Goal: Information Seeking & Learning: Learn about a topic

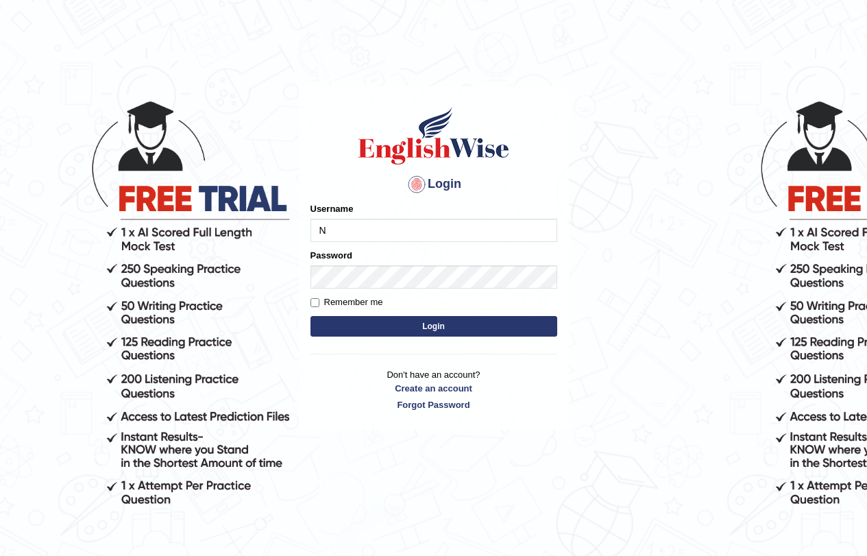
type input "Nilesh2025"
click at [310, 316] on button "Login" at bounding box center [433, 326] width 247 height 21
click at [464, 335] on button "Login" at bounding box center [433, 326] width 247 height 21
click at [458, 323] on button "Login" at bounding box center [433, 326] width 247 height 21
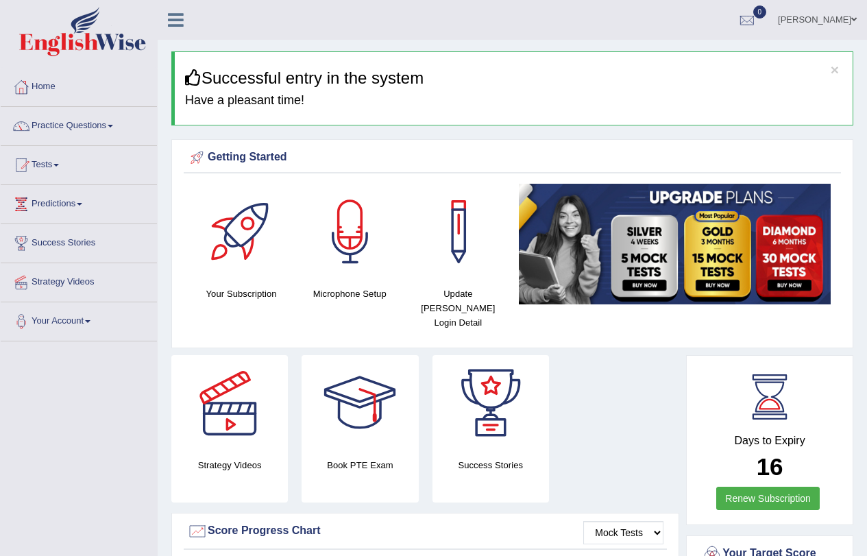
click at [110, 129] on link "Practice Questions" at bounding box center [79, 124] width 156 height 34
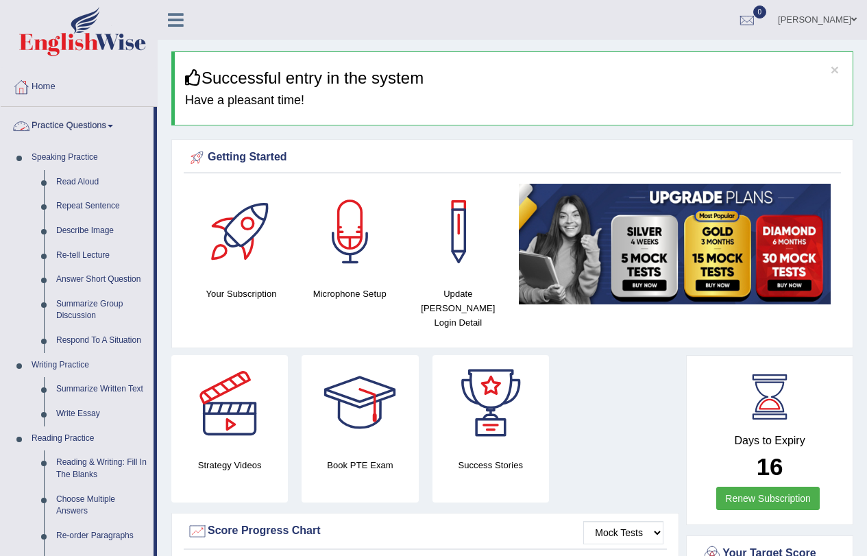
click at [106, 120] on link "Practice Questions" at bounding box center [77, 124] width 153 height 34
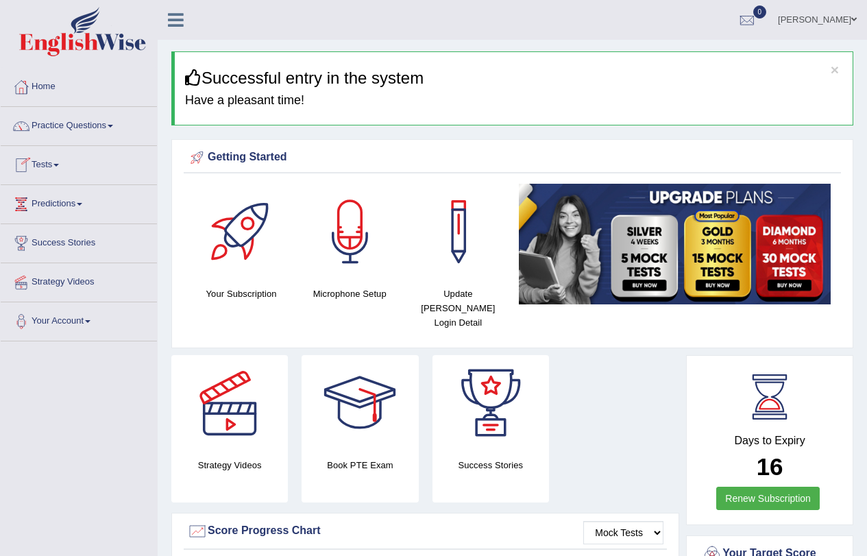
click at [40, 161] on link "Tests" at bounding box center [79, 163] width 156 height 34
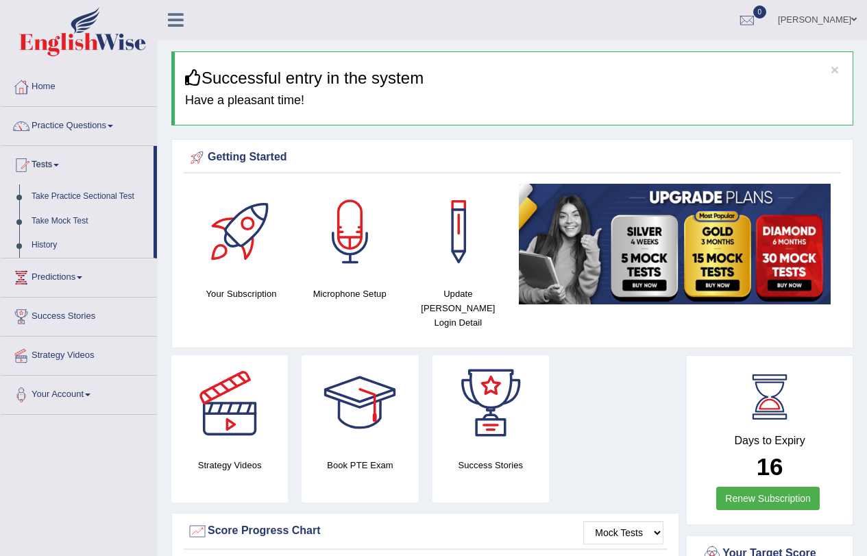
click at [67, 217] on link "Take Mock Test" at bounding box center [89, 221] width 128 height 25
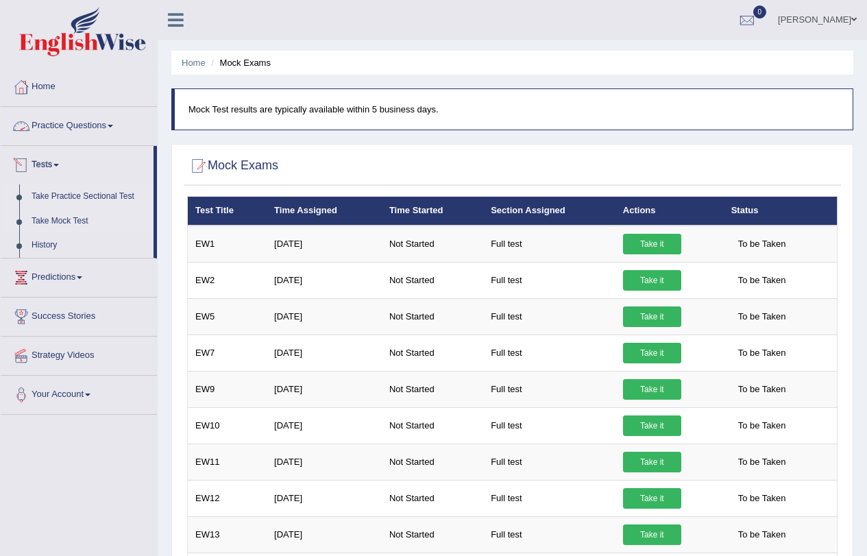
click at [60, 201] on link "Take Practice Sectional Test" at bounding box center [89, 196] width 128 height 25
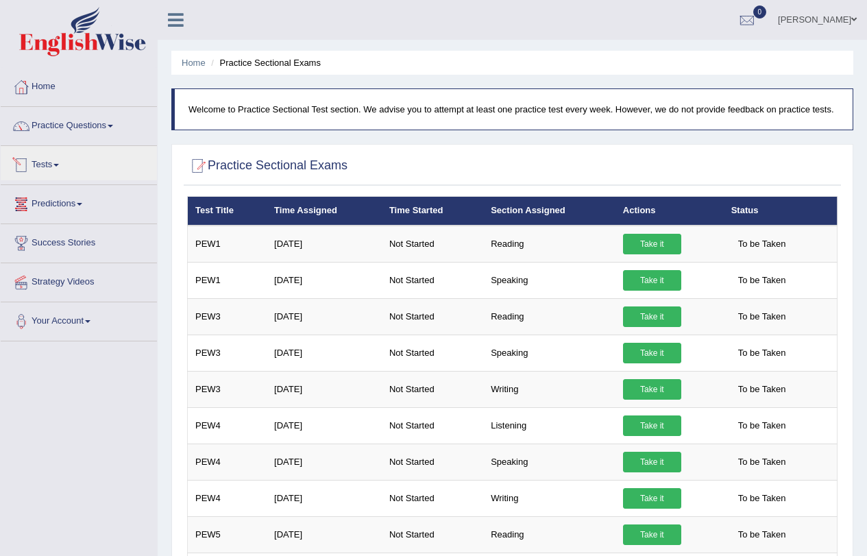
click at [40, 160] on link "Tests" at bounding box center [79, 163] width 156 height 34
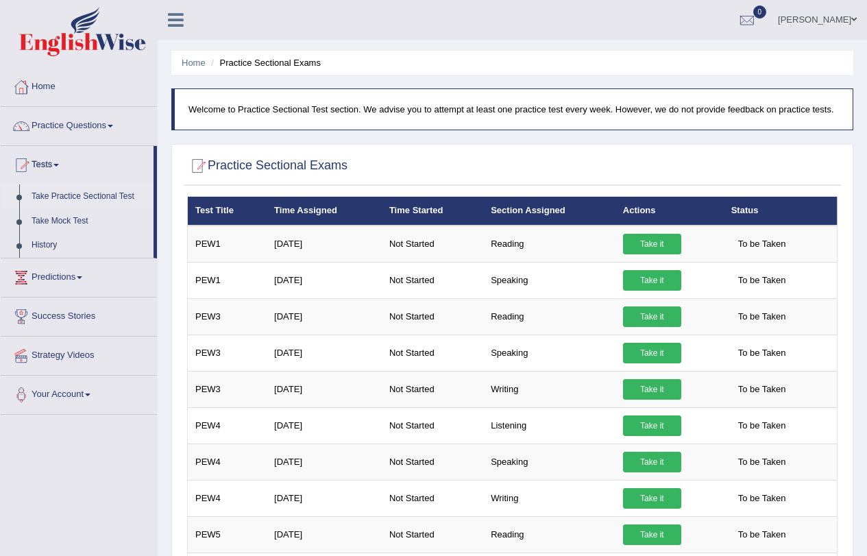
click at [69, 189] on link "Take Practice Sectional Test" at bounding box center [89, 196] width 128 height 25
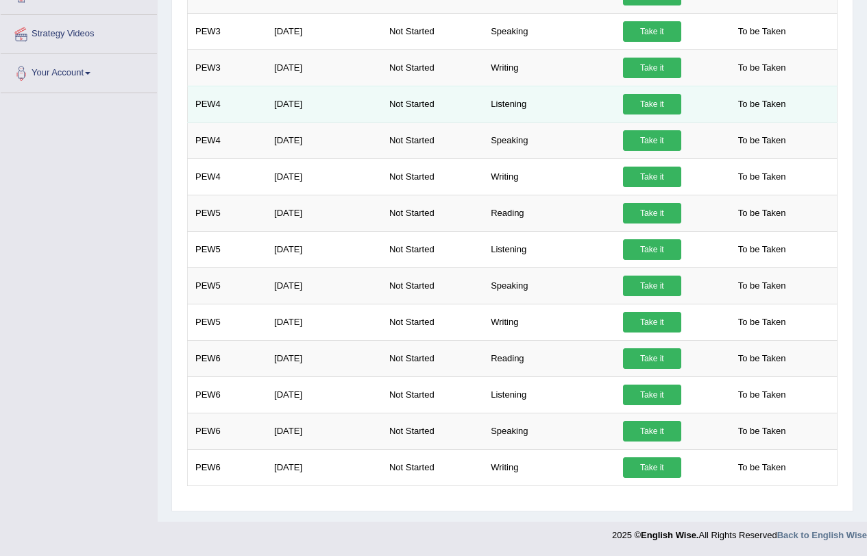
click at [653, 112] on link "Take it" at bounding box center [652, 104] width 58 height 21
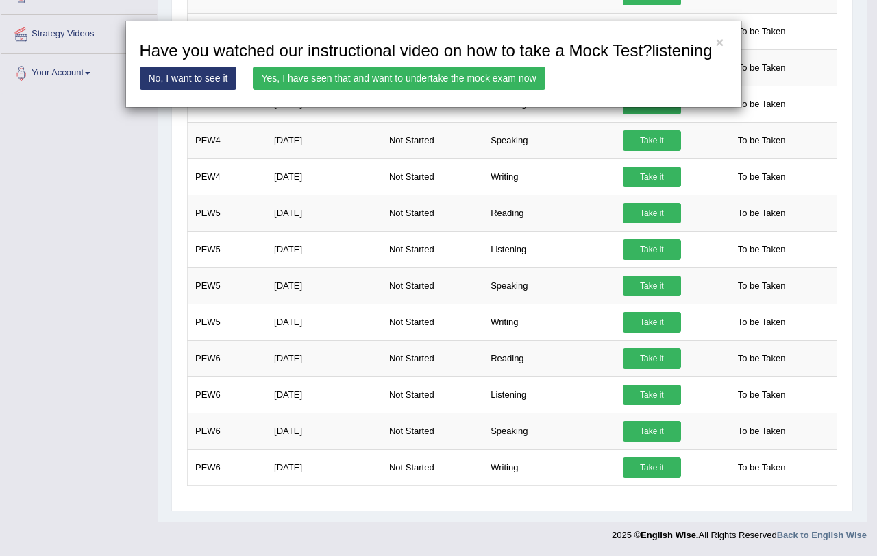
click at [393, 75] on link "Yes, I have seen that and want to undertake the mock exam now" at bounding box center [399, 77] width 293 height 23
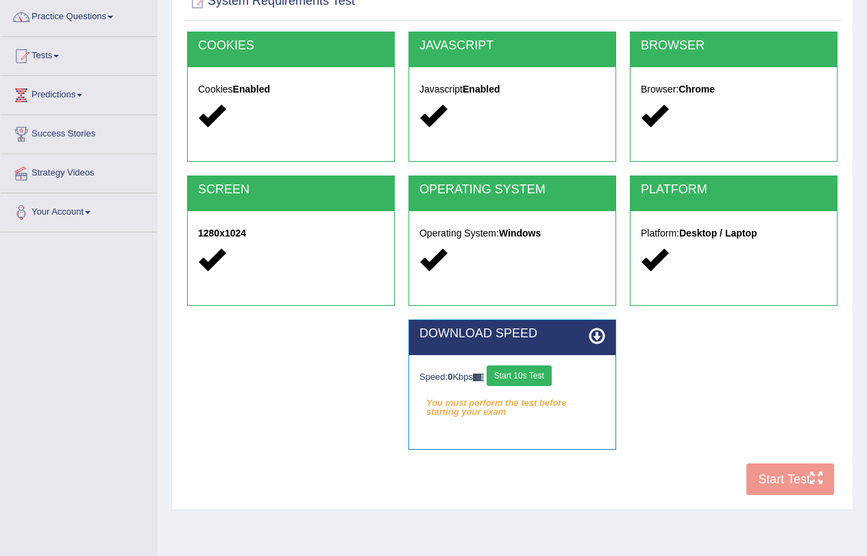
scroll to position [164, 0]
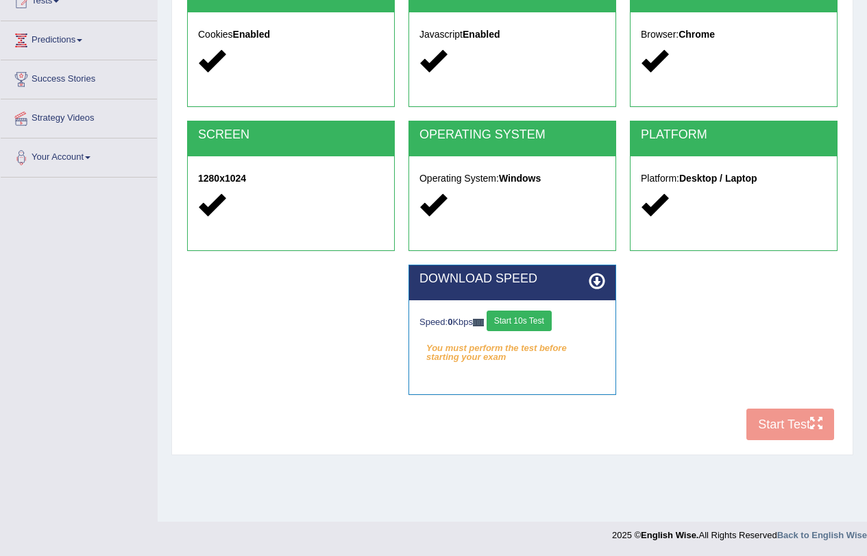
click at [534, 323] on button "Start 10s Test" at bounding box center [519, 320] width 65 height 21
click at [595, 288] on icon at bounding box center [597, 281] width 16 height 16
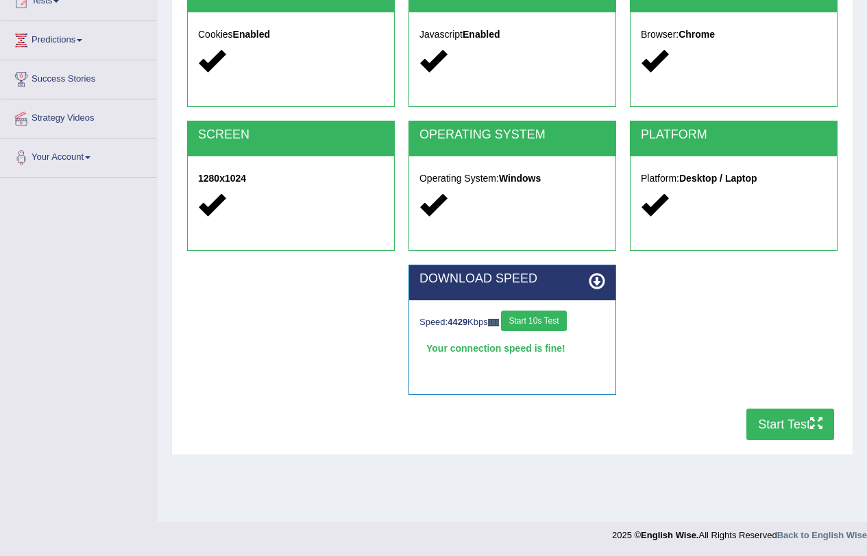
click at [552, 321] on button "Start 10s Test" at bounding box center [533, 320] width 65 height 21
click at [773, 426] on button "Start Test" at bounding box center [790, 424] width 88 height 32
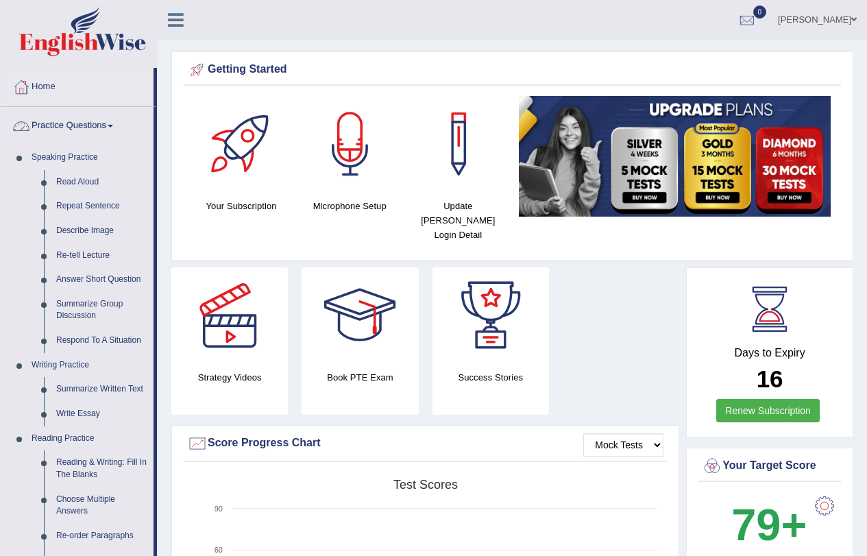
click at [108, 124] on link "Practice Questions" at bounding box center [77, 124] width 153 height 34
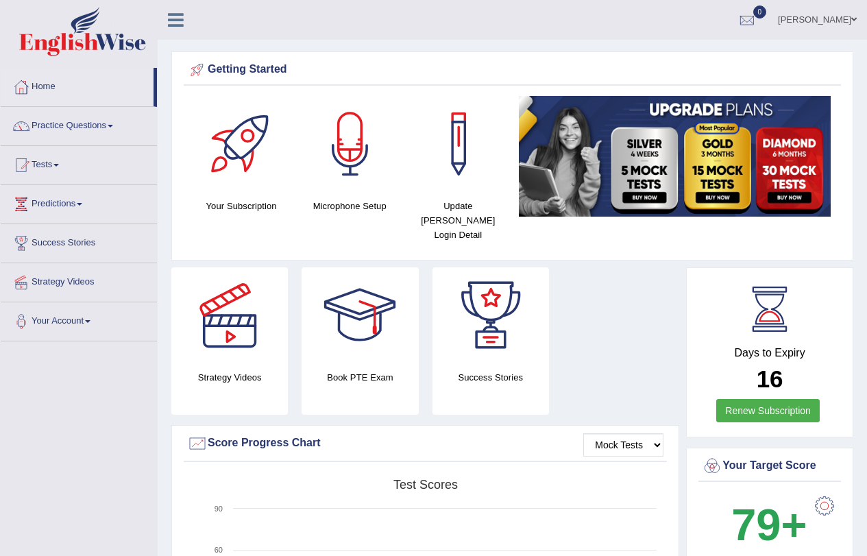
click at [108, 124] on link "Practice Questions" at bounding box center [79, 124] width 156 height 34
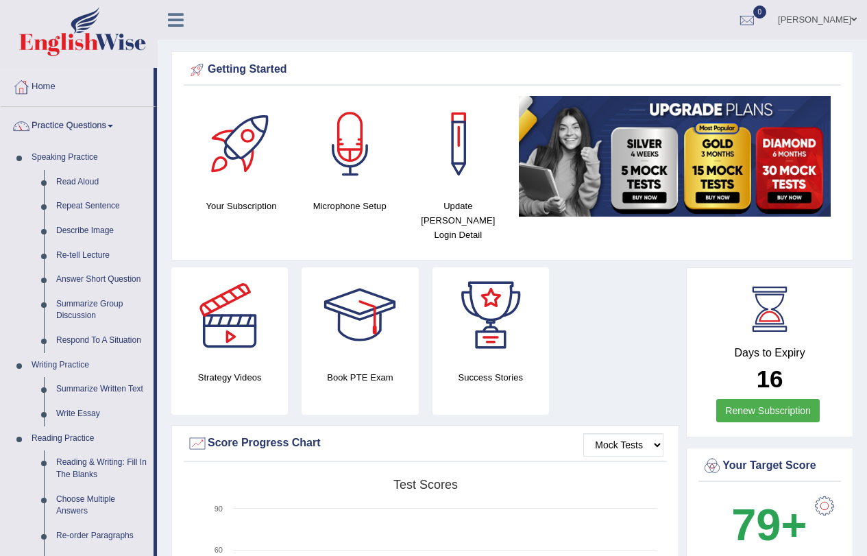
drag, startPoint x: 19, startPoint y: 524, endPoint x: 27, endPoint y: 567, distance: 44.0
click at [27, 555] on html "Toggle navigation Home Practice Questions Speaking Practice Read Aloud Repeat S…" at bounding box center [433, 278] width 867 height 556
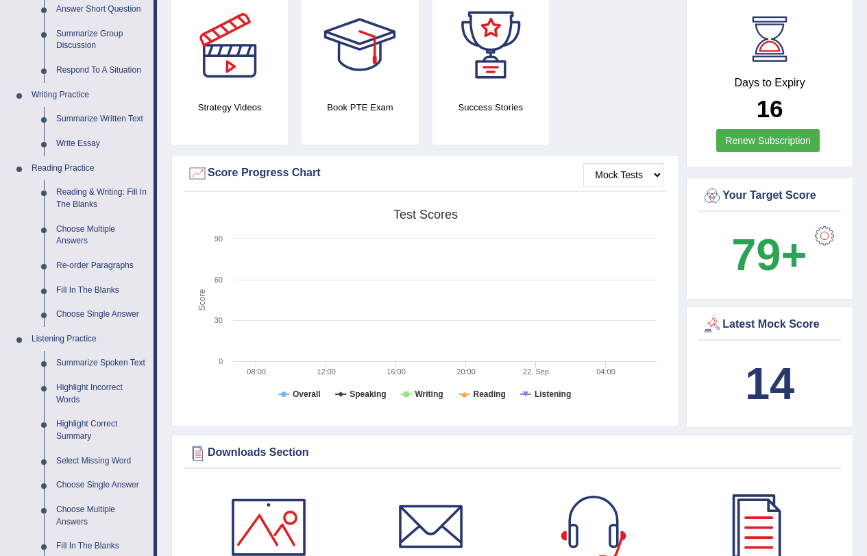
scroll to position [756, 0]
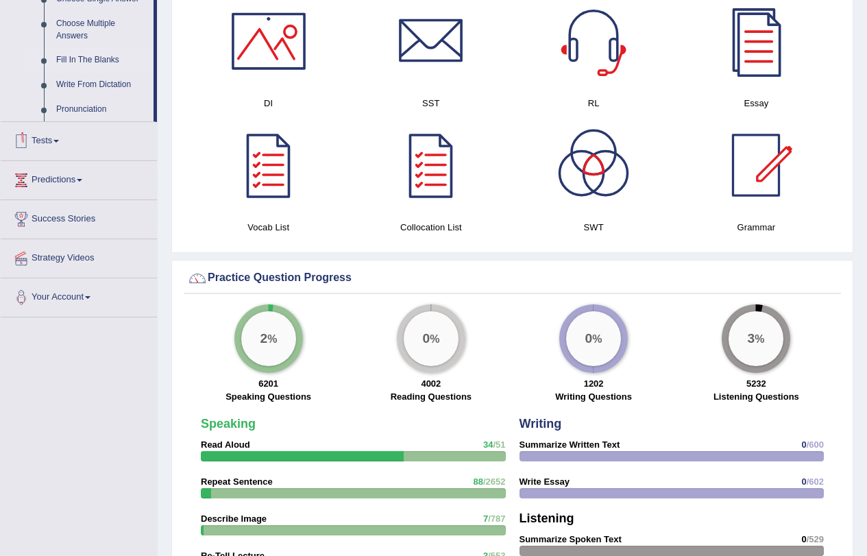
click at [97, 62] on link "Fill In The Blanks" at bounding box center [101, 60] width 103 height 25
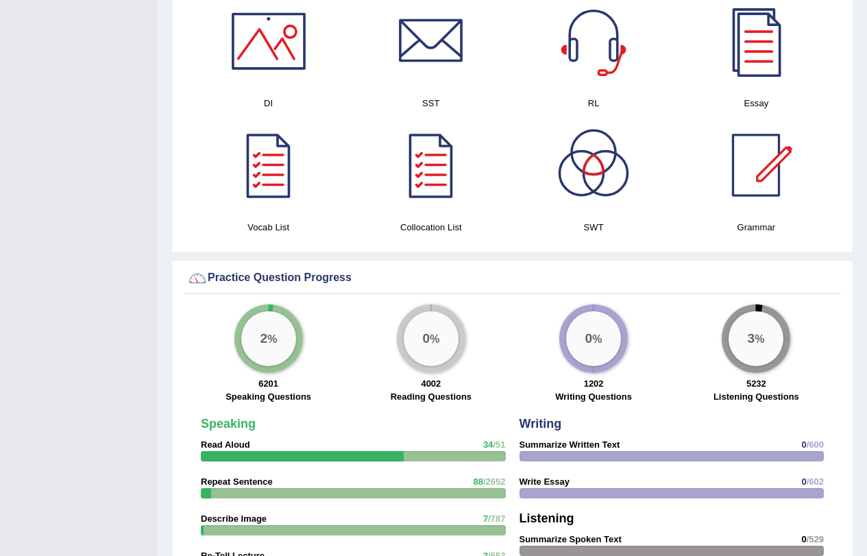
scroll to position [380, 0]
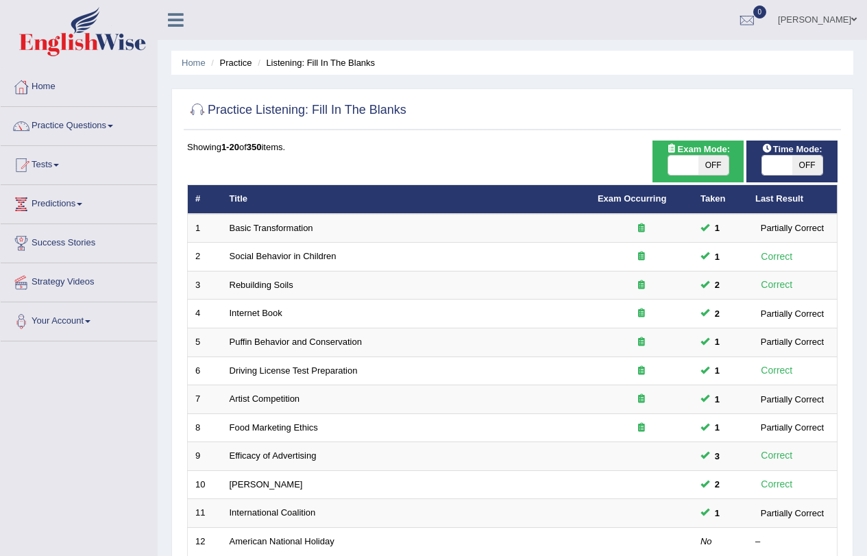
click at [726, 170] on span "OFF" at bounding box center [713, 165] width 30 height 19
checkbox input "true"
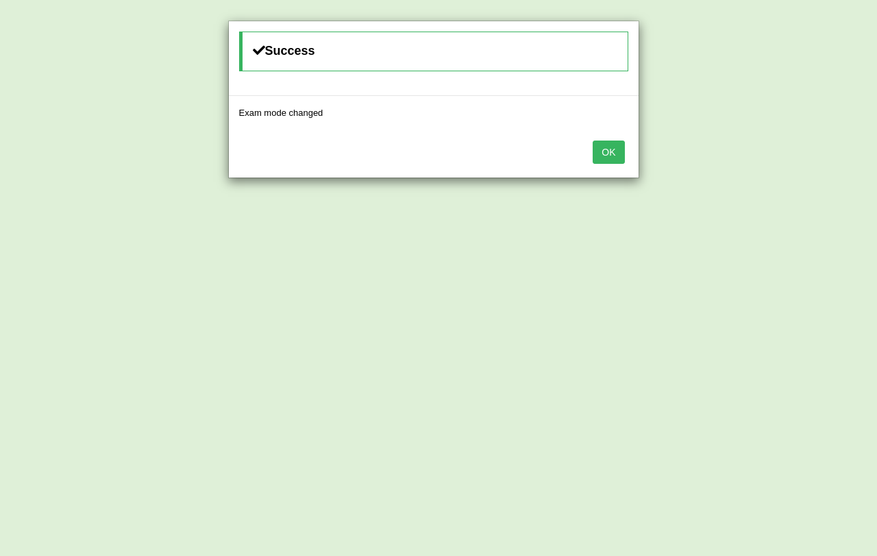
click at [600, 151] on button "OK" at bounding box center [609, 152] width 32 height 23
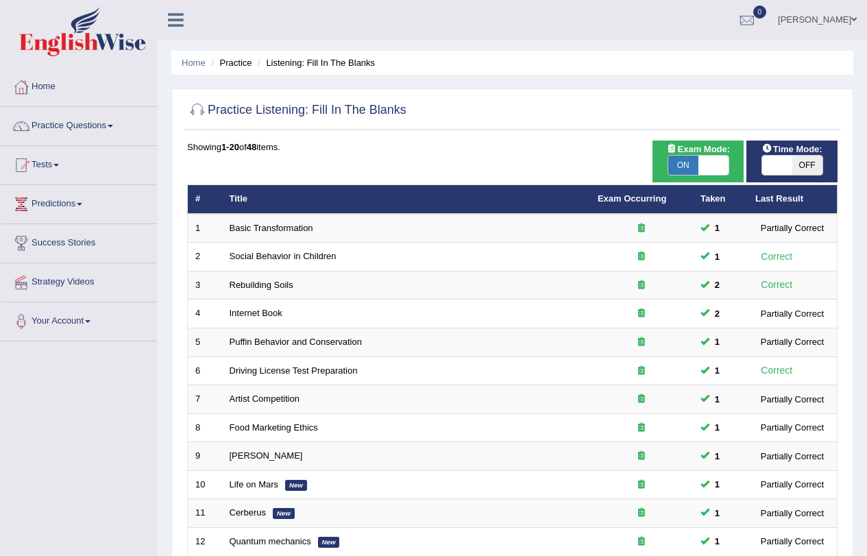
click at [805, 156] on span "OFF" at bounding box center [807, 165] width 30 height 19
checkbox input "true"
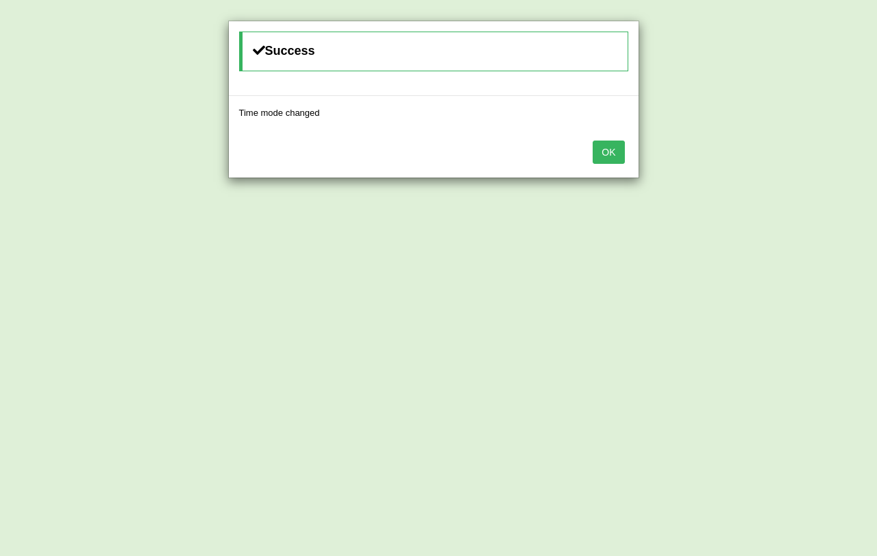
click at [618, 154] on button "OK" at bounding box center [609, 152] width 32 height 23
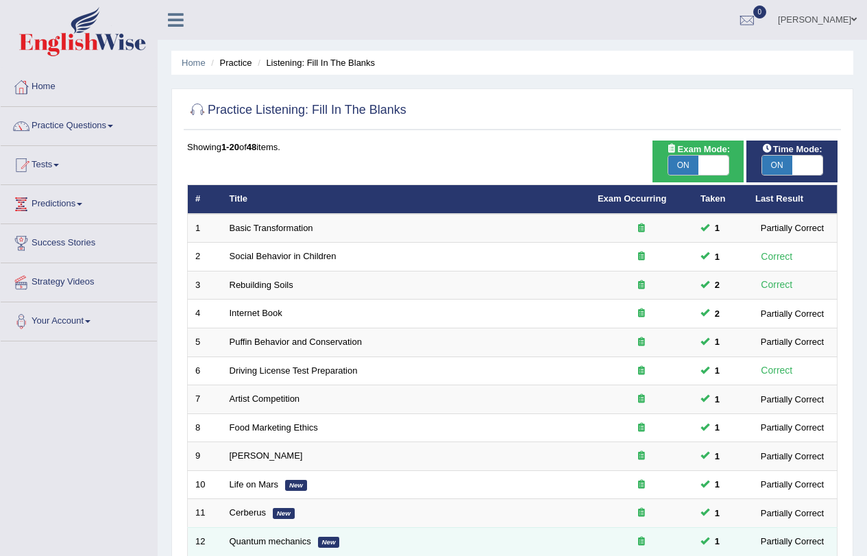
scroll to position [352, 0]
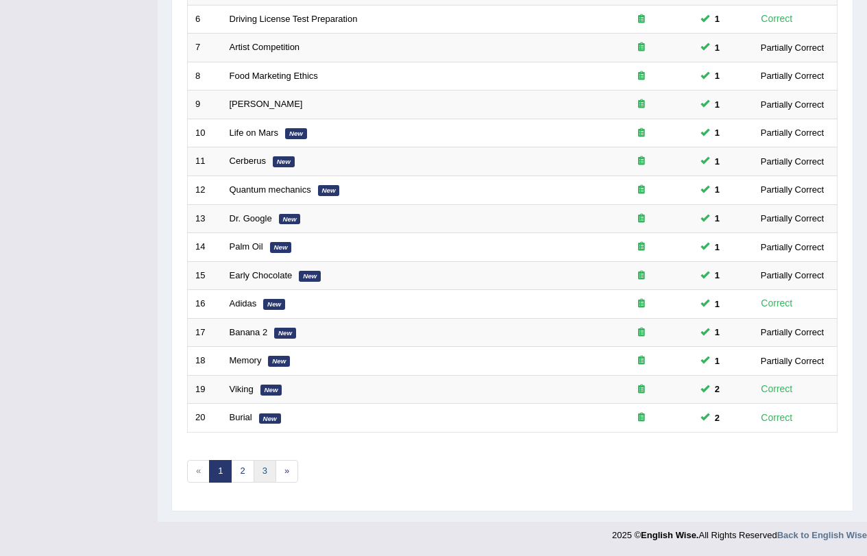
click at [255, 463] on link "3" at bounding box center [265, 471] width 23 height 23
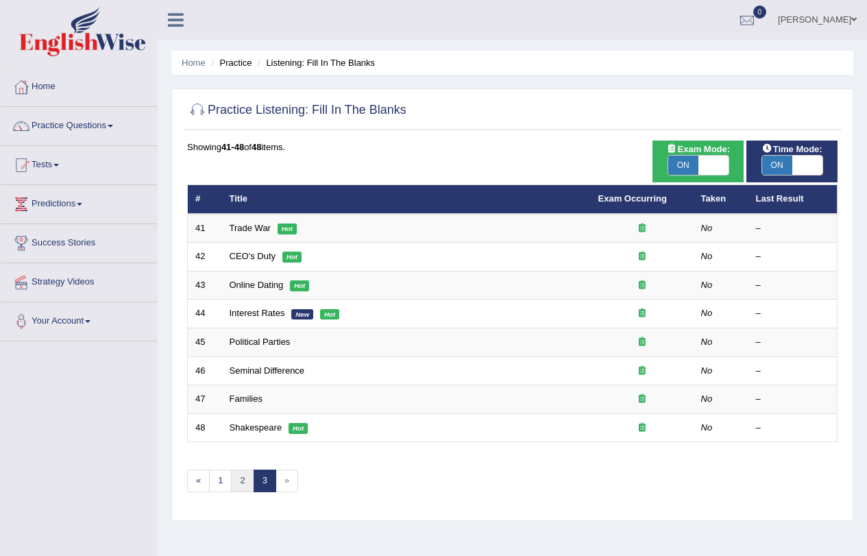
click at [247, 480] on link "2" at bounding box center [242, 480] width 23 height 23
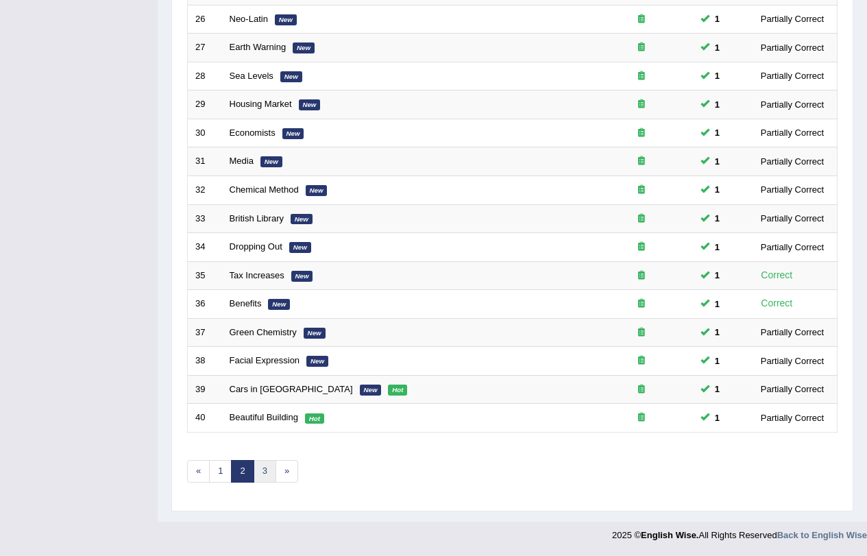
click at [271, 473] on link "3" at bounding box center [265, 471] width 23 height 23
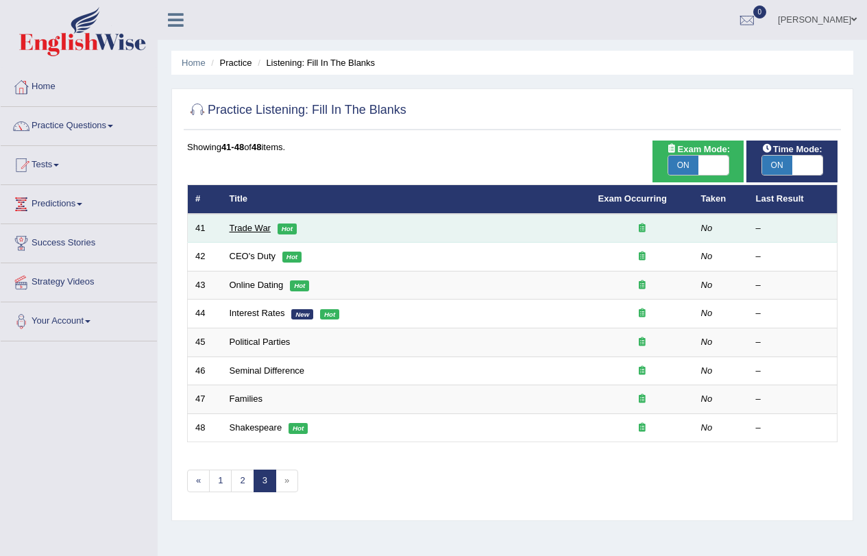
click at [251, 224] on link "Trade War" at bounding box center [250, 228] width 41 height 10
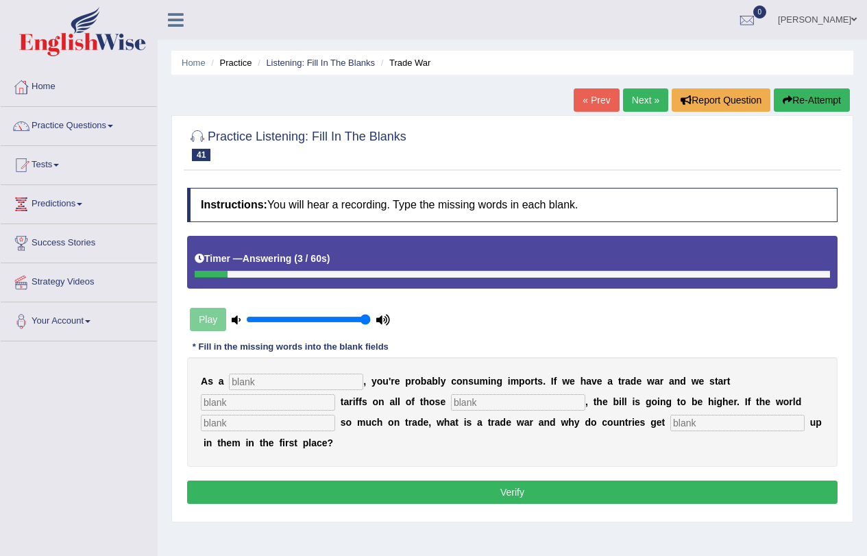
click at [273, 372] on div "A s a , y o u ' r e p r o b a b l y c o n s u m i n g i m p o r t s . I f w e h…" at bounding box center [512, 412] width 650 height 110
click at [273, 379] on input "text" at bounding box center [296, 382] width 134 height 16
type input "consumer"
type input "slapping"
type input "imports"
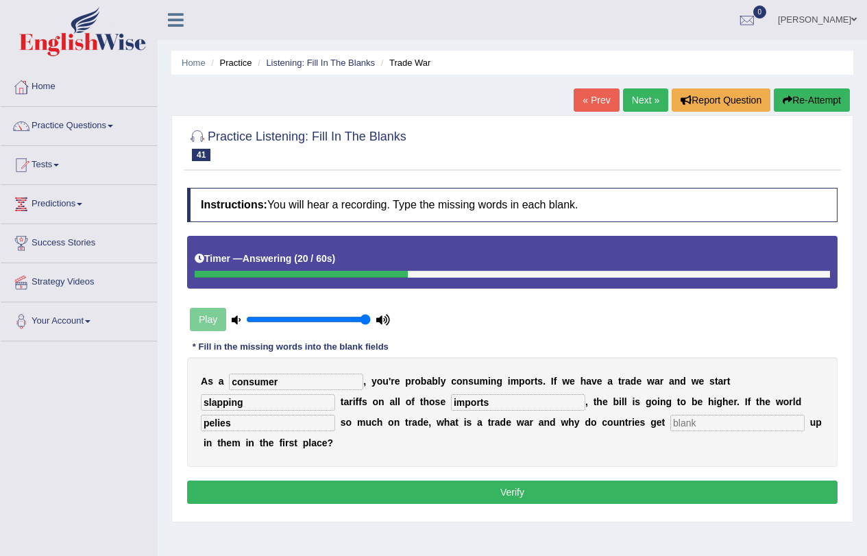
type input "pelies"
type input "caught"
click button "Verify" at bounding box center [512, 491] width 650 height 23
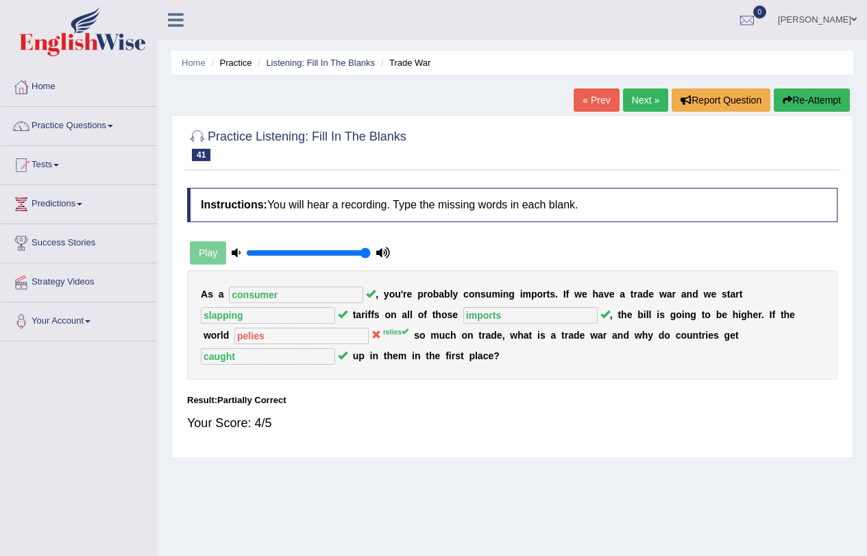
click at [634, 102] on link "Next »" at bounding box center [645, 99] width 45 height 23
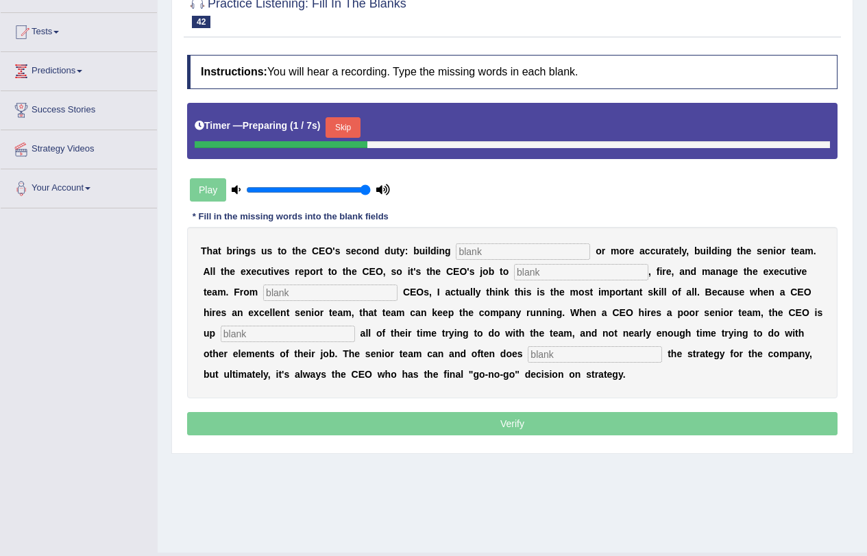
scroll to position [164, 0]
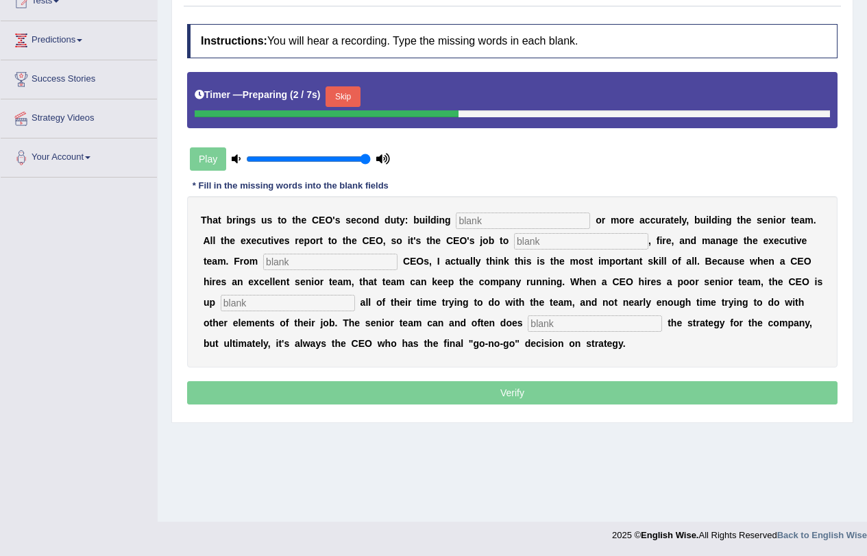
click at [371, 95] on div "Timer — Preparing ( 2 / 7s ) Skip" at bounding box center [512, 96] width 635 height 27
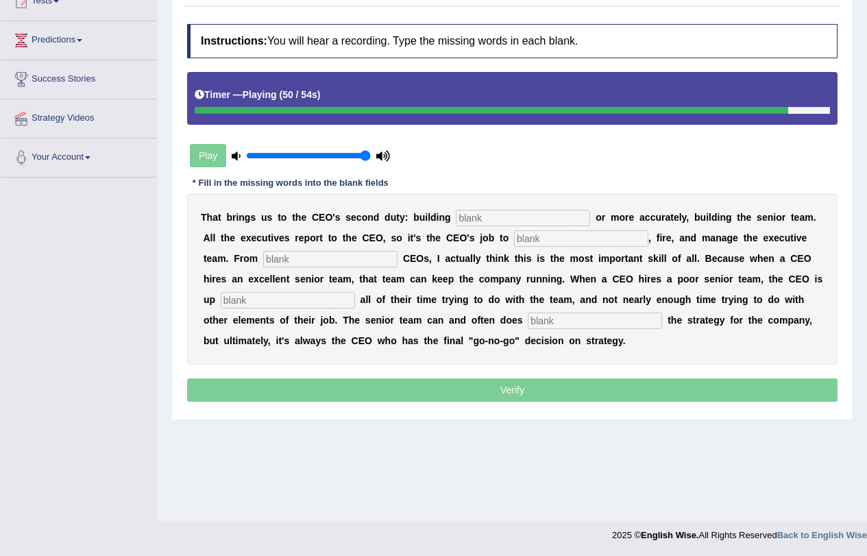
click at [476, 210] on input "text" at bounding box center [523, 218] width 134 height 16
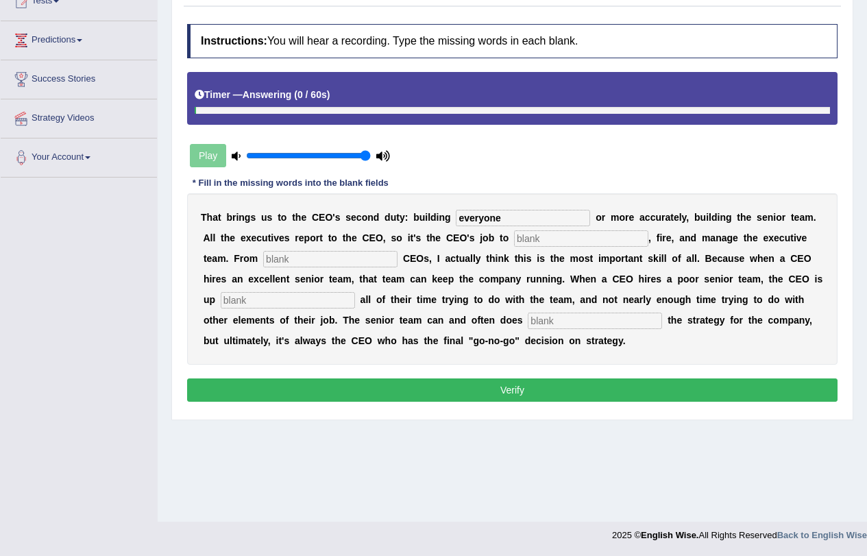
type input "everyone"
type input "hire"
type input "coaching"
type input "spending"
type input "develop"
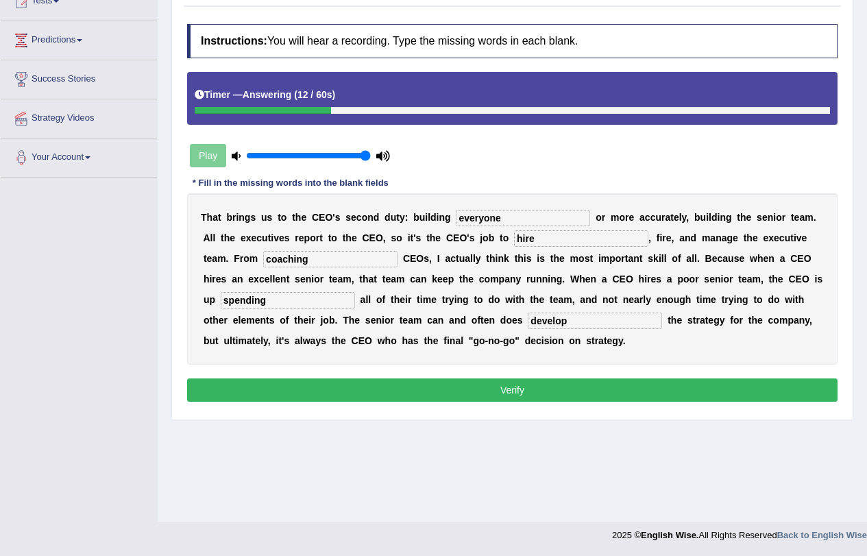
click button "Verify" at bounding box center [512, 389] width 650 height 23
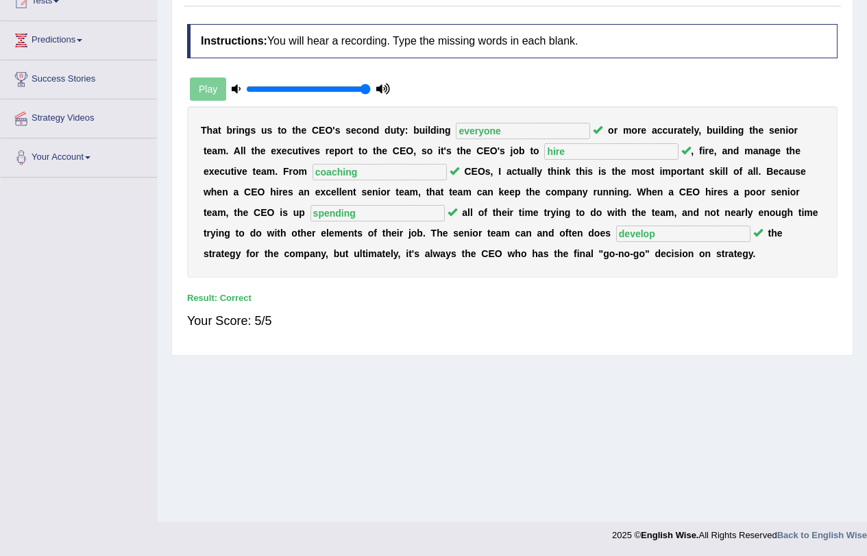
scroll to position [0, 0]
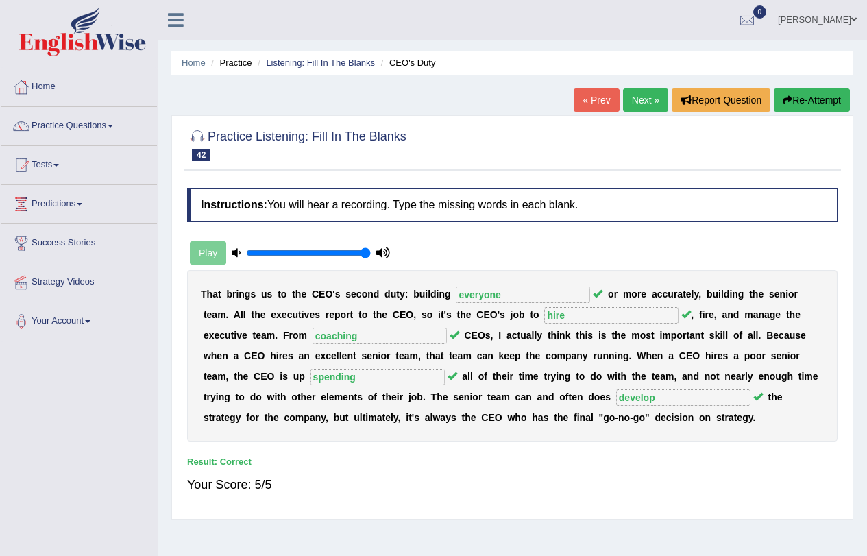
click at [635, 96] on link "Next »" at bounding box center [645, 99] width 45 height 23
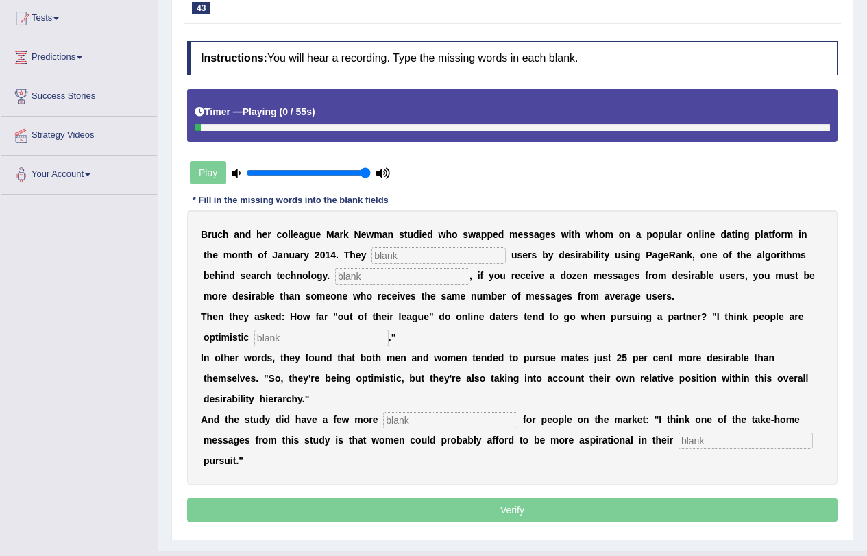
scroll to position [175, 0]
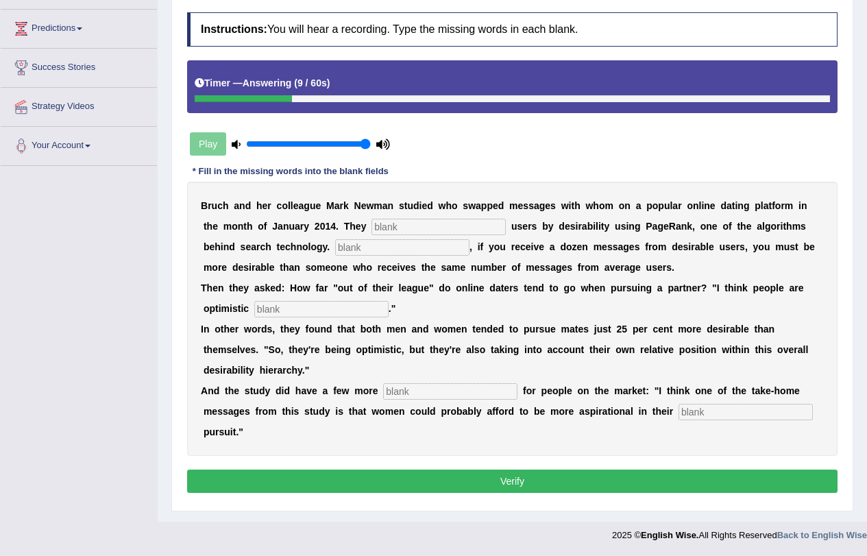
click at [427, 230] on input "text" at bounding box center [438, 227] width 134 height 16
type input "categories"
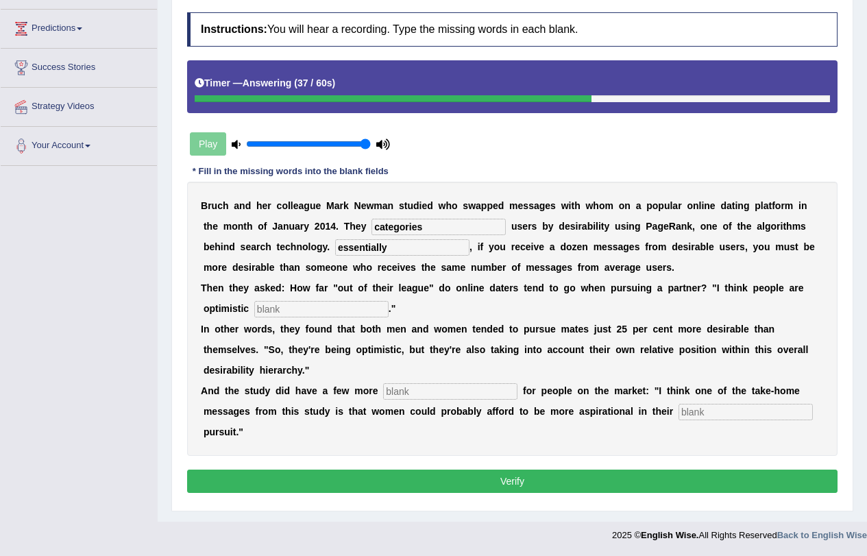
type input "essentially"
type input "realistic"
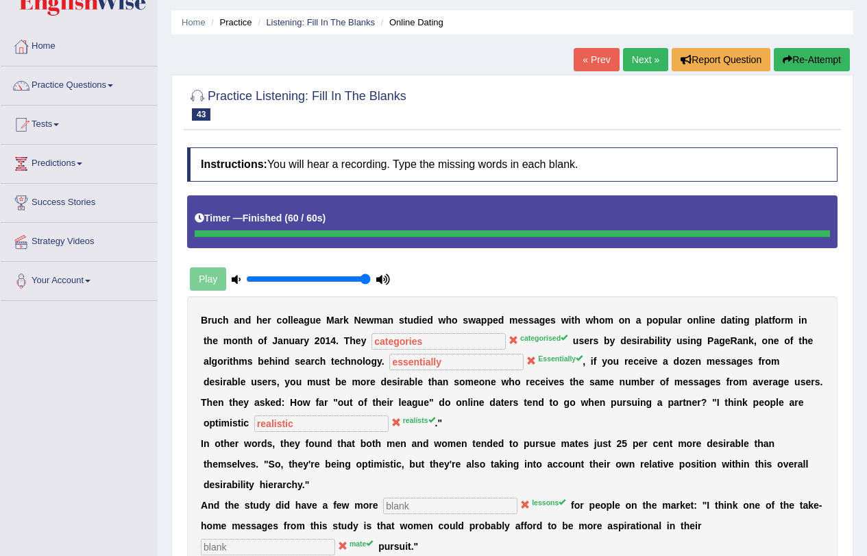
scroll to position [0, 0]
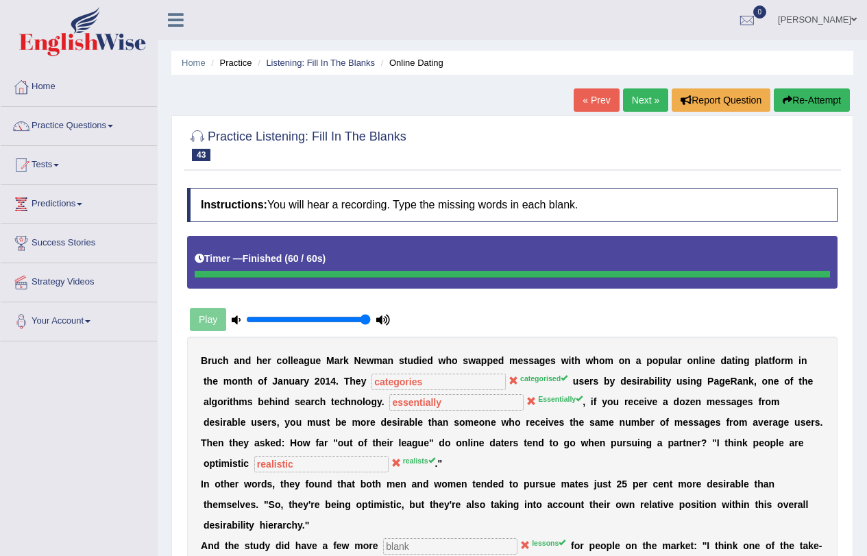
click at [824, 103] on button "Re-Attempt" at bounding box center [812, 99] width 76 height 23
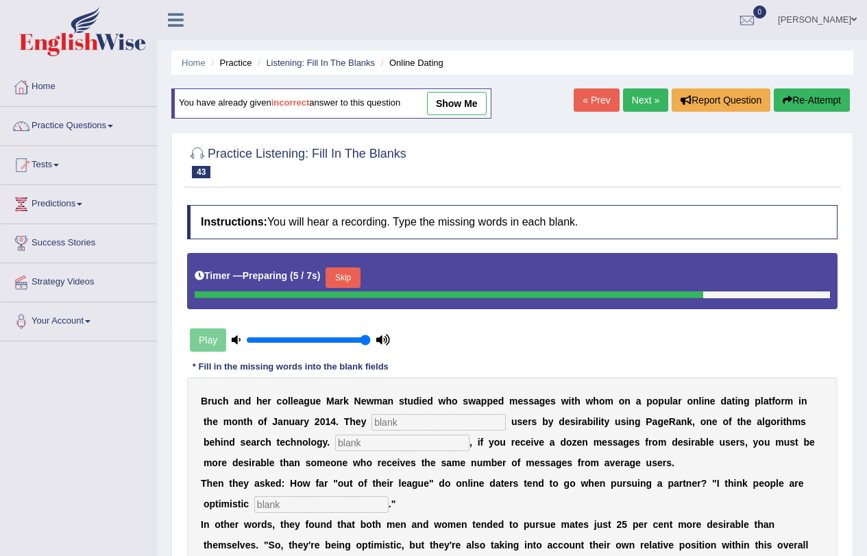
click at [343, 266] on div "Timer — Preparing ( 5 / 7s ) Skip" at bounding box center [512, 277] width 635 height 27
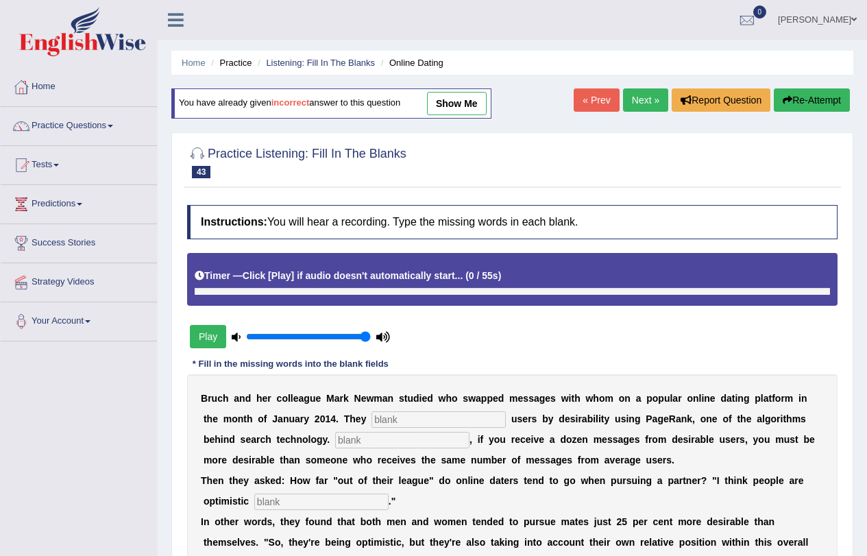
click at [352, 284] on div "Timer — Click [Play] if audio doesn't automatically start... ( 0 / 55s )" at bounding box center [512, 276] width 635 height 24
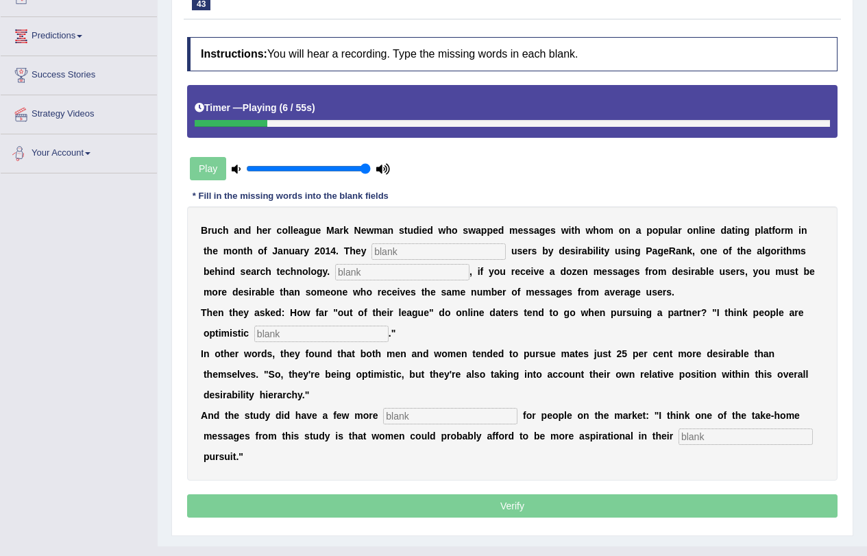
scroll to position [193, 0]
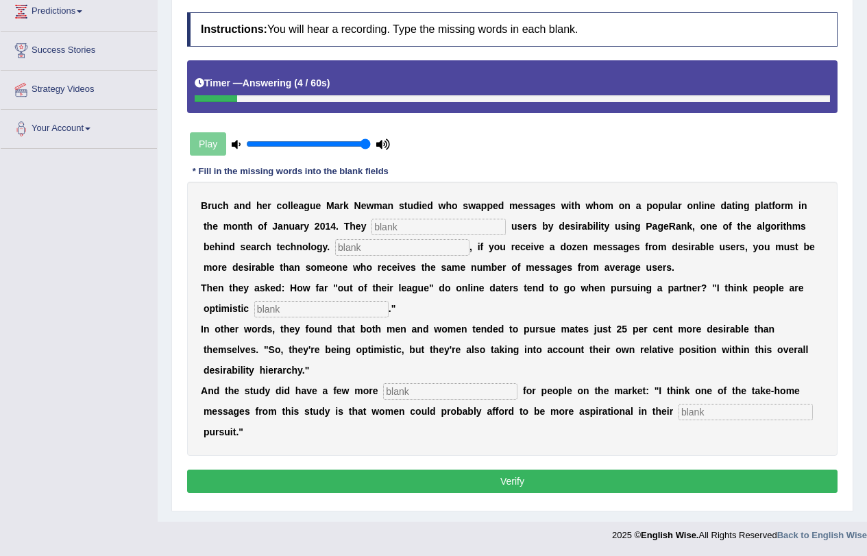
click at [387, 225] on input "text" at bounding box center [438, 227] width 134 height 16
type input "categorised"
type input "Essentially"
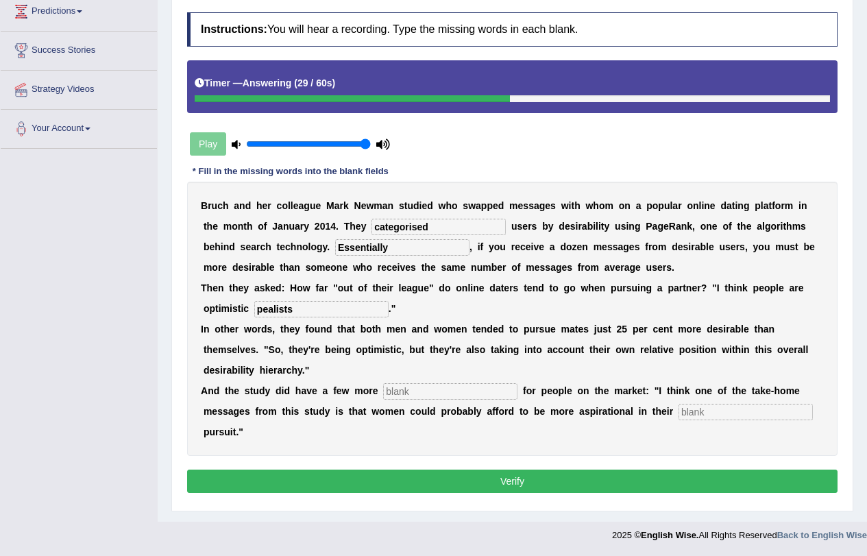
type input "pealists"
type input "lessons"
type input "mate"
click button "Verify" at bounding box center [512, 480] width 650 height 23
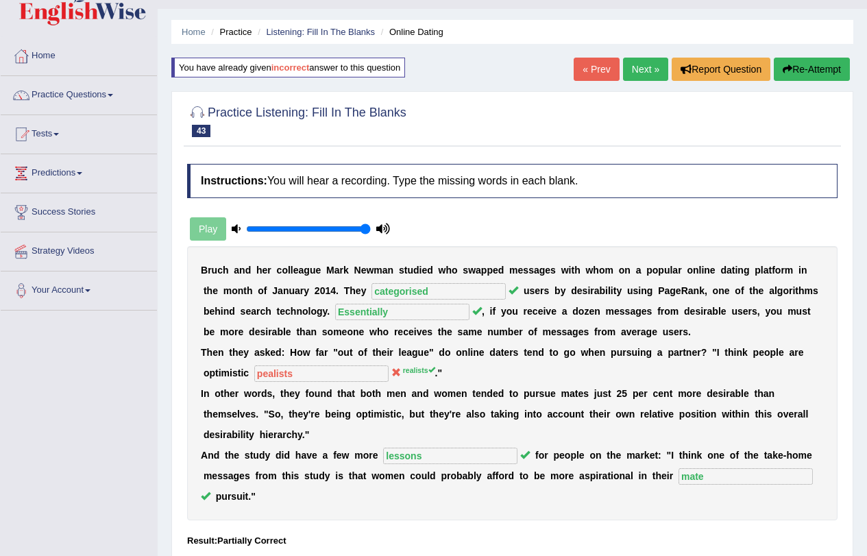
scroll to position [0, 0]
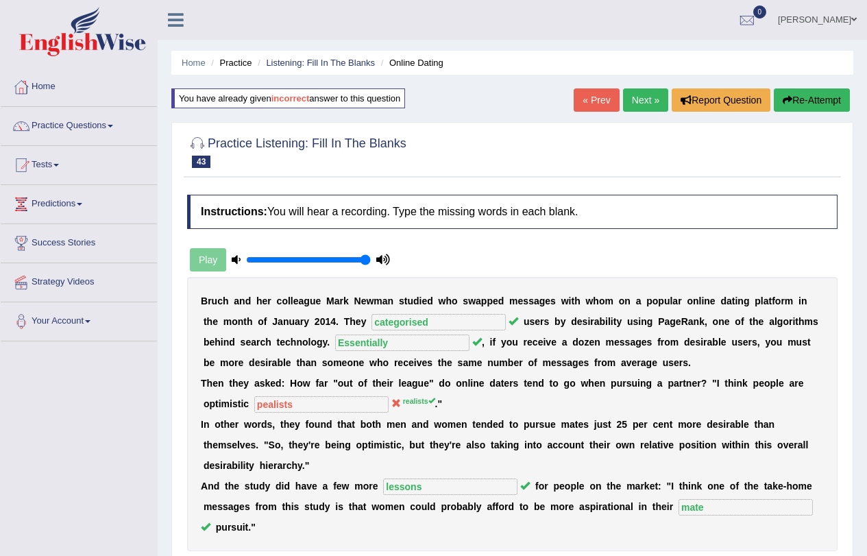
click at [632, 108] on link "Next »" at bounding box center [645, 99] width 45 height 23
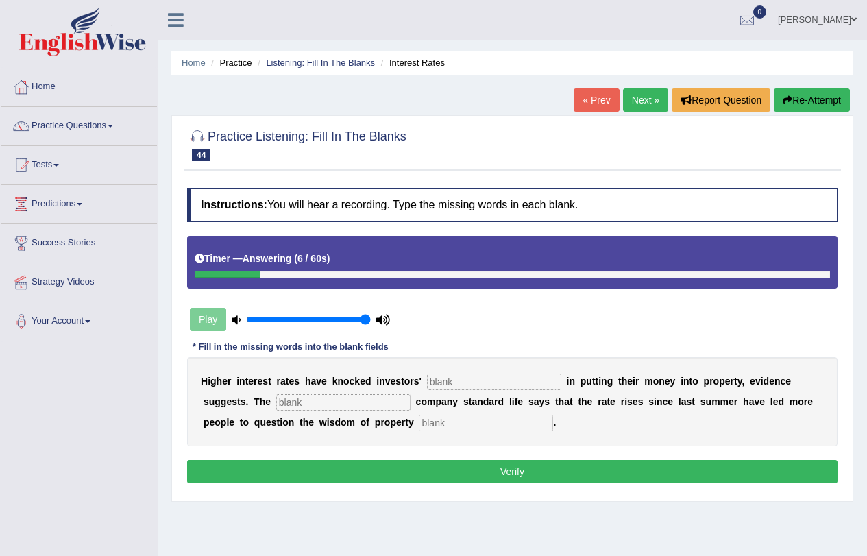
click at [494, 382] on input "text" at bounding box center [494, 382] width 134 height 16
type input "confidence"
click at [347, 398] on input "insurance`" at bounding box center [343, 402] width 134 height 16
type input "insurance"
click at [442, 418] on input "text" at bounding box center [486, 423] width 134 height 16
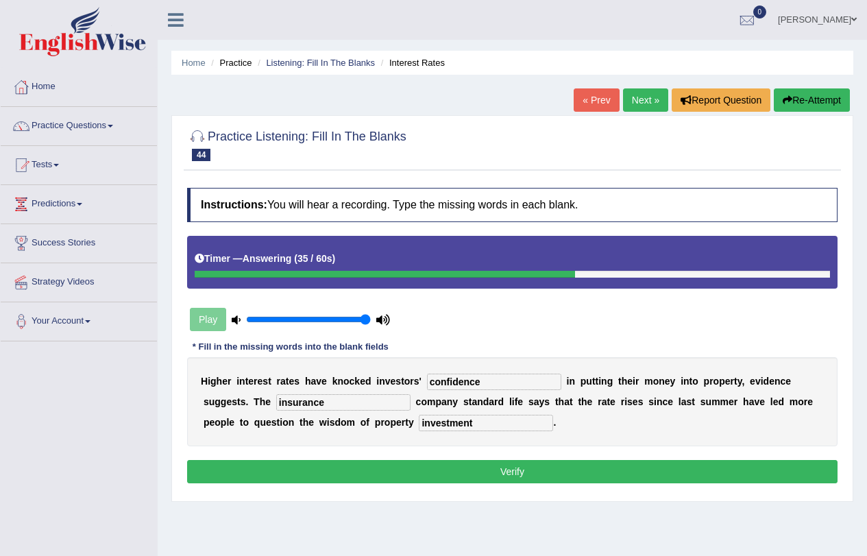
type input "investment"
click button "Verify" at bounding box center [512, 471] width 650 height 23
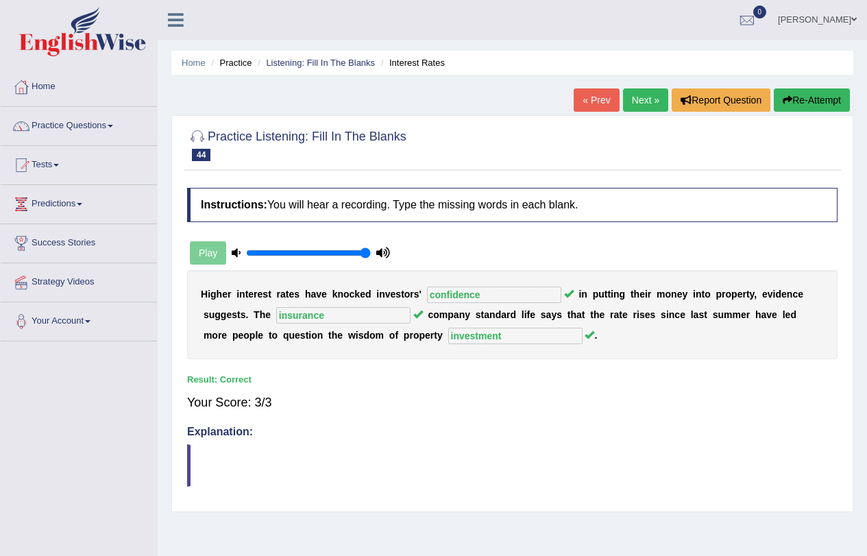
click at [635, 103] on link "Next »" at bounding box center [645, 99] width 45 height 23
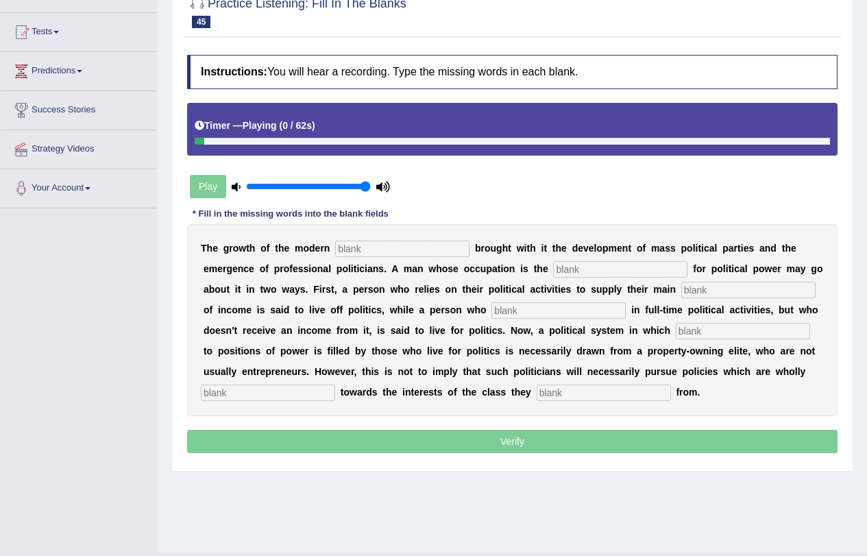
scroll to position [164, 0]
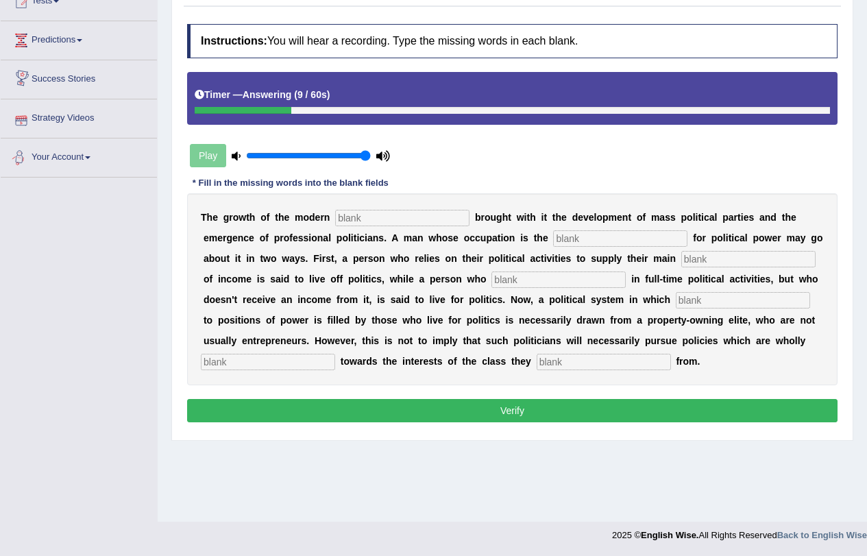
click at [417, 213] on input "text" at bounding box center [402, 218] width 134 height 16
type input "state"
type input "struggle"
type input "source"
type input "engage"
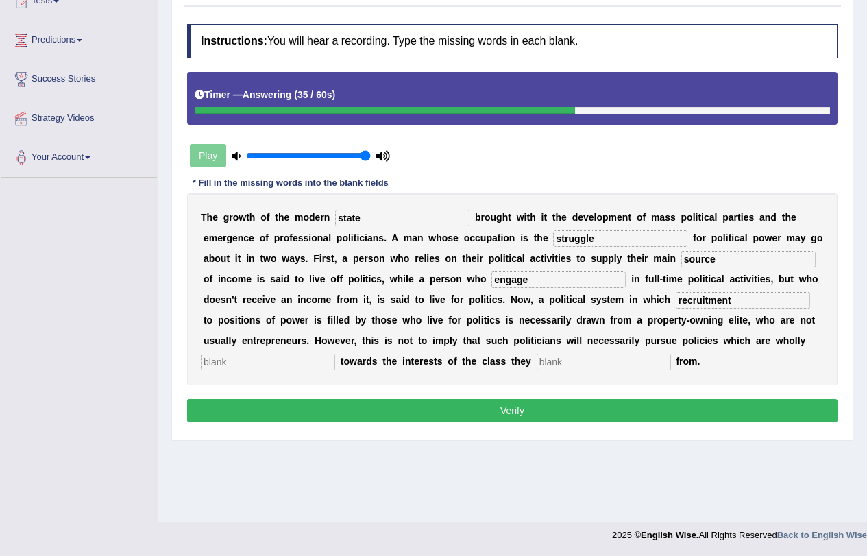
type input "recruitment"
type input "biased"
type input "originated"
click button "Verify" at bounding box center [512, 410] width 650 height 23
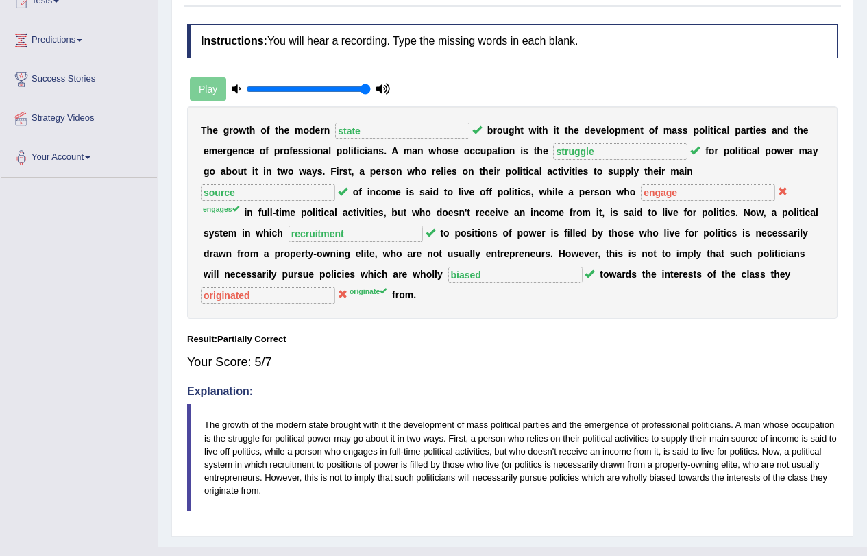
scroll to position [0, 0]
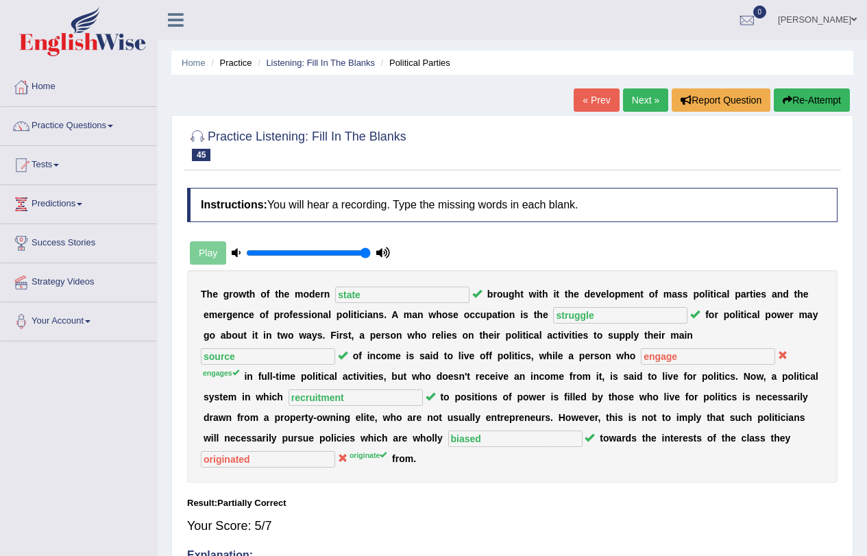
click at [636, 97] on link "Next »" at bounding box center [645, 99] width 45 height 23
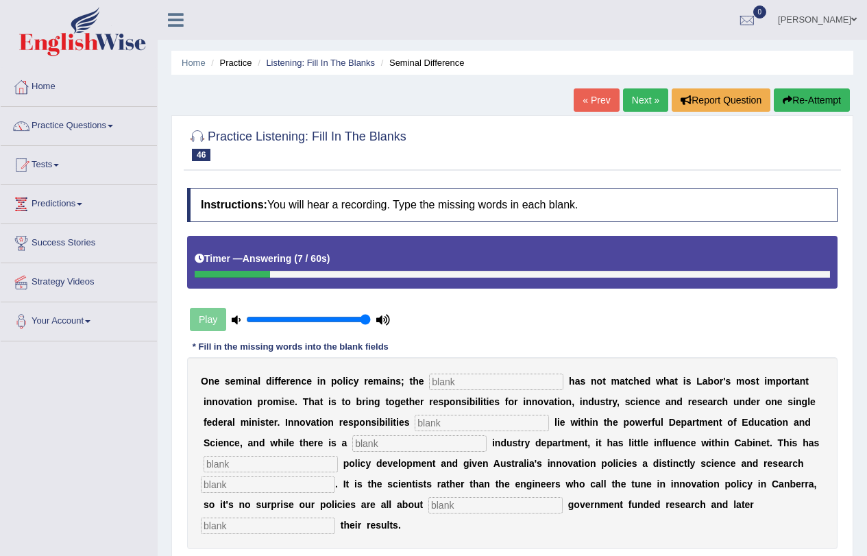
click at [476, 384] on input "text" at bounding box center [496, 382] width 134 height 16
type input "coaltion"
type input "currently"
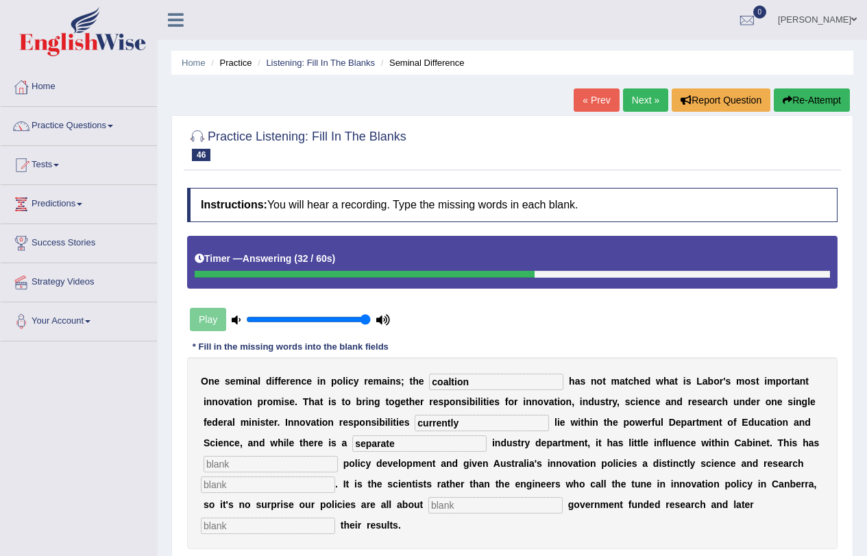
type input "separate"
type input "hampered"
type input "biase"
type input "listing"
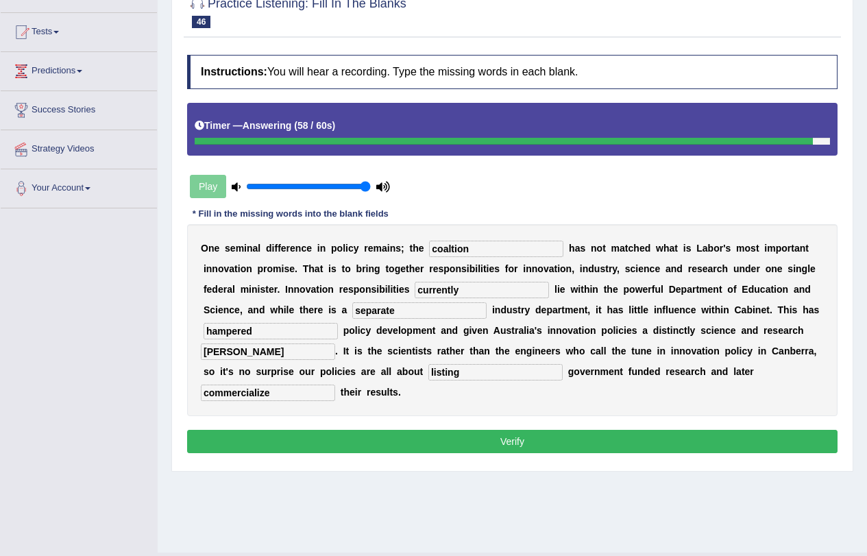
scroll to position [164, 0]
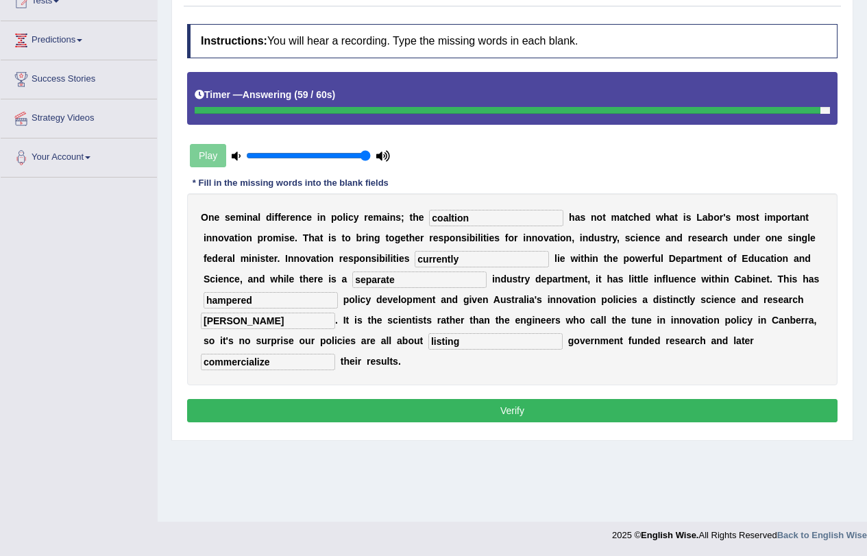
type input "commercialize"
click at [401, 396] on div "Instructions: You will hear a recording. Type the missing words in each blank. …" at bounding box center [512, 224] width 657 height 415
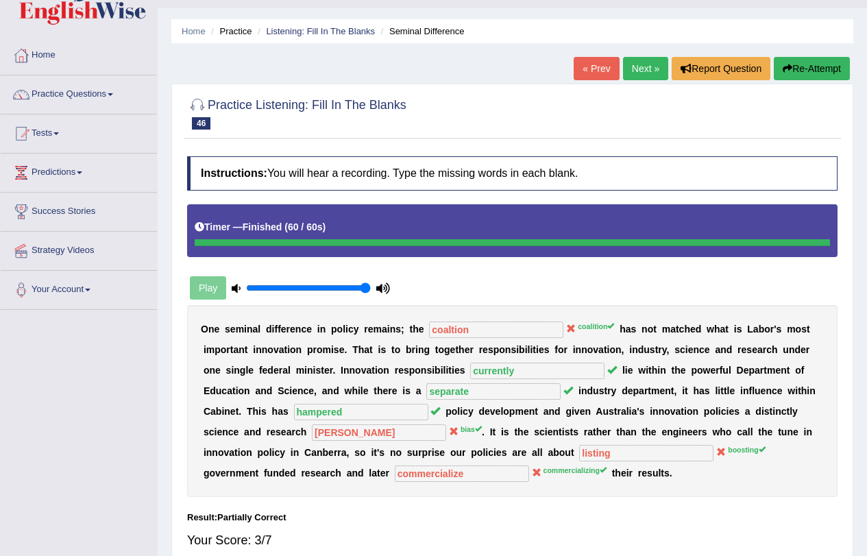
scroll to position [0, 0]
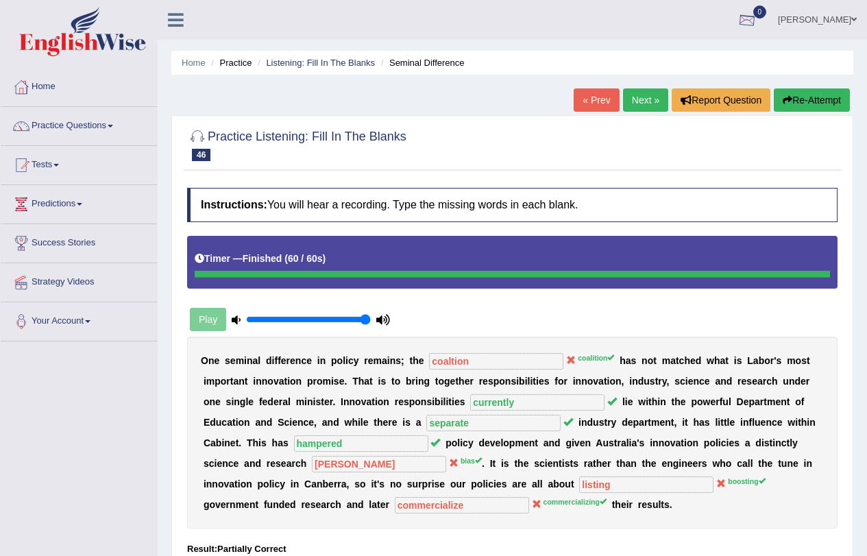
click at [634, 103] on link "Next »" at bounding box center [645, 99] width 45 height 23
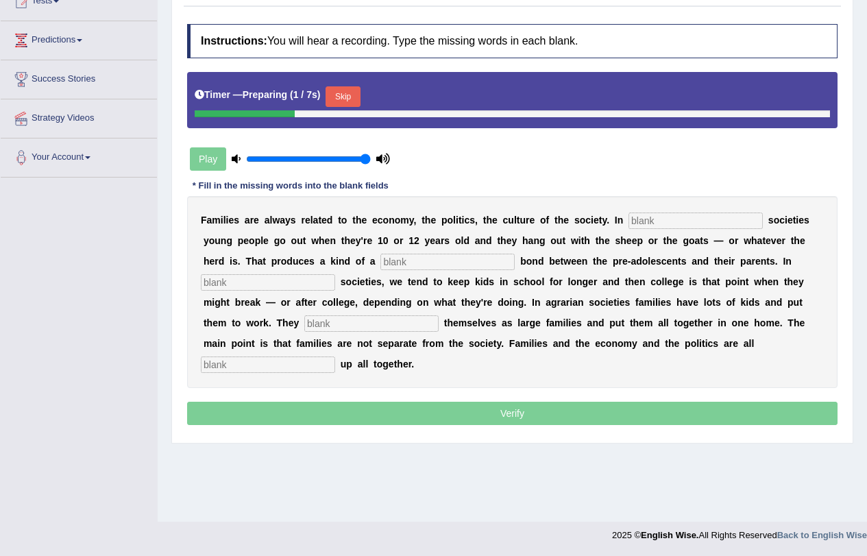
scroll to position [164, 0]
click at [351, 93] on button "Skip" at bounding box center [343, 96] width 34 height 21
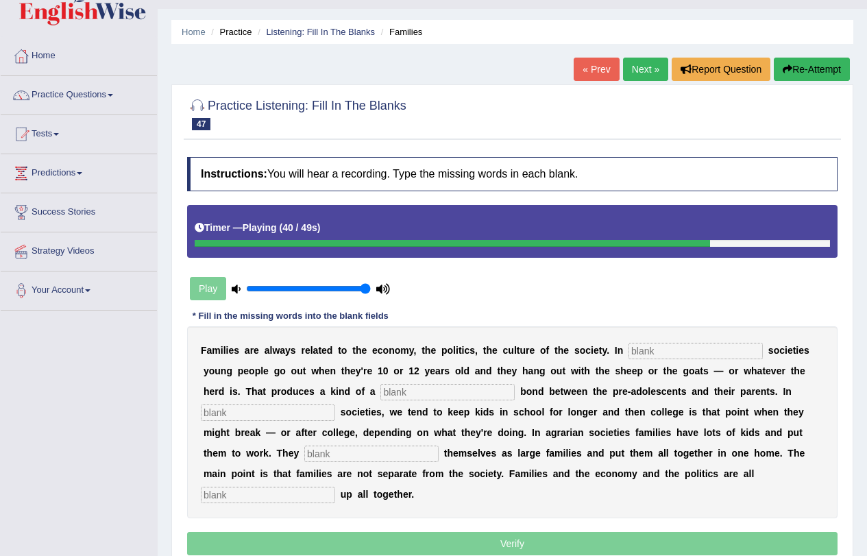
scroll to position [0, 0]
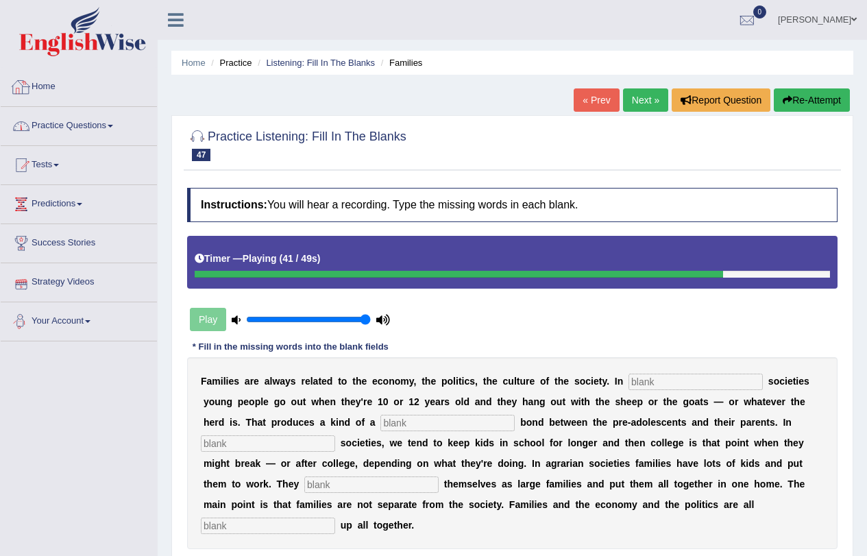
click at [73, 119] on link "Practice Questions" at bounding box center [79, 124] width 156 height 34
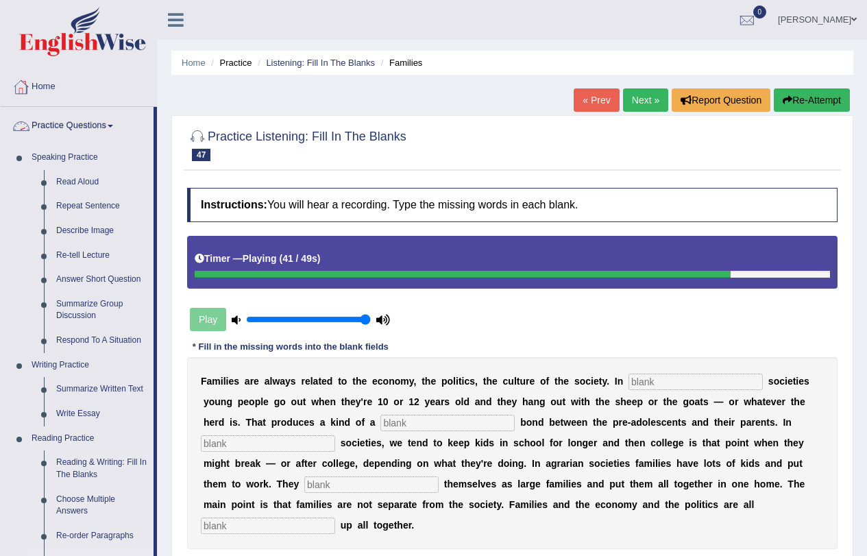
scroll to position [518, 0]
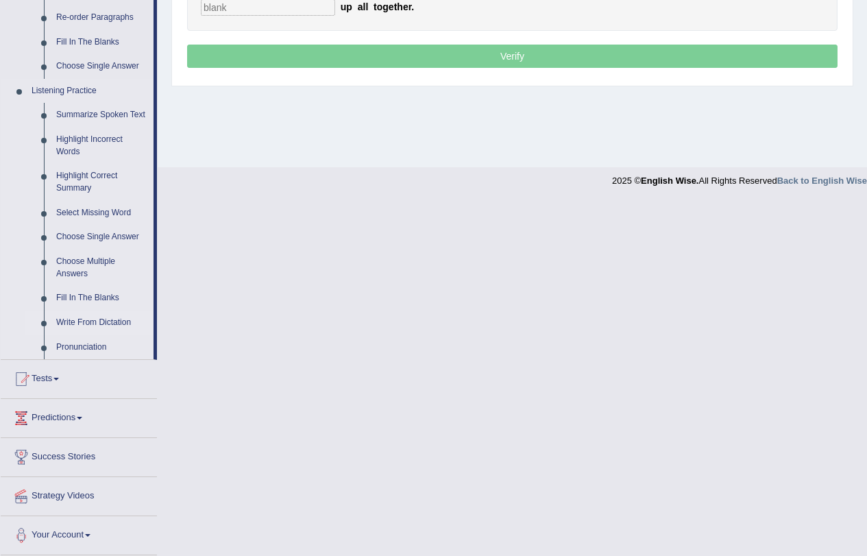
click at [94, 318] on link "Write From Dictation" at bounding box center [101, 322] width 103 height 25
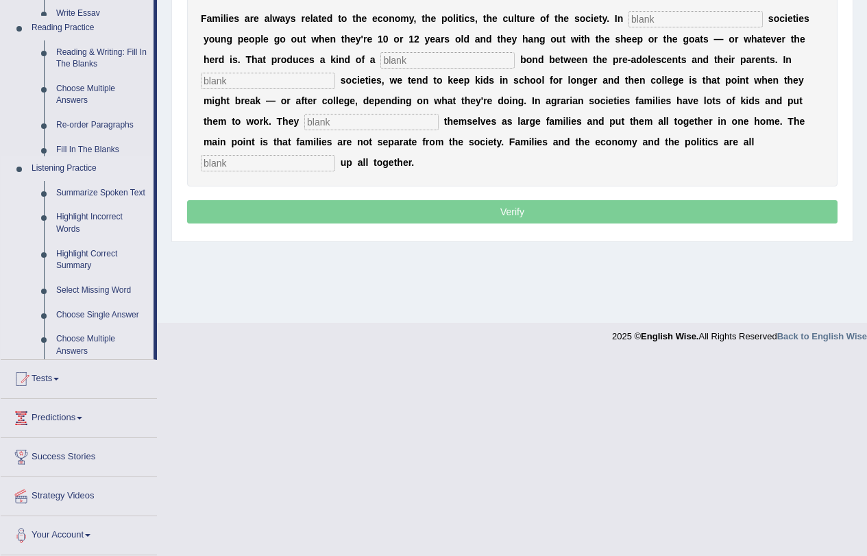
scroll to position [164, 0]
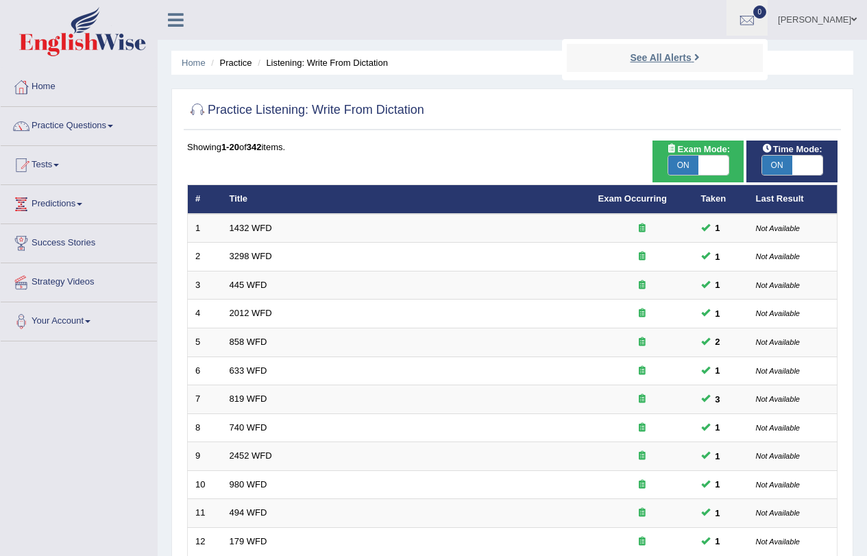
click at [674, 51] on link "See All Alerts" at bounding box center [664, 57] width 76 height 15
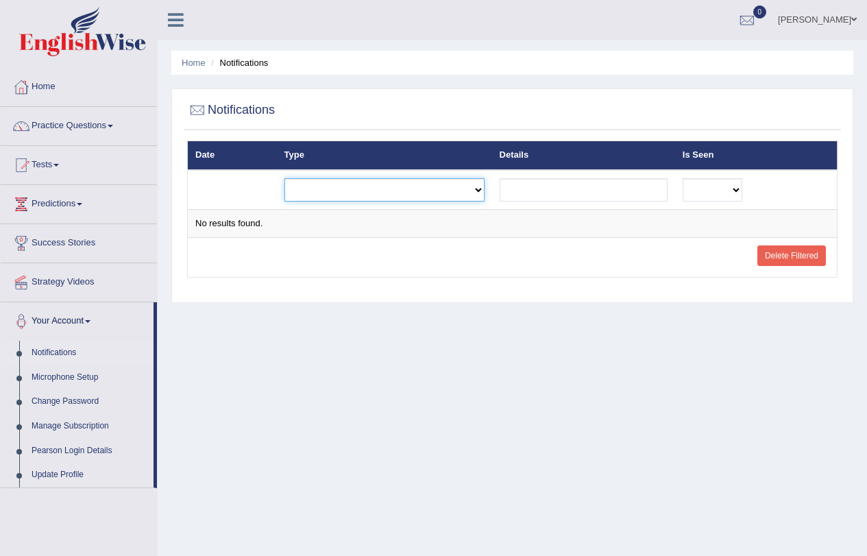
click at [432, 186] on select "Exam evaluated Question report replied Practice question report replied Test as…" at bounding box center [384, 189] width 200 height 23
click at [280, 468] on div "Home Notifications Notifications Date Type Details Is Seen Exam evaluated Quest…" at bounding box center [512, 342] width 709 height 685
click at [82, 138] on link "Practice Questions" at bounding box center [79, 124] width 156 height 34
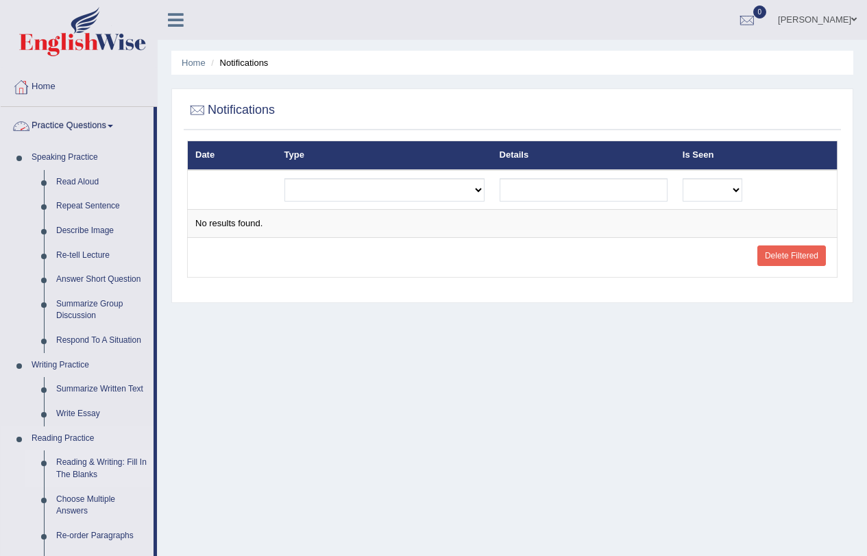
scroll to position [518, 0]
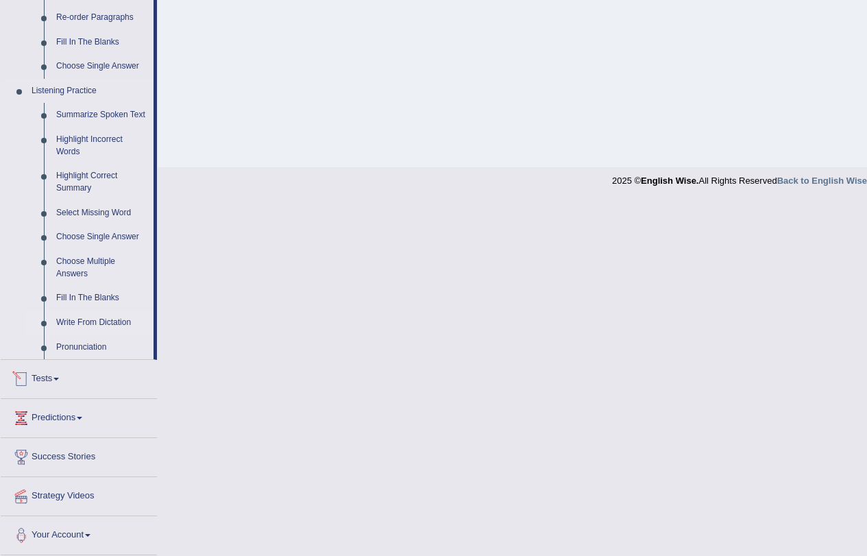
click at [92, 320] on link "Write From Dictation" at bounding box center [101, 322] width 103 height 25
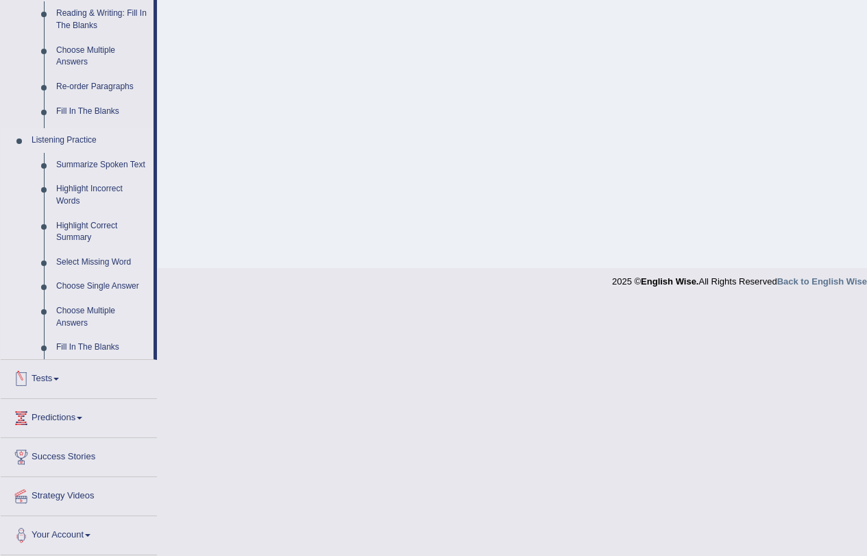
scroll to position [164, 0]
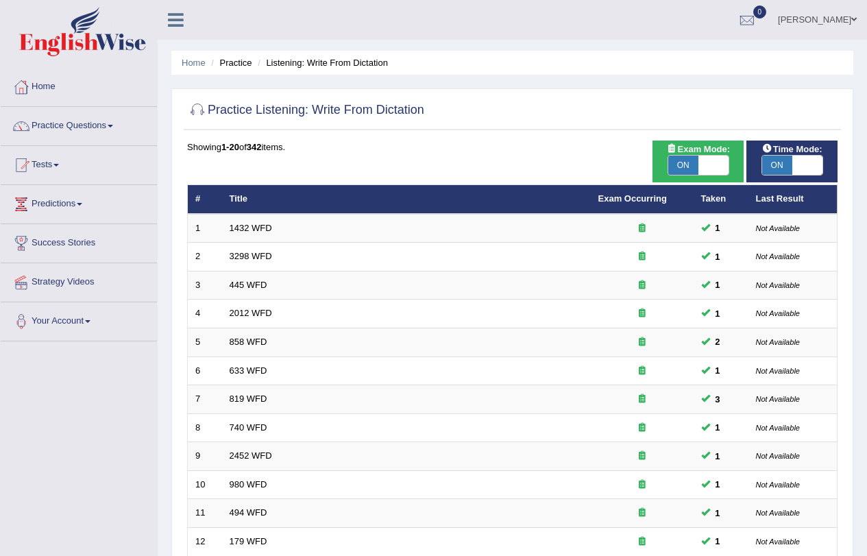
scroll to position [352, 0]
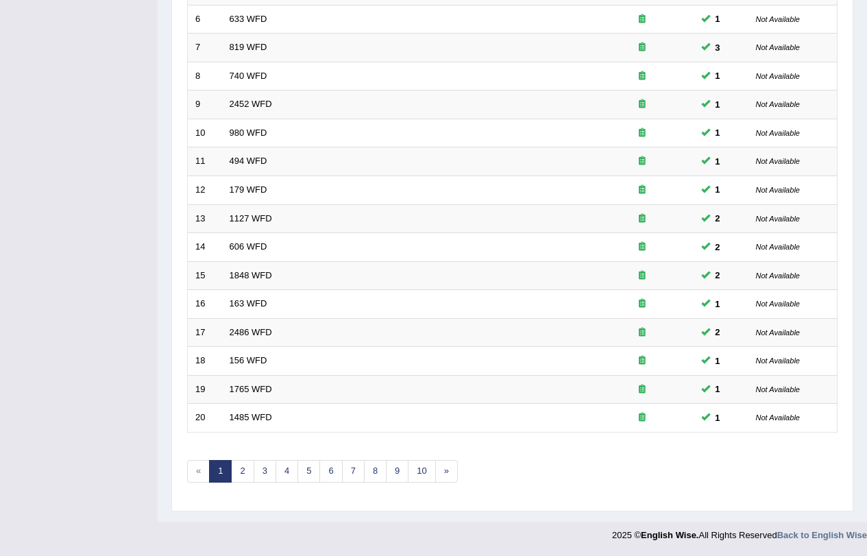
click at [287, 487] on div "Showing 1-20 of 342 items. # Title Exam Occurring Taken Last Result 1 1432 WFD …" at bounding box center [512, 144] width 650 height 711
click at [291, 474] on link "4" at bounding box center [287, 471] width 23 height 23
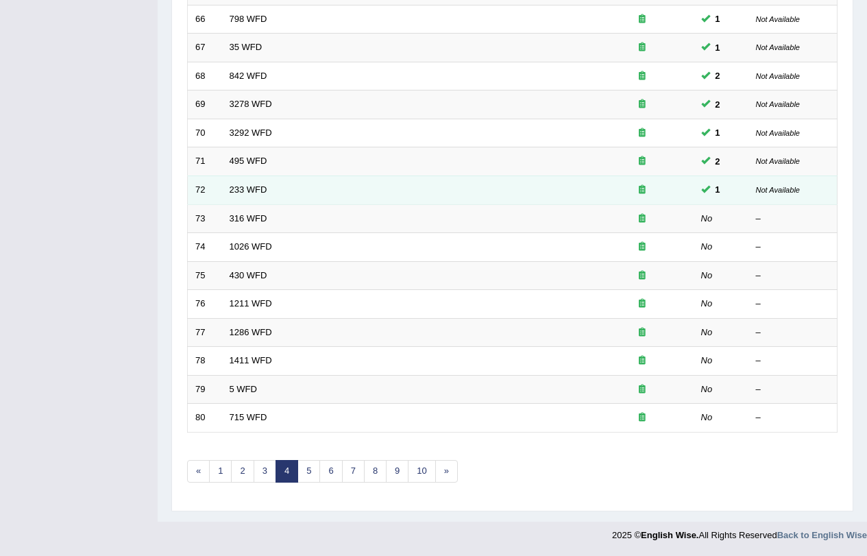
scroll to position [352, 0]
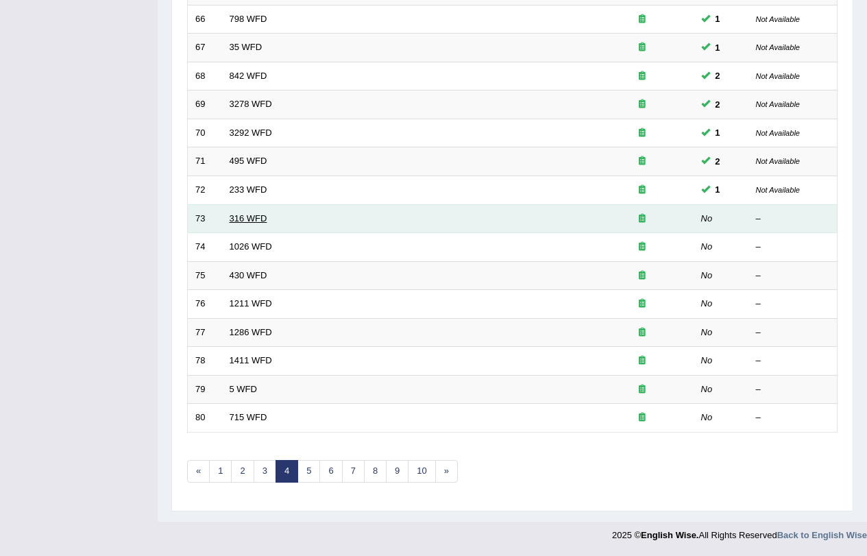
click at [250, 219] on link "316 WFD" at bounding box center [249, 218] width 38 height 10
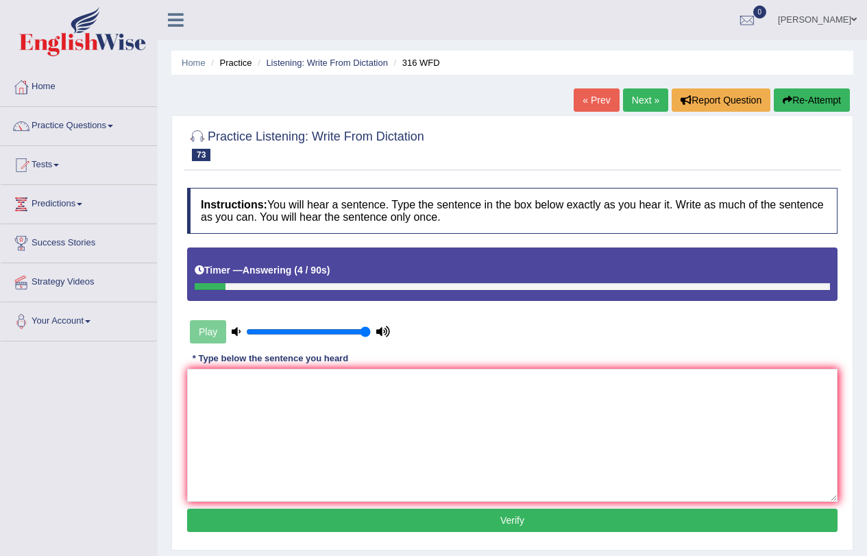
click at [811, 93] on button "Re-Attempt" at bounding box center [812, 99] width 76 height 23
click at [276, 385] on textarea at bounding box center [512, 435] width 650 height 133
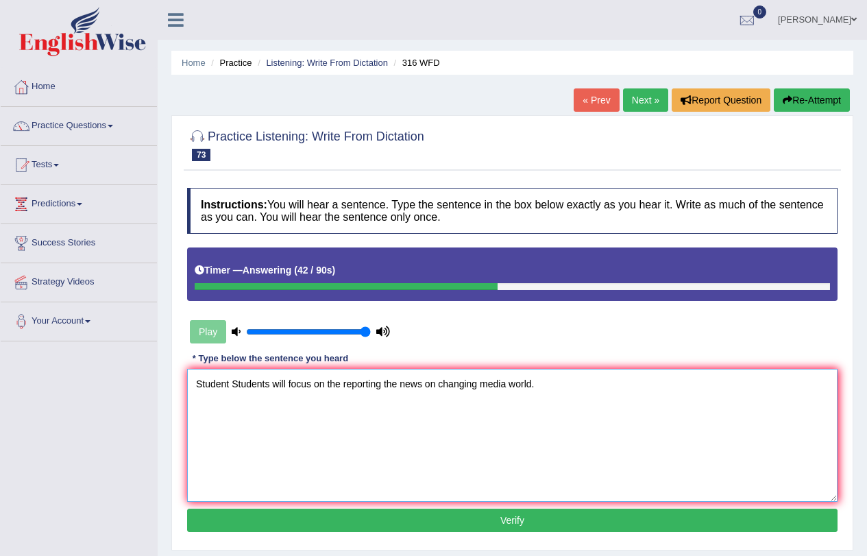
type textarea "Student Students will focus on the reporting the news on changing media world."
click button "Verify" at bounding box center [512, 520] width 650 height 23
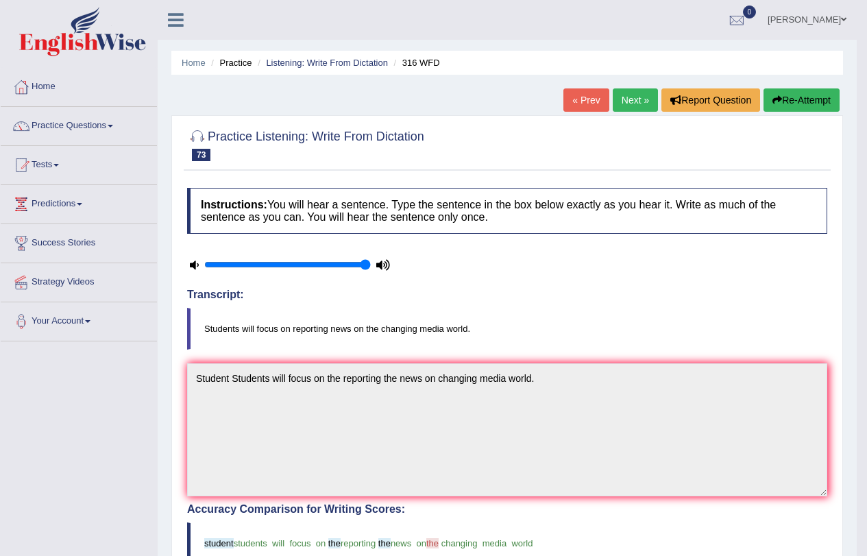
click at [628, 96] on link "Next »" at bounding box center [635, 99] width 45 height 23
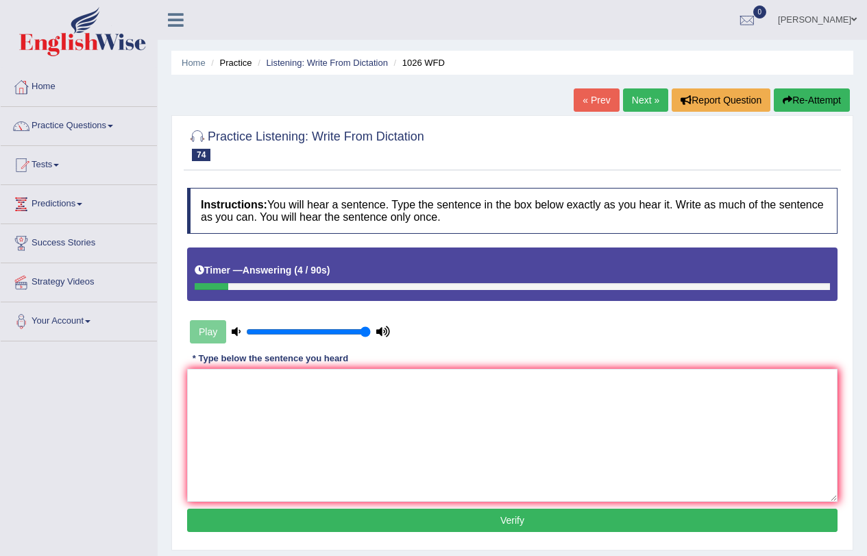
click at [827, 99] on button "Re-Attempt" at bounding box center [812, 99] width 76 height 23
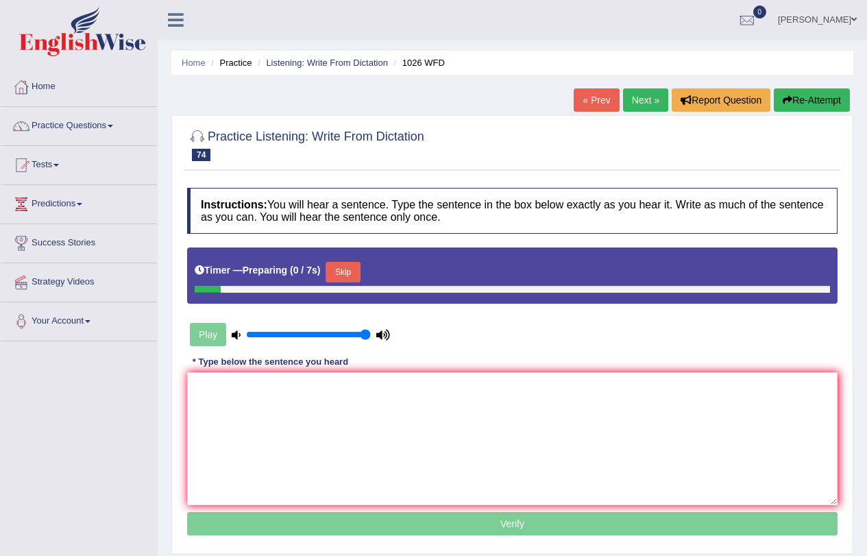
click at [356, 273] on button "Skip" at bounding box center [343, 272] width 34 height 21
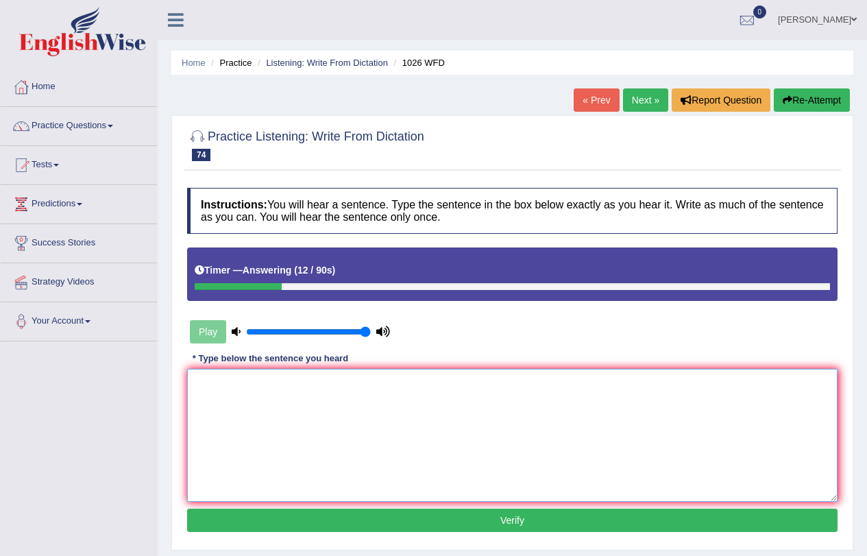
click at [311, 419] on textarea at bounding box center [512, 435] width 650 height 133
type textarea "Food Food policy allow throuhout the year all the year."
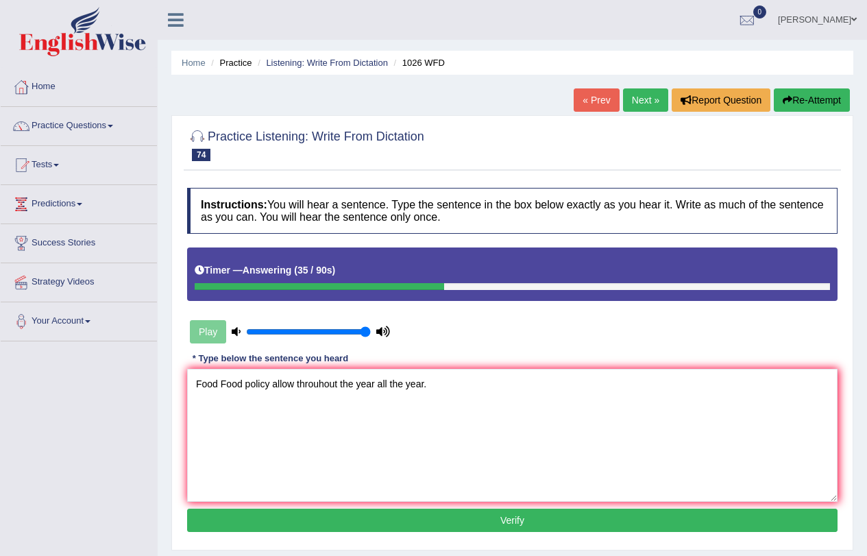
click button "Verify" at bounding box center [512, 520] width 650 height 23
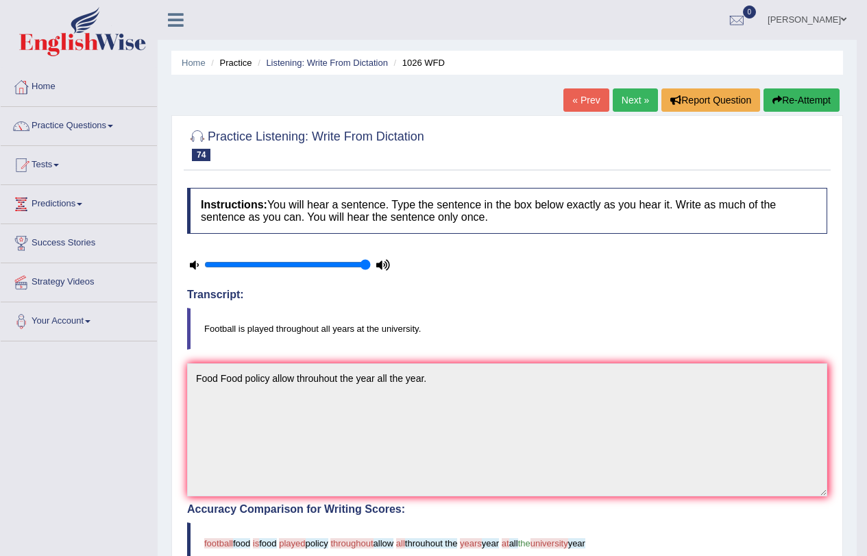
click at [797, 97] on button "Re-Attempt" at bounding box center [802, 99] width 76 height 23
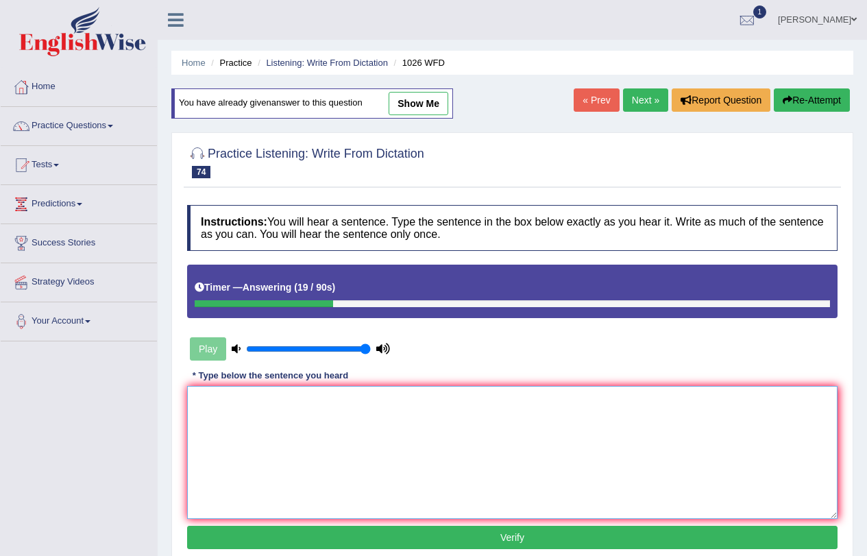
click at [243, 426] on textarea at bounding box center [512, 452] width 650 height 133
type textarea "f"
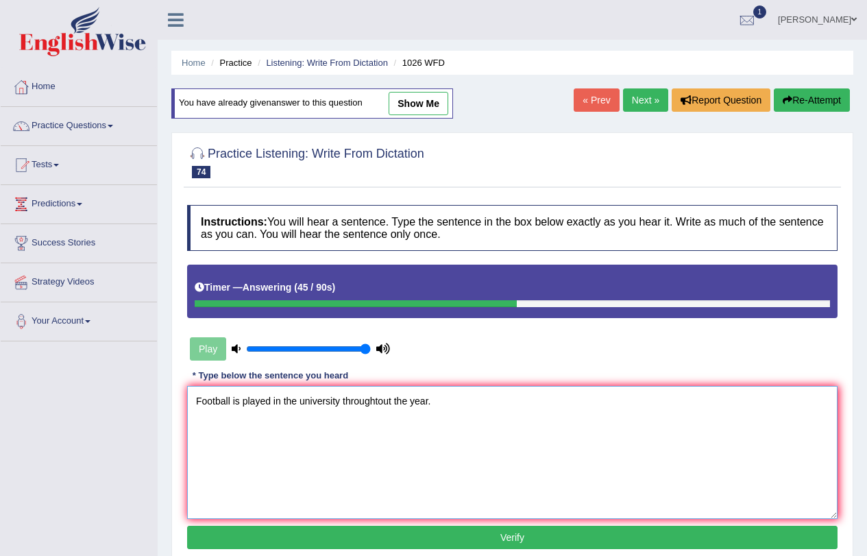
type textarea "Football is played in the university throughtout the year."
click button "Verify" at bounding box center [512, 537] width 650 height 23
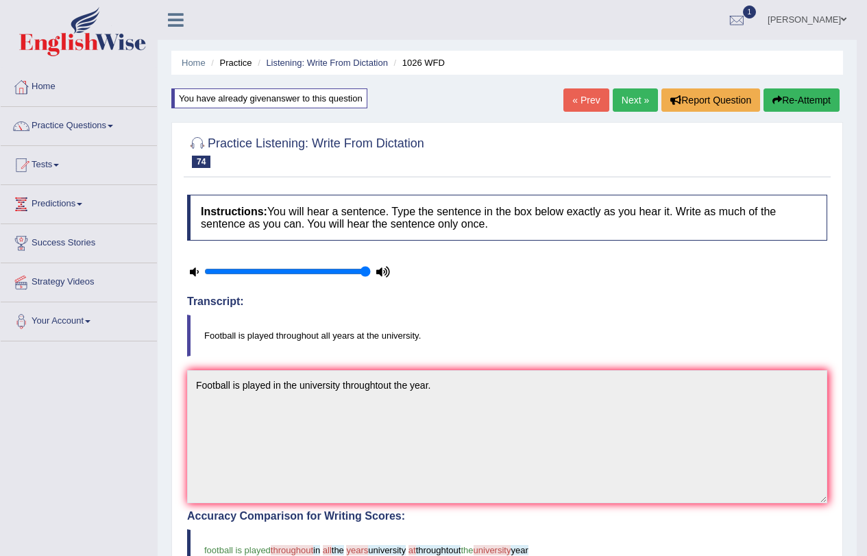
click at [796, 98] on button "Re-Attempt" at bounding box center [802, 99] width 76 height 23
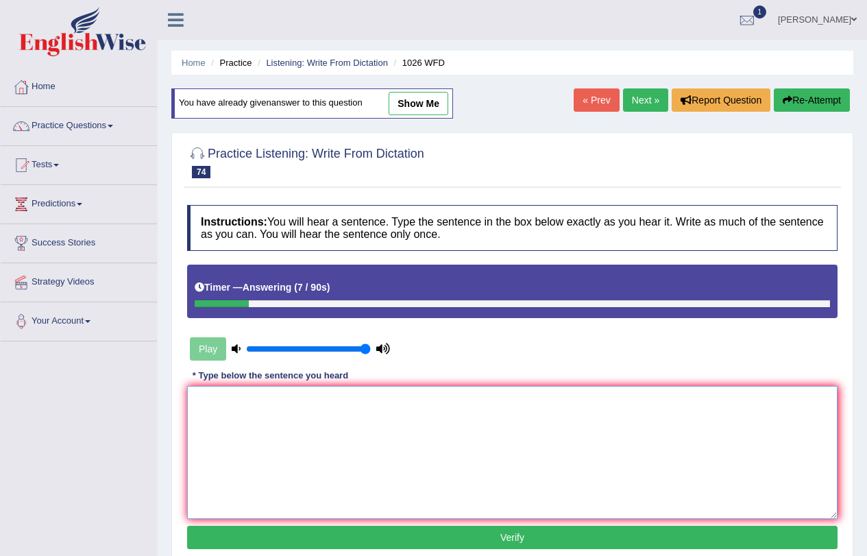
click at [304, 397] on textarea at bounding box center [512, 452] width 650 height 133
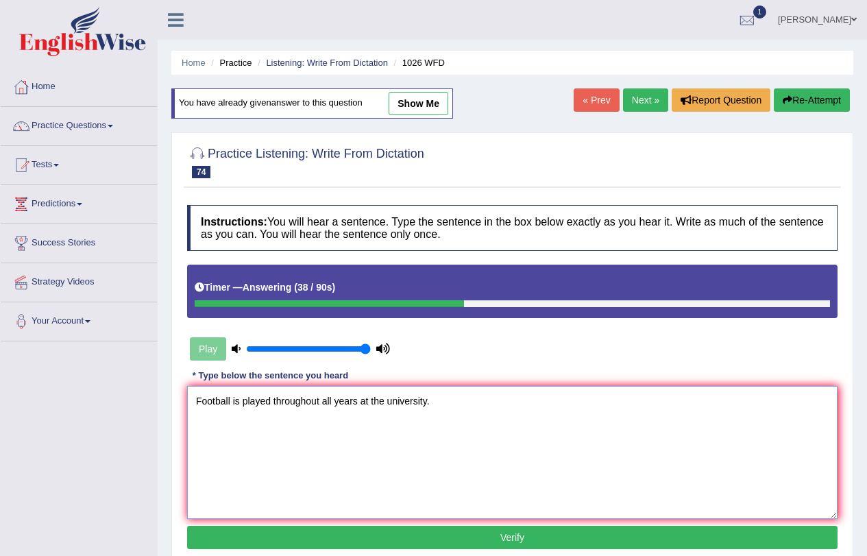
type textarea "Football is played throughout all years at the university."
click button "Verify" at bounding box center [512, 537] width 650 height 23
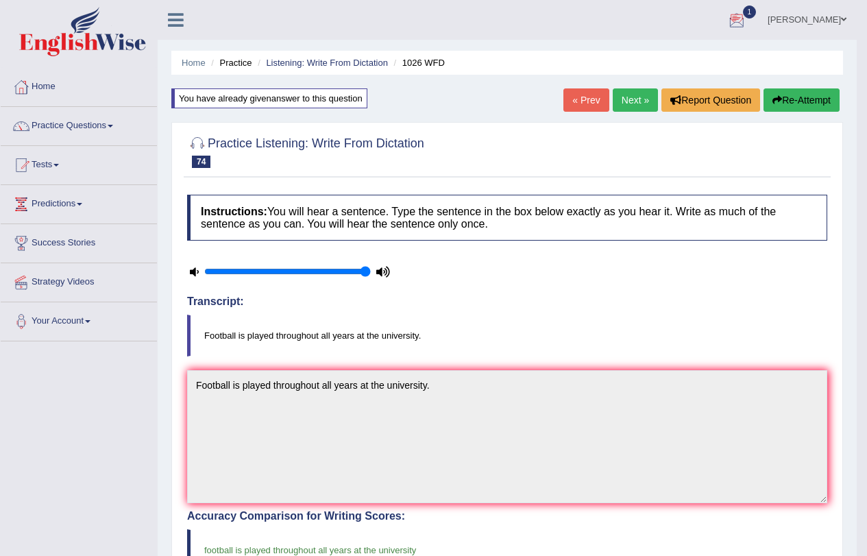
click at [733, 39] on div "Nilesh Chaudhary Toggle navigation Username: Nilesh2025 Access Type: Online Sub…" at bounding box center [507, 20] width 699 height 40
click at [727, 17] on div at bounding box center [736, 20] width 21 height 21
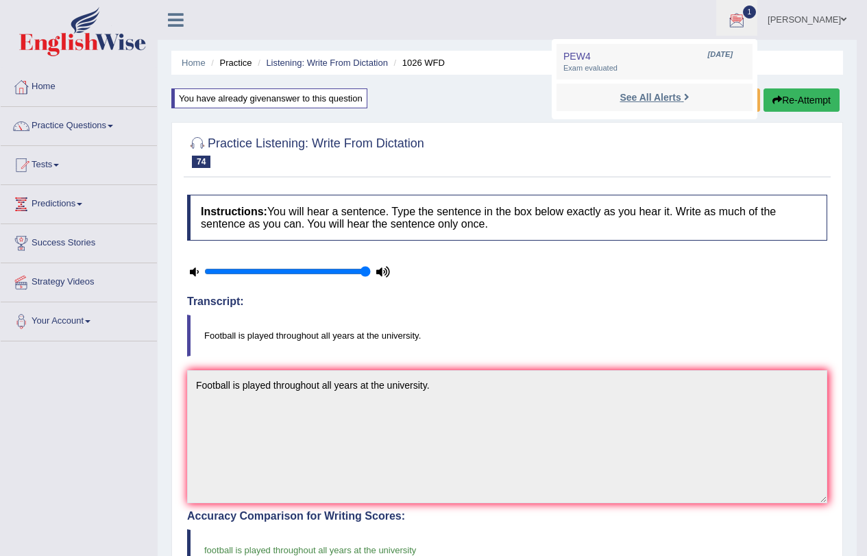
click at [631, 101] on strong "See All Alerts" at bounding box center [650, 97] width 61 height 11
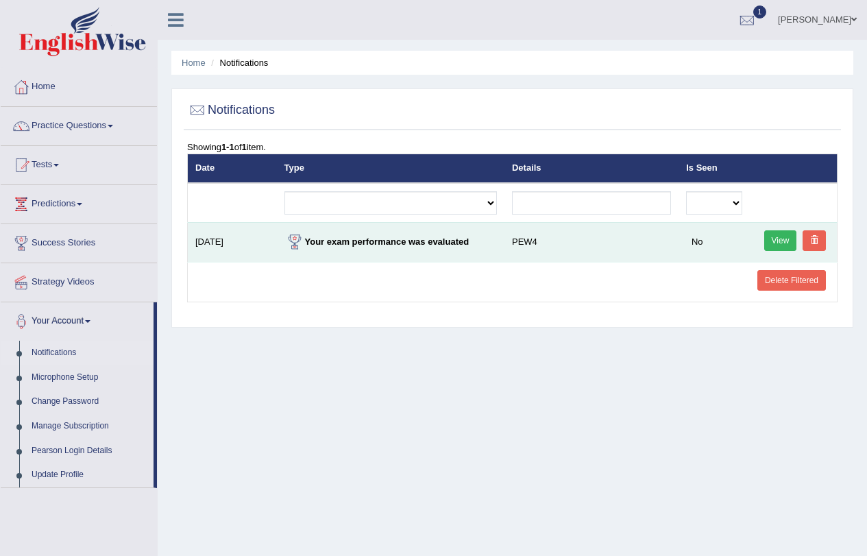
click at [774, 235] on link "View" at bounding box center [780, 240] width 33 height 21
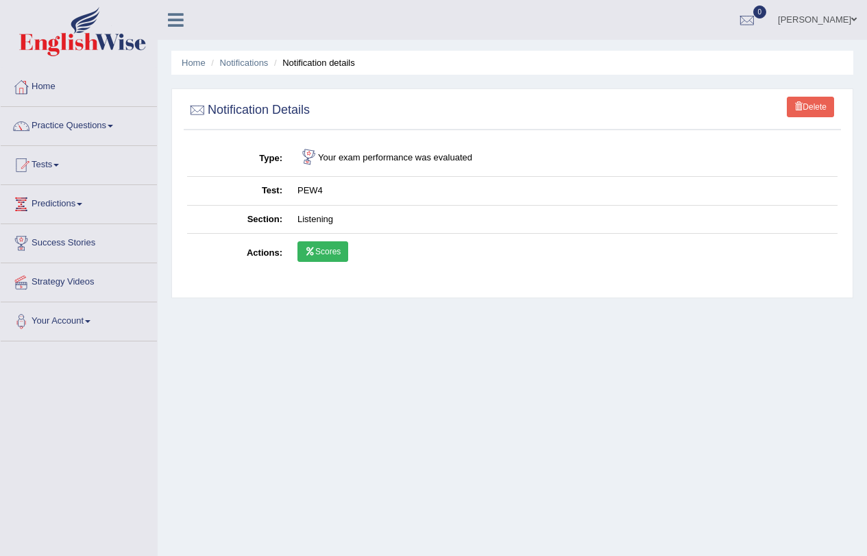
click at [319, 245] on link "Scores" at bounding box center [322, 251] width 51 height 21
click at [62, 91] on link "Home" at bounding box center [79, 85] width 156 height 34
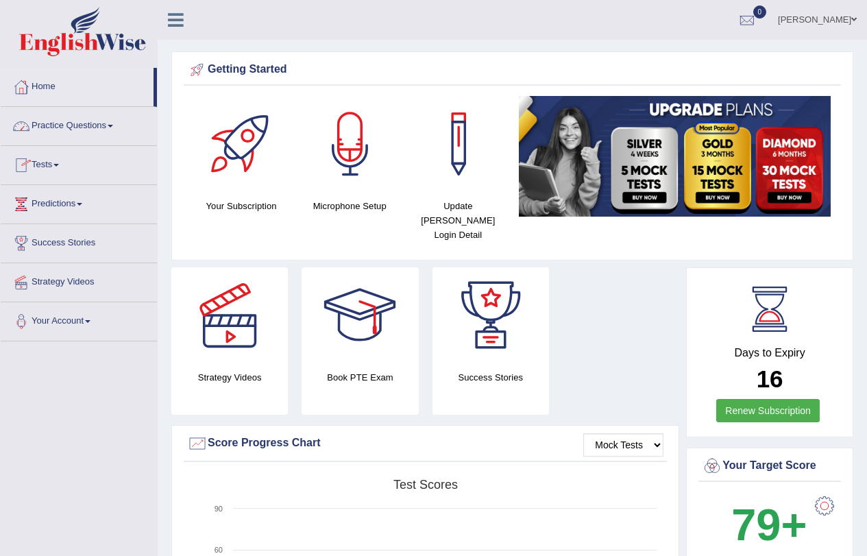
click at [61, 171] on link "Tests" at bounding box center [79, 163] width 156 height 34
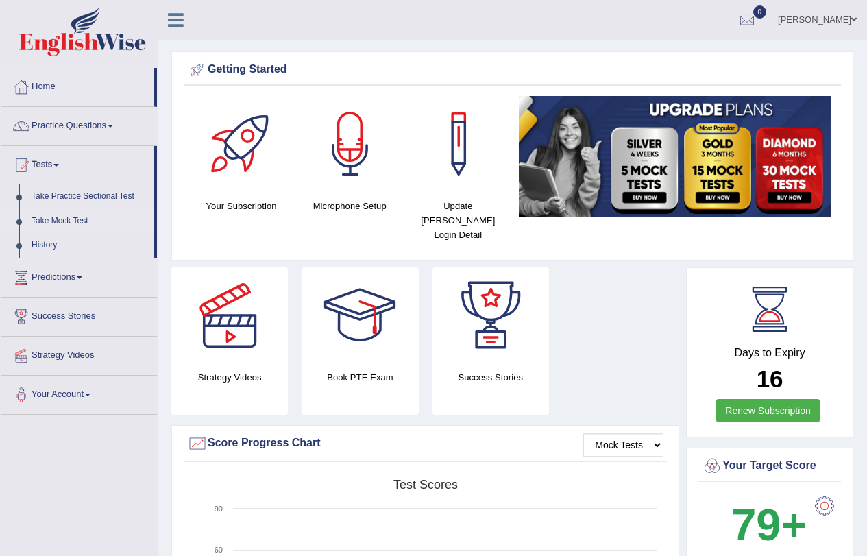
click at [63, 222] on link "Take Mock Test" at bounding box center [89, 221] width 128 height 25
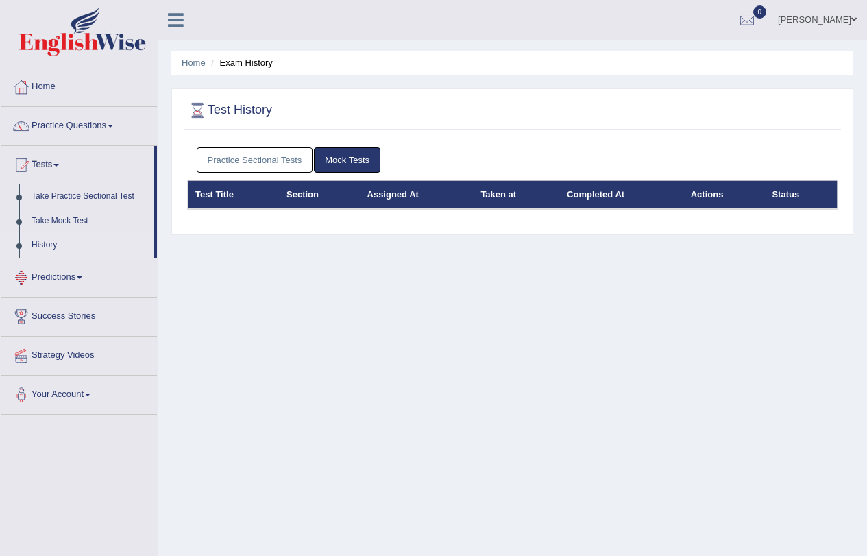
click at [285, 163] on link "Practice Sectional Tests" at bounding box center [255, 159] width 117 height 25
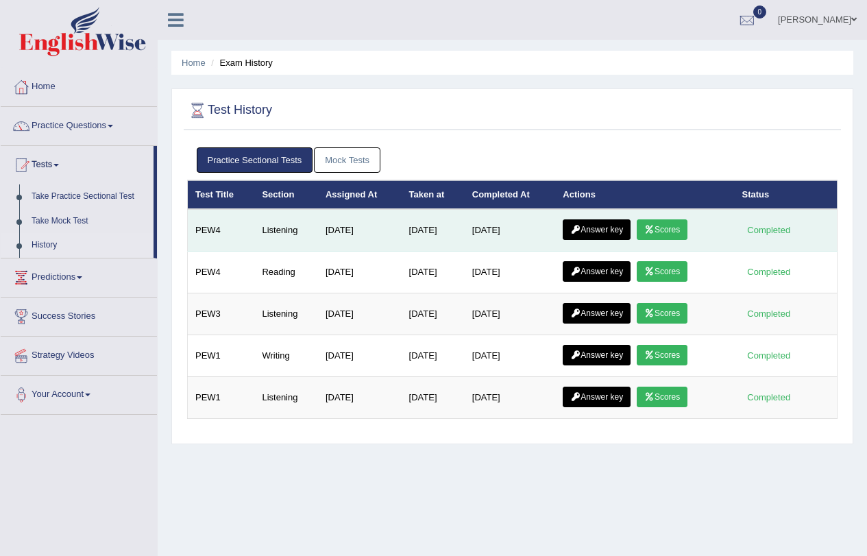
click at [600, 225] on link "Answer key" at bounding box center [597, 229] width 68 height 21
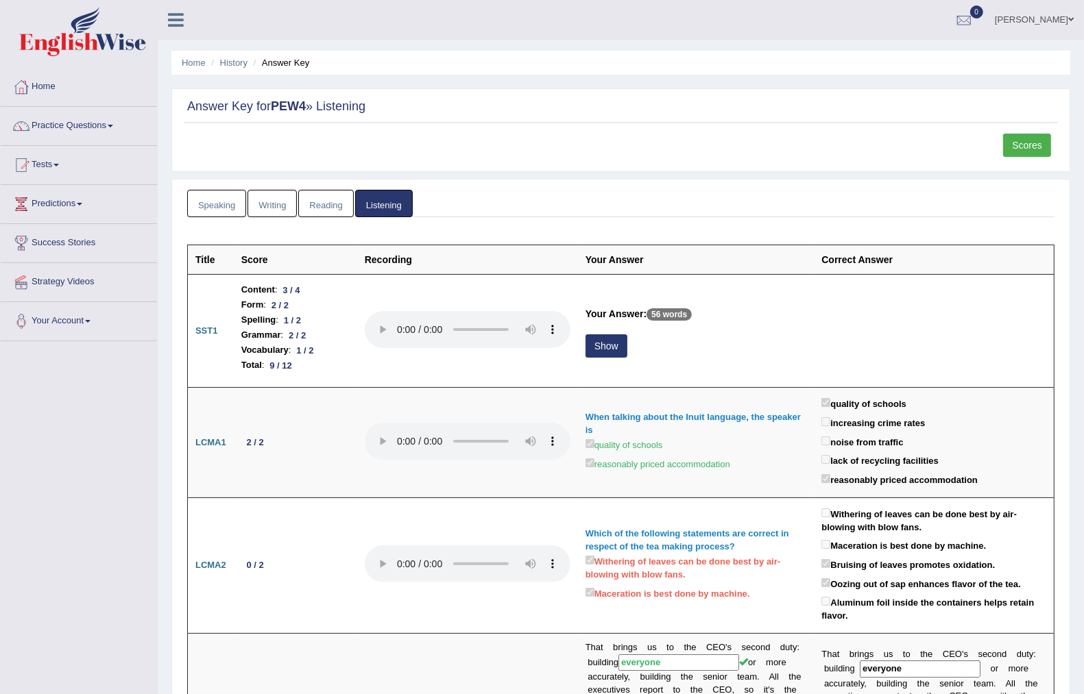
click at [330, 204] on link "Reading" at bounding box center [325, 204] width 55 height 28
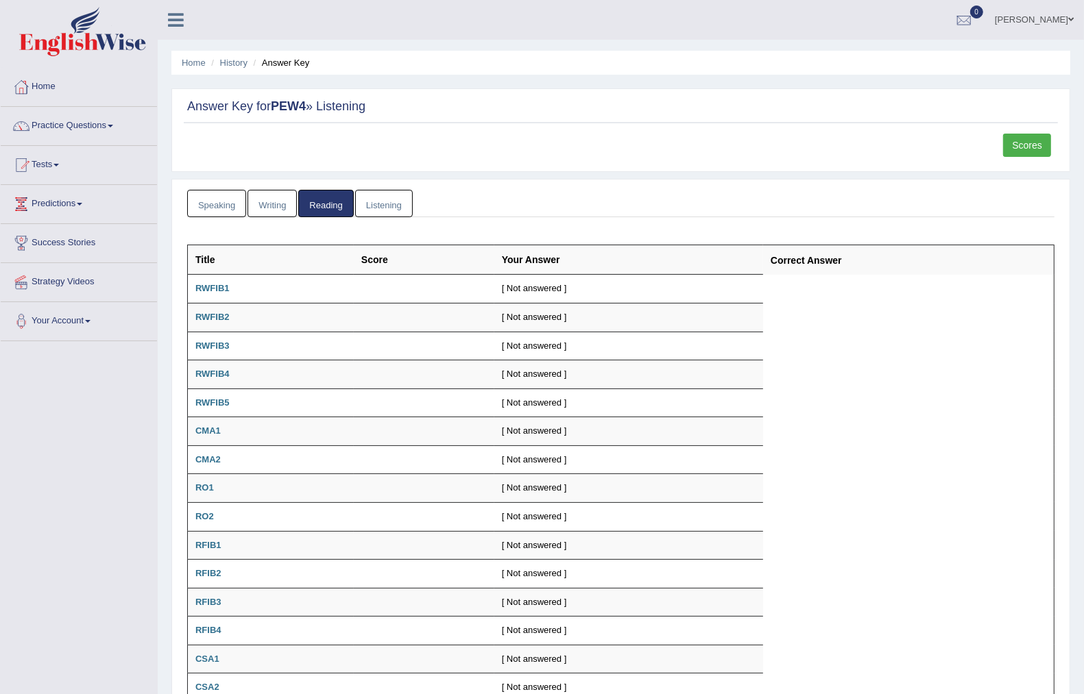
click at [234, 190] on link "Speaking" at bounding box center [216, 204] width 59 height 28
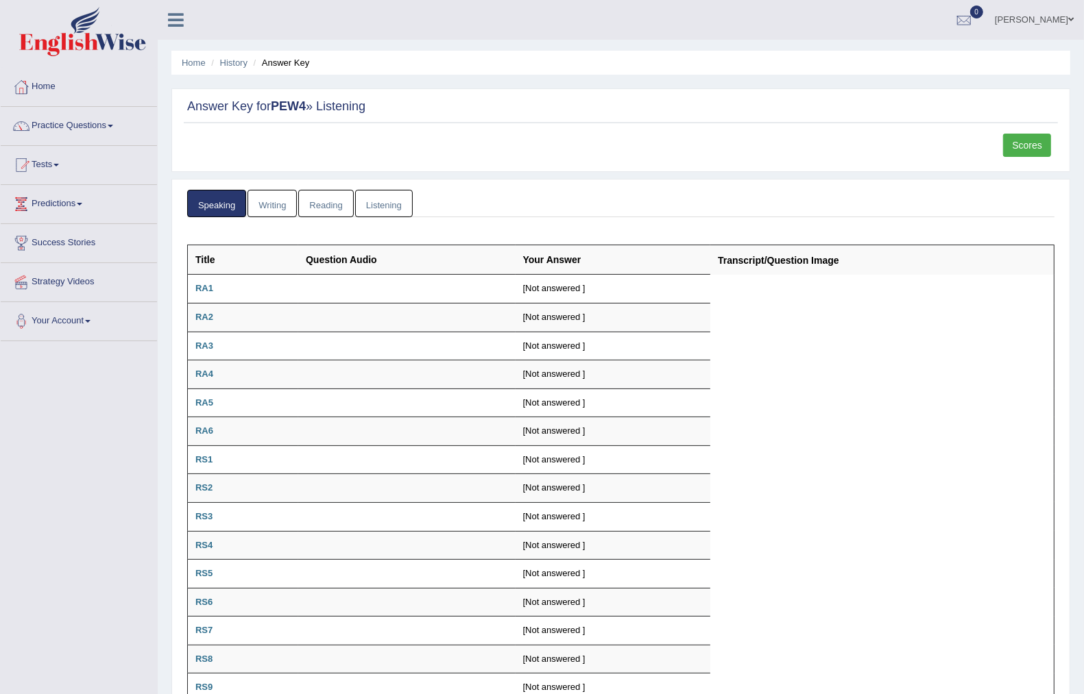
click at [256, 193] on link "Writing" at bounding box center [271, 204] width 49 height 28
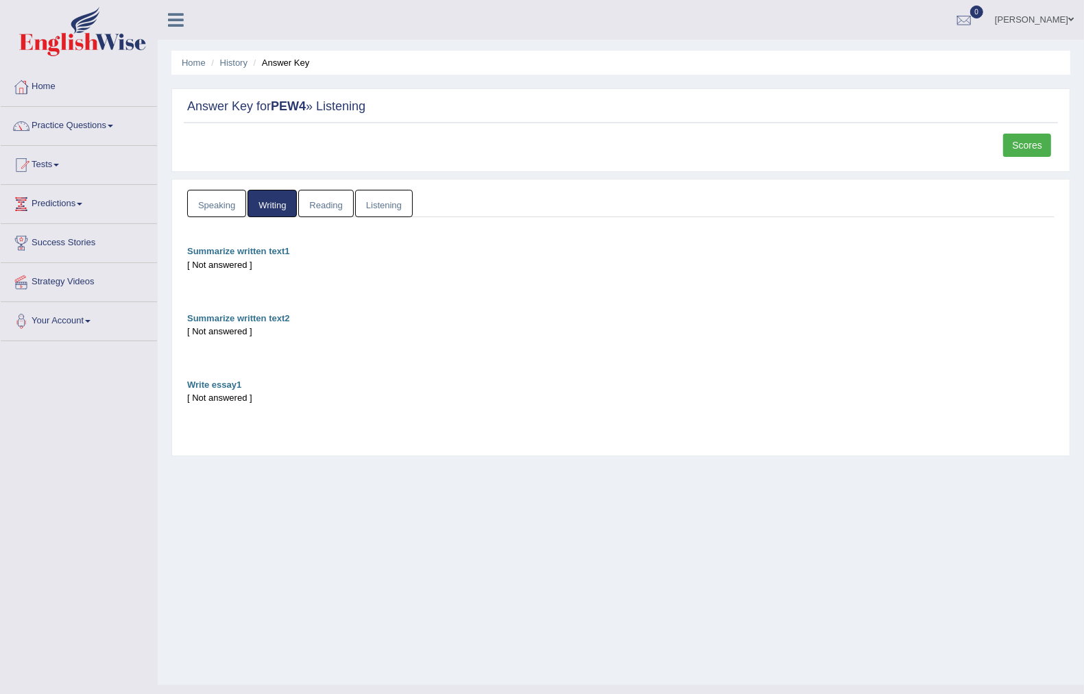
click at [385, 197] on link "Listening" at bounding box center [384, 204] width 58 height 28
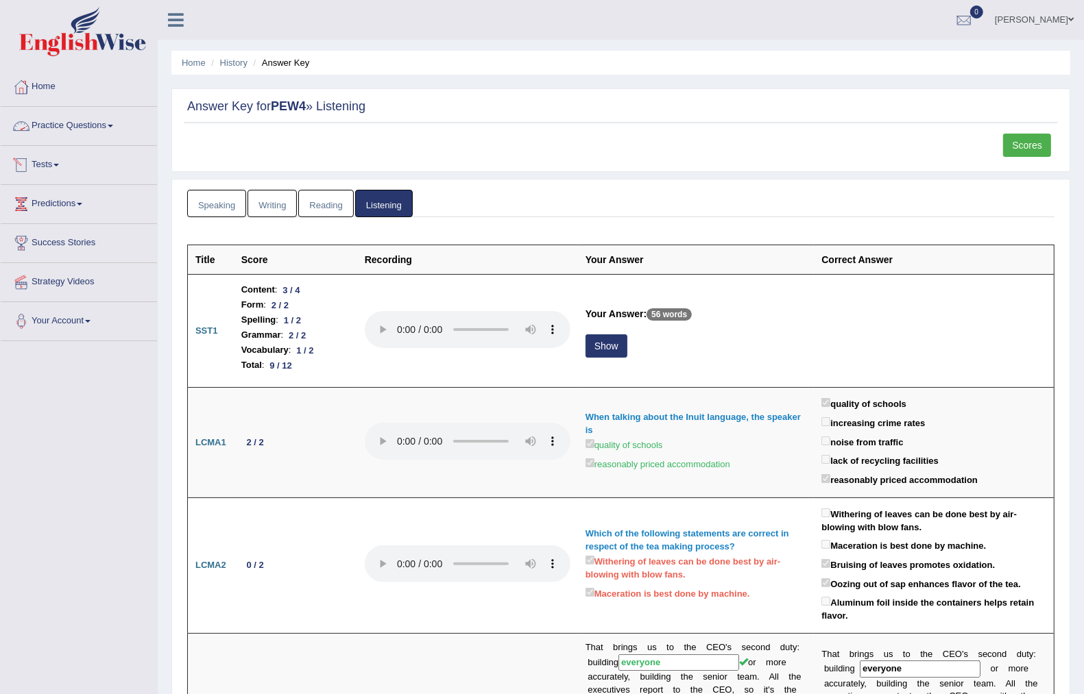
click at [269, 193] on link "Writing" at bounding box center [271, 204] width 49 height 28
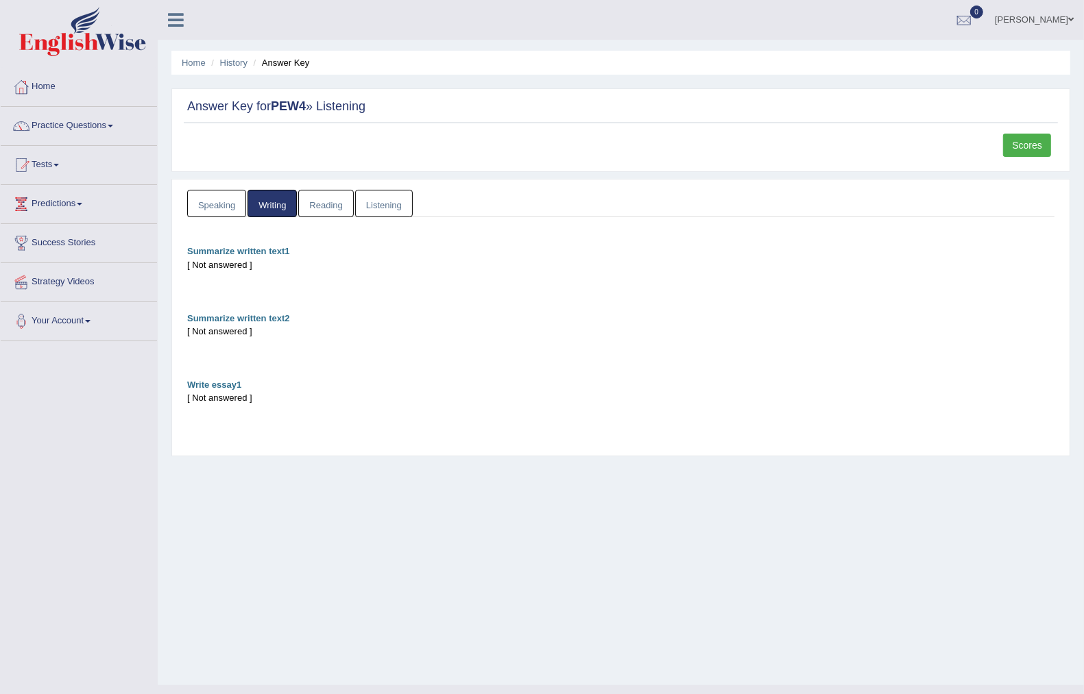
click at [394, 193] on link "Listening" at bounding box center [384, 204] width 58 height 28
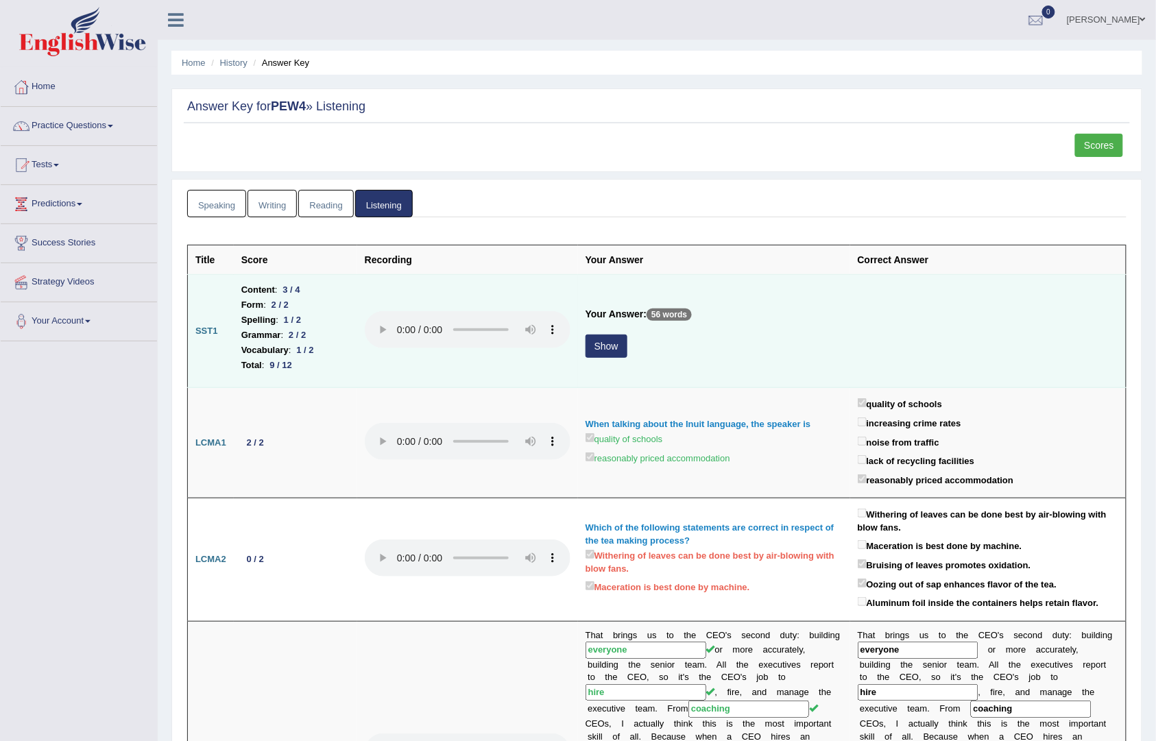
click at [623, 343] on button "Show" at bounding box center [606, 345] width 42 height 23
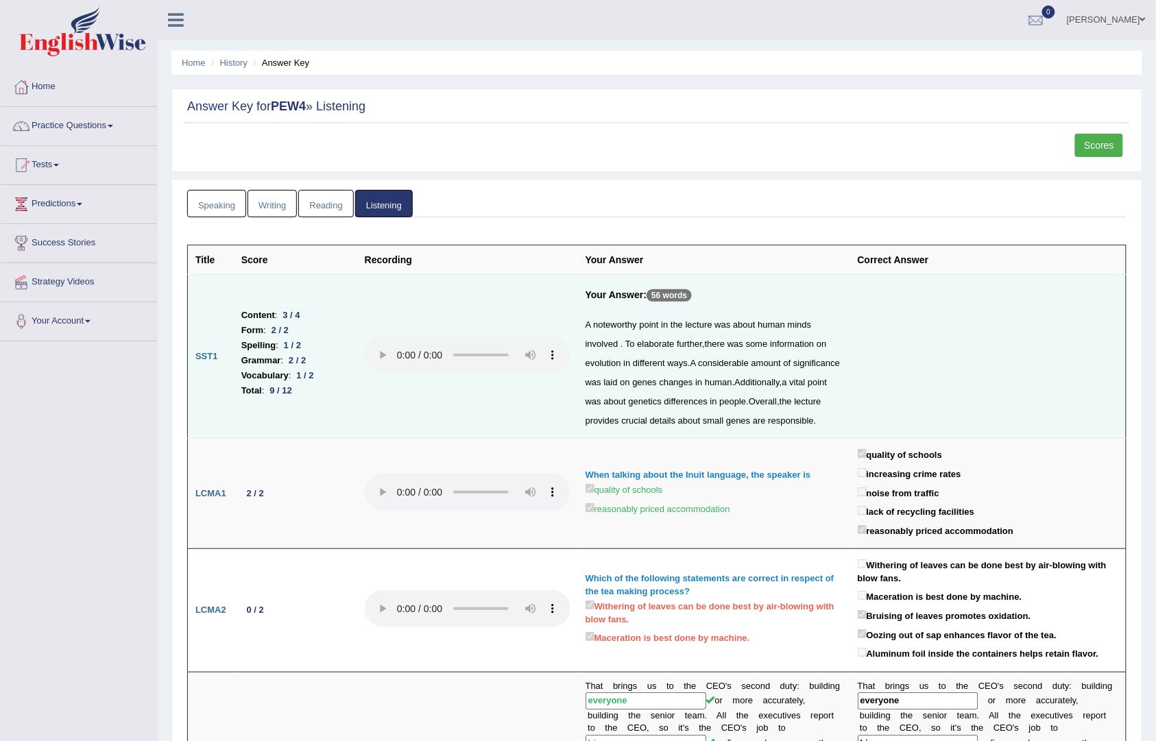
click at [692, 384] on span "changes" at bounding box center [676, 382] width 34 height 10
click at [283, 356] on li "Grammar : 2 / 2" at bounding box center [295, 360] width 108 height 15
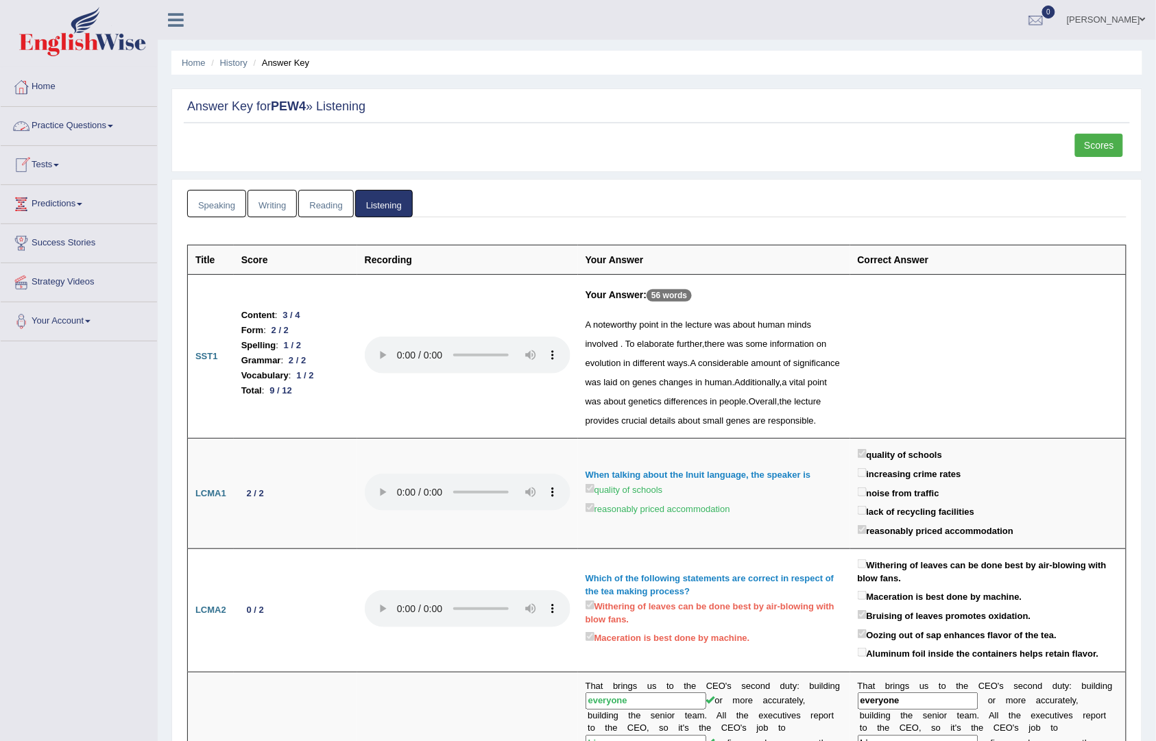
click at [47, 159] on link "Tests" at bounding box center [79, 163] width 156 height 34
click at [51, 237] on link "History" at bounding box center [89, 245] width 128 height 25
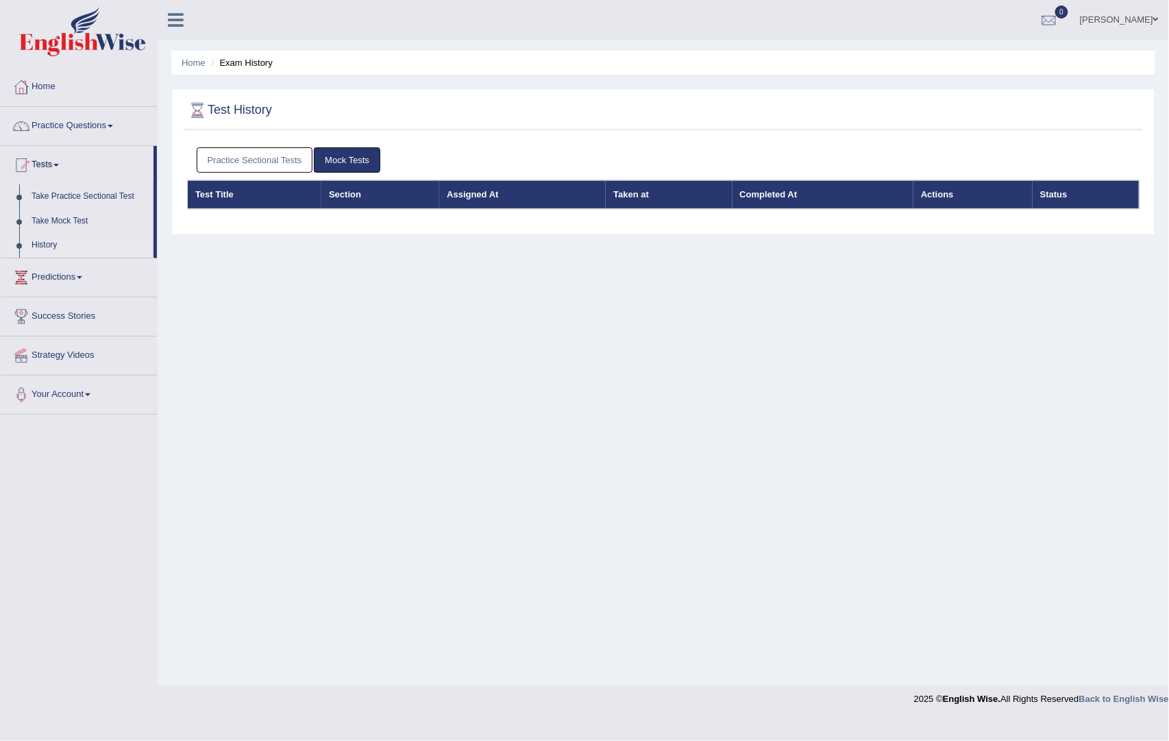
click at [286, 158] on link "Practice Sectional Tests" at bounding box center [255, 159] width 117 height 25
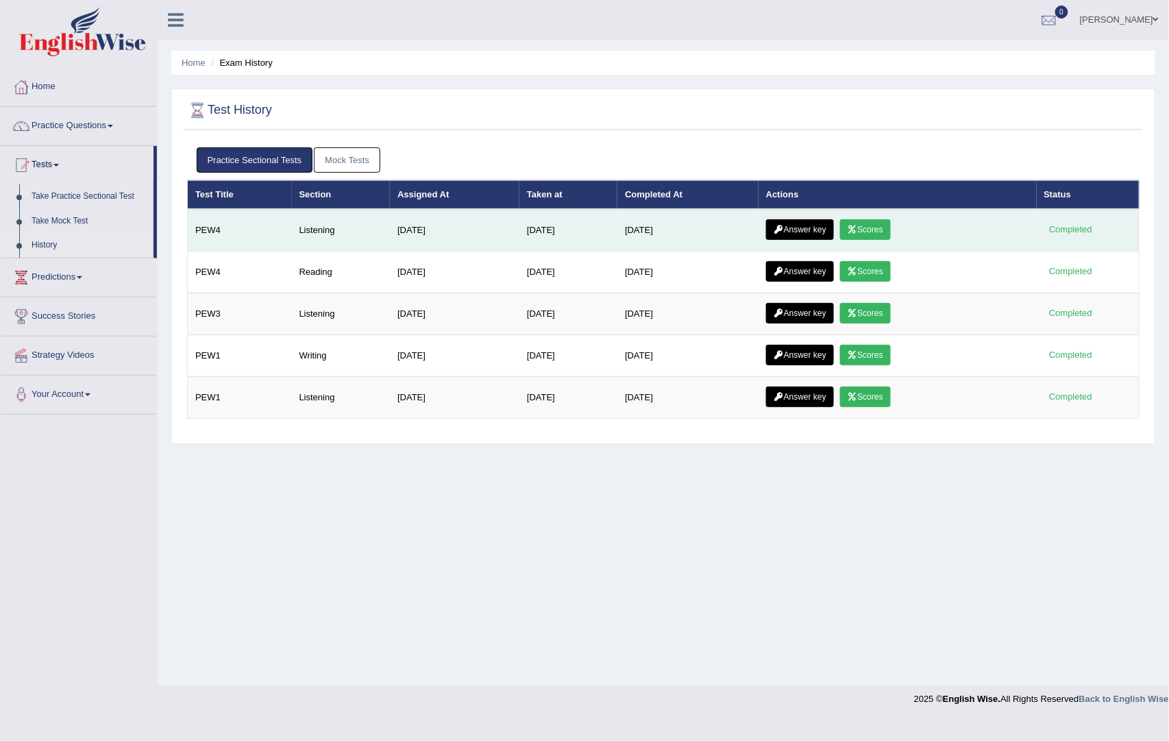
click at [848, 229] on link "Scores" at bounding box center [865, 229] width 51 height 21
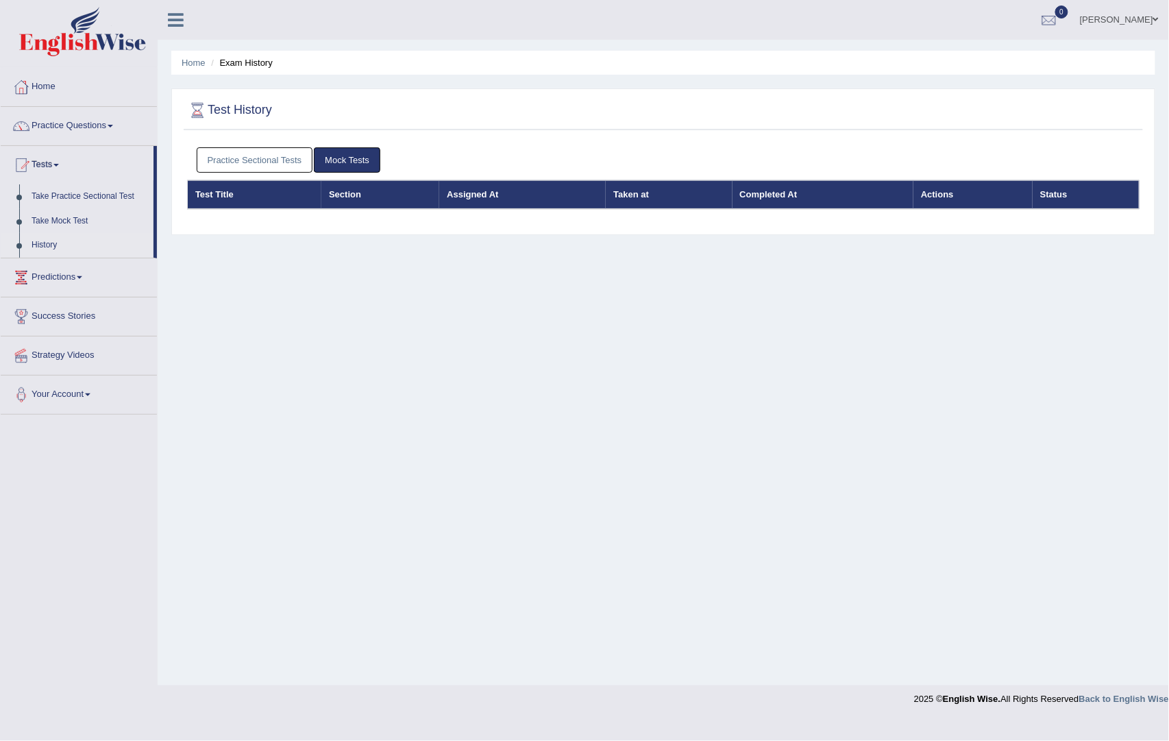
click at [348, 159] on link "Mock Tests" at bounding box center [347, 159] width 66 height 25
click at [272, 151] on link "Practice Sectional Tests" at bounding box center [255, 159] width 117 height 25
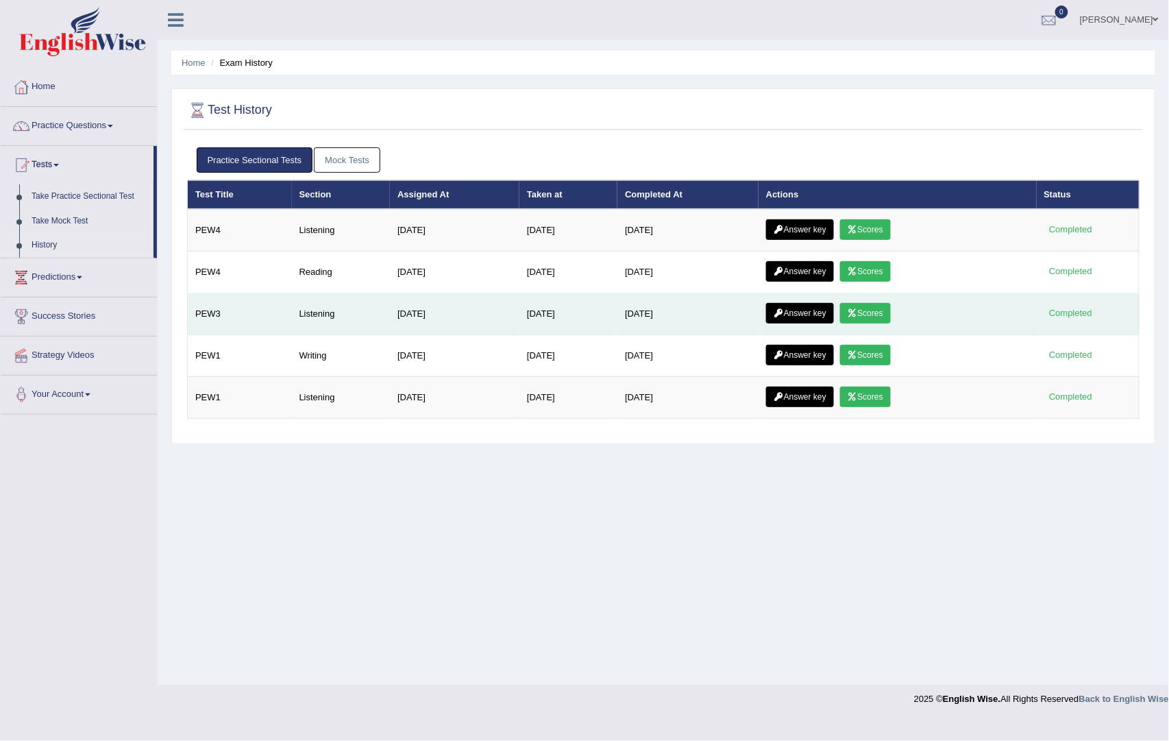
click at [872, 315] on link "Scores" at bounding box center [865, 313] width 51 height 21
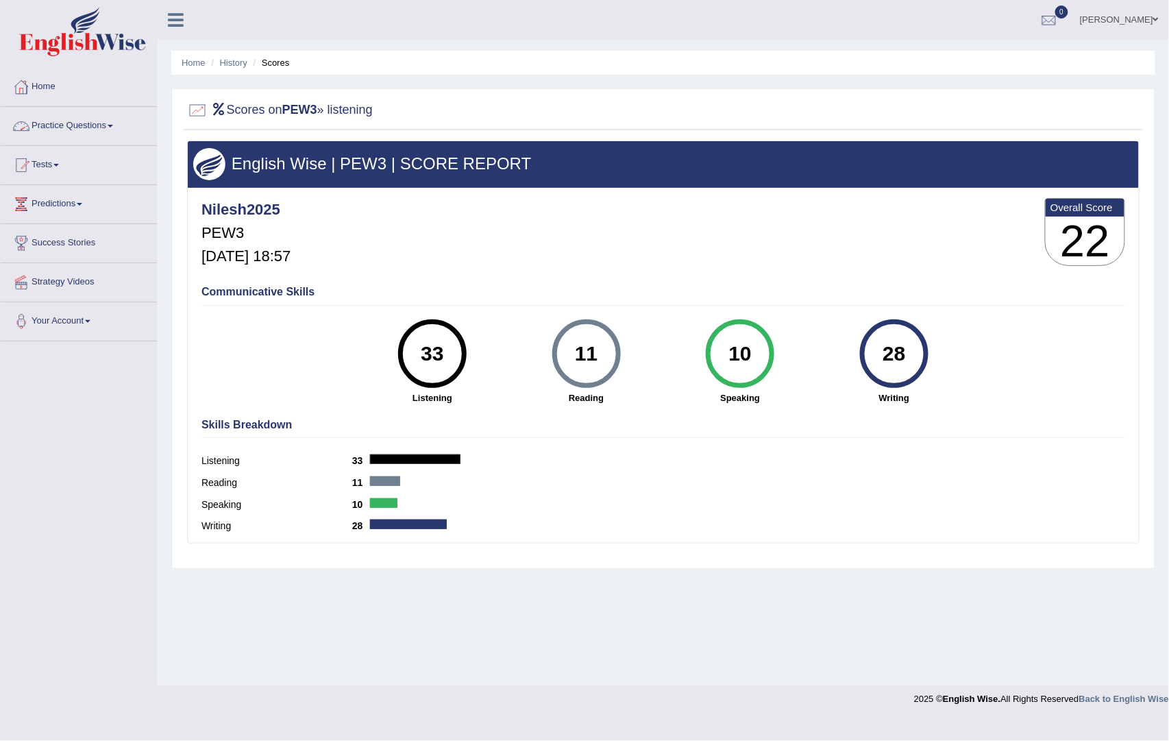
click at [97, 135] on link "Practice Questions" at bounding box center [79, 124] width 156 height 34
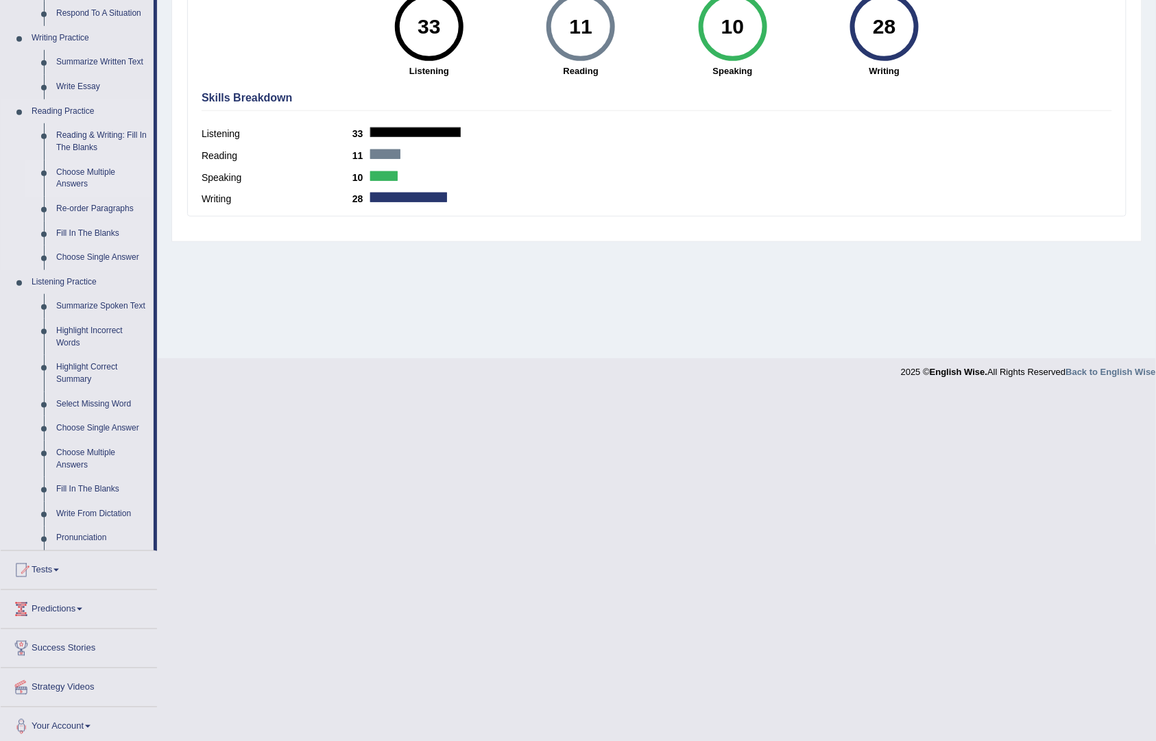
scroll to position [335, 0]
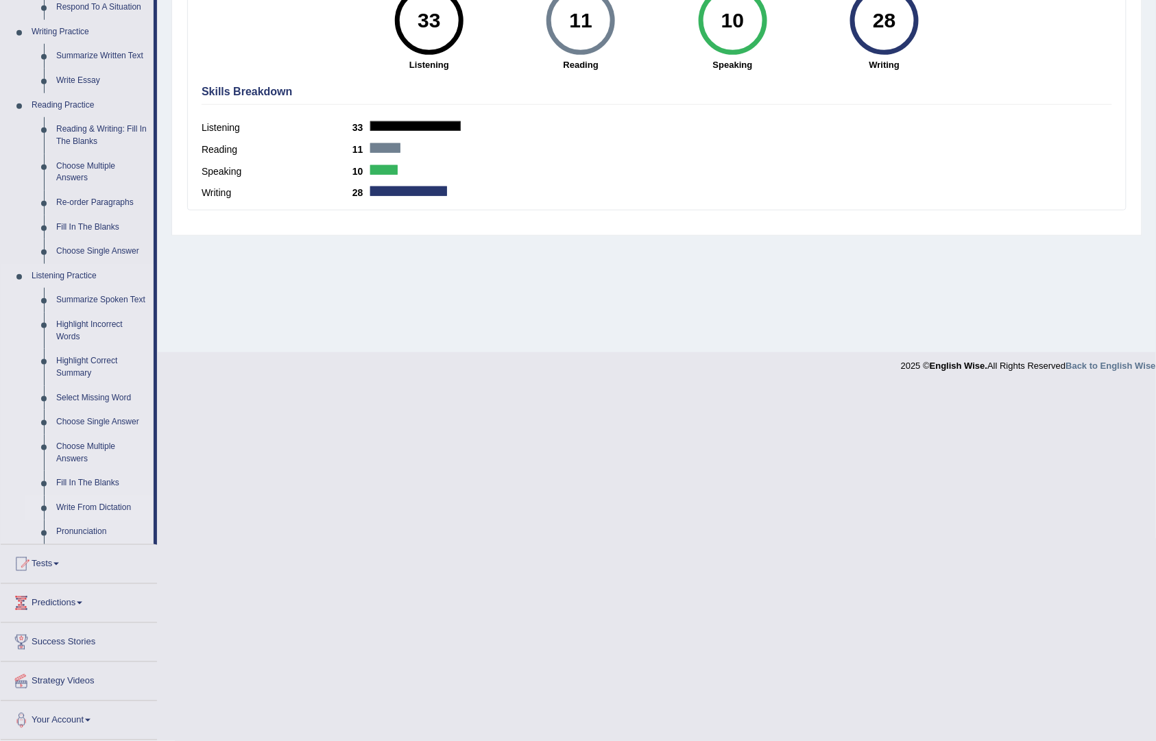
click at [97, 499] on link "Write From Dictation" at bounding box center [101, 508] width 103 height 25
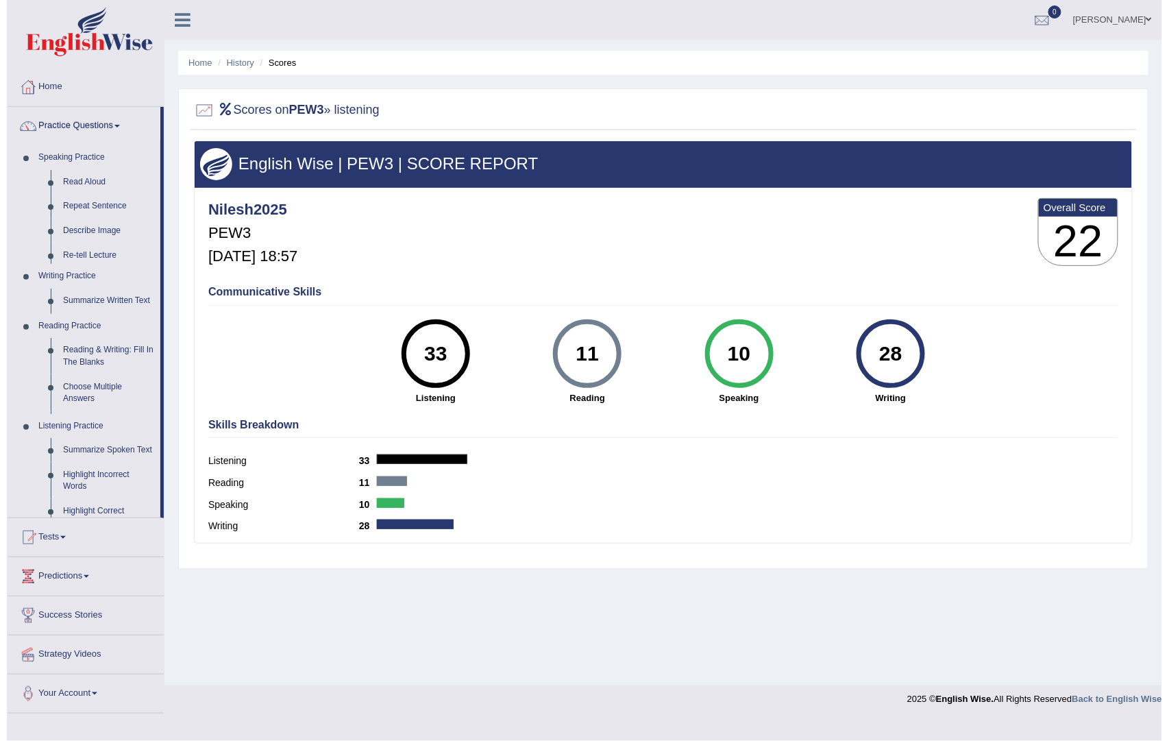
scroll to position [0, 0]
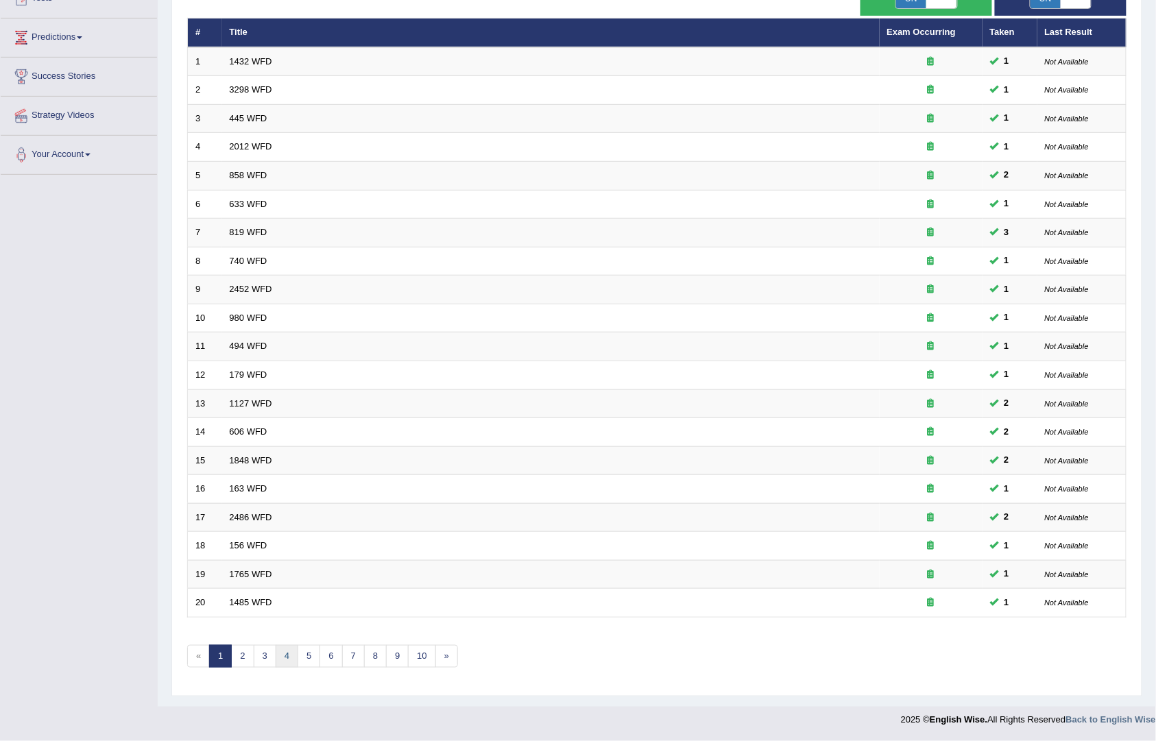
click at [289, 662] on link "4" at bounding box center [287, 656] width 23 height 23
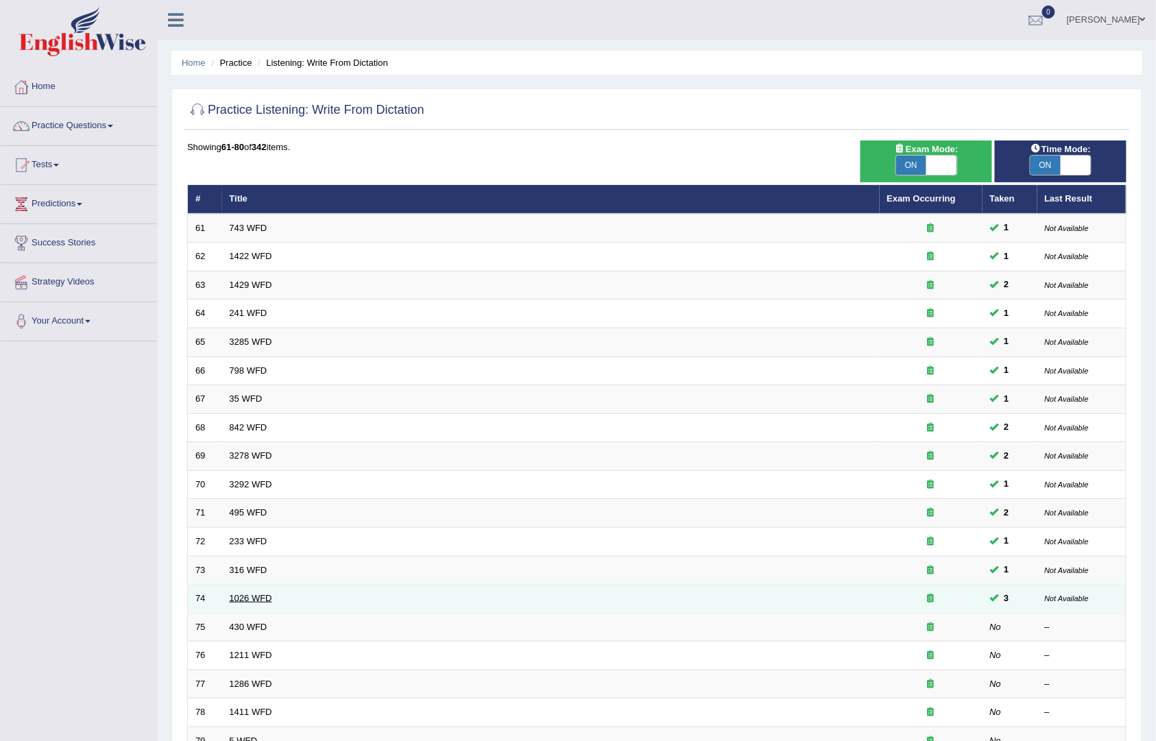
click at [258, 596] on link "1026 WFD" at bounding box center [251, 598] width 42 height 10
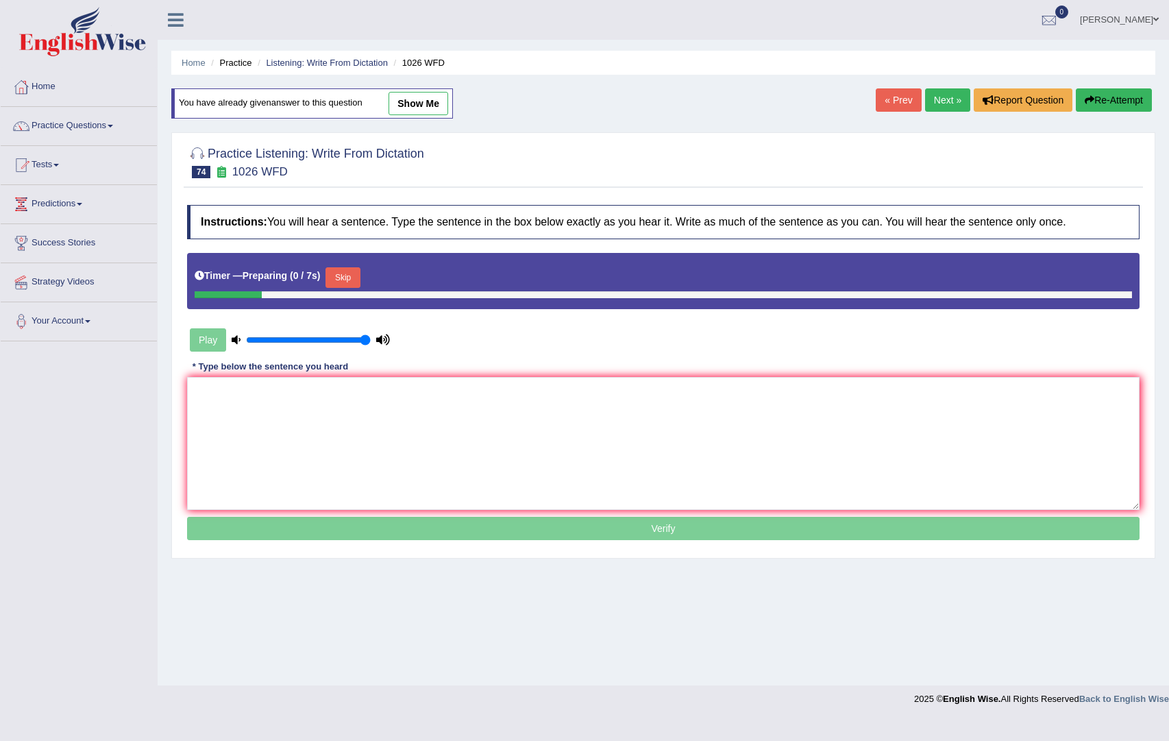
click at [431, 426] on textarea at bounding box center [663, 443] width 953 height 133
drag, startPoint x: 625, startPoint y: 432, endPoint x: 722, endPoint y: 478, distance: 107.9
click at [722, 478] on div "Instructions: You will hear a sentence. Type the sentence in the box below exac…" at bounding box center [664, 374] width 960 height 353
click at [341, 270] on button "Skip" at bounding box center [343, 277] width 34 height 21
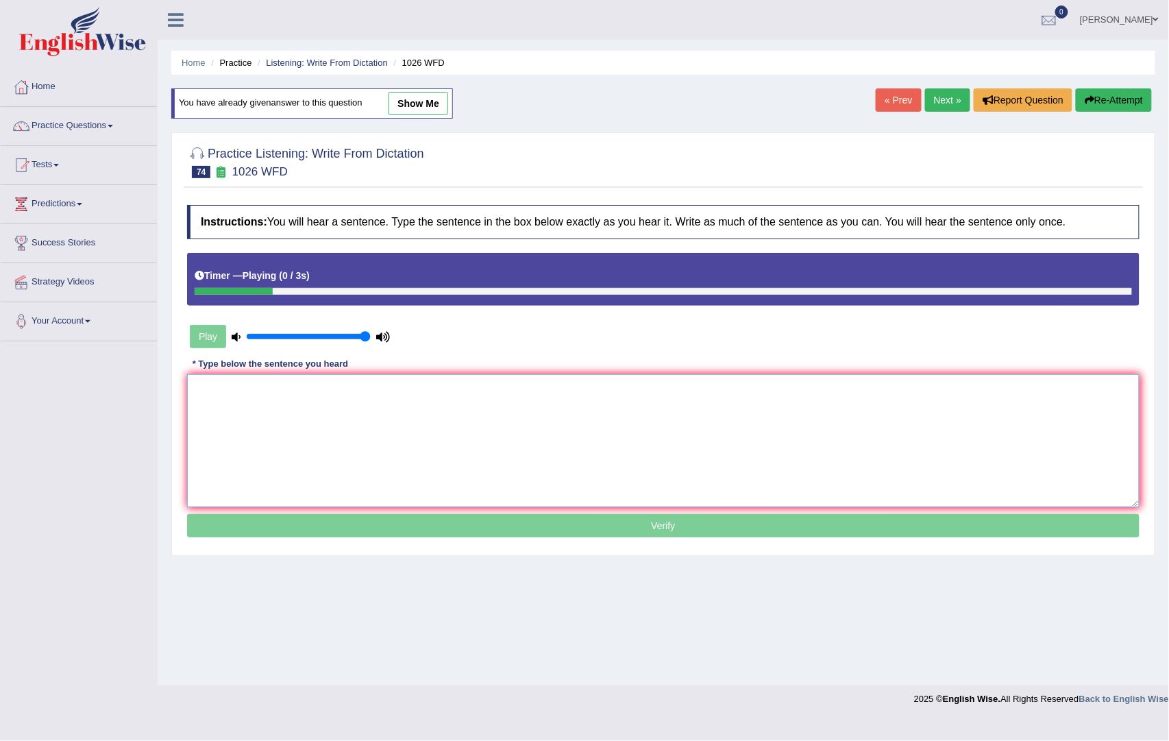
click at [300, 435] on textarea at bounding box center [663, 440] width 953 height 133
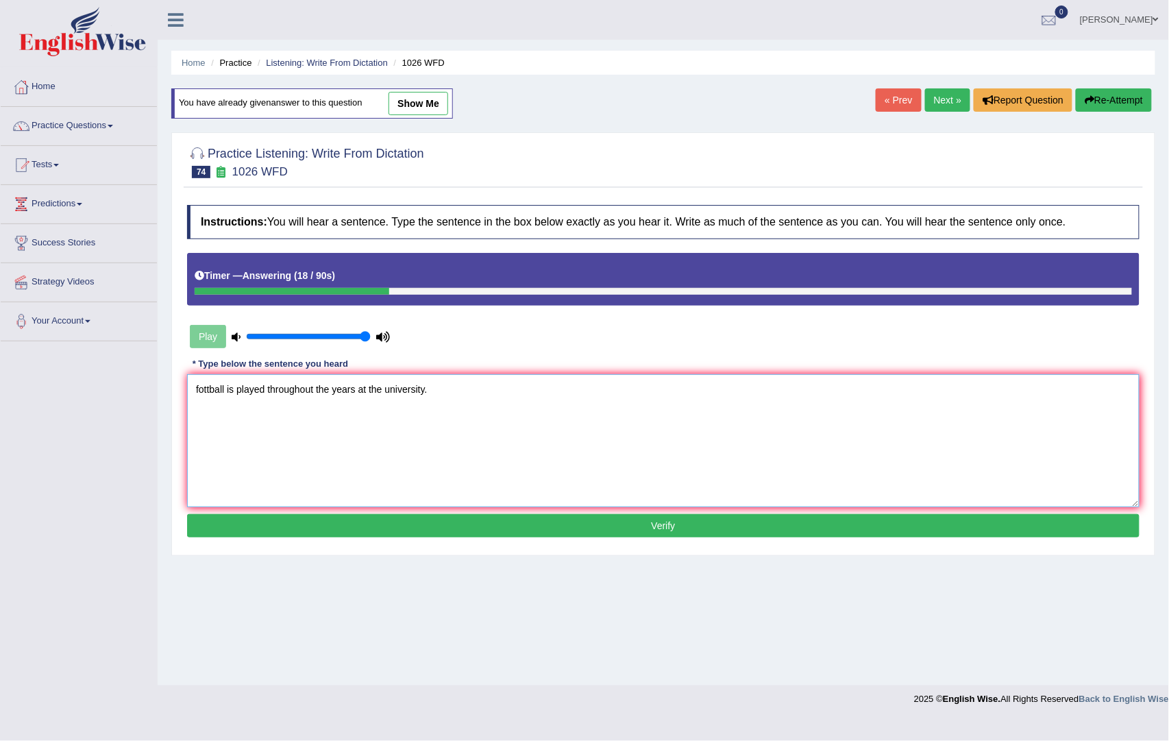
type textarea "fottball is played throughout the years at the university."
click button "Verify" at bounding box center [663, 525] width 953 height 23
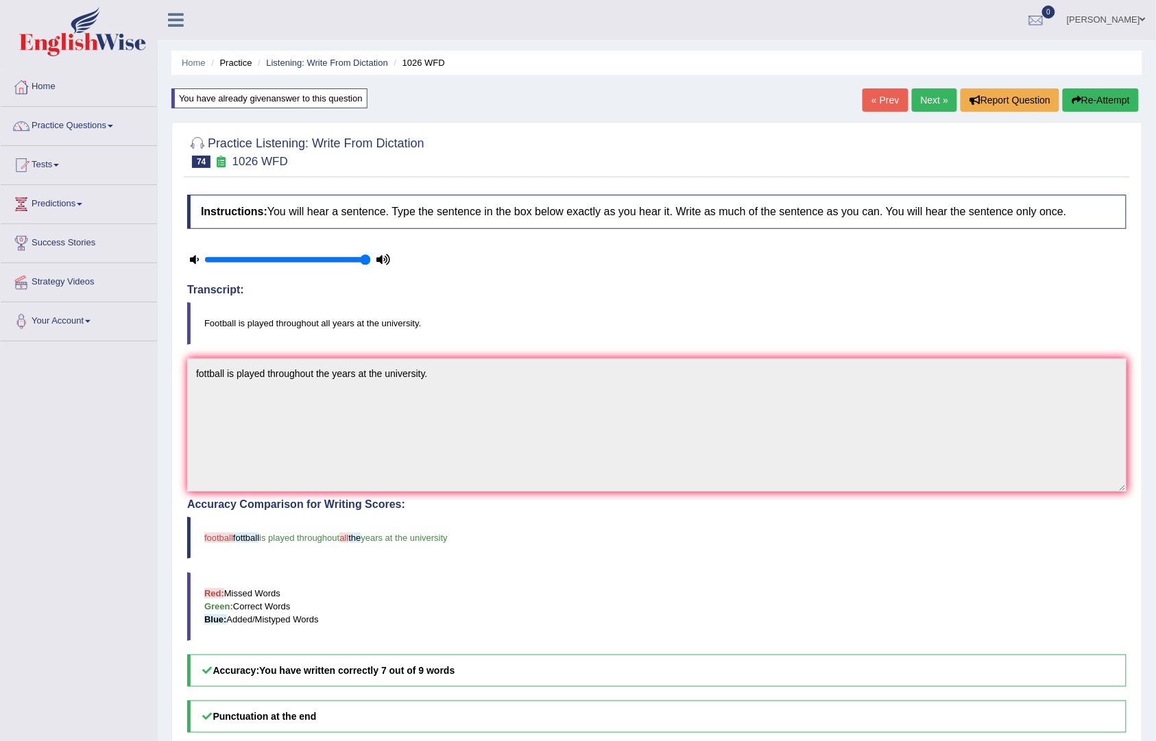
click at [936, 93] on link "Next »" at bounding box center [934, 99] width 45 height 23
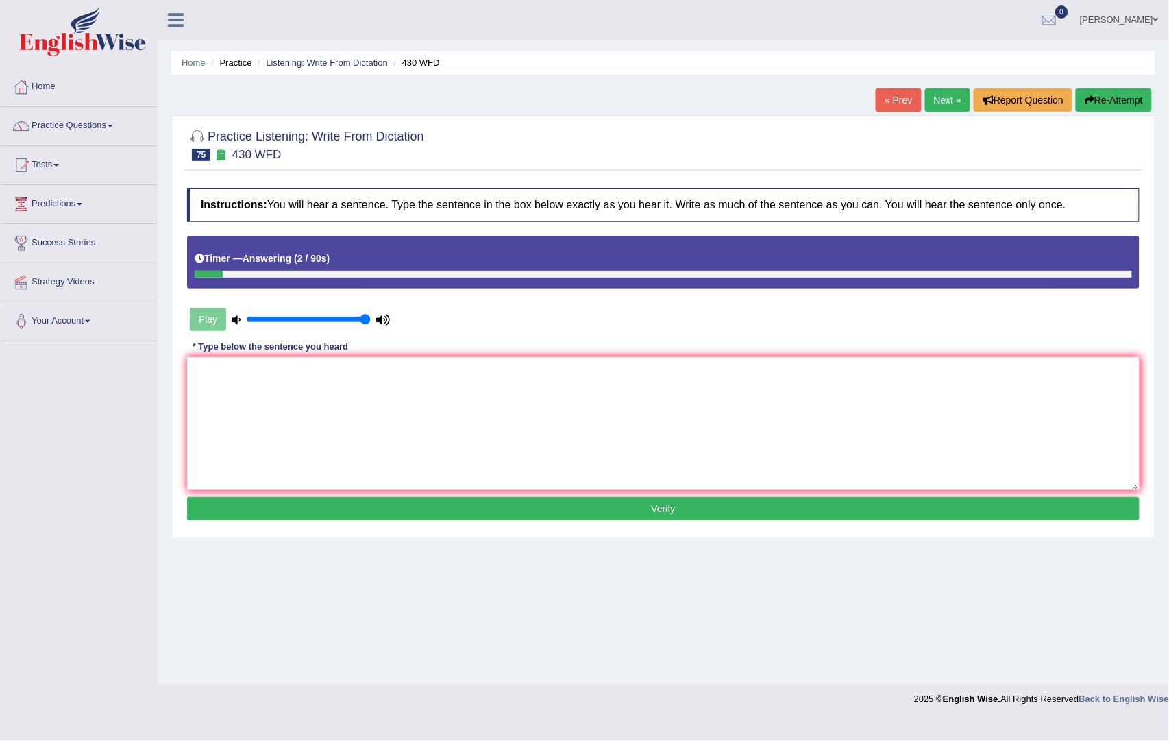
click at [1119, 95] on button "Re-Attempt" at bounding box center [1114, 99] width 76 height 23
click at [263, 374] on textarea at bounding box center [663, 423] width 953 height 133
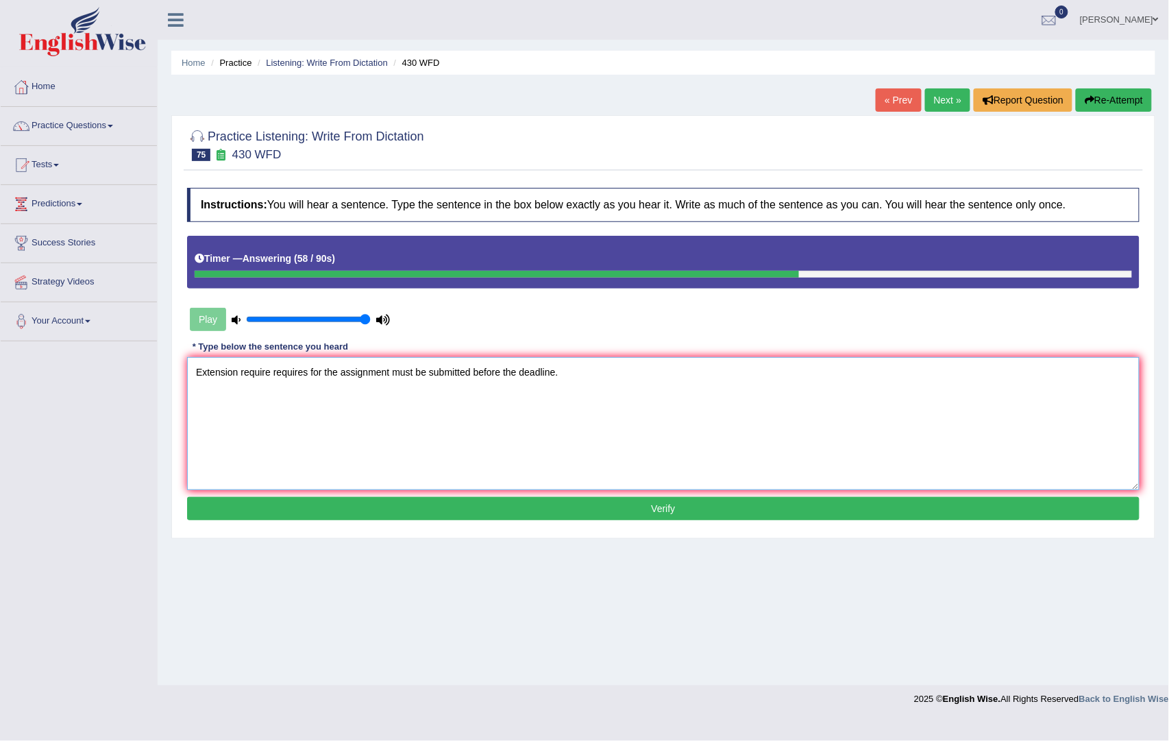
type textarea "Extension require requires for the assignment must be submitted before the dead…"
click button "Verify" at bounding box center [663, 508] width 953 height 23
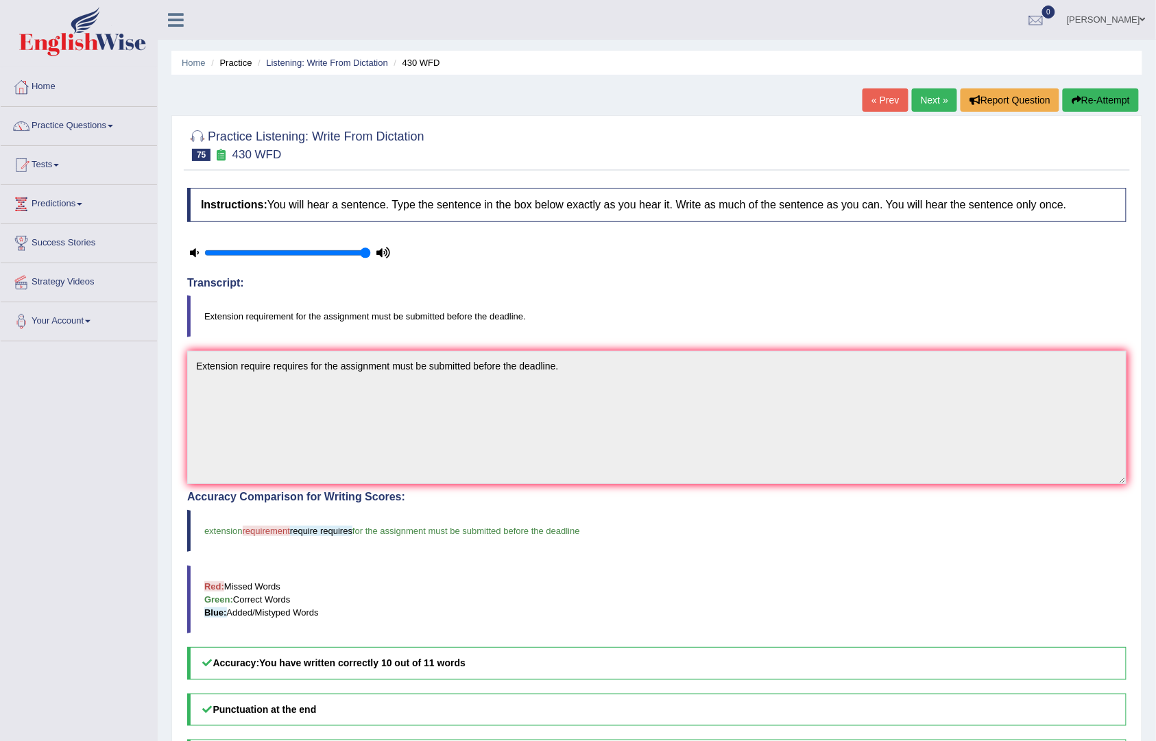
click at [920, 107] on link "Next »" at bounding box center [934, 99] width 45 height 23
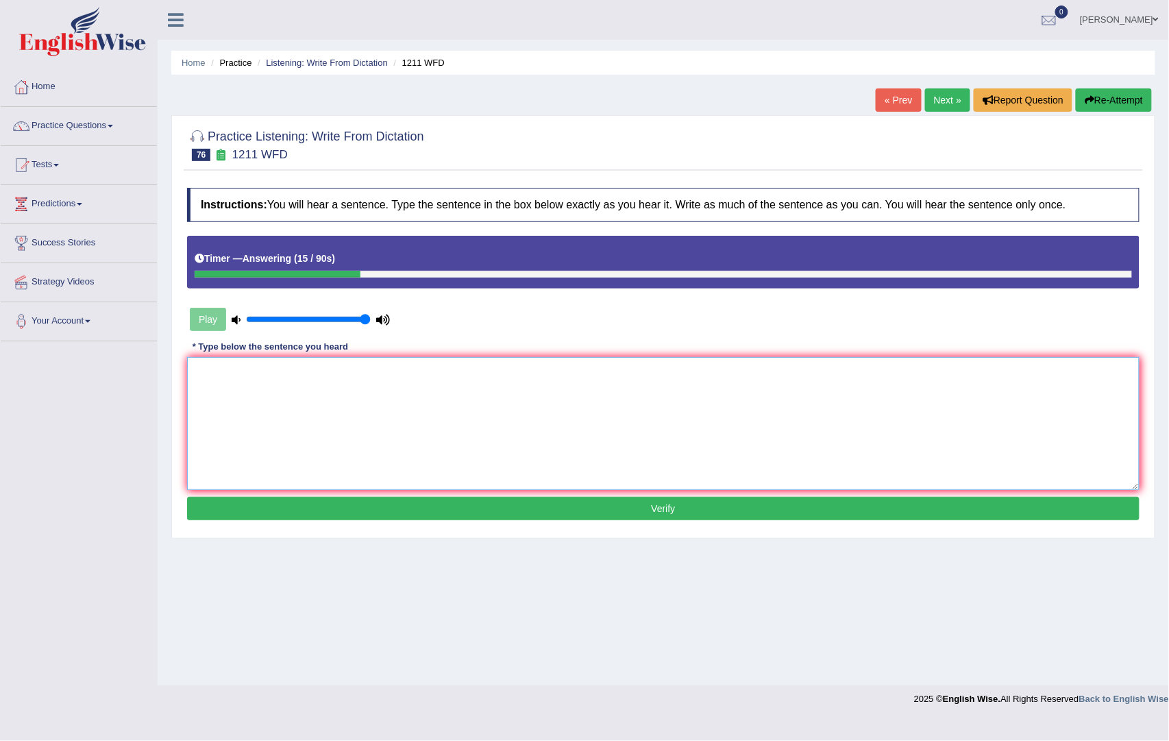
click at [352, 411] on textarea at bounding box center [663, 423] width 953 height 133
type textarea "Company project projects must be adopted to the general data regulation."
click button "Verify" at bounding box center [663, 508] width 953 height 23
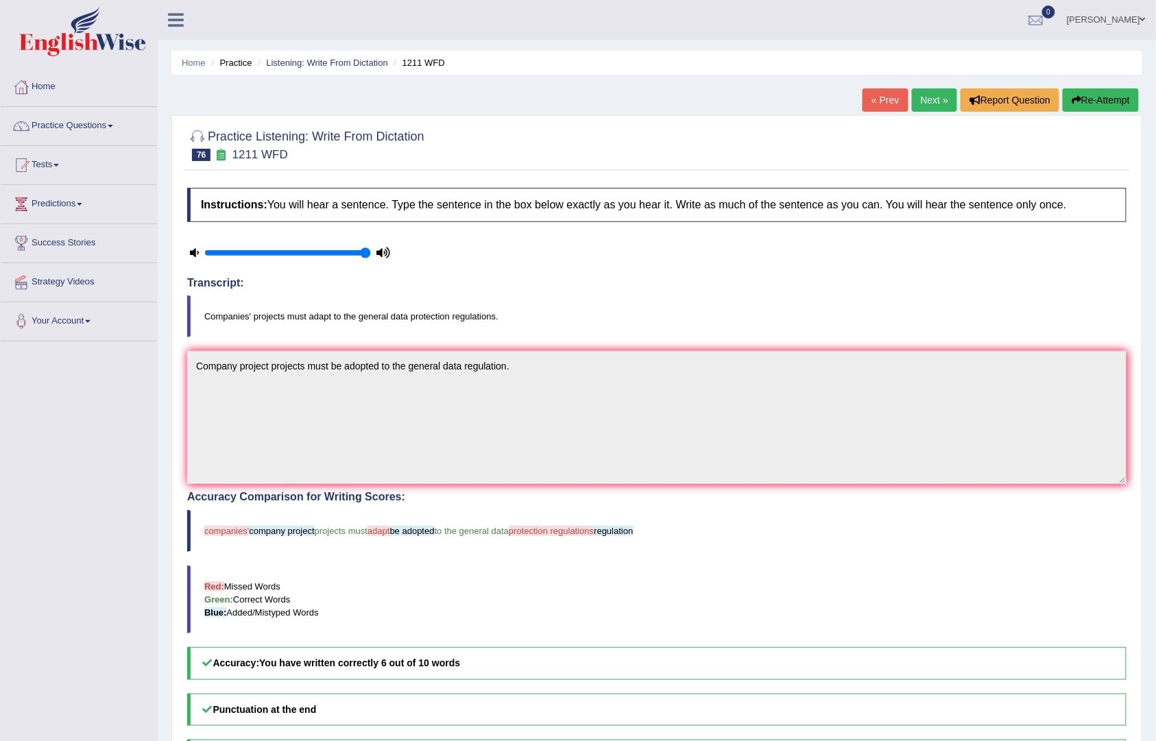
click at [1090, 97] on button "Re-Attempt" at bounding box center [1100, 99] width 76 height 23
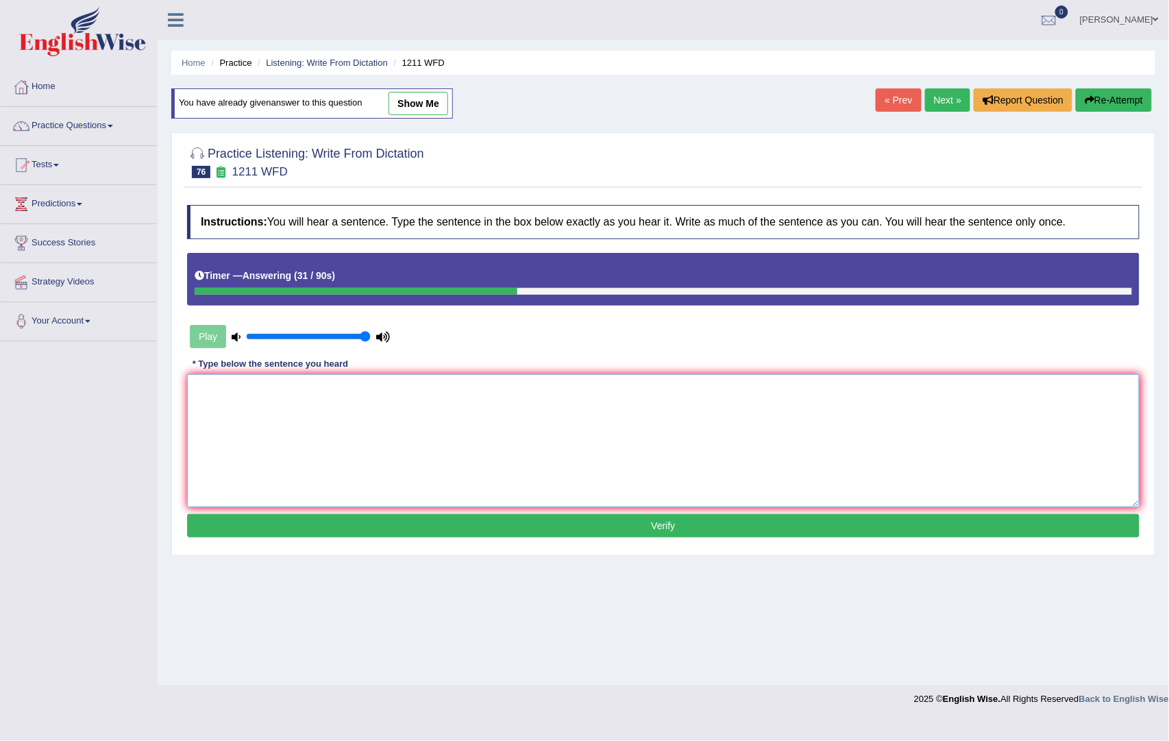
click at [406, 481] on textarea at bounding box center [663, 440] width 953 height 133
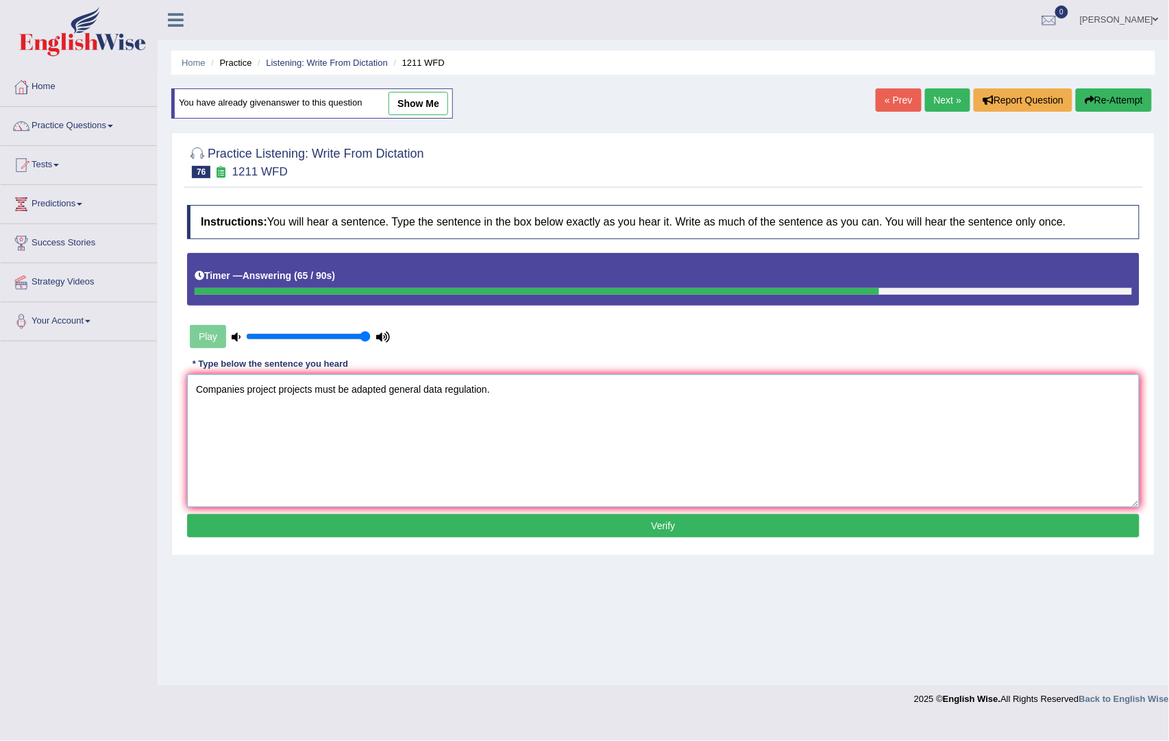
type textarea "Companies project projects must be adapted general data regulation."
click button "Verify" at bounding box center [663, 525] width 953 height 23
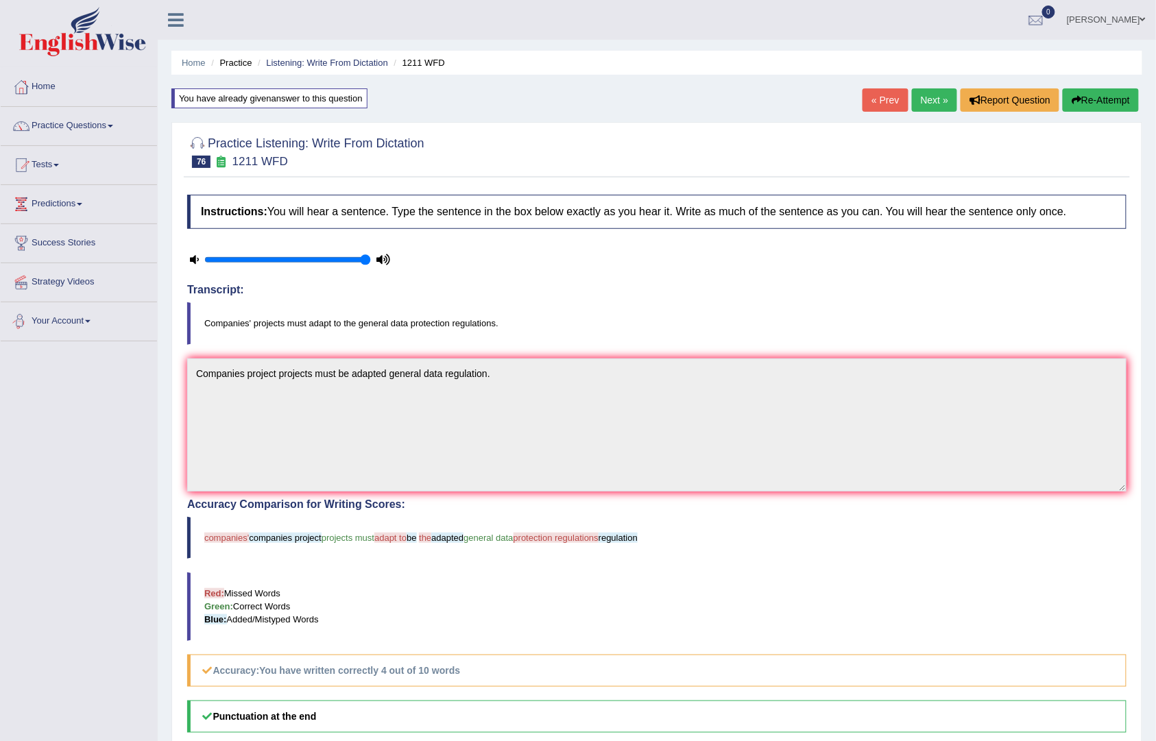
click at [879, 103] on link "« Prev" at bounding box center [884, 99] width 45 height 23
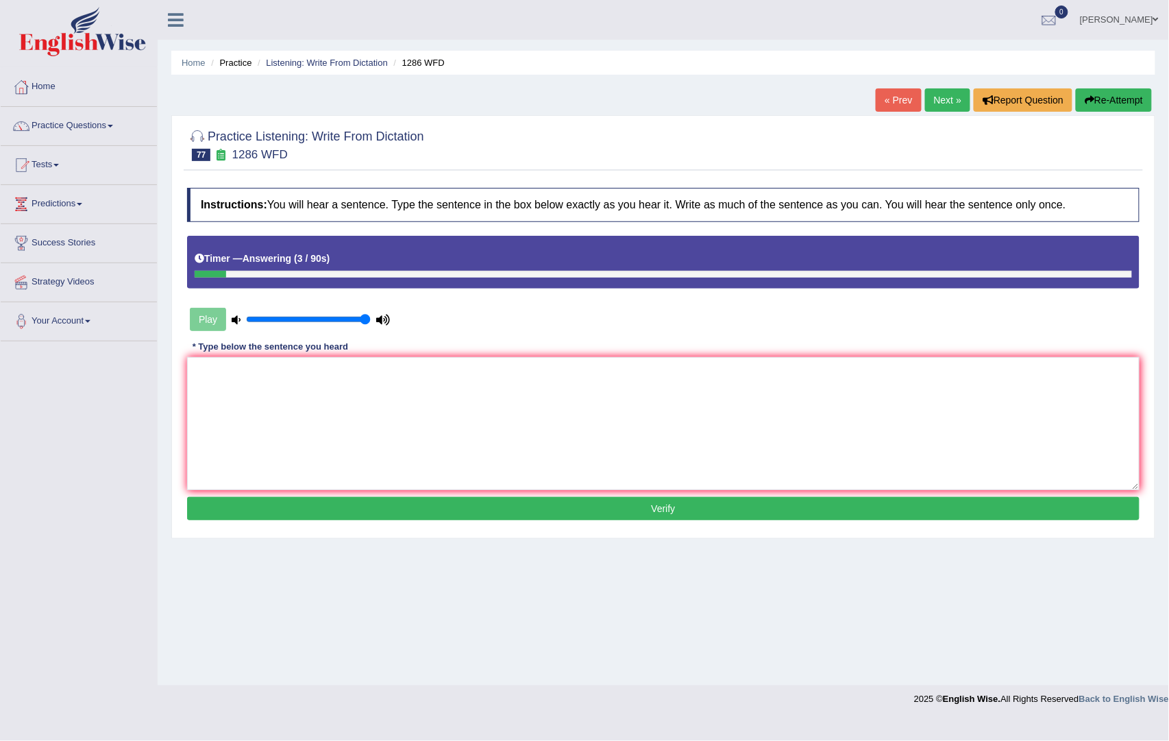
click at [1124, 81] on div "Home Practice Listening: Write From Dictation 1286 WFD « Prev Next » Report Que…" at bounding box center [664, 342] width 1012 height 685
click at [1113, 106] on button "Re-Attempt" at bounding box center [1114, 99] width 76 height 23
click at [311, 377] on textarea at bounding box center [663, 423] width 953 height 133
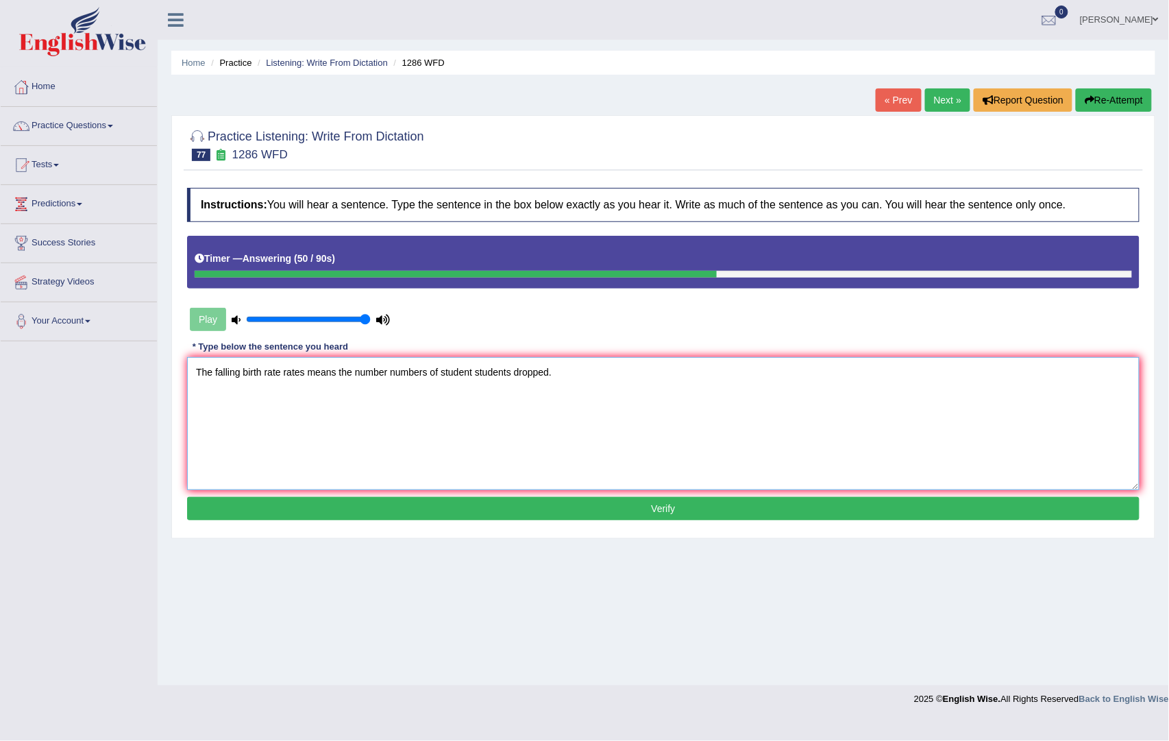
type textarea "The falling birth rate rates means the number numbers of student students dropp…"
click button "Verify" at bounding box center [663, 508] width 953 height 23
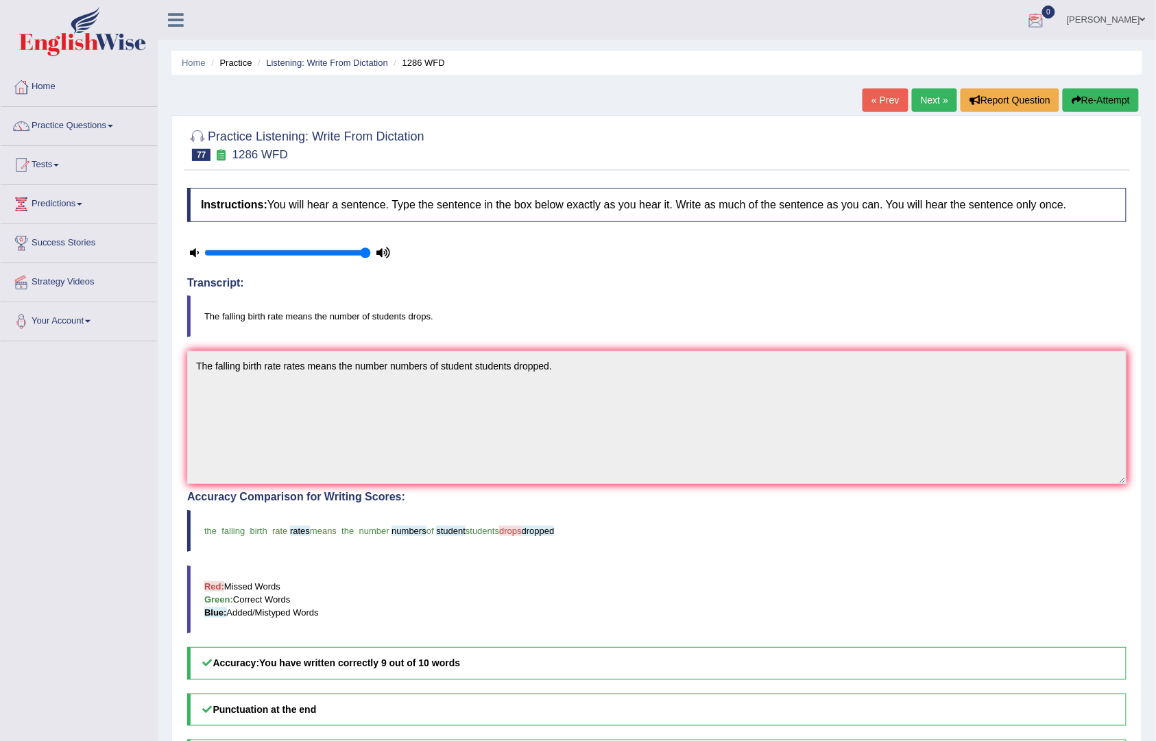
click at [942, 96] on link "Next »" at bounding box center [934, 99] width 45 height 23
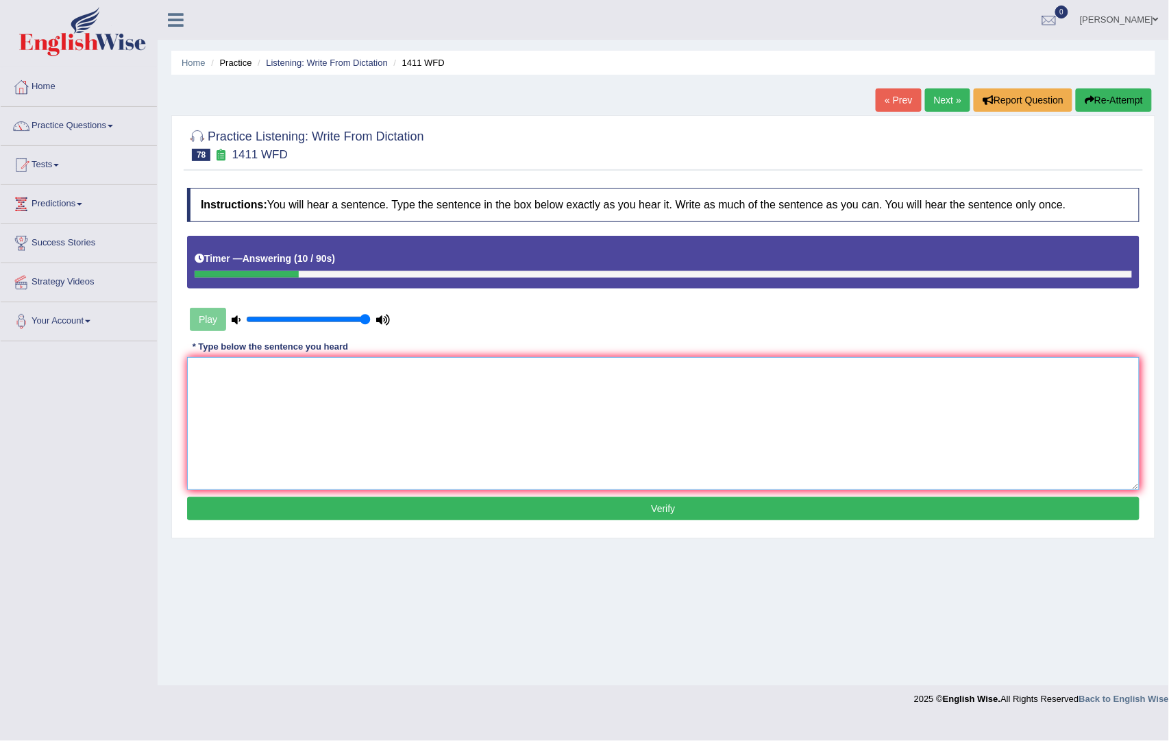
click at [440, 389] on textarea at bounding box center [663, 423] width 953 height 133
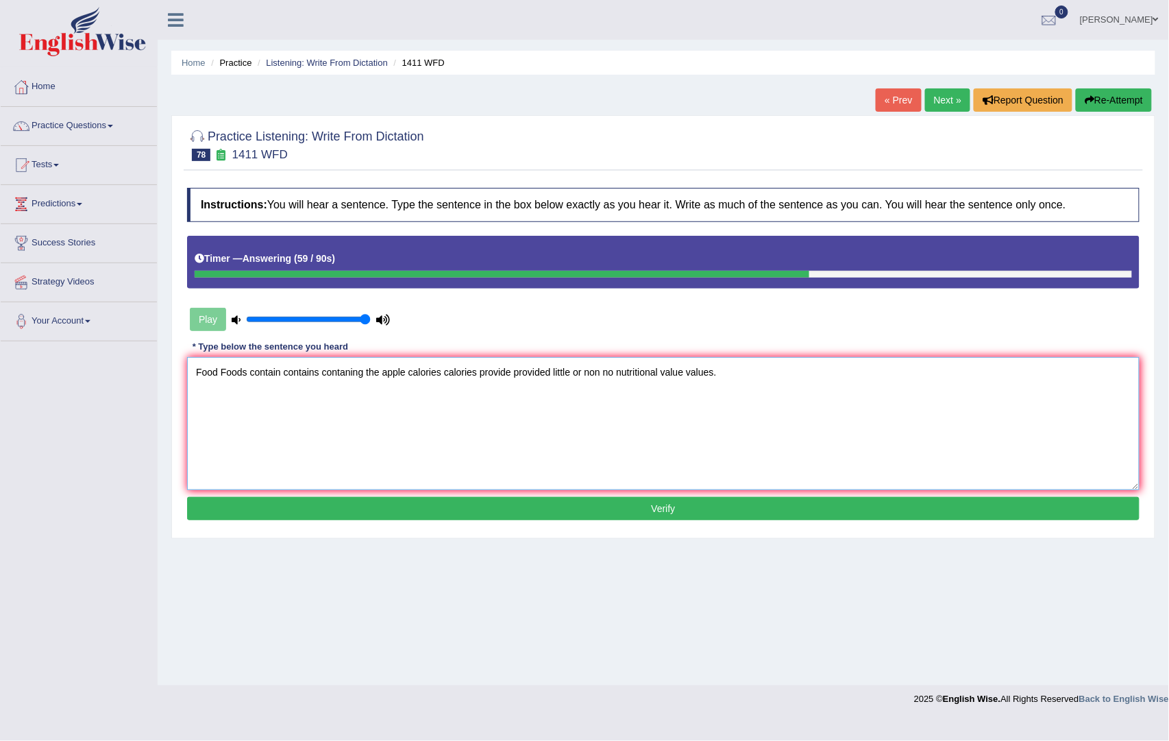
type textarea "Food Foods contain contains contaning the apple calories calories provide provi…"
click button "Verify" at bounding box center [663, 508] width 953 height 23
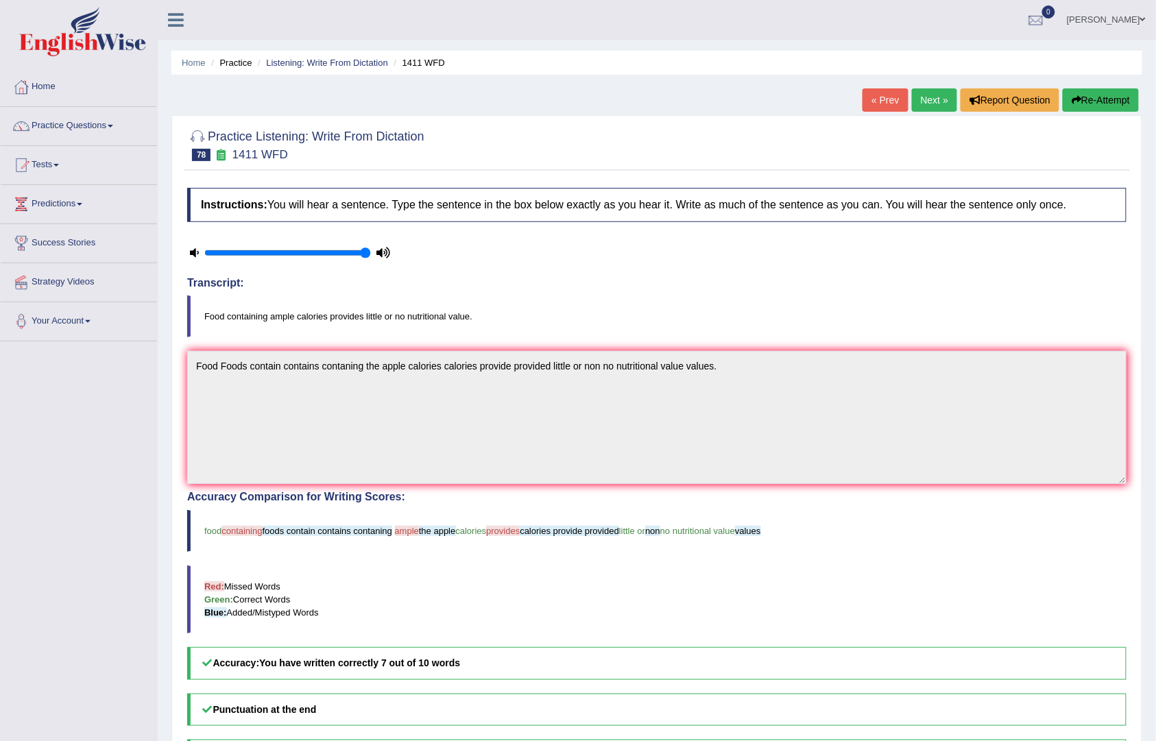
click at [925, 93] on link "Next »" at bounding box center [934, 99] width 45 height 23
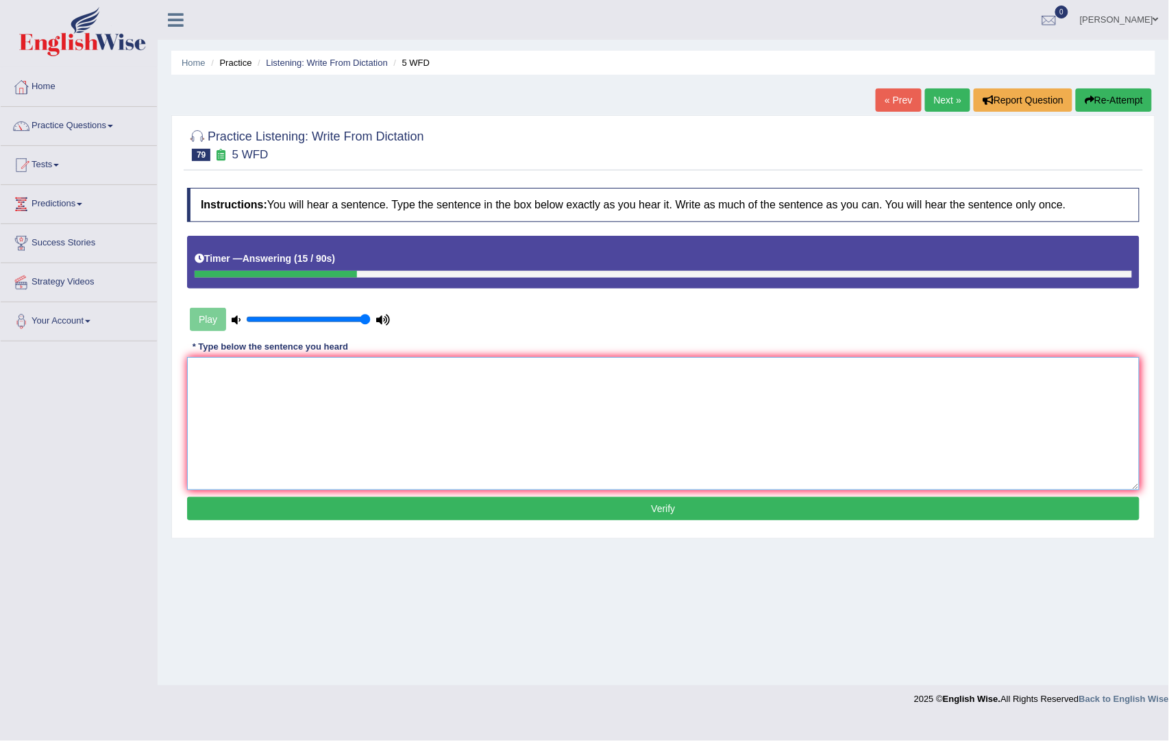
click at [283, 390] on textarea at bounding box center [663, 423] width 953 height 133
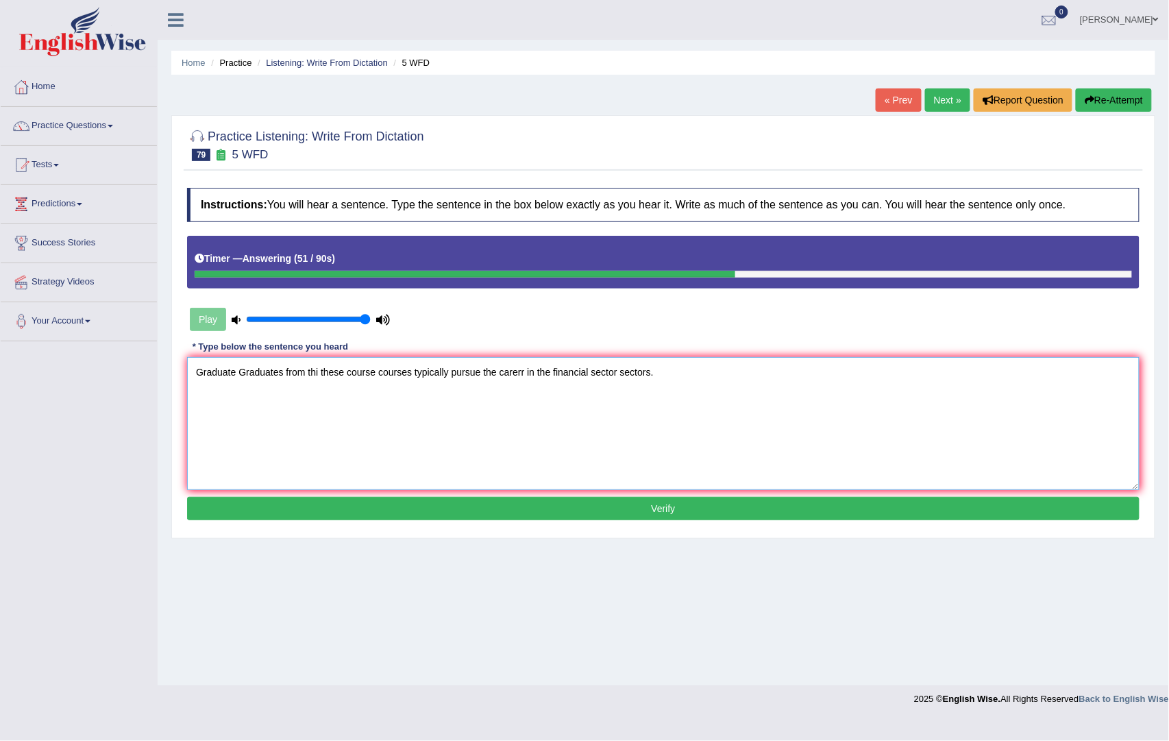
type textarea "Graduate Graduates from thi these course courses typically pursue the carerr in…"
click button "Verify" at bounding box center [663, 508] width 953 height 23
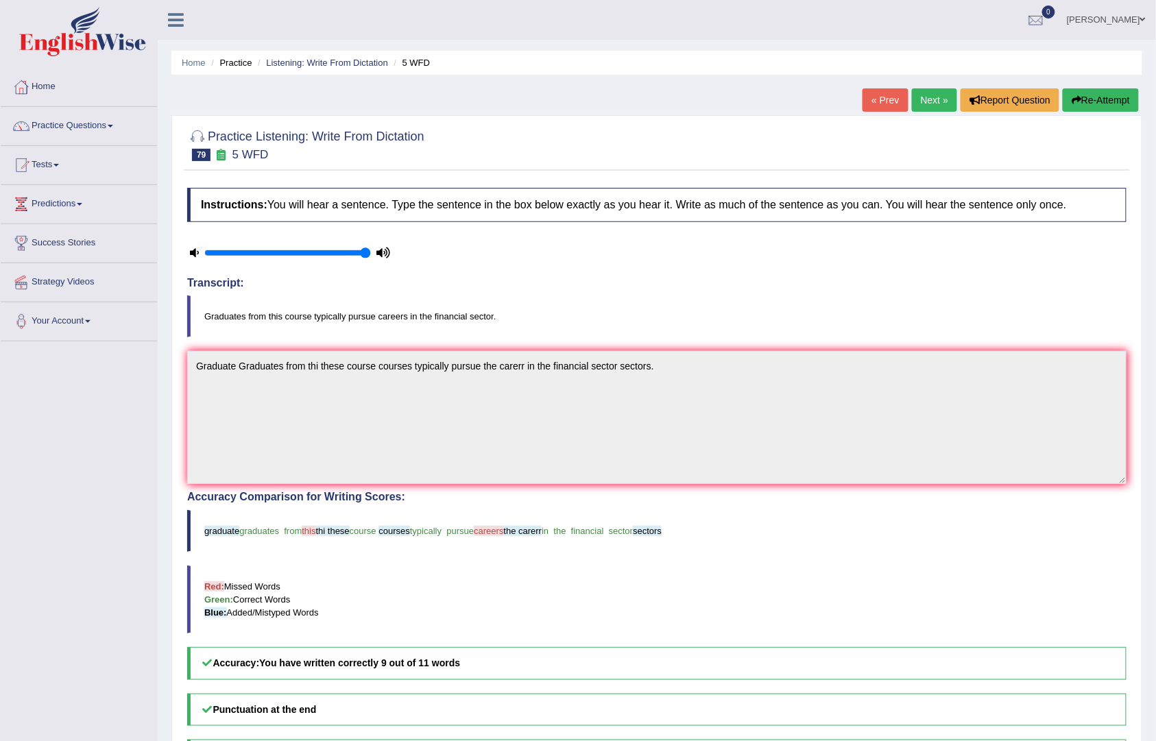
click at [913, 95] on link "Next »" at bounding box center [934, 99] width 45 height 23
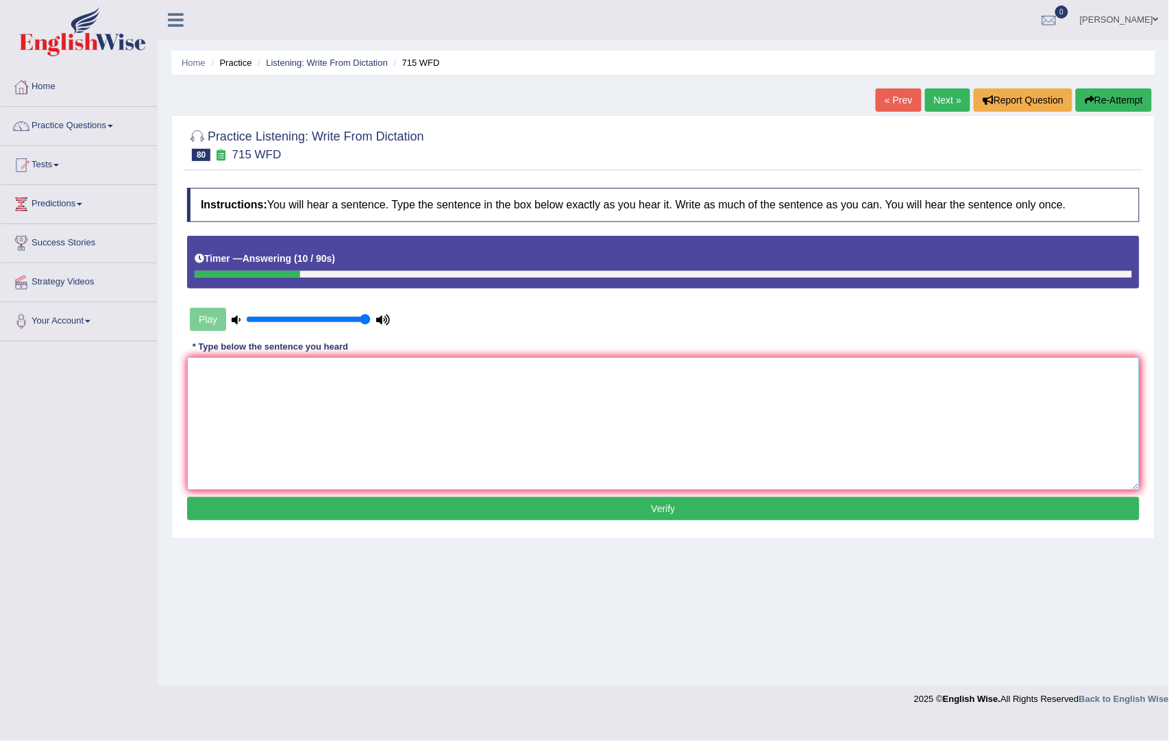
click at [322, 362] on textarea at bounding box center [663, 423] width 953 height 133
type textarea "The study amo"
click at [1121, 89] on button "Re-Attempt" at bounding box center [1114, 99] width 76 height 23
click at [384, 436] on textarea at bounding box center [663, 423] width 953 height 133
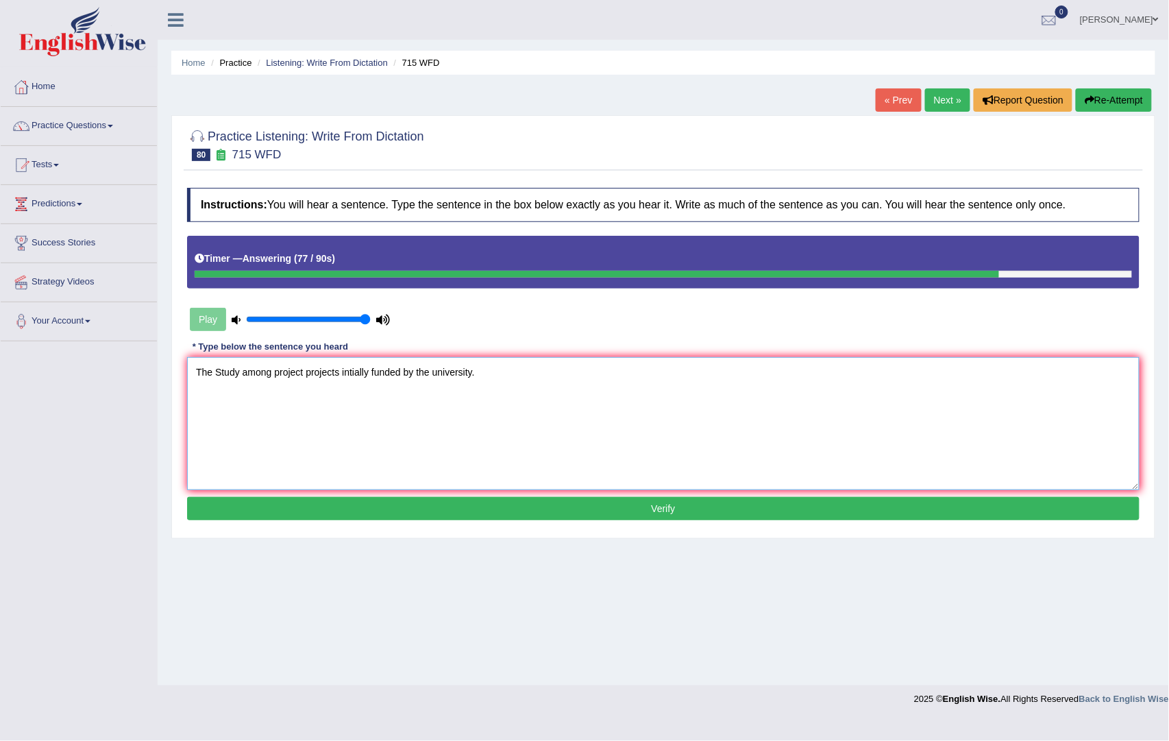
type textarea "The Study among project projects intially funded by the university."
click button "Verify" at bounding box center [663, 508] width 953 height 23
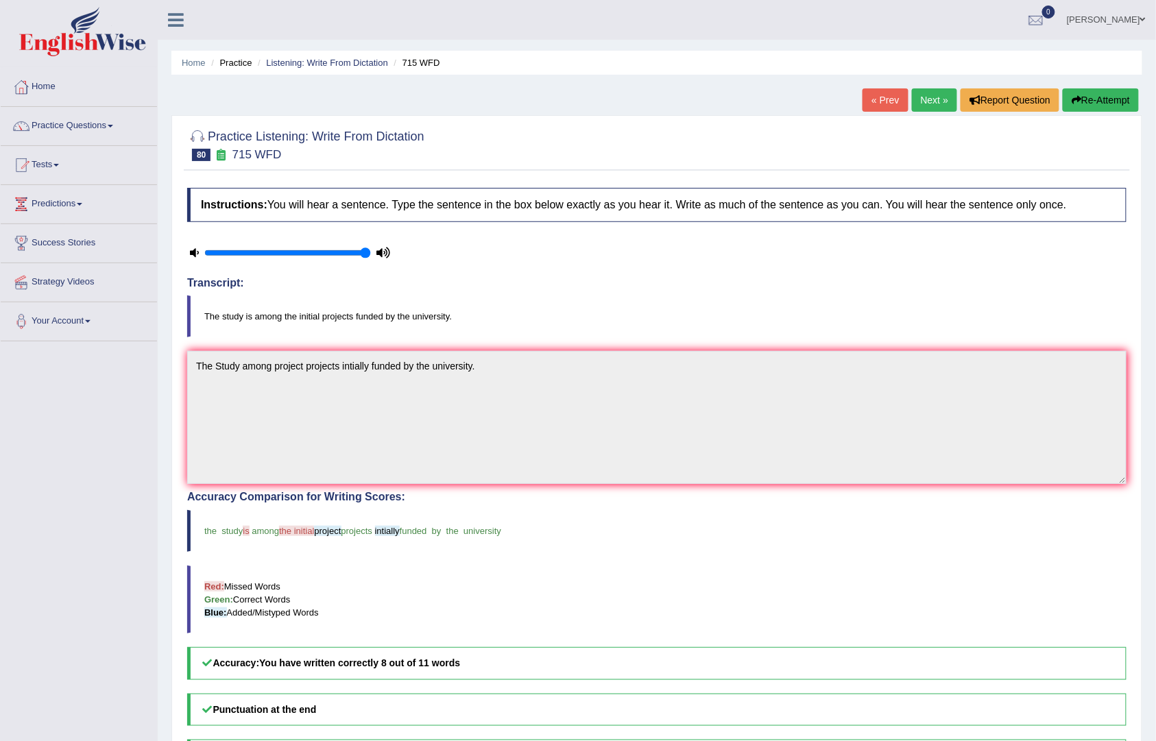
click at [927, 82] on div "Home Practice Listening: Write From Dictation 715 WFD « Prev Next » Report Ques…" at bounding box center [657, 441] width 998 height 882
click at [931, 94] on link "Next »" at bounding box center [934, 99] width 45 height 23
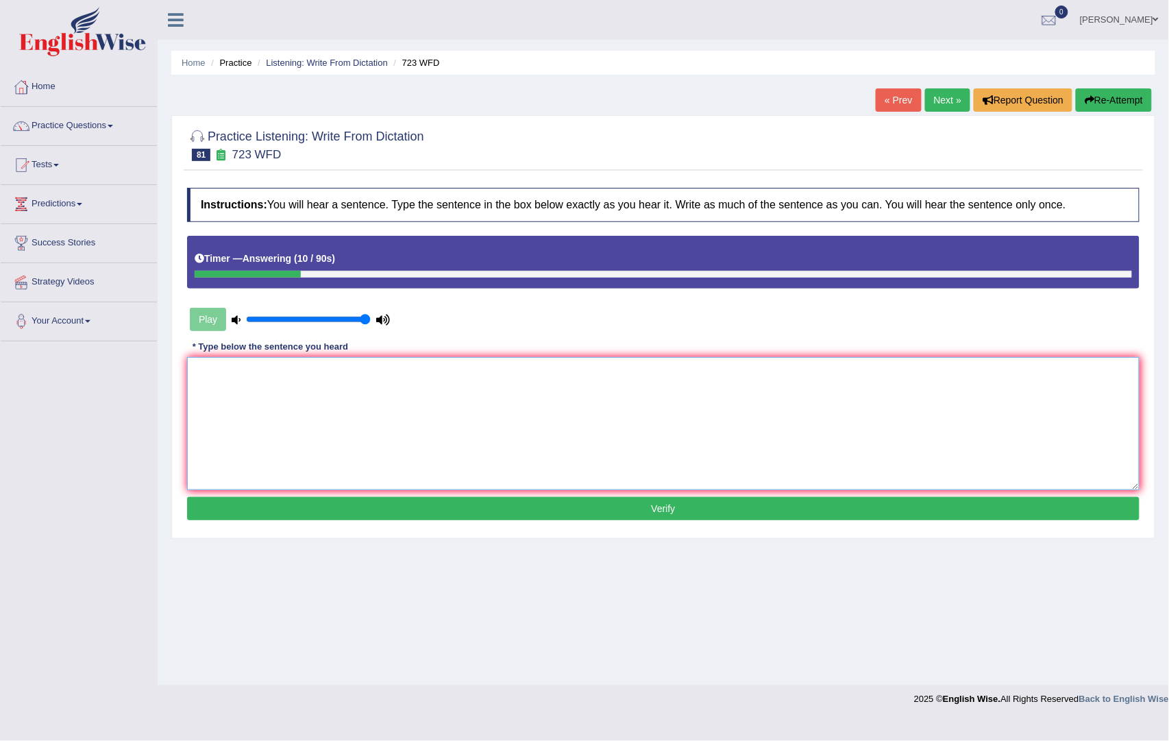
click at [299, 432] on textarea at bounding box center [663, 423] width 953 height 133
type textarea "Gobalisation has been overwhelming urbanisation phenomenal."
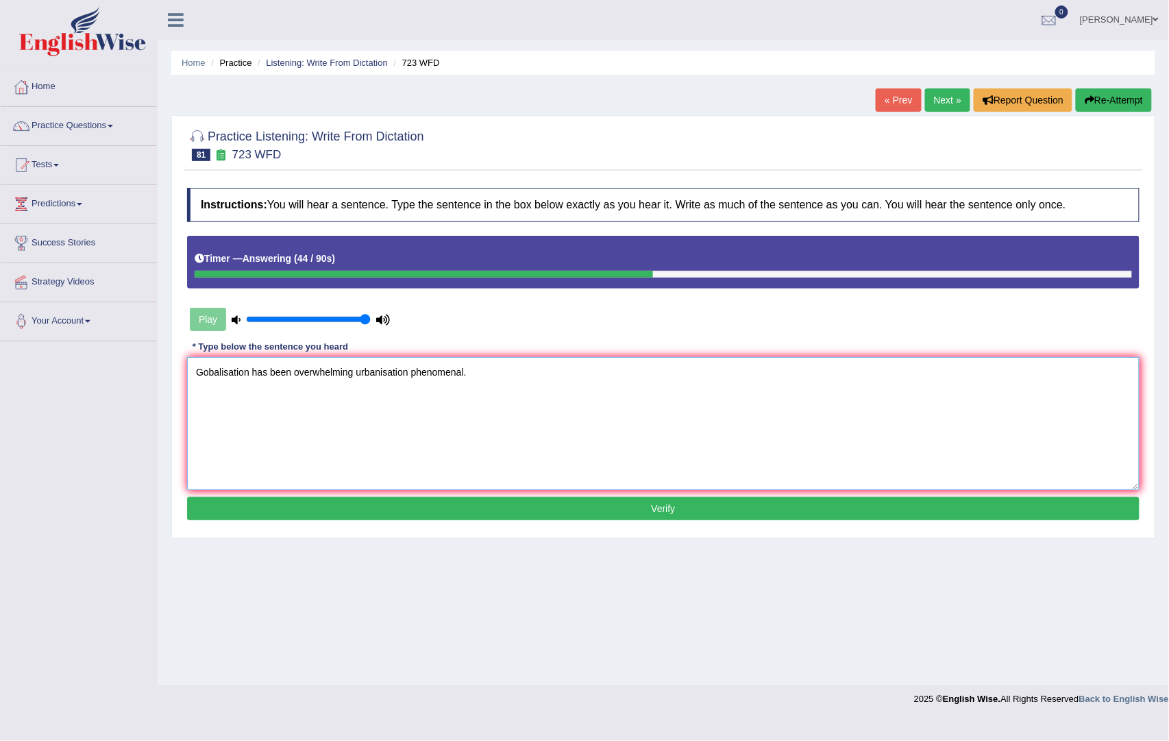
click at [228, 376] on textarea "Gobalisation has been overwhelming urbanisation phenomenal." at bounding box center [663, 423] width 953 height 133
type textarea "Gobalization has been overwhelming urbanisation phenomenal."
click at [289, 513] on button "Verify" at bounding box center [663, 508] width 953 height 23
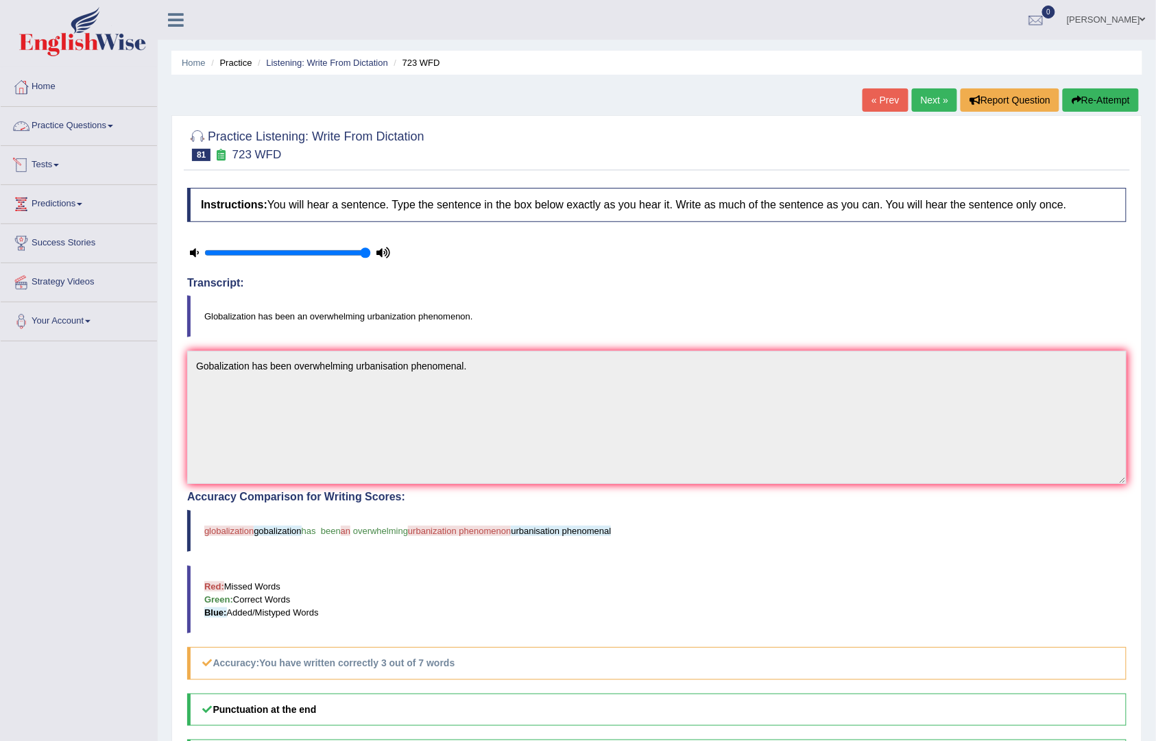
click at [92, 124] on link "Practice Questions" at bounding box center [79, 124] width 156 height 34
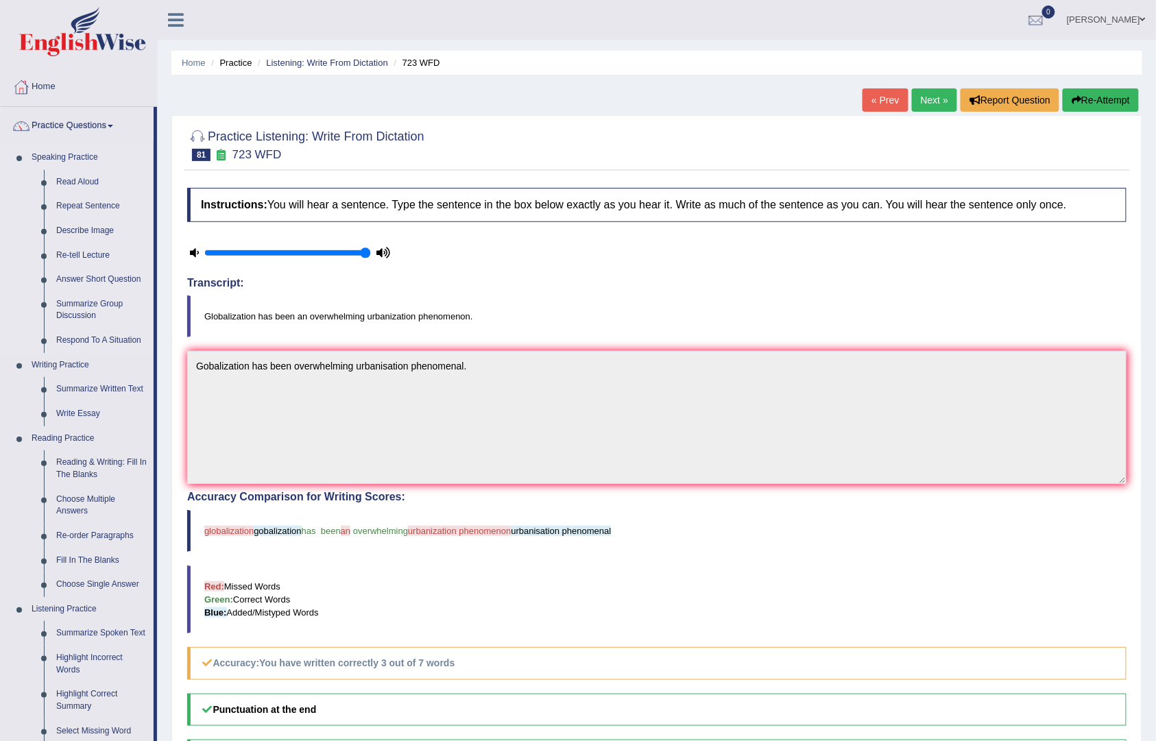
click at [42, 151] on link "Speaking Practice" at bounding box center [89, 157] width 128 height 25
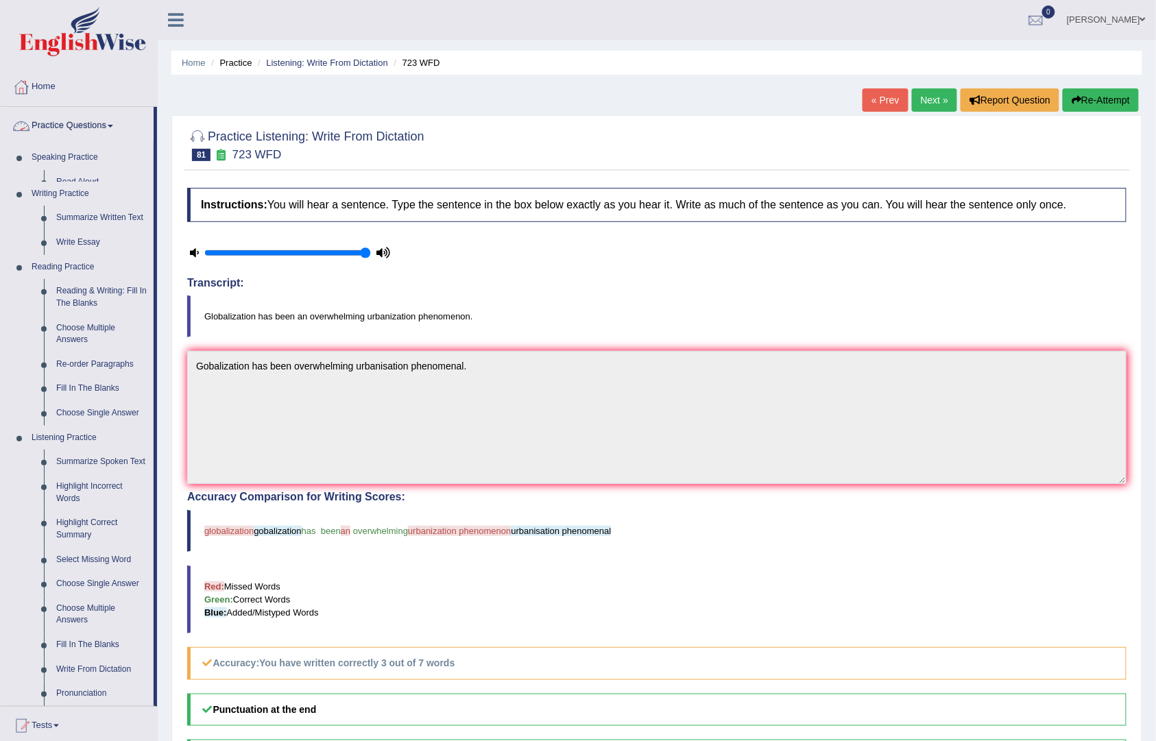
click at [75, 126] on link "Practice Questions" at bounding box center [77, 124] width 153 height 34
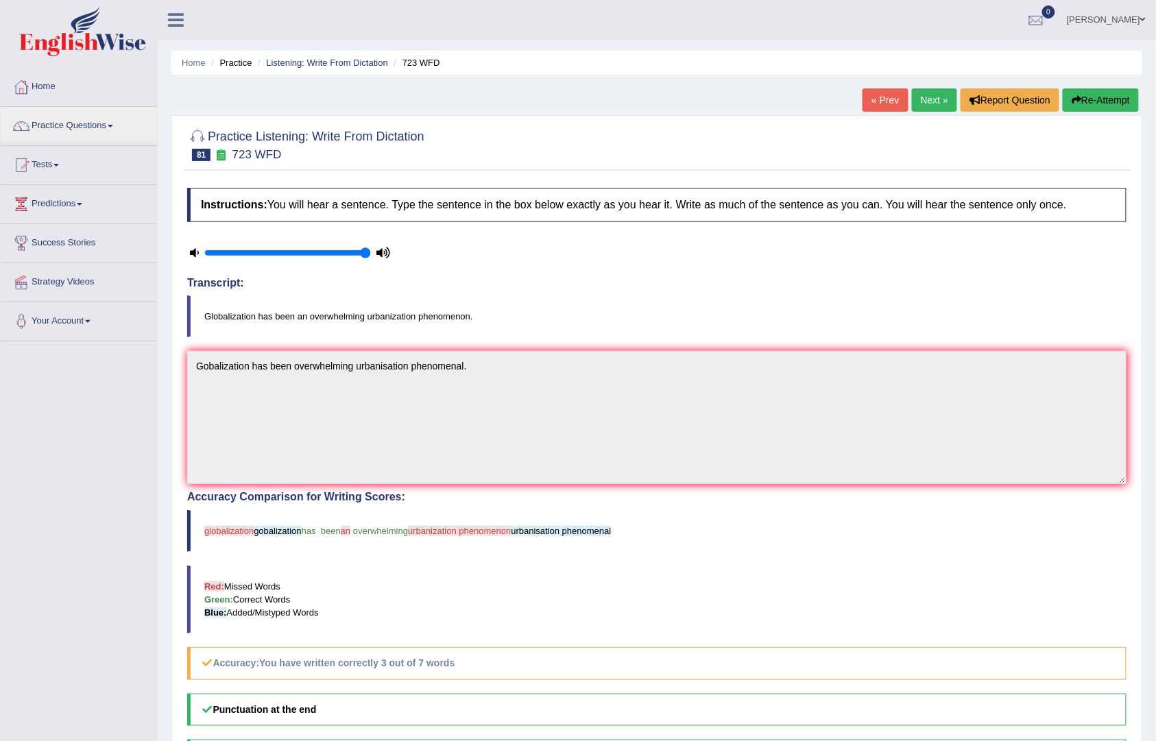
click at [58, 168] on link "Tests" at bounding box center [79, 163] width 156 height 34
click at [44, 243] on link "History" at bounding box center [89, 245] width 128 height 25
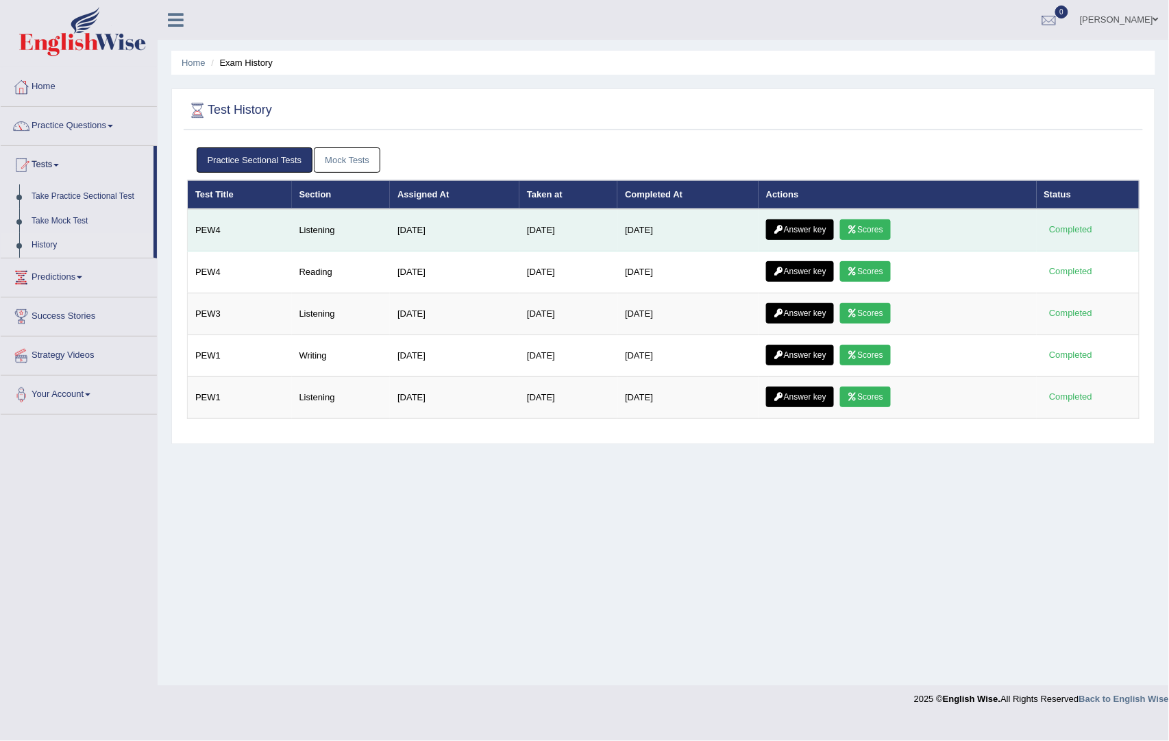
click at [868, 228] on link "Scores" at bounding box center [865, 229] width 51 height 21
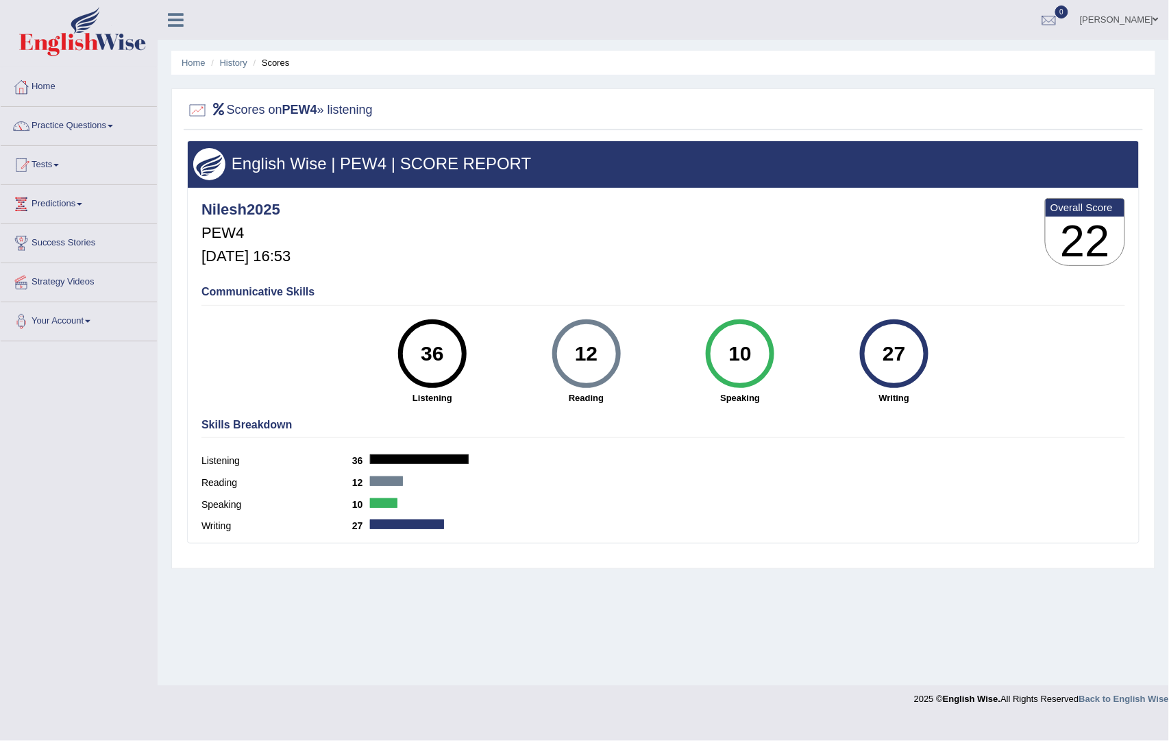
click at [448, 359] on div "36" at bounding box center [432, 354] width 50 height 58
click at [233, 64] on link "History" at bounding box center [233, 63] width 27 height 10
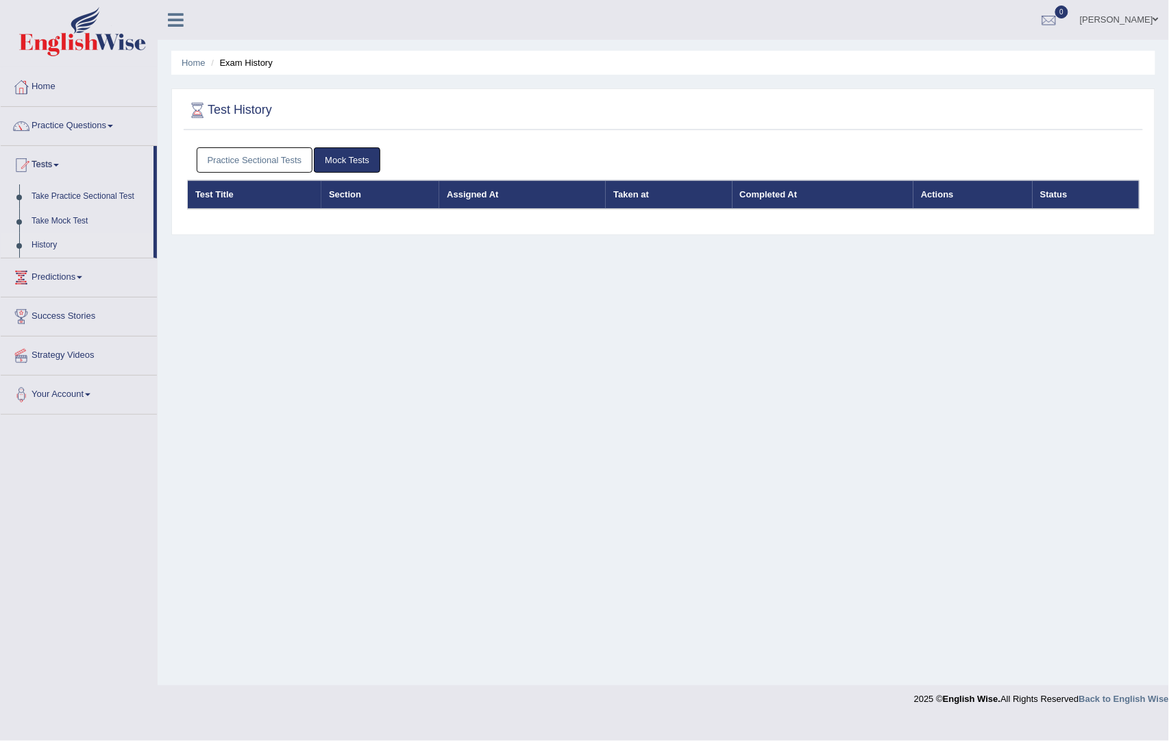
click at [289, 155] on link "Practice Sectional Tests" at bounding box center [255, 159] width 117 height 25
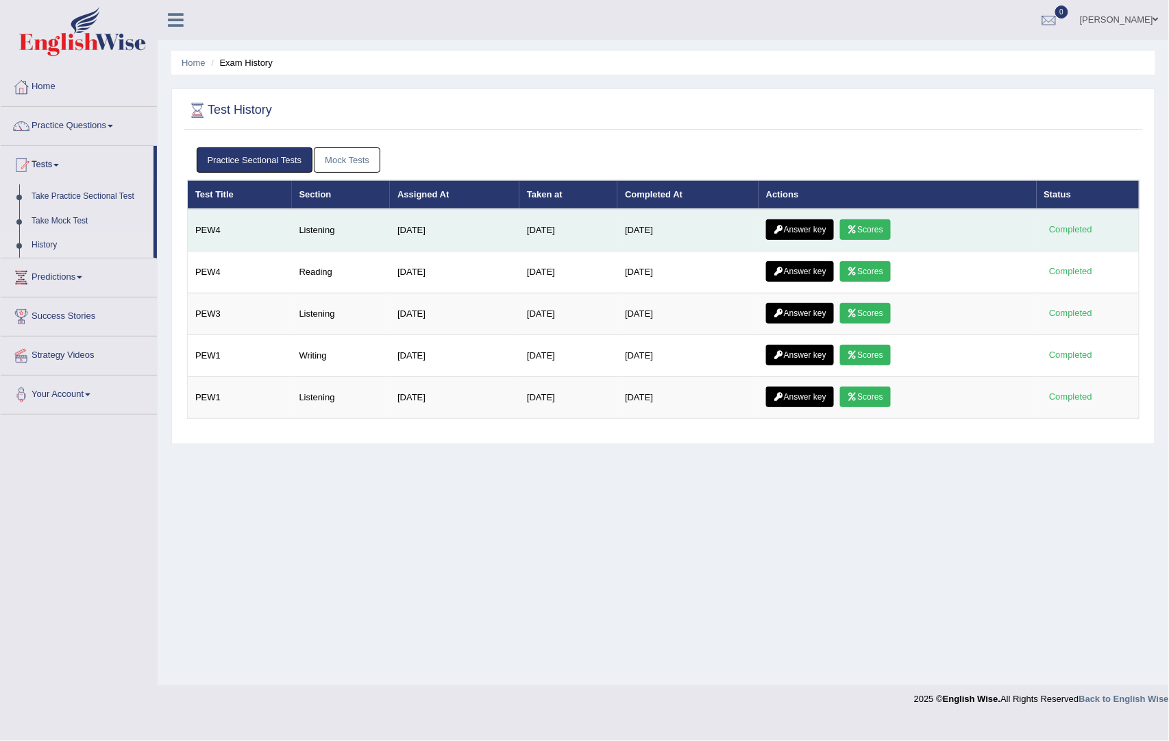
click at [809, 232] on link "Answer key" at bounding box center [800, 229] width 68 height 21
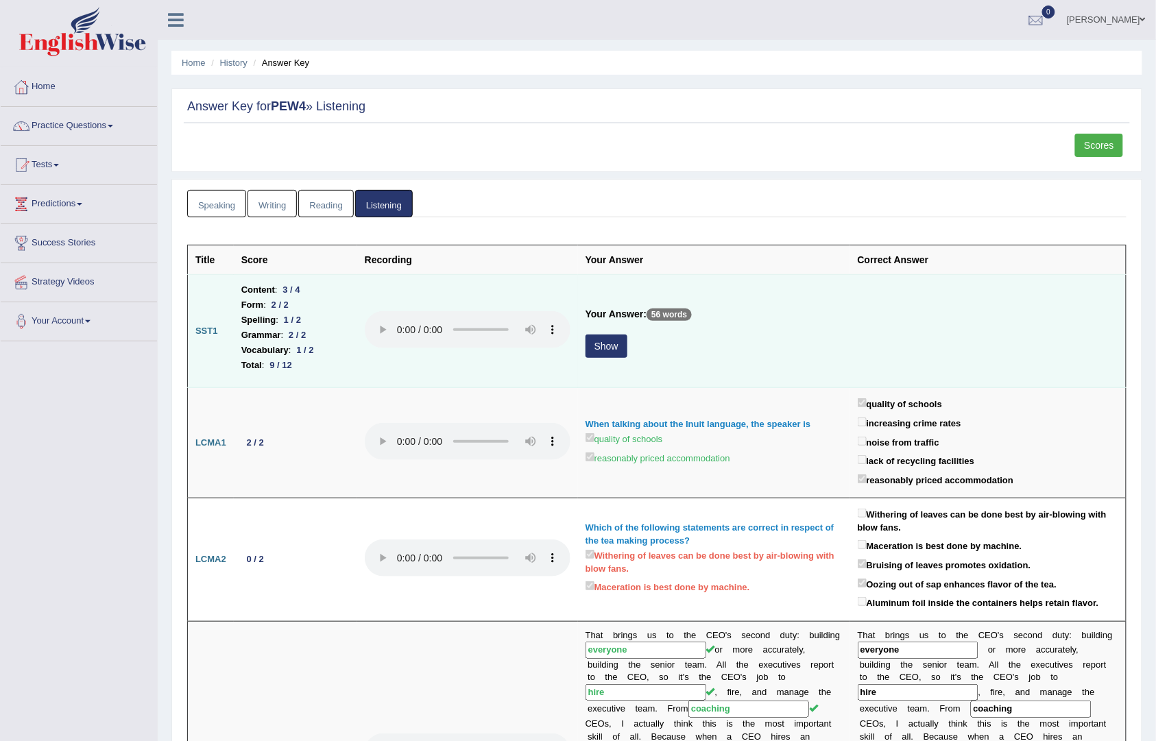
click at [599, 346] on button "Show" at bounding box center [606, 345] width 42 height 23
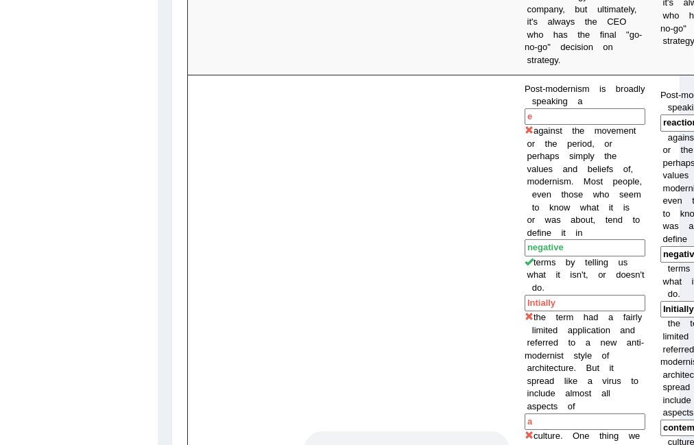
scroll to position [373, 0]
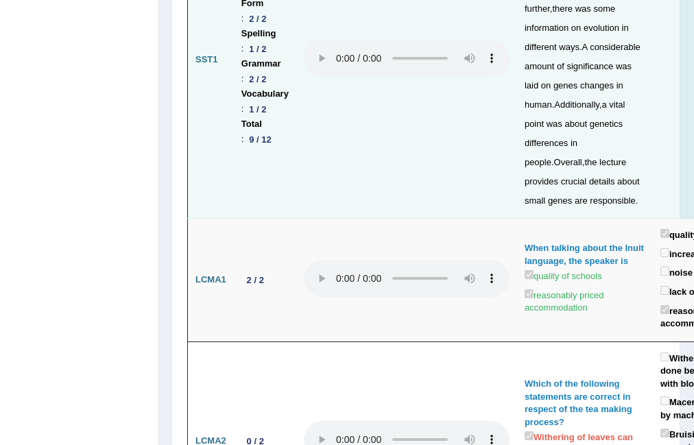
click at [534, 195] on span "small" at bounding box center [534, 200] width 21 height 10
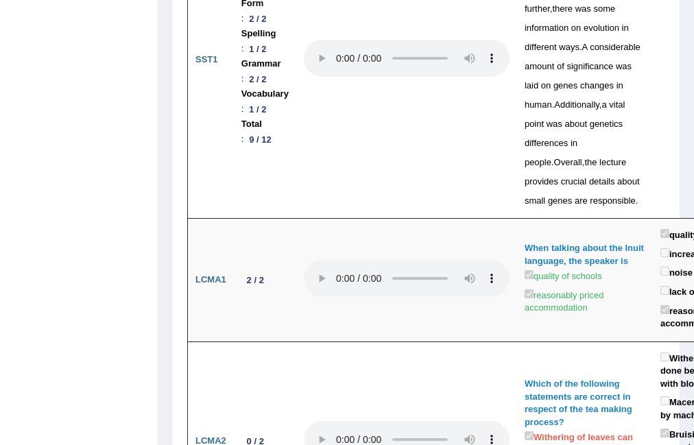
drag, startPoint x: 169, startPoint y: 175, endPoint x: 0, endPoint y: 121, distance: 177.1
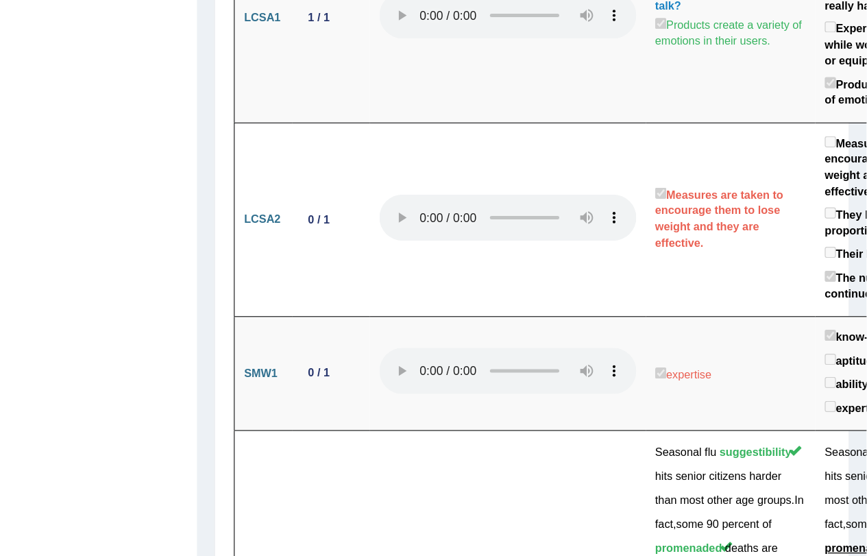
scroll to position [0, 0]
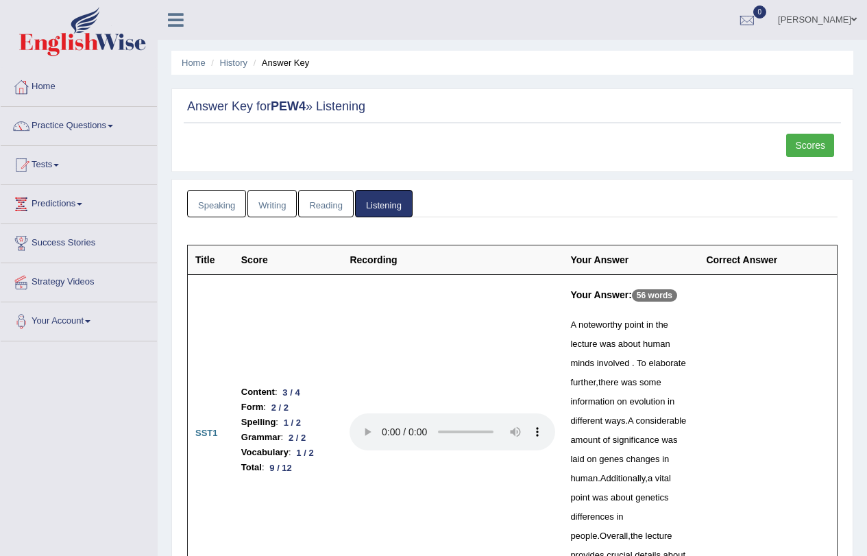
drag, startPoint x: 701, startPoint y: 8, endPoint x: 568, endPoint y: 174, distance: 213.1
click at [96, 117] on link "Practice Questions" at bounding box center [79, 124] width 156 height 34
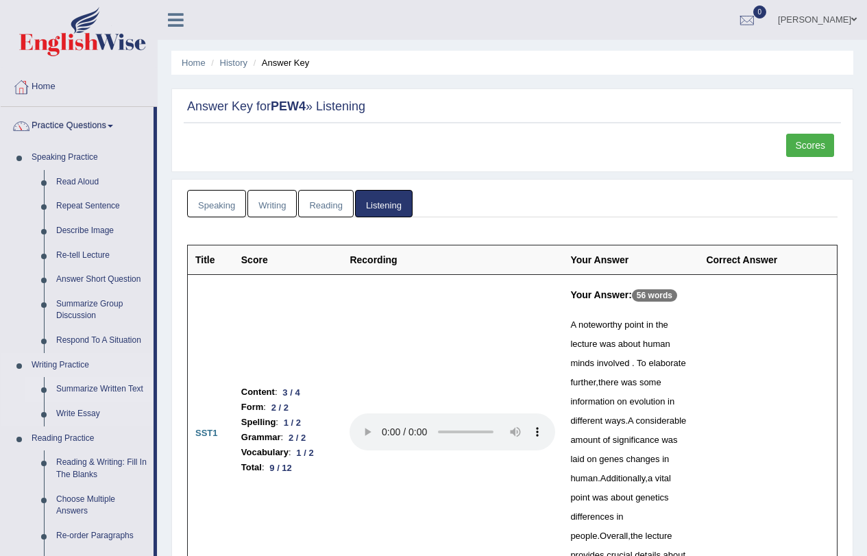
click at [111, 390] on link "Summarize Written Text" at bounding box center [101, 389] width 103 height 25
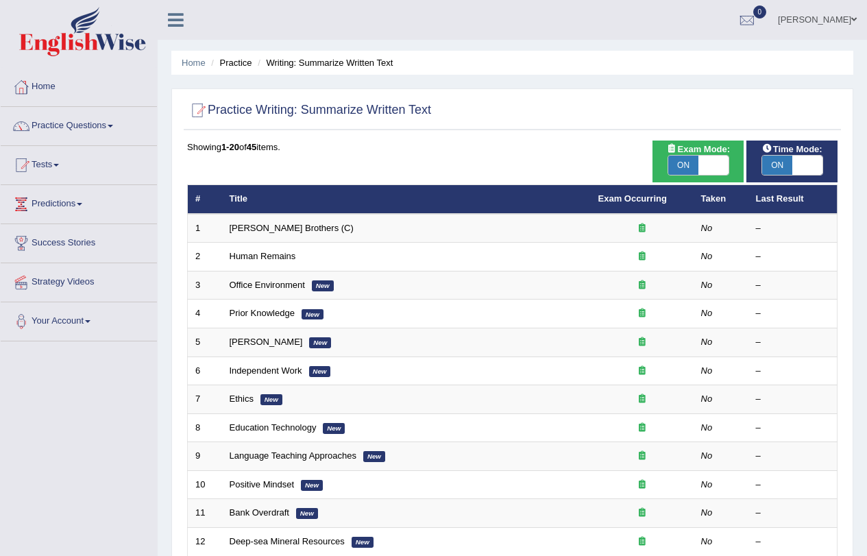
click at [282, 225] on link "[PERSON_NAME] Brothers (C)" at bounding box center [292, 228] width 124 height 10
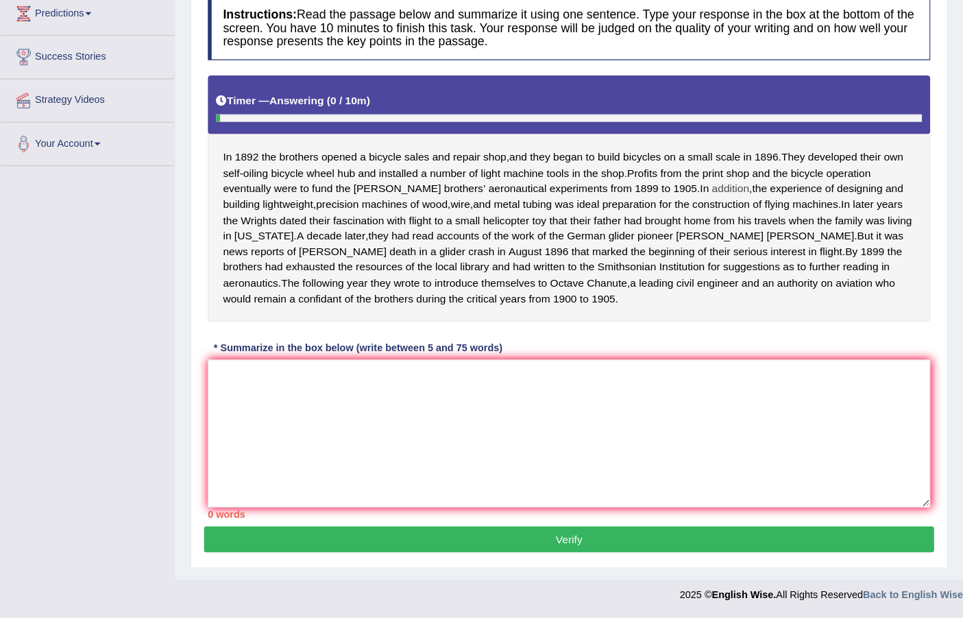
scroll to position [130, 0]
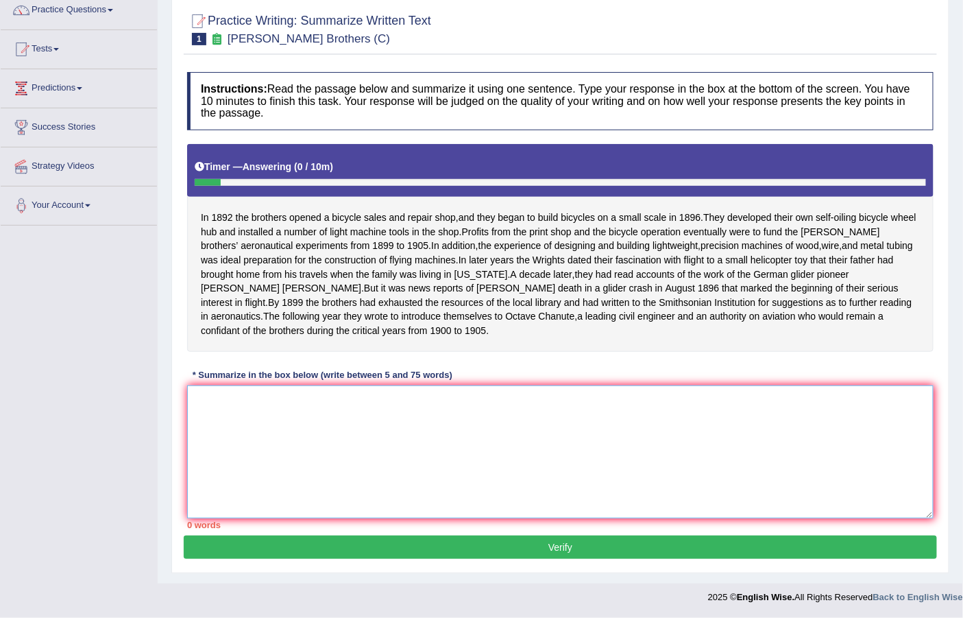
click at [552, 440] on textarea at bounding box center [560, 451] width 746 height 133
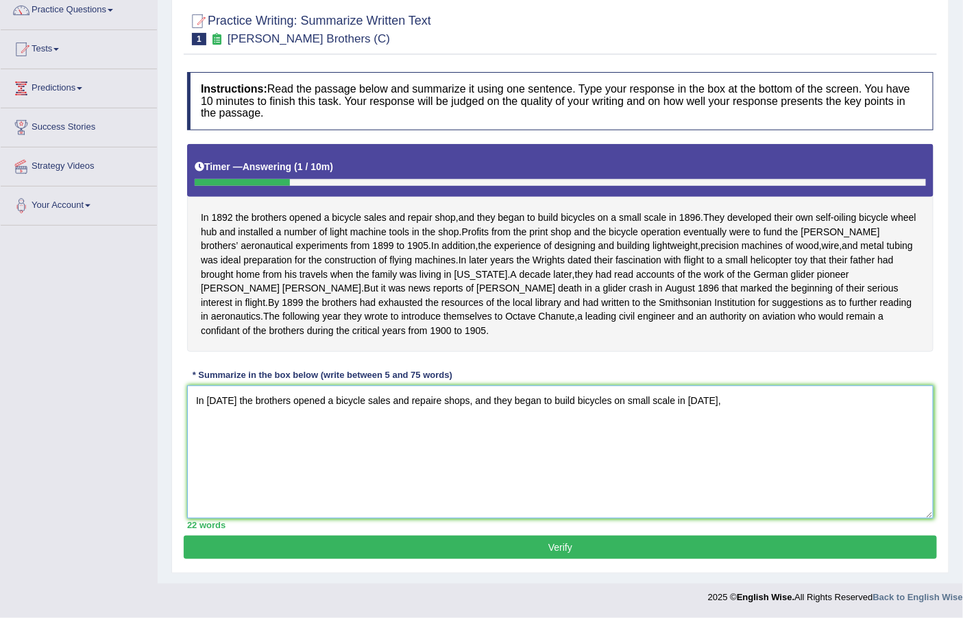
click at [462, 407] on textarea "In [DATE] the brothers opened a bicycle sales and repaire shops, and they began…" at bounding box center [560, 451] width 746 height 133
click at [721, 394] on textarea "In [DATE] the brothers opened a bicycle sales and repaire shops, and they began…" at bounding box center [560, 451] width 746 height 133
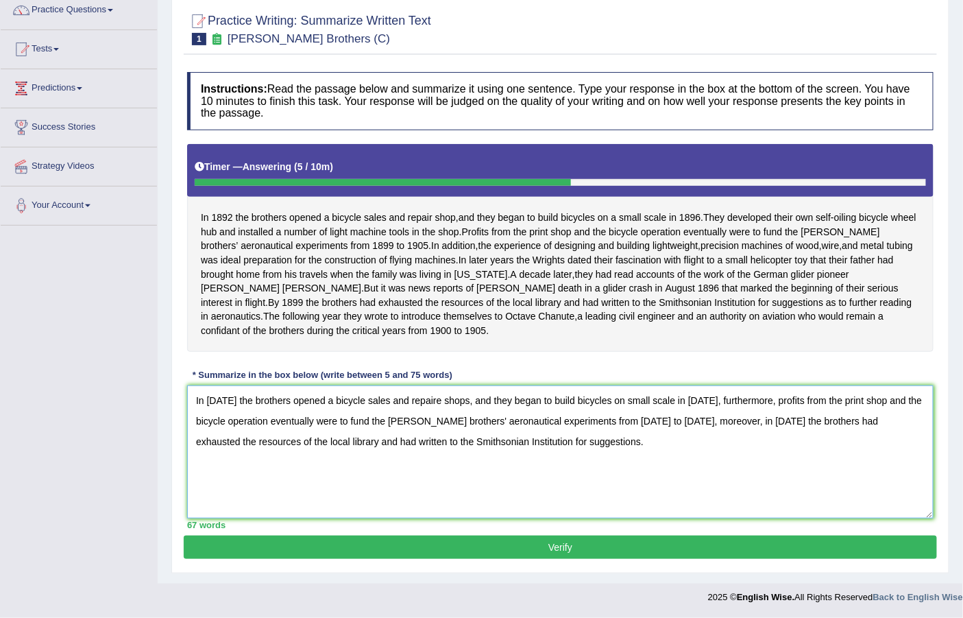
click at [458, 405] on textarea "In [DATE] the brothers opened a bicycle sales and repaire shops, and they began…" at bounding box center [560, 451] width 746 height 133
click at [560, 398] on textarea "In [DATE] the brothers opened a bicycle sales and repaire shop, and they began …" at bounding box center [560, 451] width 746 height 133
click at [543, 395] on textarea "In [DATE] the brothers opened a bicycle sales and repaire shop, and they began …" at bounding box center [560, 451] width 746 height 133
drag, startPoint x: 284, startPoint y: 426, endPoint x: 214, endPoint y: 411, distance: 71.5
click at [214, 411] on textarea "In [DATE] the brothers opened a bicycle sales and repaire shop, and they began …" at bounding box center [560, 451] width 746 height 133
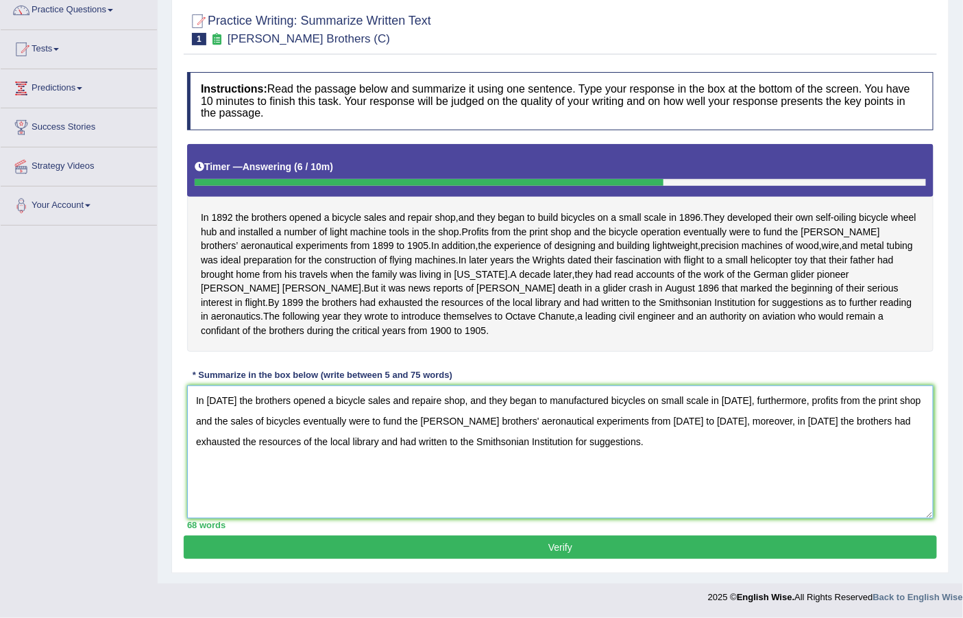
click at [502, 439] on textarea "In [DATE] the brothers opened a bicycle sales and repaire shop, and they began …" at bounding box center [560, 451] width 746 height 133
click at [319, 400] on textarea "In [DATE] the brothers opened a bicycle sales and repaire shop, and they began …" at bounding box center [560, 451] width 746 height 133
click at [533, 395] on textarea "In [DATE] the brothers launched a bicycle sales and repaire shop, and they bega…" at bounding box center [560, 451] width 746 height 133
click at [607, 402] on textarea "In [DATE] the brothers launched a bicycle sales and repaire shop, and they star…" at bounding box center [560, 451] width 746 height 133
type textarea "In [DATE] the brothers launched a bicycle sales and repaire shop, and they star…"
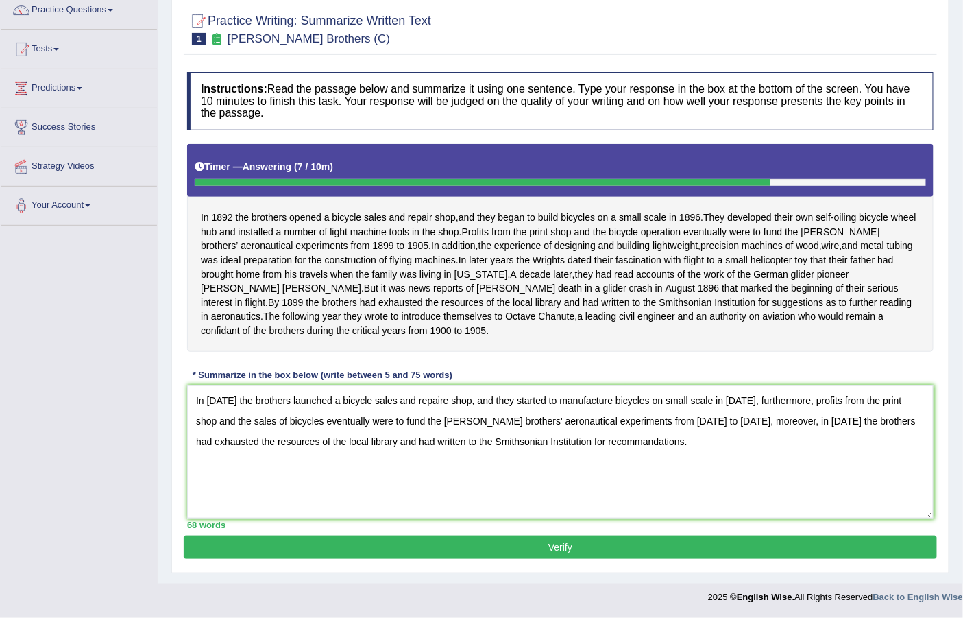
click at [627, 547] on button "Verify" at bounding box center [560, 546] width 753 height 23
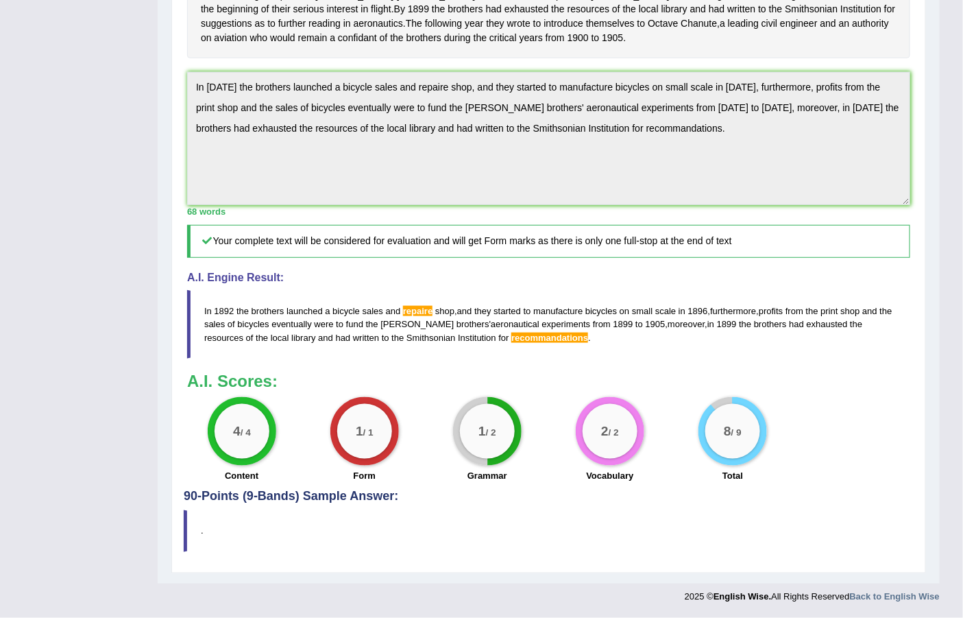
scroll to position [0, 0]
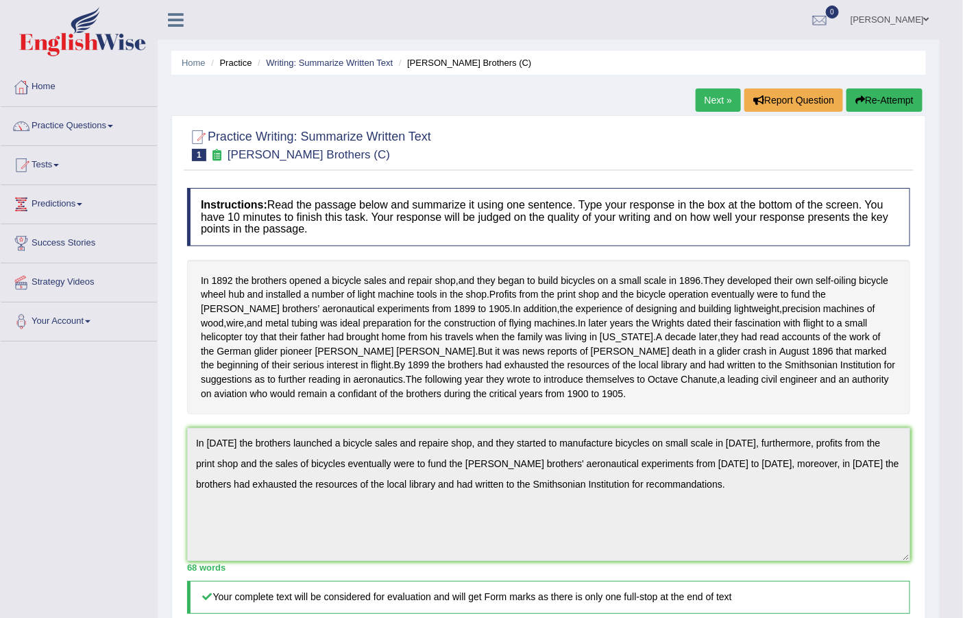
click at [702, 98] on link "Next »" at bounding box center [718, 99] width 45 height 23
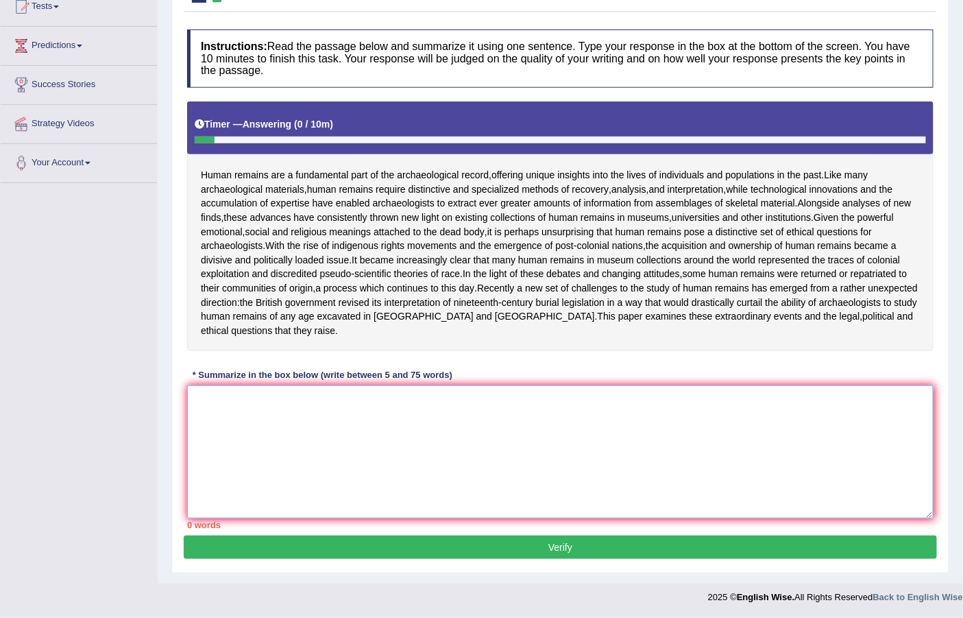
click at [259, 422] on textarea at bounding box center [560, 451] width 746 height 133
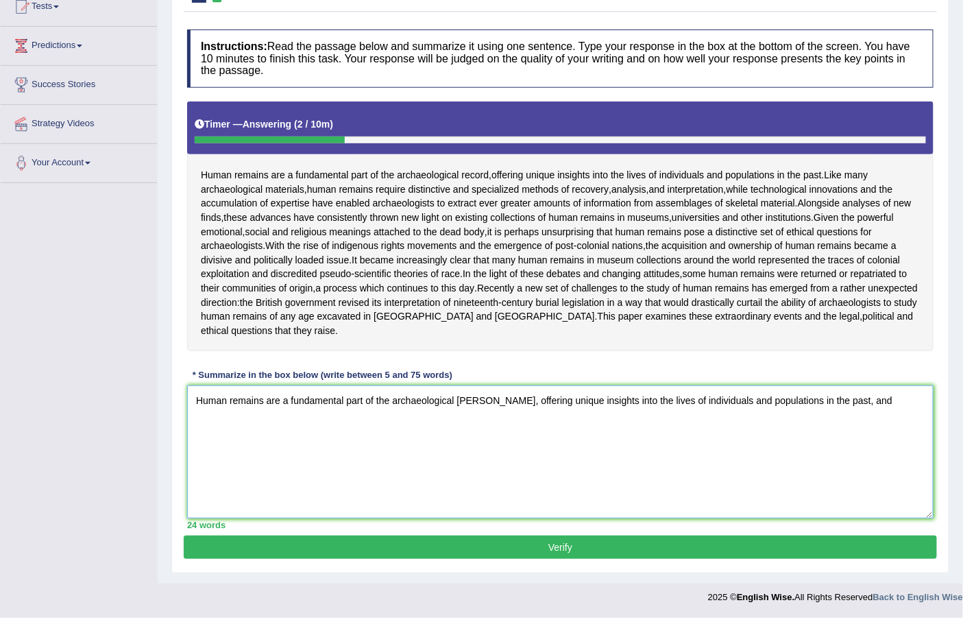
click at [484, 404] on textarea "Human remains are a fundamental part of the archaeological [PERSON_NAME], offer…" at bounding box center [560, 451] width 746 height 133
click at [845, 406] on textarea "Human remains are a fundamental part of the archaeological record, offering uni…" at bounding box center [560, 451] width 746 height 133
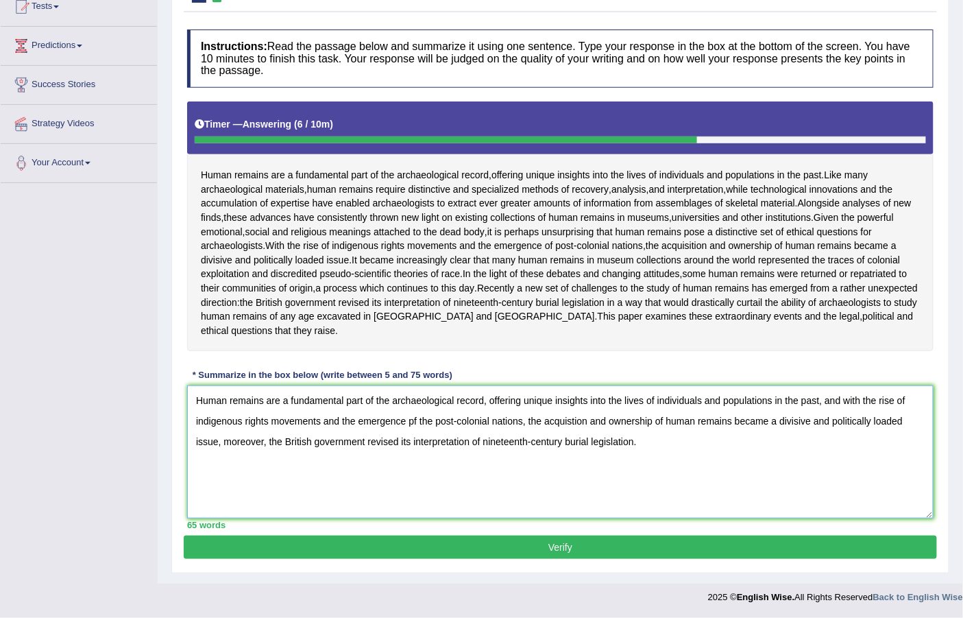
click at [421, 430] on textarea "Human remains are a fundamental part of the archaeological record, offering uni…" at bounding box center [560, 451] width 746 height 133
type textarea "Human remains are a fundamental part of the archaeological record, offering uni…"
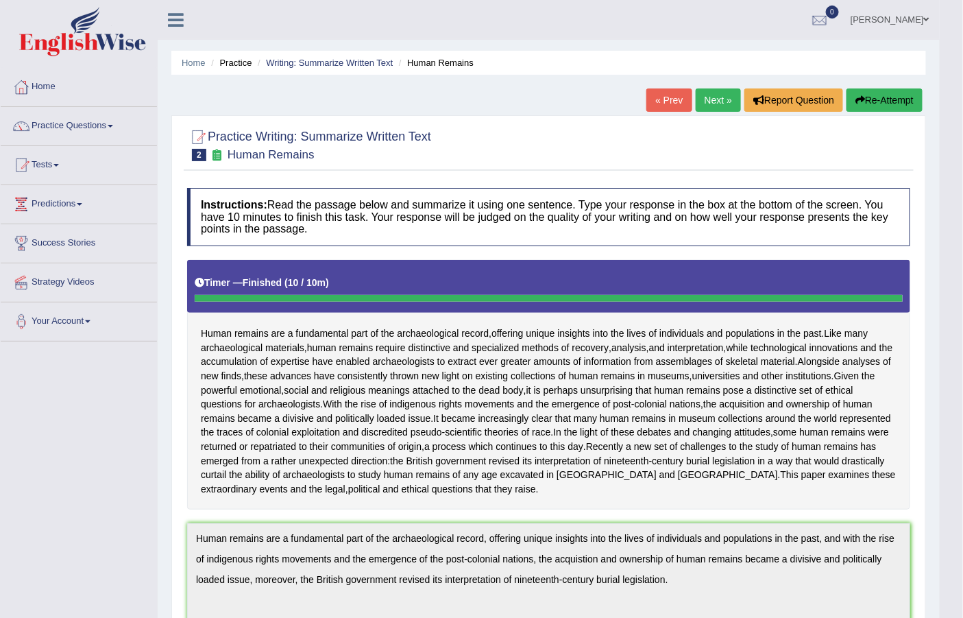
click at [707, 94] on link "Next »" at bounding box center [718, 99] width 45 height 23
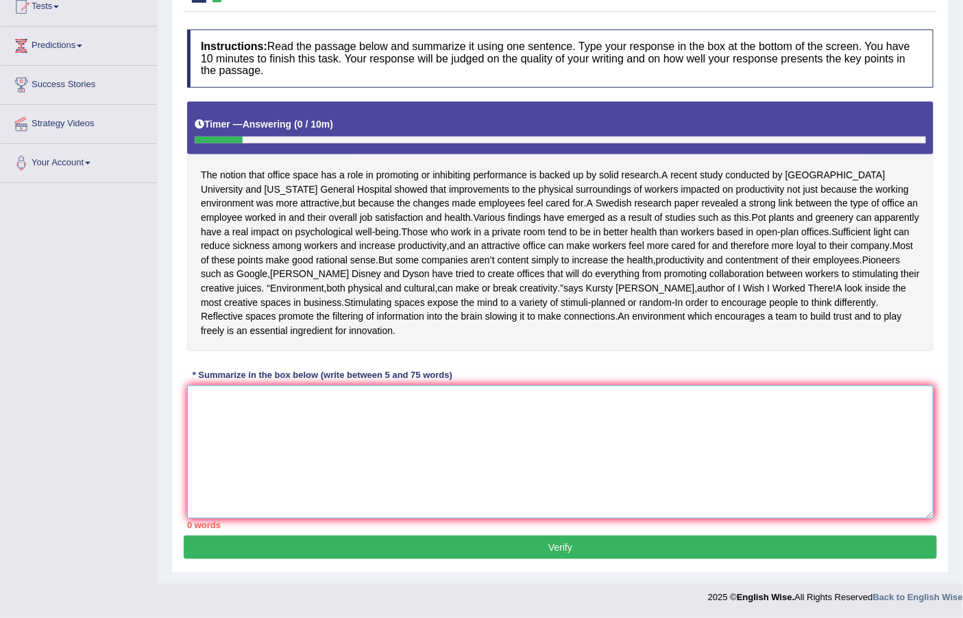
click at [498, 441] on textarea at bounding box center [560, 451] width 746 height 133
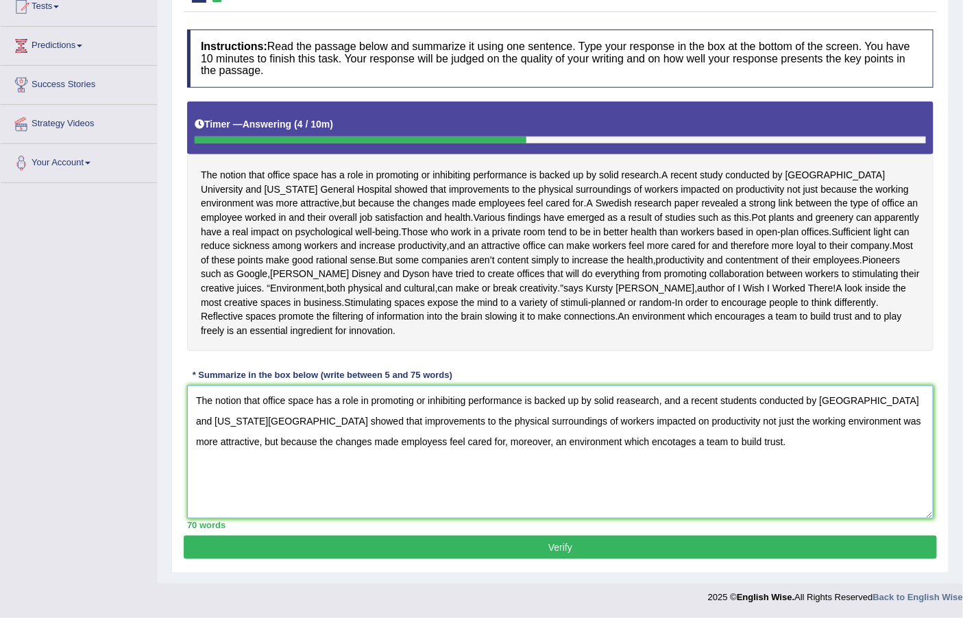
click at [737, 444] on textarea "The notion that office space has a role in promoting or inhibiting performance …" at bounding box center [560, 451] width 746 height 133
drag, startPoint x: 754, startPoint y: 400, endPoint x: 731, endPoint y: 402, distance: 23.5
click at [731, 402] on textarea "The notion that office space has a role in promoting or inhibiting performance …" at bounding box center [560, 451] width 746 height 133
click at [790, 402] on textarea "The notion that office space has a role in promoting or inhibiting performance …" at bounding box center [560, 451] width 746 height 133
drag, startPoint x: 672, startPoint y: 437, endPoint x: 641, endPoint y: 443, distance: 32.0
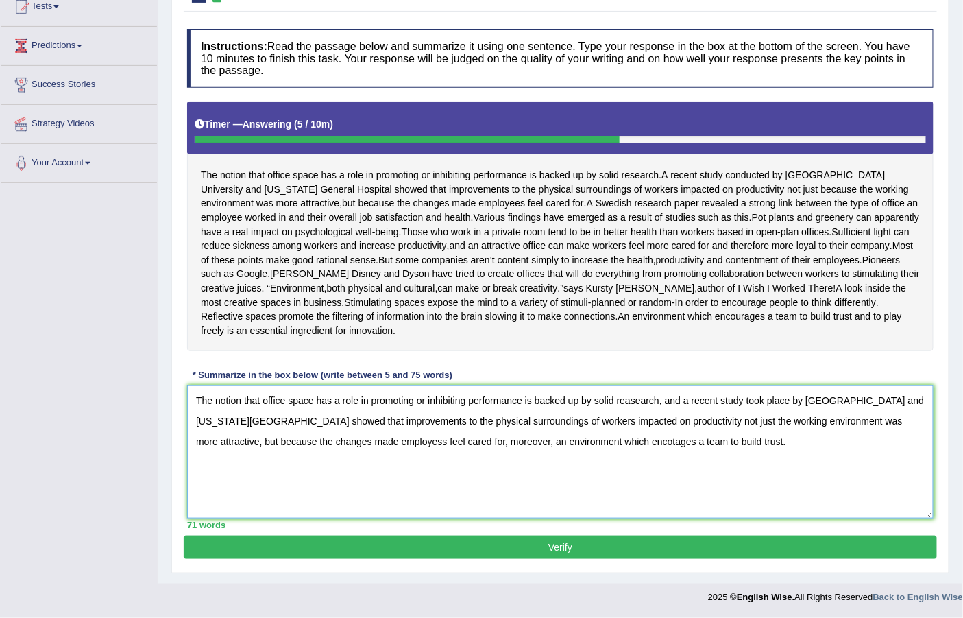
click at [641, 443] on textarea "The notion that office space has a role in promoting or inhibiting performance …" at bounding box center [560, 451] width 746 height 133
type textarea "The notion that office space has a role in promoting or inhibiting performance …"
click at [560, 543] on button "Verify" at bounding box center [560, 546] width 753 height 23
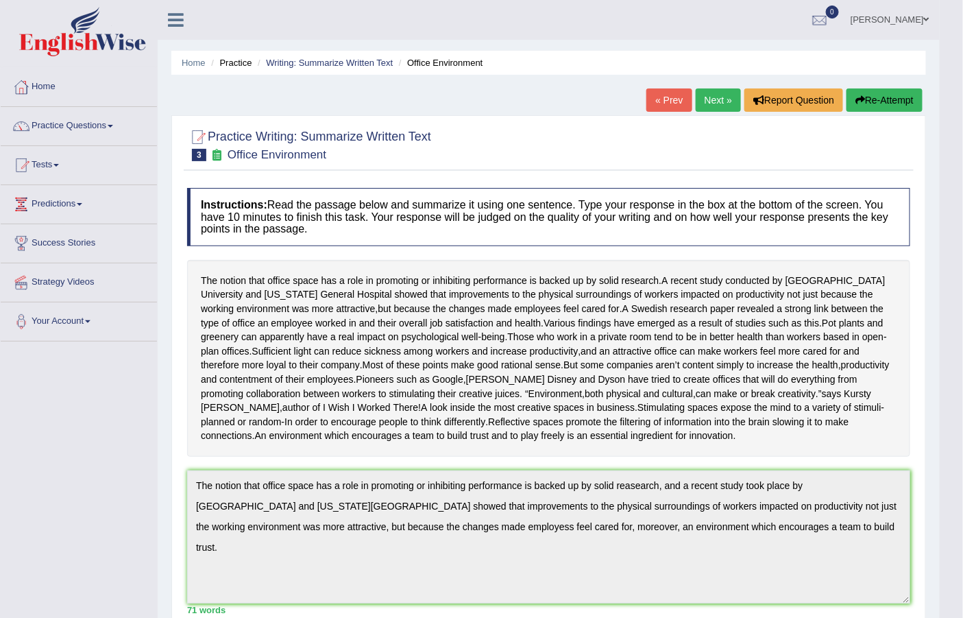
scroll to position [426, 0]
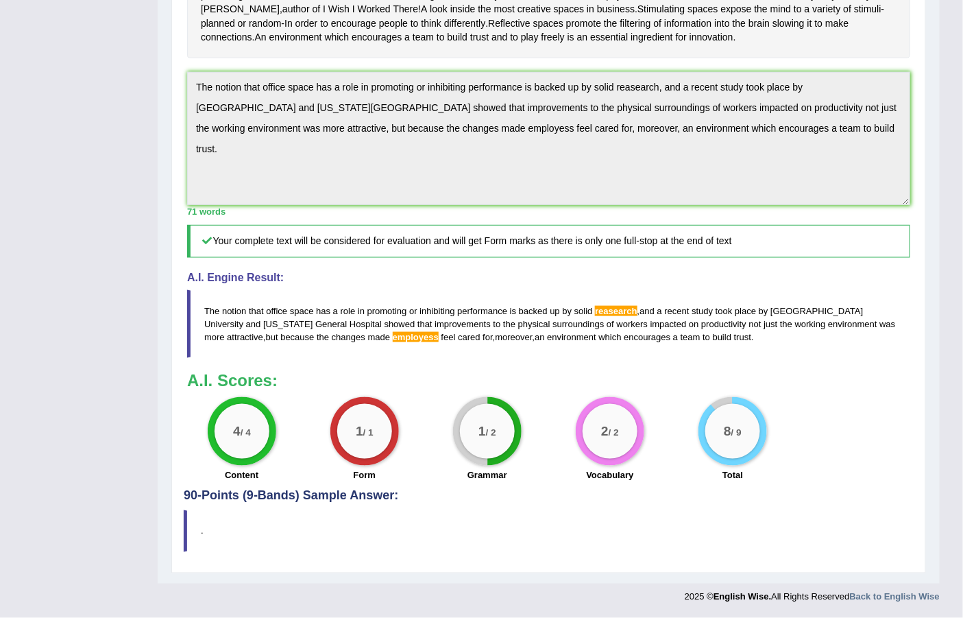
click at [589, 306] on span "solid" at bounding box center [583, 311] width 19 height 10
click at [602, 313] on span "reasearch" at bounding box center [616, 311] width 42 height 10
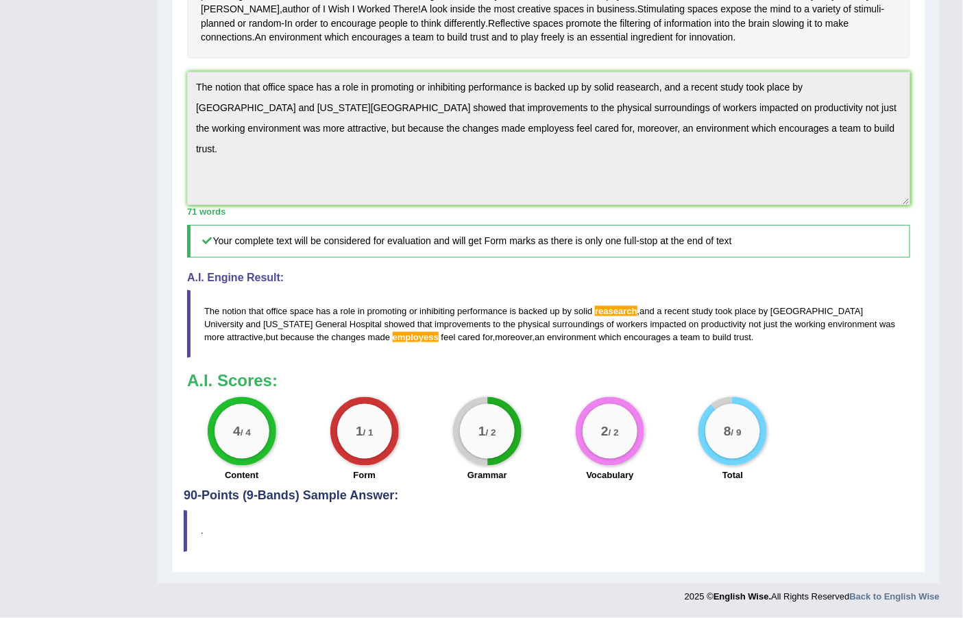
click at [602, 313] on span "reasearch" at bounding box center [616, 311] width 42 height 10
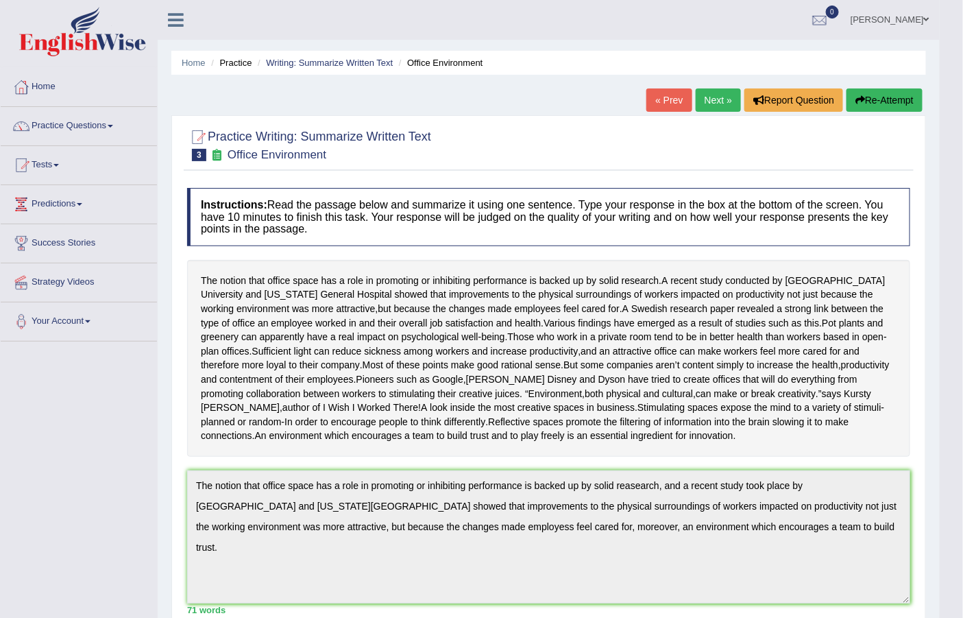
click at [700, 108] on link "Next »" at bounding box center [718, 99] width 45 height 23
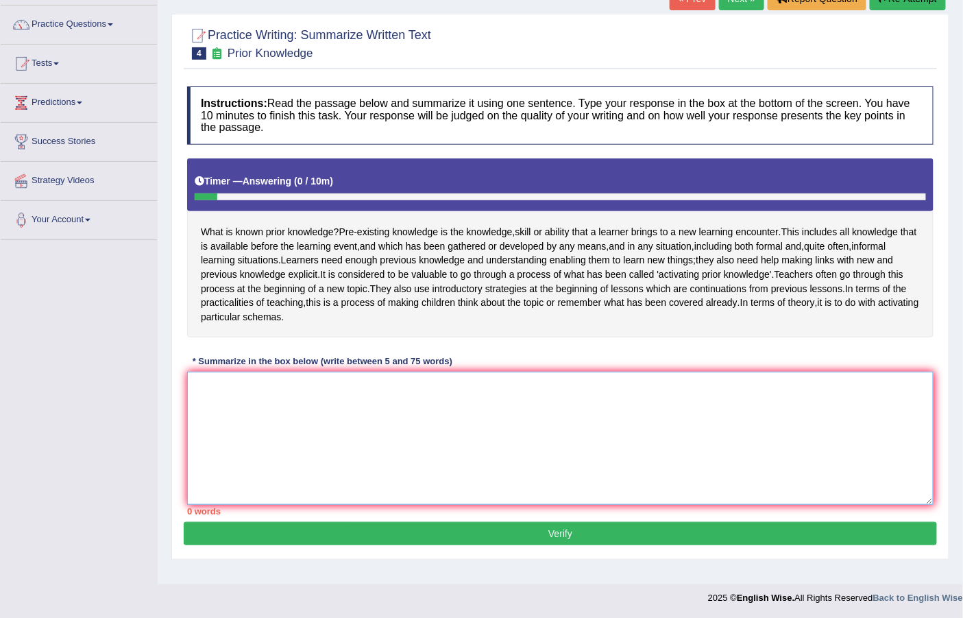
click at [289, 439] on textarea at bounding box center [560, 437] width 746 height 133
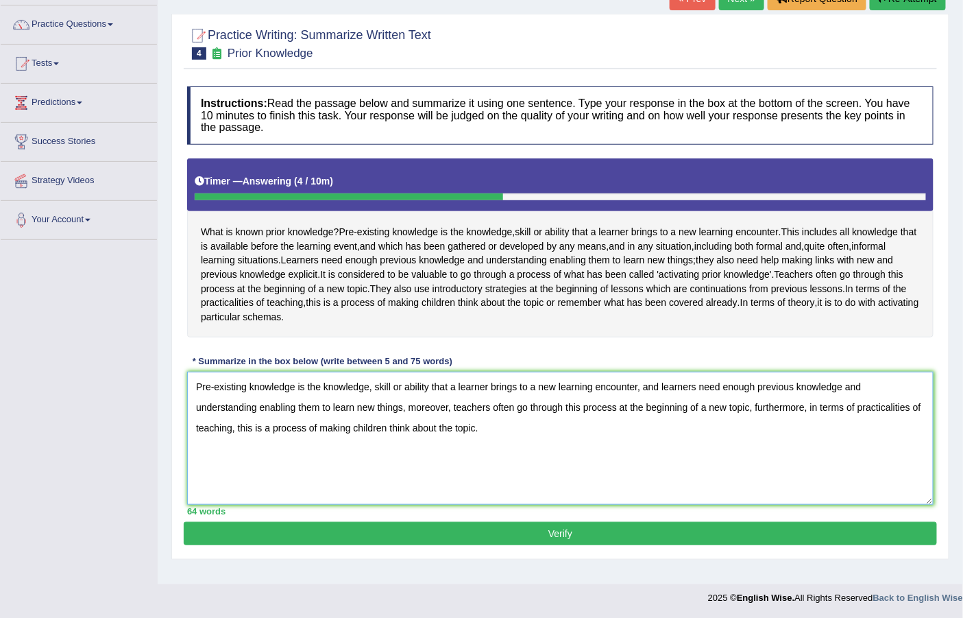
drag, startPoint x: 624, startPoint y: 422, endPoint x: 583, endPoint y: 417, distance: 40.8
click at [583, 417] on textarea "Pre-existing knowledge is the knowledge, skill or ability that a learner brings…" at bounding box center [560, 437] width 746 height 133
click at [551, 422] on textarea "Pre-existing knowledge is the knowledge, skill or ability that a learner brings…" at bounding box center [560, 437] width 746 height 133
click at [635, 395] on textarea "Pre-existing knowledge is the knowledge, skill or ability that a learner brings…" at bounding box center [560, 437] width 746 height 133
type textarea "Pre-existing knowledge is the knowledge, skill or ability that a learner brings…"
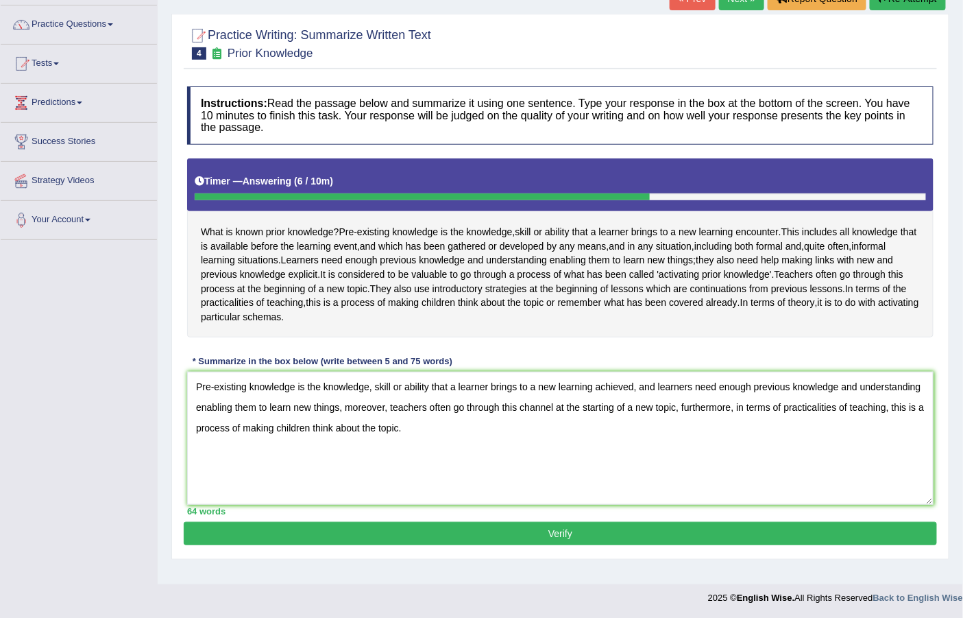
click at [618, 545] on button "Verify" at bounding box center [560, 533] width 753 height 23
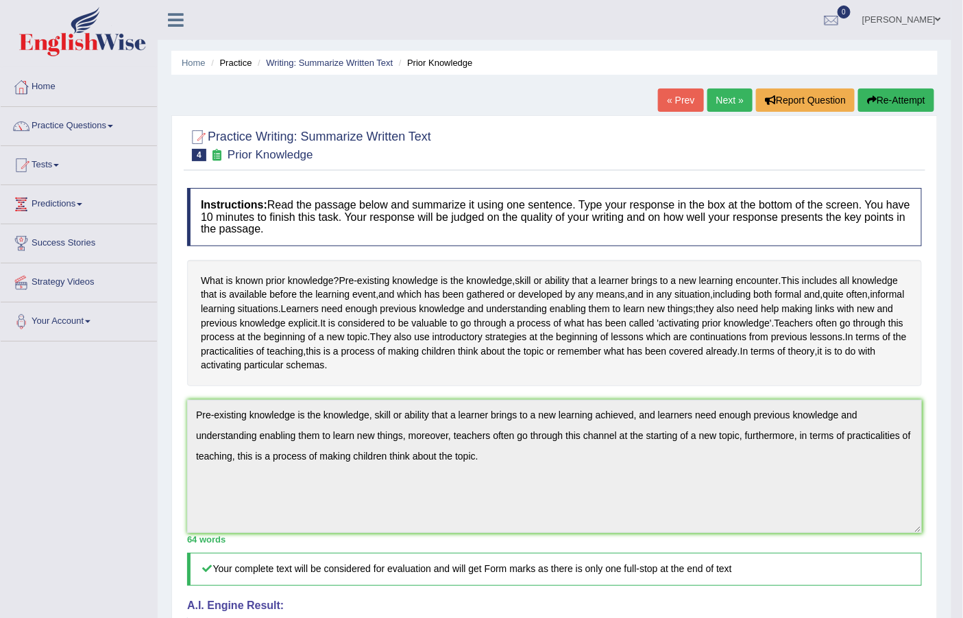
scroll to position [341, 0]
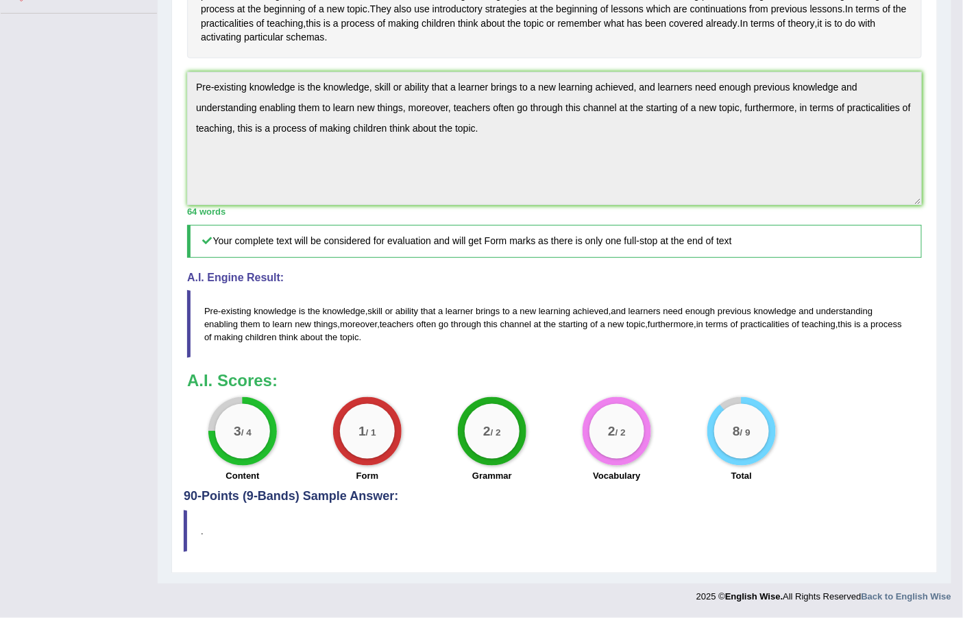
click at [510, 58] on div "Instructions: Read the passage below and summarize it using one sentence. Type …" at bounding box center [555, 171] width 742 height 636
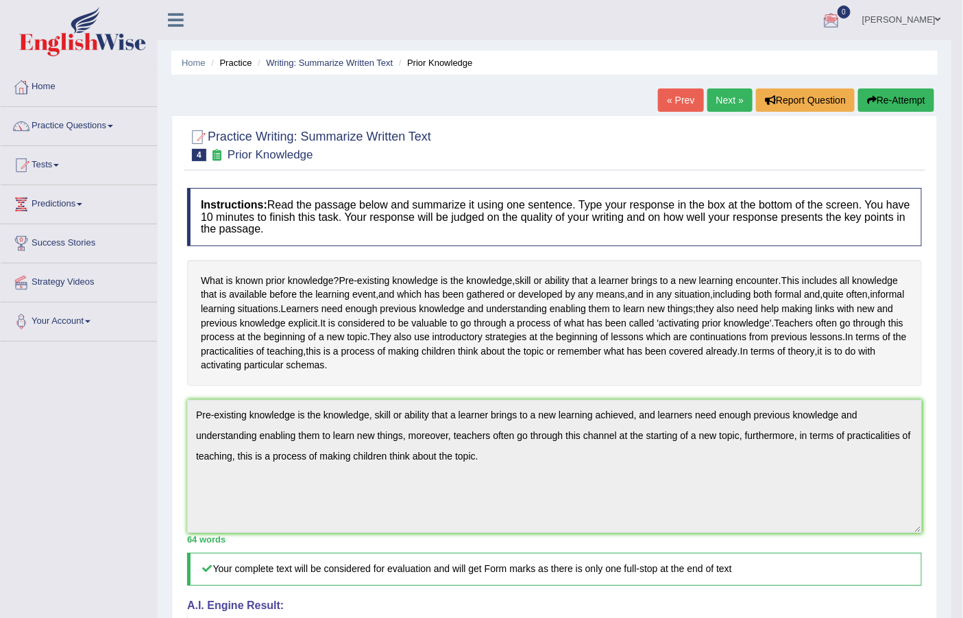
drag, startPoint x: 522, startPoint y: 66, endPoint x: 214, endPoint y: 83, distance: 308.2
click at [214, 83] on div "Home Practice Writing: Summarize Written Text Prior Knowledge « Prev Next » Rep…" at bounding box center [555, 455] width 794 height 911
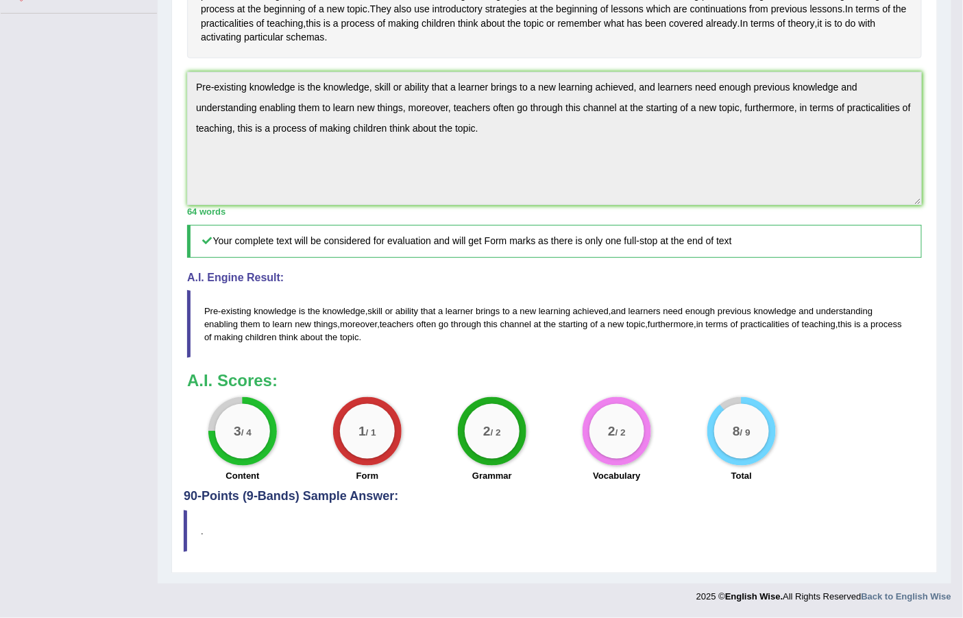
click at [836, 229] on div "Instructions: Read the passage below and summarize it using one sentence. Type …" at bounding box center [555, 171] width 742 height 636
click at [120, 52] on div "Toggle navigation Home Practice Questions Speaking Practice Read Aloud Repeat S…" at bounding box center [475, 141] width 951 height 938
click at [742, 258] on div "Instructions: Read the passage below and summarize it using one sentence. Type …" at bounding box center [555, 171] width 742 height 636
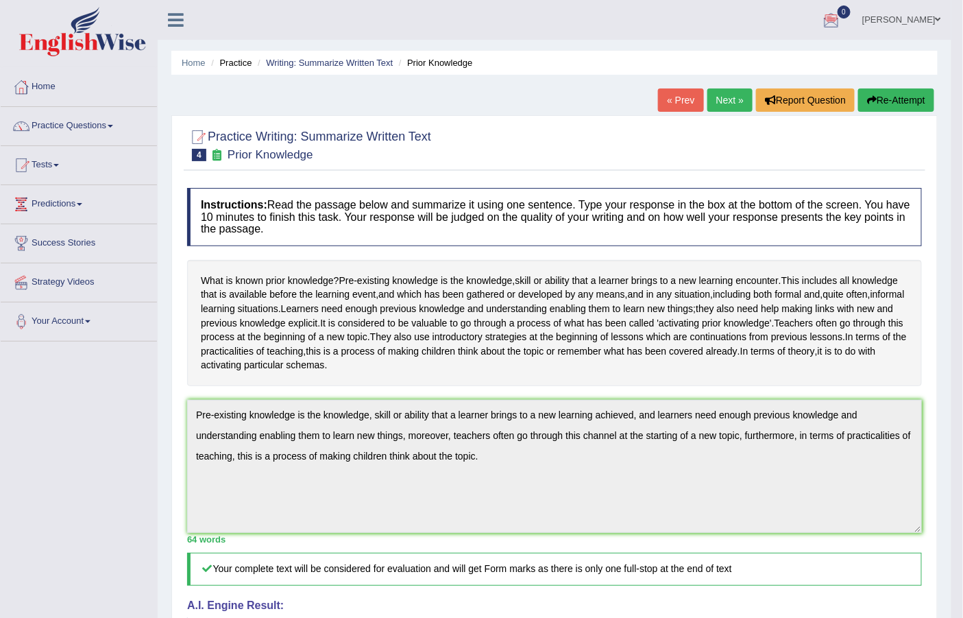
click at [736, 87] on div "Home Practice Writing: Summarize Written Text Prior Knowledge « Prev Next » Rep…" at bounding box center [555, 455] width 794 height 911
click at [101, 105] on li "Home" at bounding box center [79, 87] width 156 height 39
click at [100, 123] on link "Practice Questions" at bounding box center [79, 124] width 156 height 34
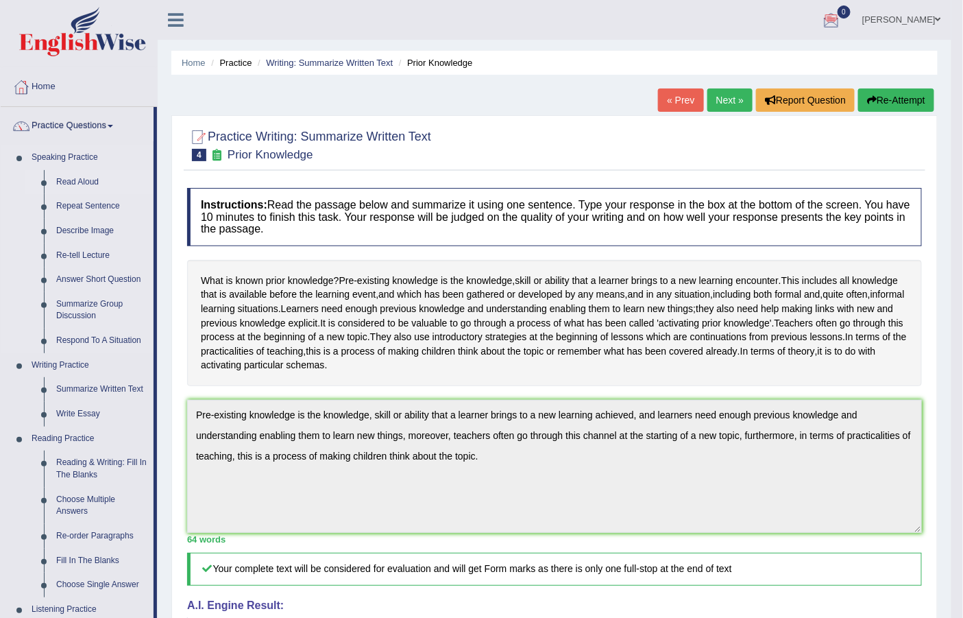
click at [80, 173] on link "Read Aloud" at bounding box center [101, 182] width 103 height 25
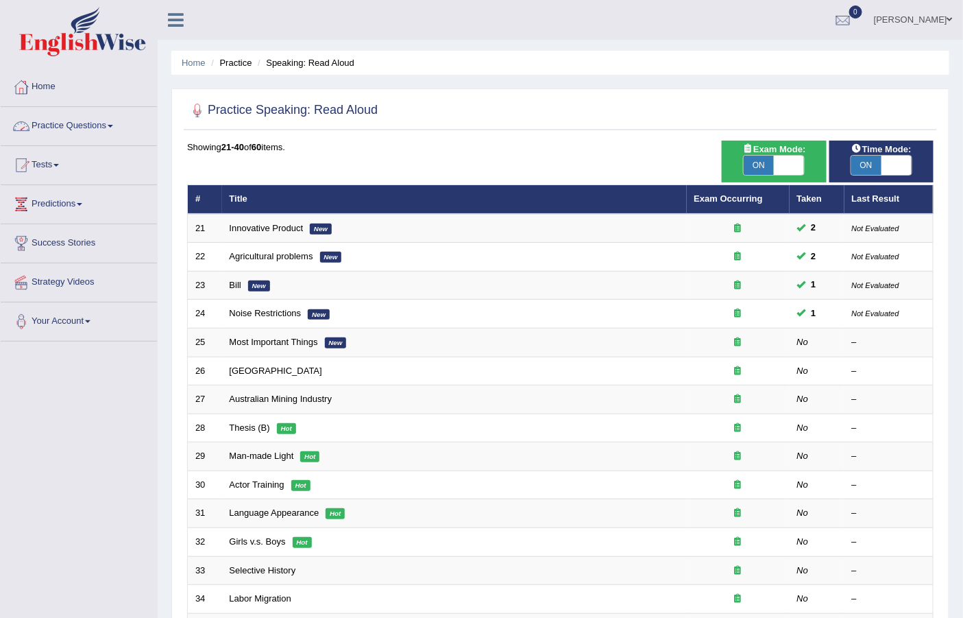
click at [117, 117] on link "Practice Questions" at bounding box center [79, 124] width 156 height 34
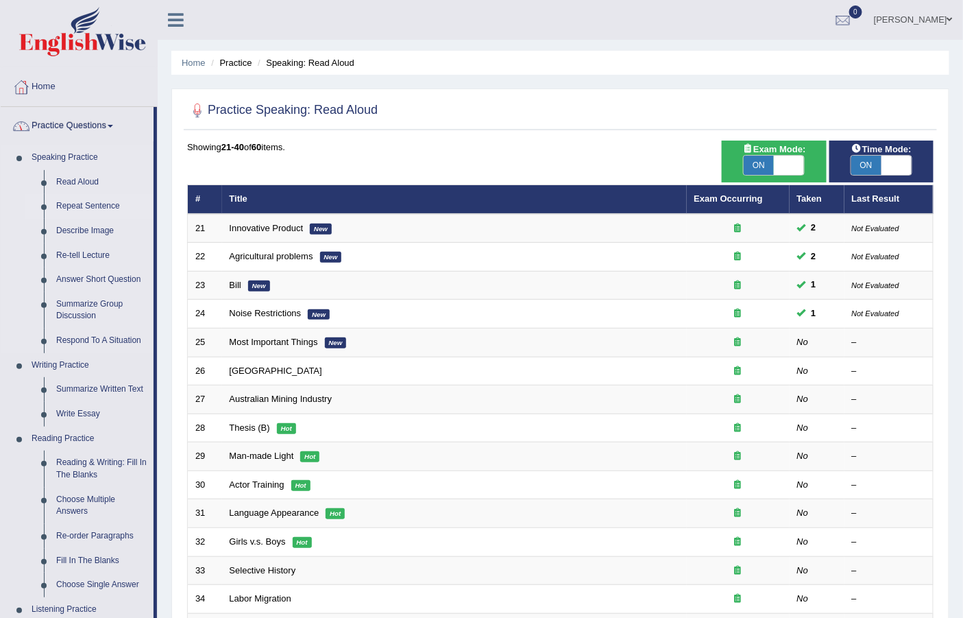
click at [101, 206] on link "Repeat Sentence" at bounding box center [101, 206] width 103 height 25
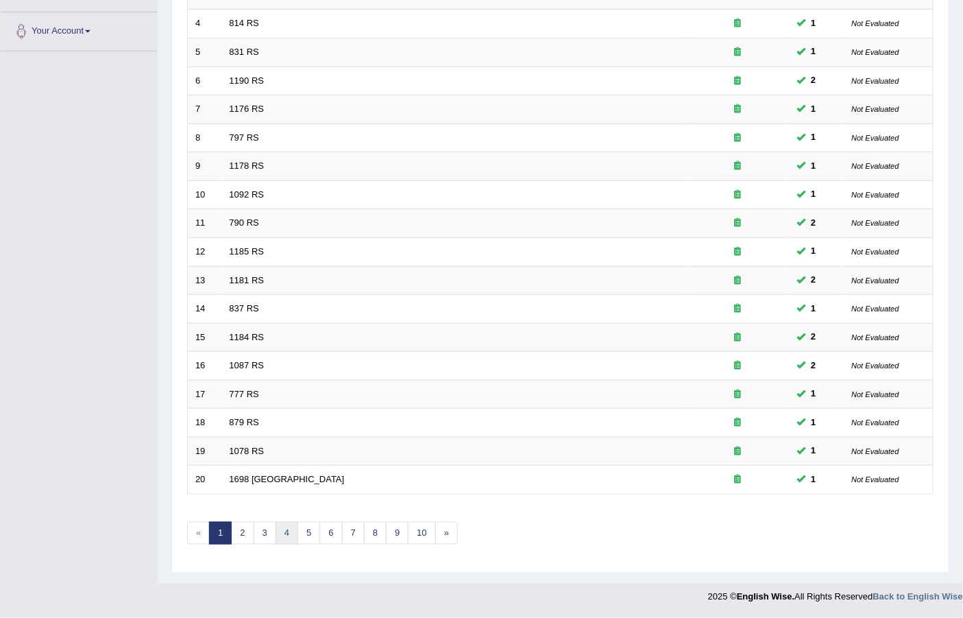
click at [289, 535] on link "4" at bounding box center [287, 533] width 23 height 23
click at [327, 535] on link "6" at bounding box center [330, 533] width 23 height 23
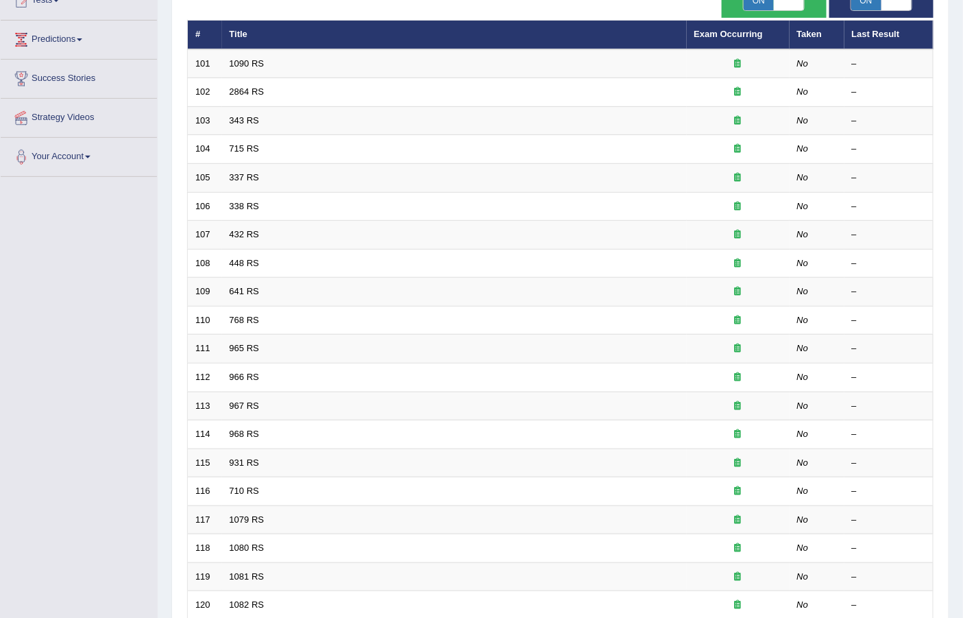
scroll to position [290, 0]
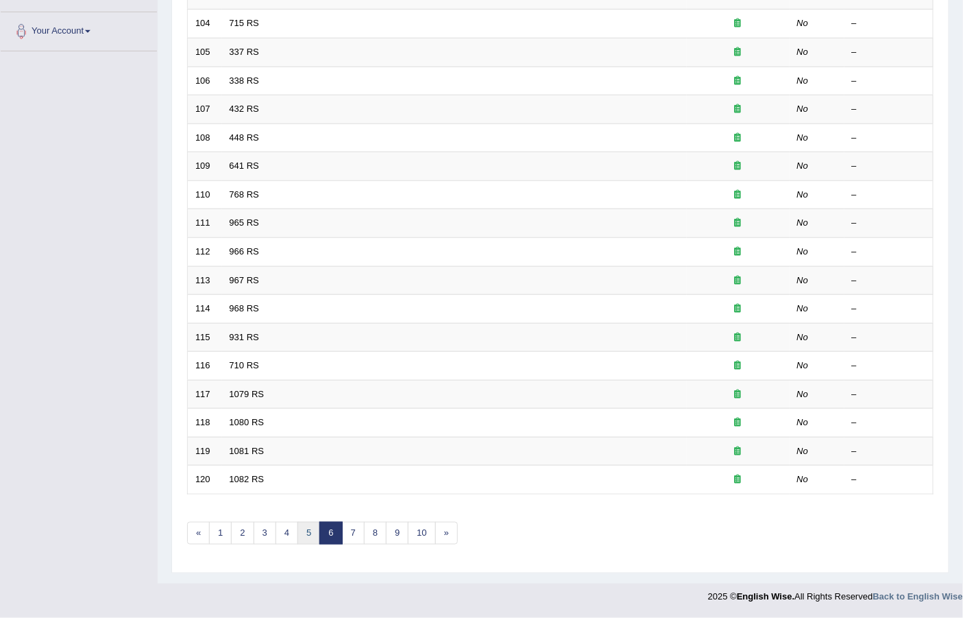
click at [314, 531] on link "5" at bounding box center [308, 533] width 23 height 23
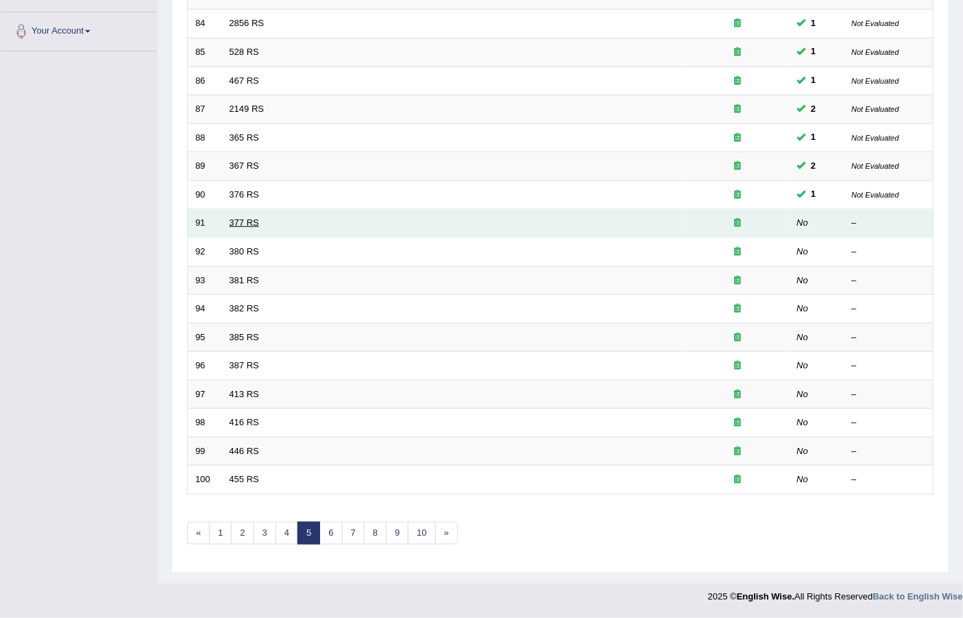
click at [243, 220] on link "377 RS" at bounding box center [244, 222] width 29 height 10
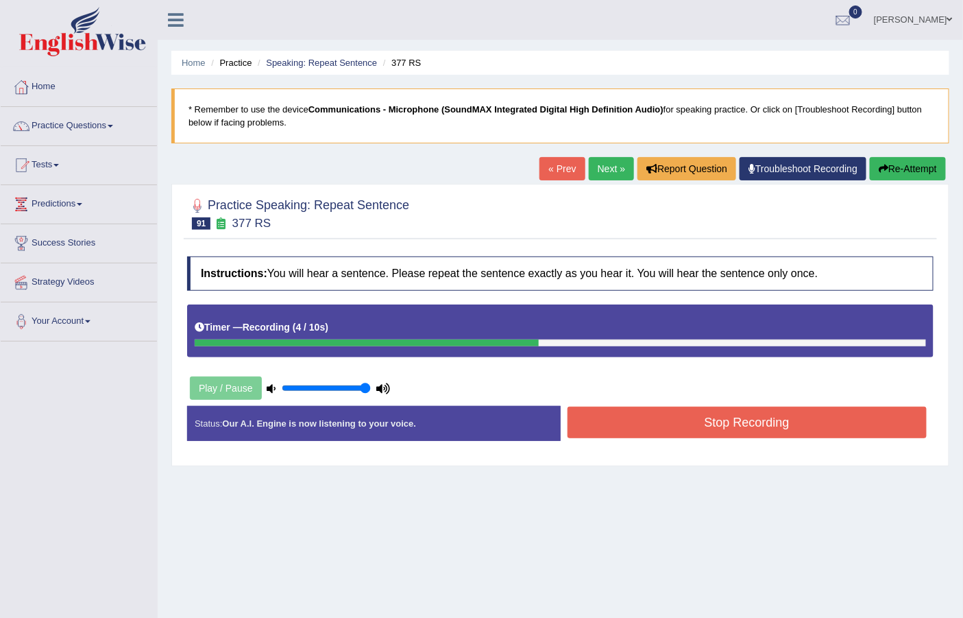
click at [892, 169] on button "Re-Attempt" at bounding box center [908, 168] width 76 height 23
click at [772, 391] on div "Instructions: You will hear a sentence. Please repeat the sentence exactly as y…" at bounding box center [560, 353] width 753 height 209
click at [768, 422] on button "Stop Recording" at bounding box center [747, 422] width 360 height 32
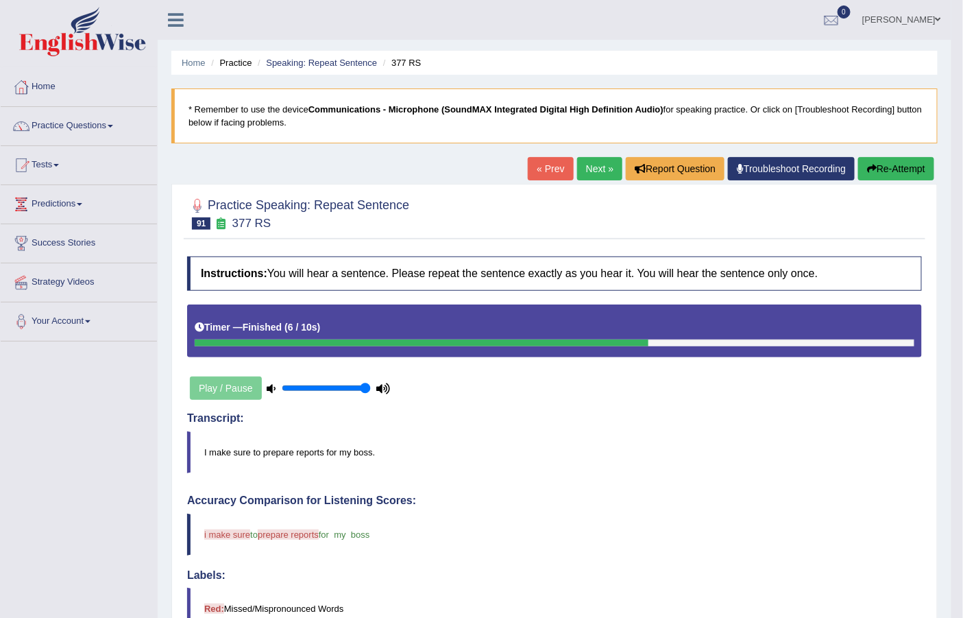
click at [589, 161] on link "Next »" at bounding box center [599, 168] width 45 height 23
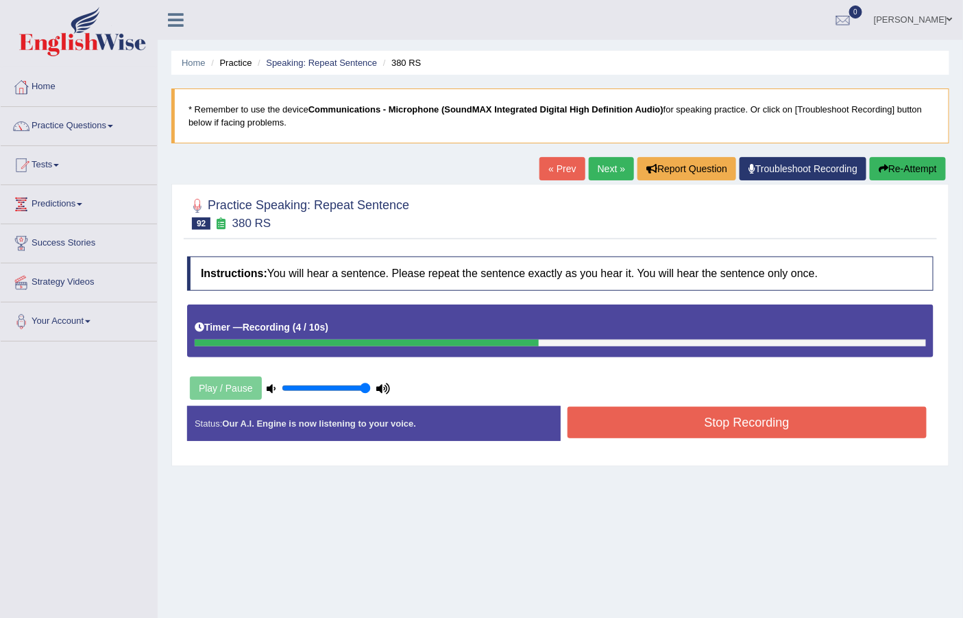
click at [639, 427] on button "Stop Recording" at bounding box center [747, 422] width 360 height 32
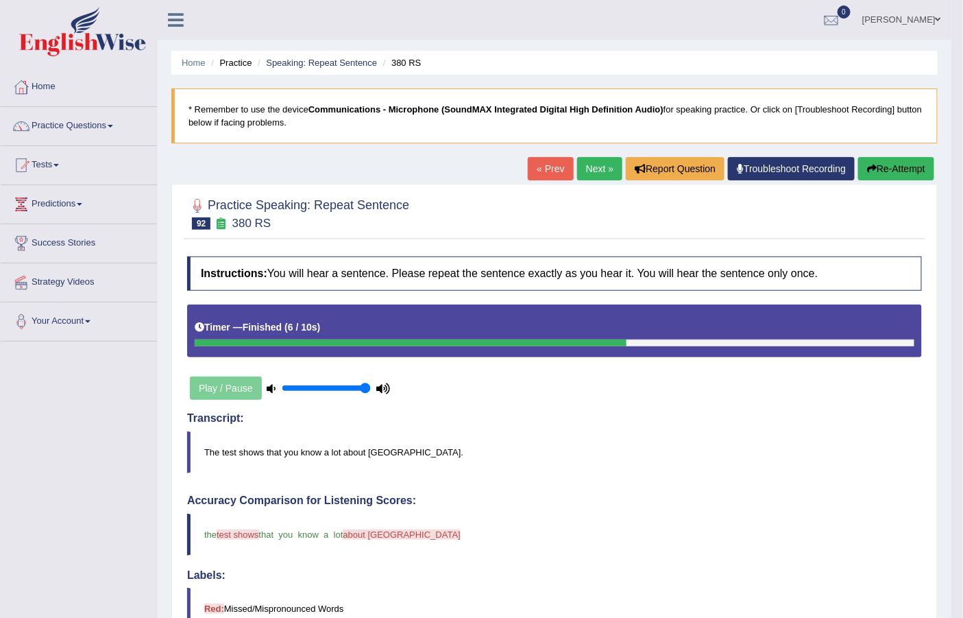
click at [594, 159] on link "Next »" at bounding box center [599, 168] width 45 height 23
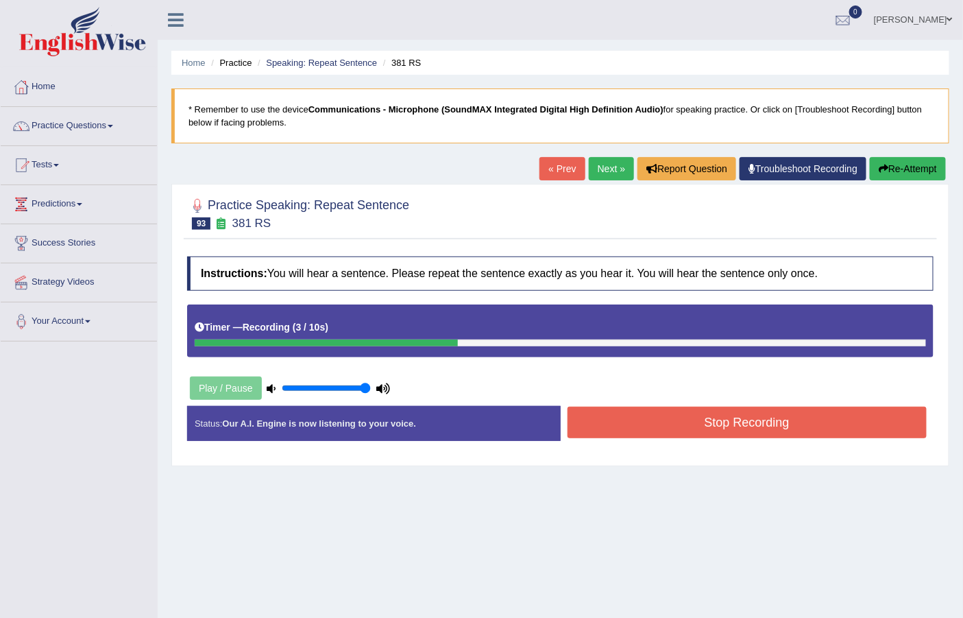
click at [648, 416] on button "Stop Recording" at bounding box center [747, 422] width 360 height 32
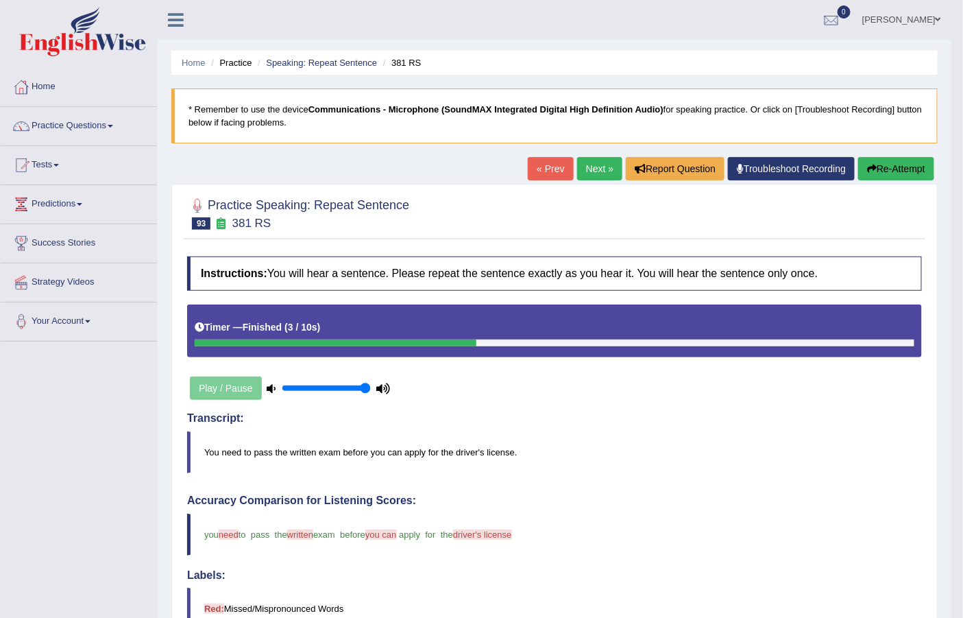
click at [589, 163] on link "Next »" at bounding box center [599, 168] width 45 height 23
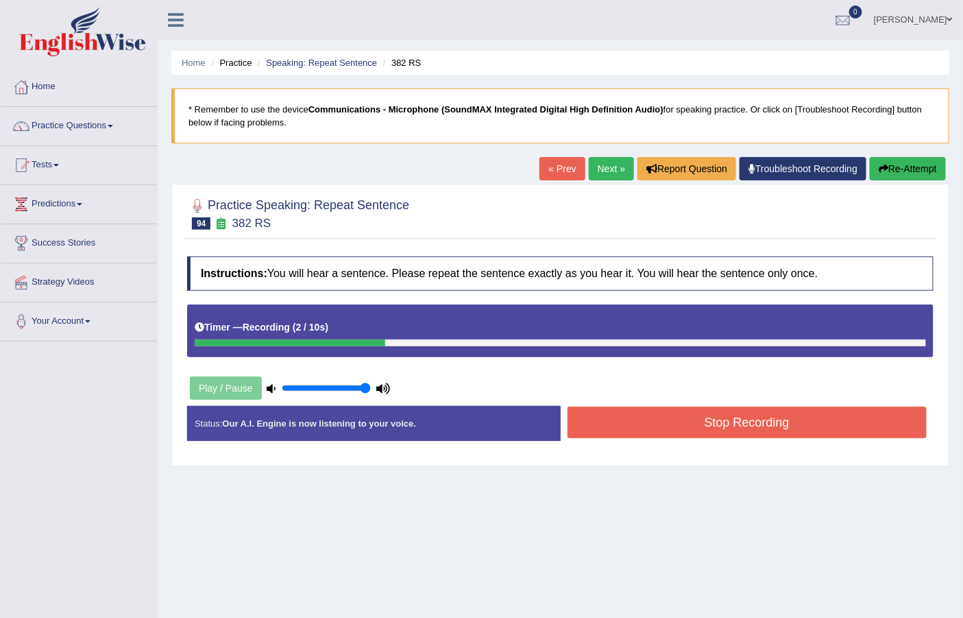
click at [608, 415] on button "Stop Recording" at bounding box center [747, 422] width 360 height 32
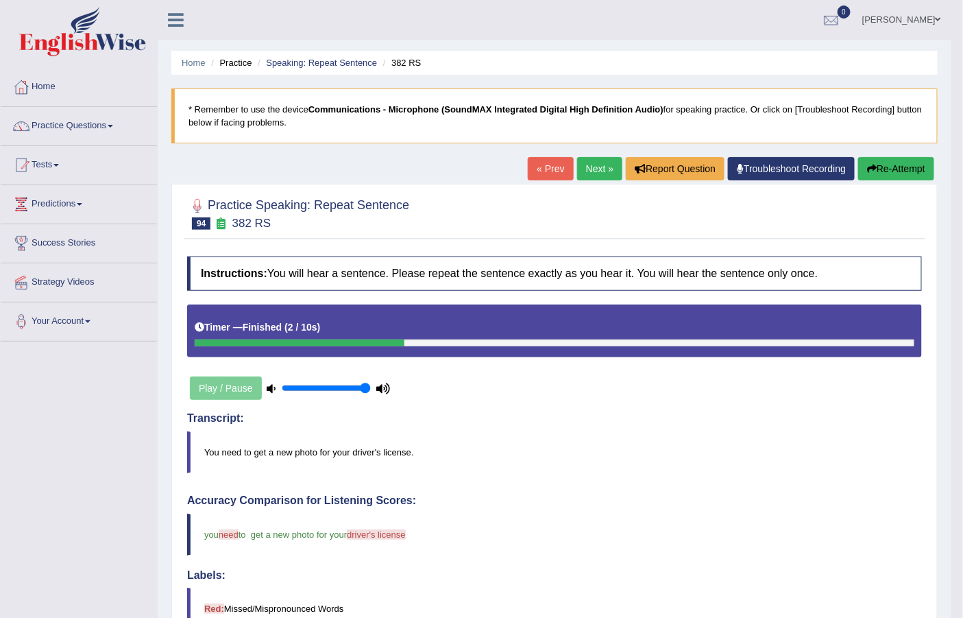
click at [603, 161] on link "Next »" at bounding box center [599, 168] width 45 height 23
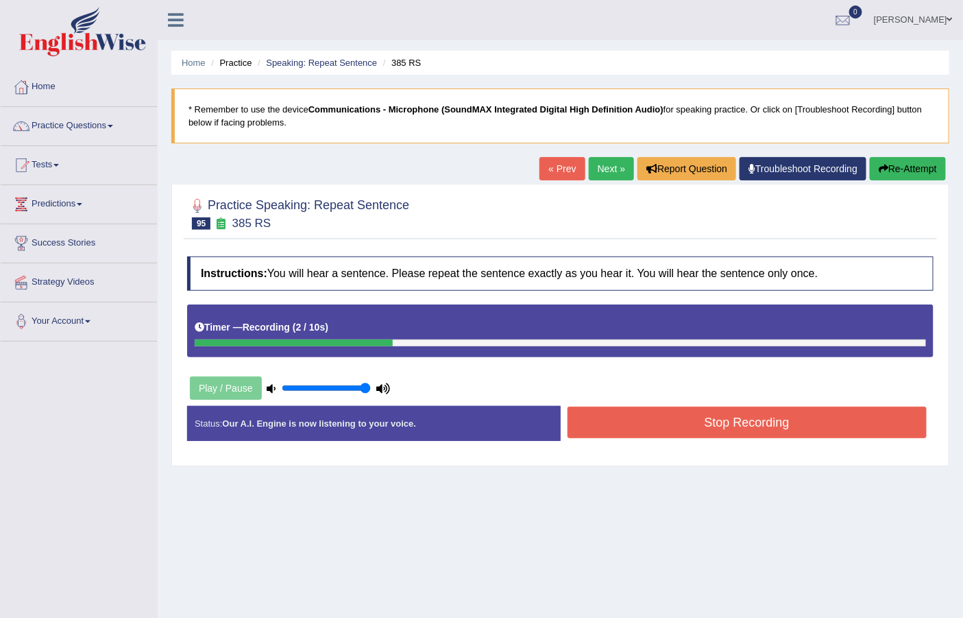
click at [700, 422] on button "Stop Recording" at bounding box center [747, 422] width 360 height 32
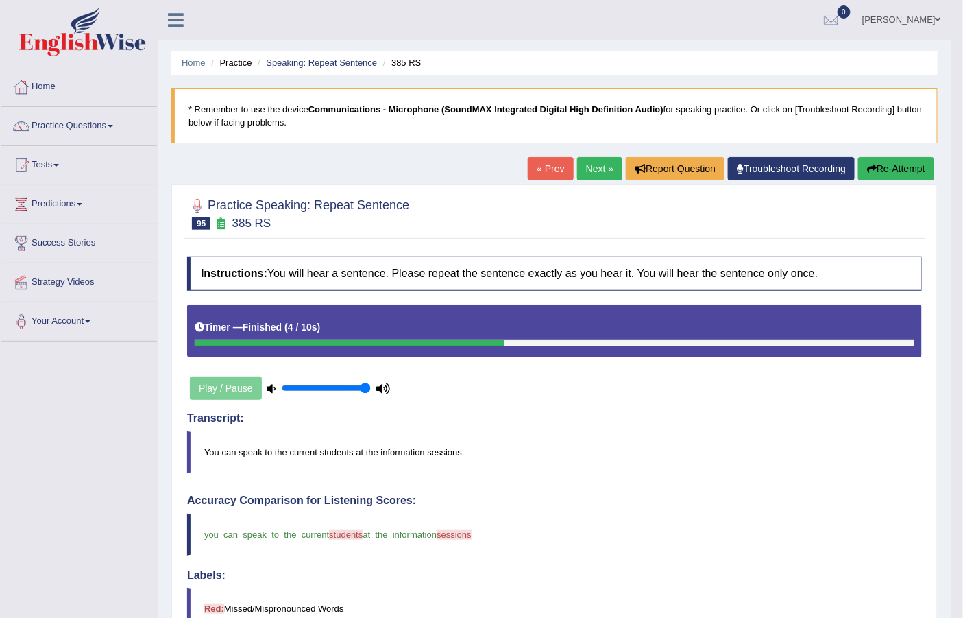
click at [594, 169] on link "Next »" at bounding box center [599, 168] width 45 height 23
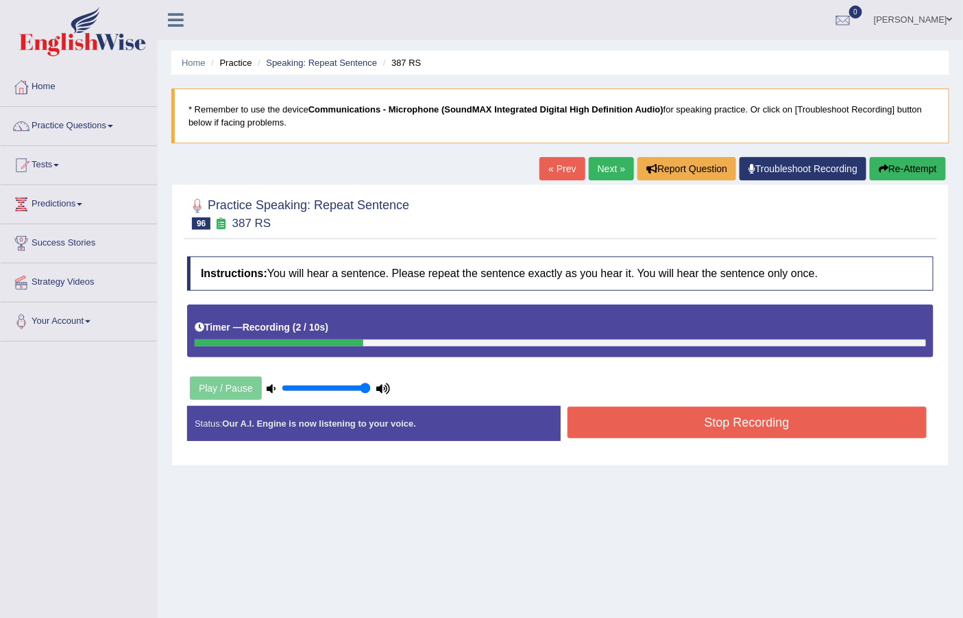
click at [703, 430] on button "Stop Recording" at bounding box center [747, 422] width 360 height 32
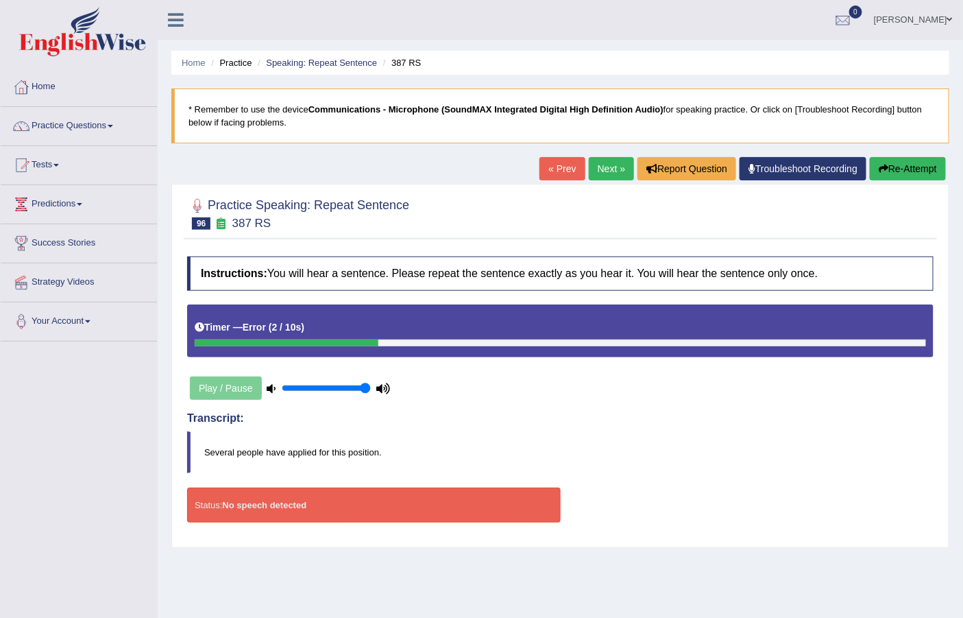
click at [920, 162] on button "Re-Attempt" at bounding box center [908, 168] width 76 height 23
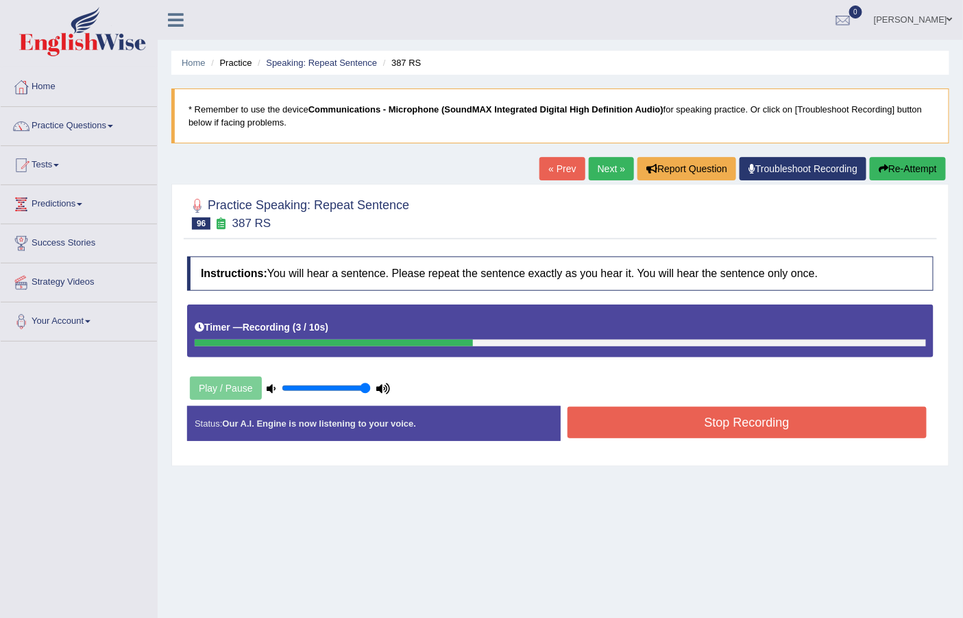
click at [725, 414] on button "Stop Recording" at bounding box center [747, 422] width 360 height 32
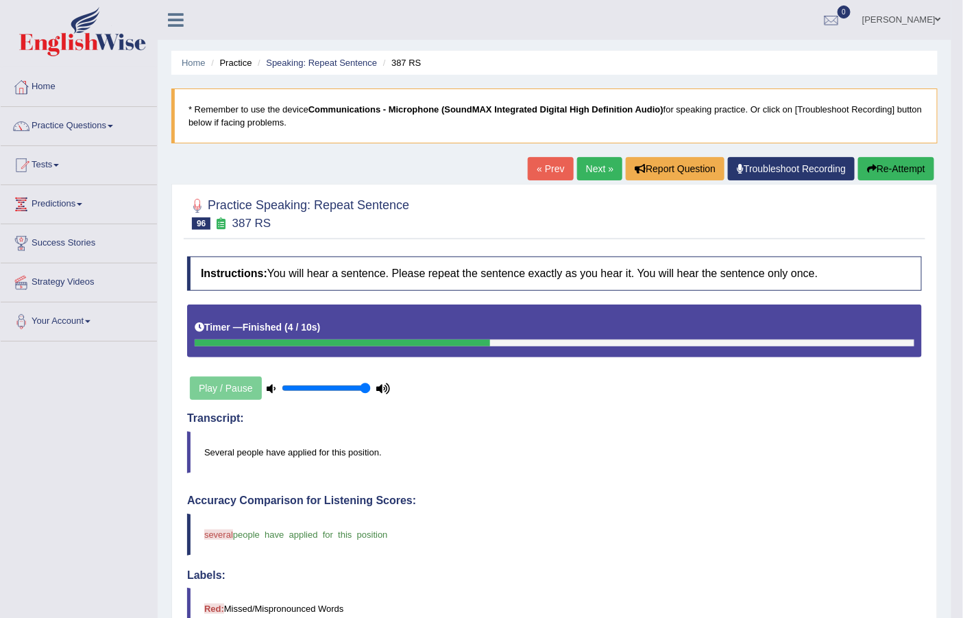
click at [604, 175] on link "Next »" at bounding box center [599, 168] width 45 height 23
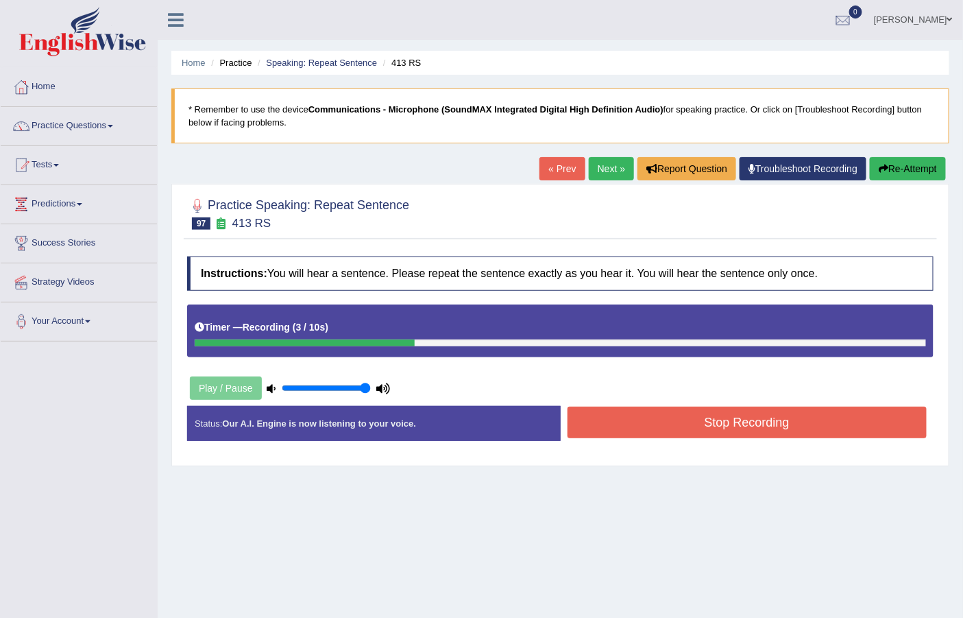
click at [682, 416] on button "Stop Recording" at bounding box center [747, 422] width 360 height 32
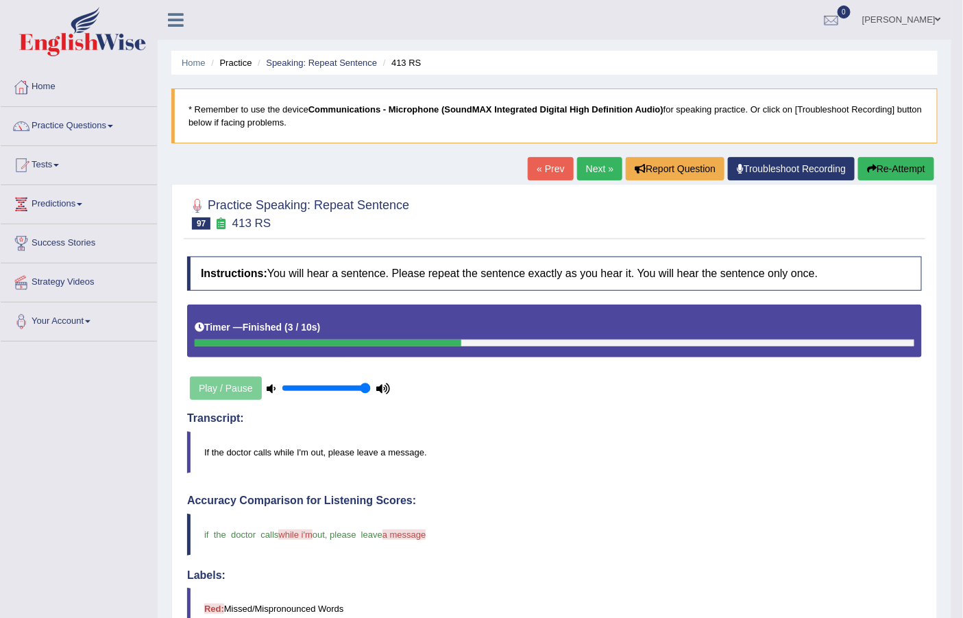
click at [880, 166] on button "Re-Attempt" at bounding box center [896, 168] width 76 height 23
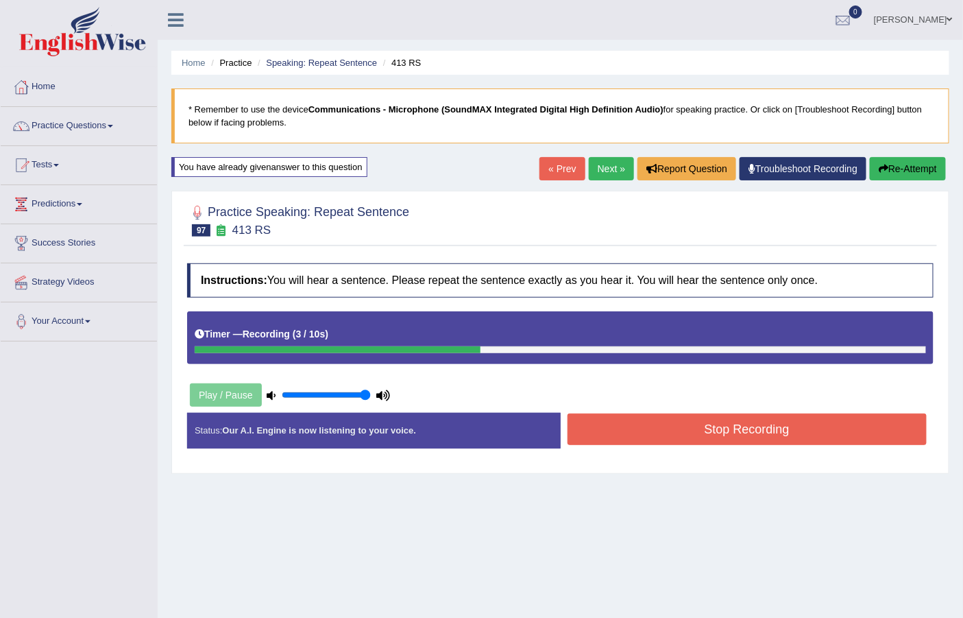
click at [780, 447] on div "Stop Recording" at bounding box center [748, 430] width 374 height 35
click at [777, 433] on button "Stop Recording" at bounding box center [747, 429] width 360 height 32
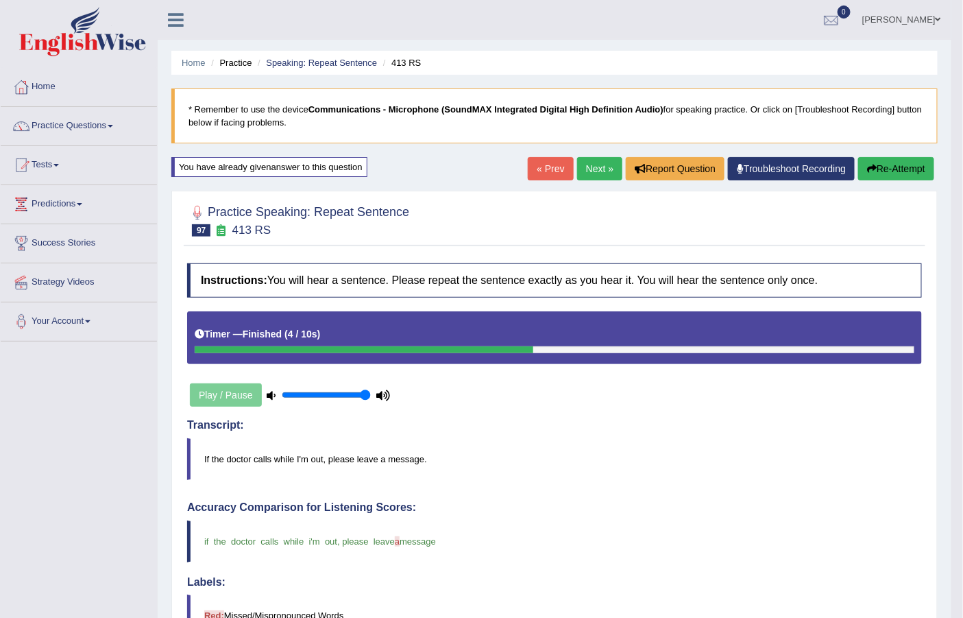
click at [584, 164] on link "Next »" at bounding box center [599, 168] width 45 height 23
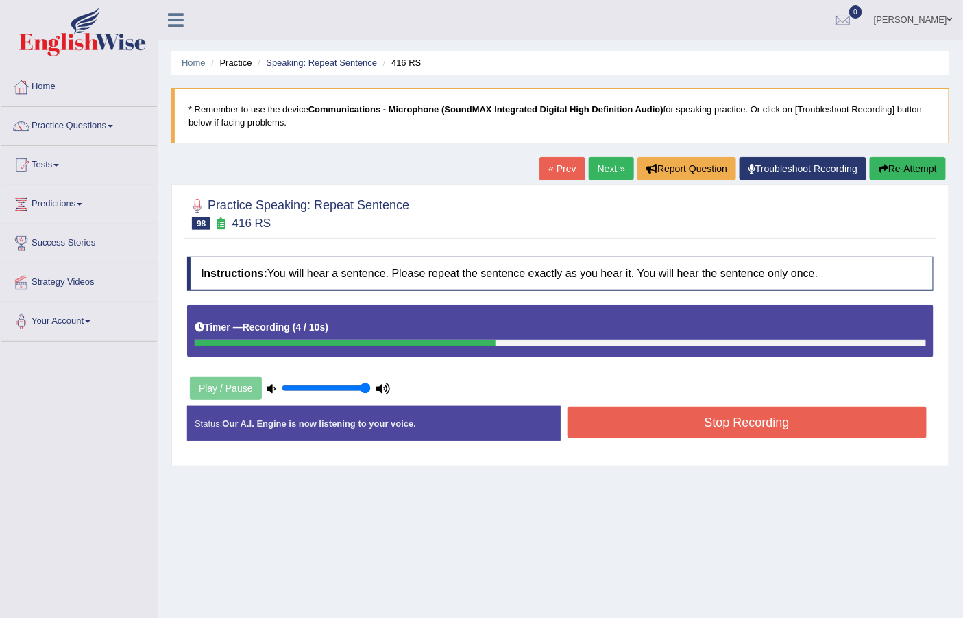
click at [676, 418] on button "Stop Recording" at bounding box center [747, 422] width 360 height 32
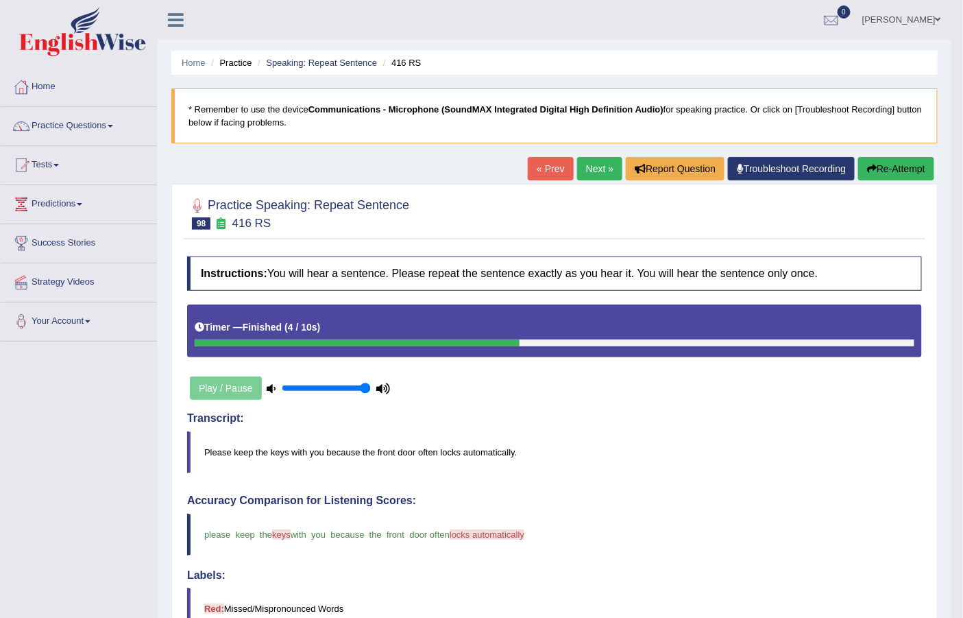
click at [577, 175] on link "Next »" at bounding box center [599, 168] width 45 height 23
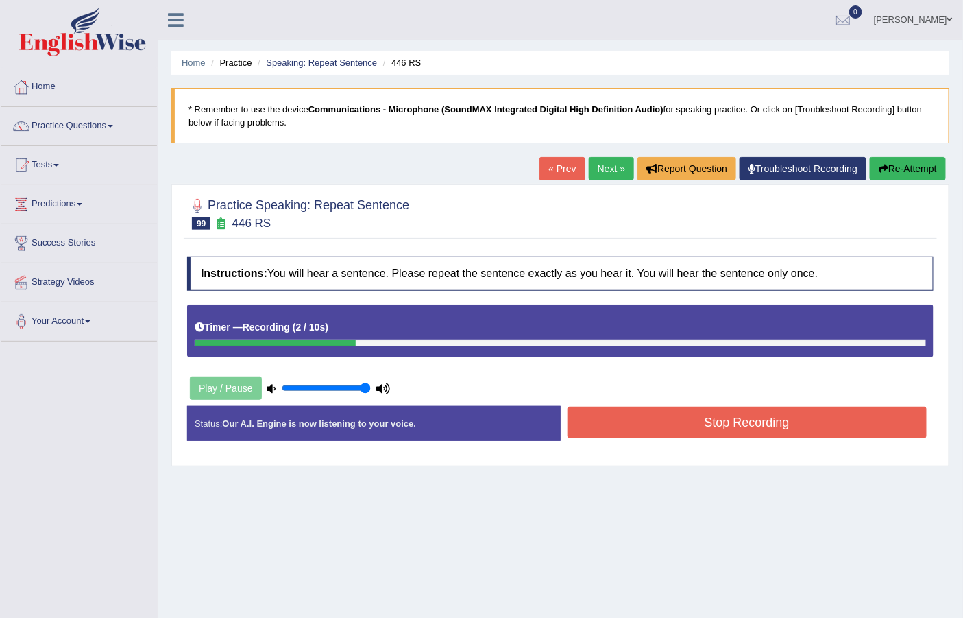
click at [772, 425] on button "Stop Recording" at bounding box center [747, 422] width 360 height 32
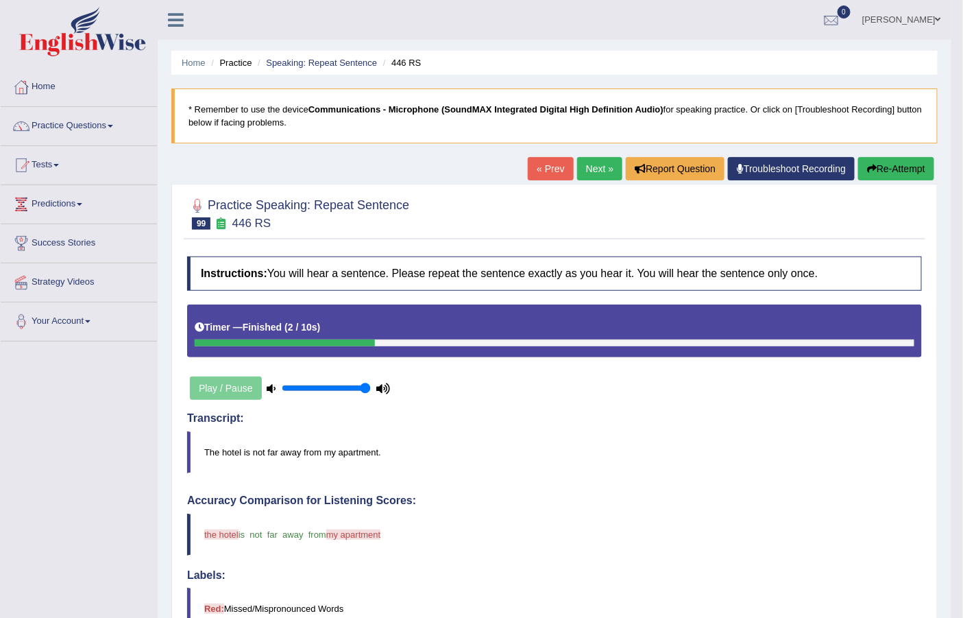
click at [600, 169] on link "Next »" at bounding box center [599, 168] width 45 height 23
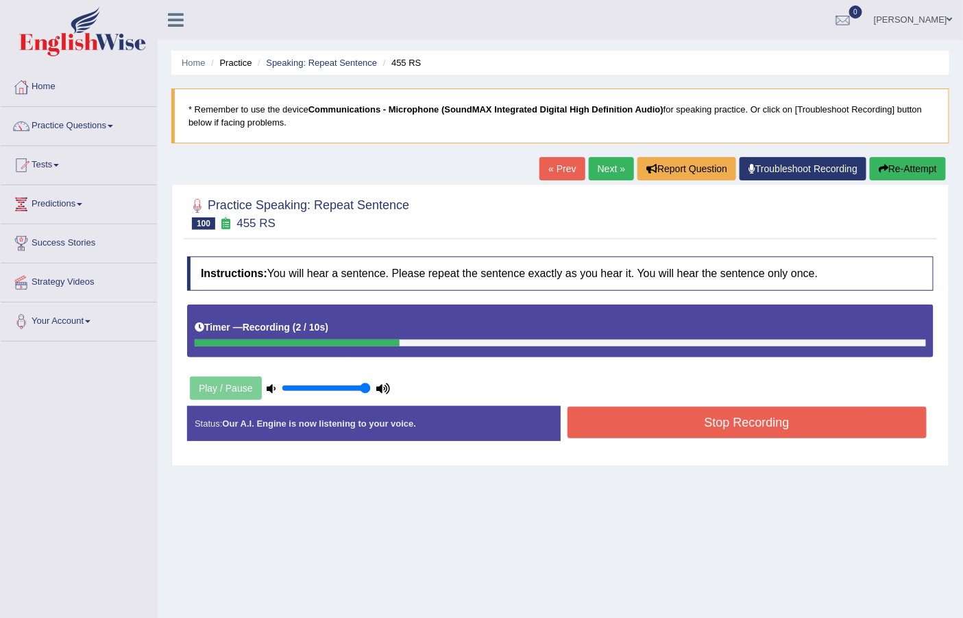
click at [709, 429] on button "Stop Recording" at bounding box center [747, 422] width 360 height 32
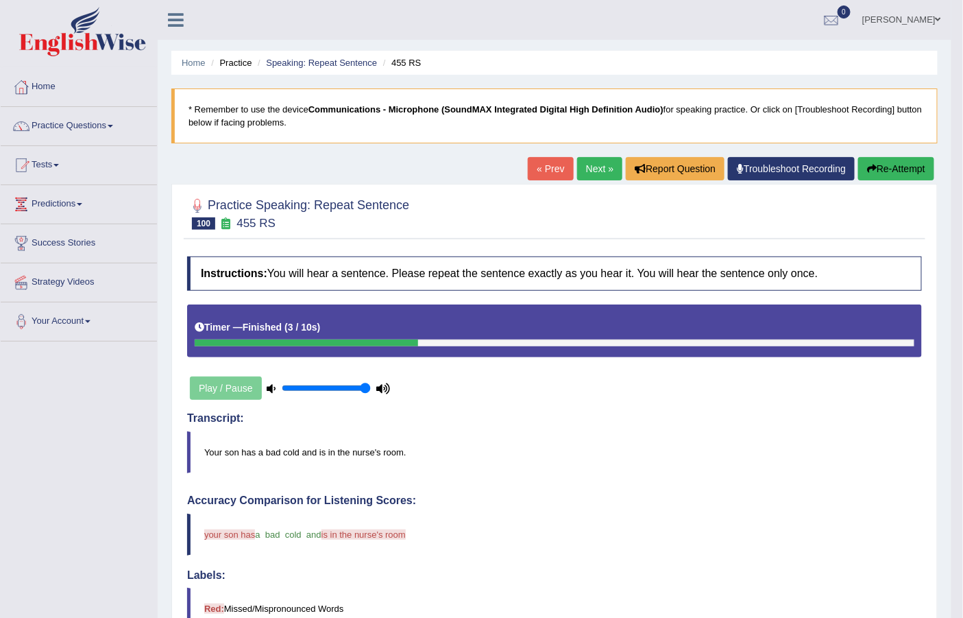
click at [581, 163] on link "Next »" at bounding box center [599, 168] width 45 height 23
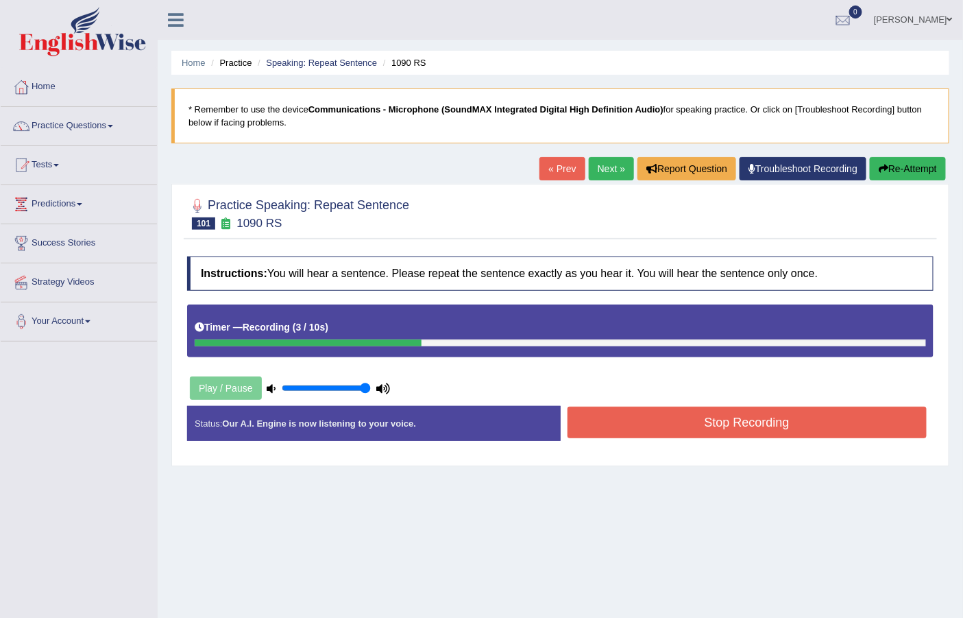
click at [670, 425] on button "Stop Recording" at bounding box center [747, 422] width 360 height 32
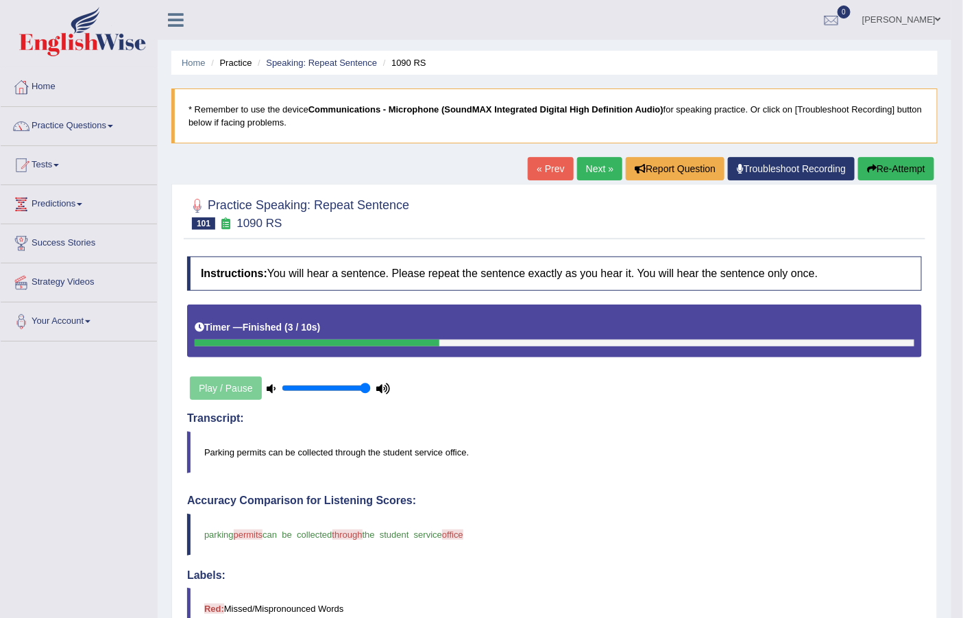
click at [608, 168] on link "Next »" at bounding box center [599, 168] width 45 height 23
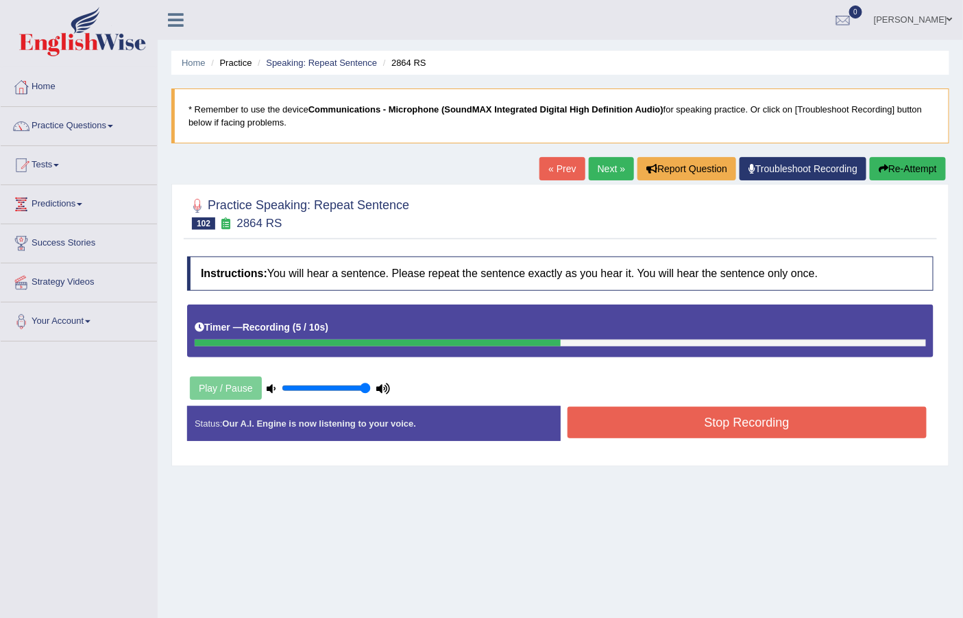
click at [890, 166] on button "Re-Attempt" at bounding box center [908, 168] width 76 height 23
click at [907, 166] on button "Re-Attempt" at bounding box center [908, 168] width 76 height 23
click at [798, 420] on button "Stop Recording" at bounding box center [747, 422] width 360 height 32
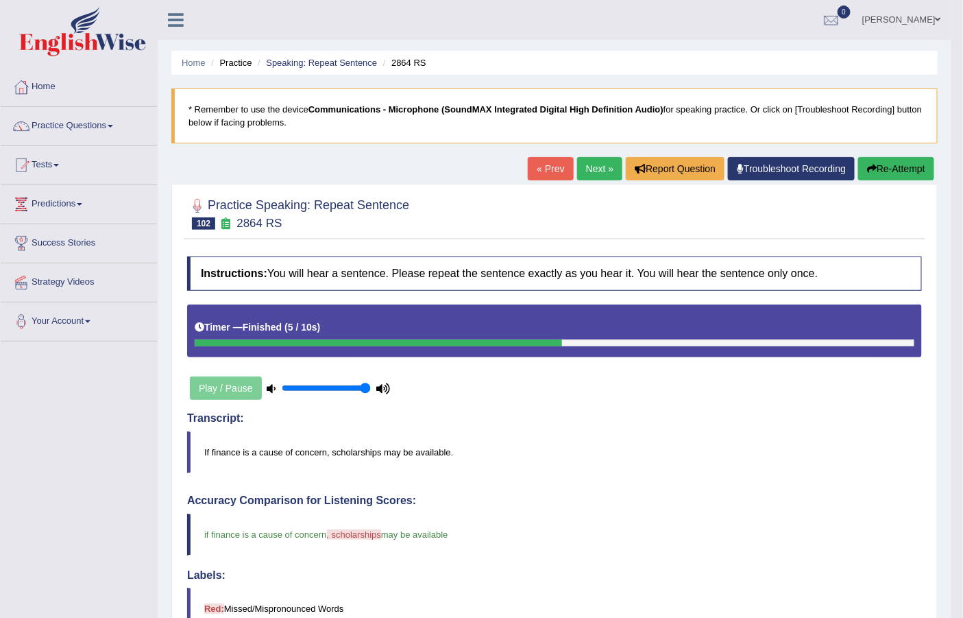
click at [599, 164] on link "Next »" at bounding box center [599, 168] width 45 height 23
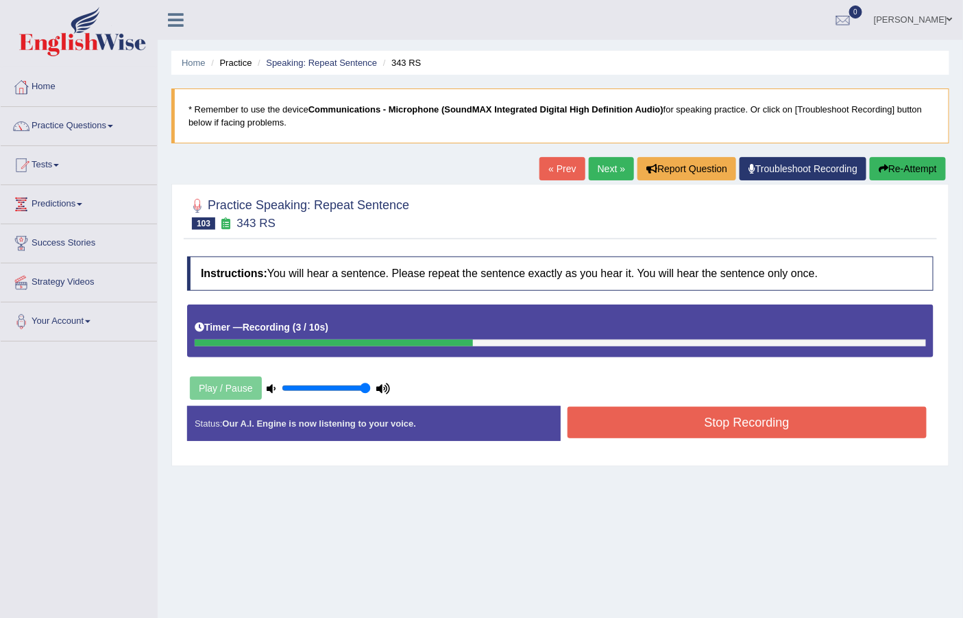
click at [629, 429] on button "Stop Recording" at bounding box center [747, 422] width 360 height 32
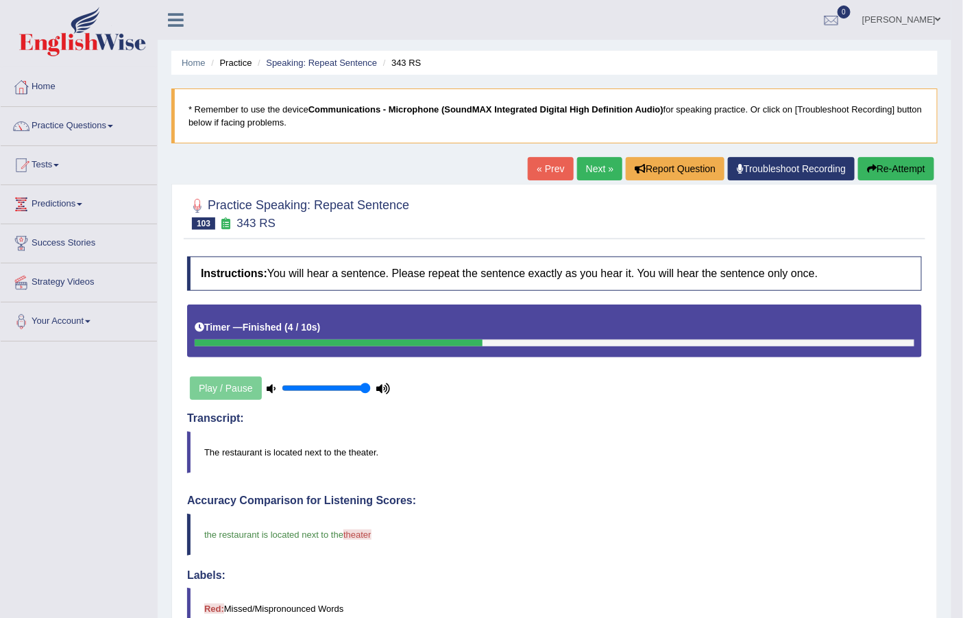
click at [587, 158] on link "Next »" at bounding box center [599, 168] width 45 height 23
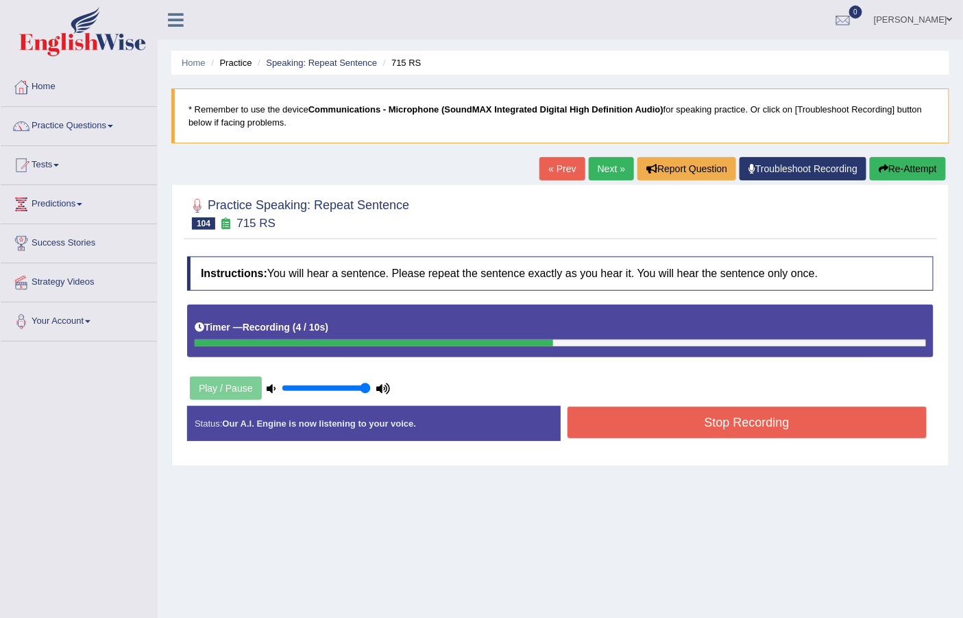
click at [906, 162] on button "Re-Attempt" at bounding box center [908, 168] width 76 height 23
click at [818, 415] on button "Stop Recording" at bounding box center [747, 422] width 360 height 32
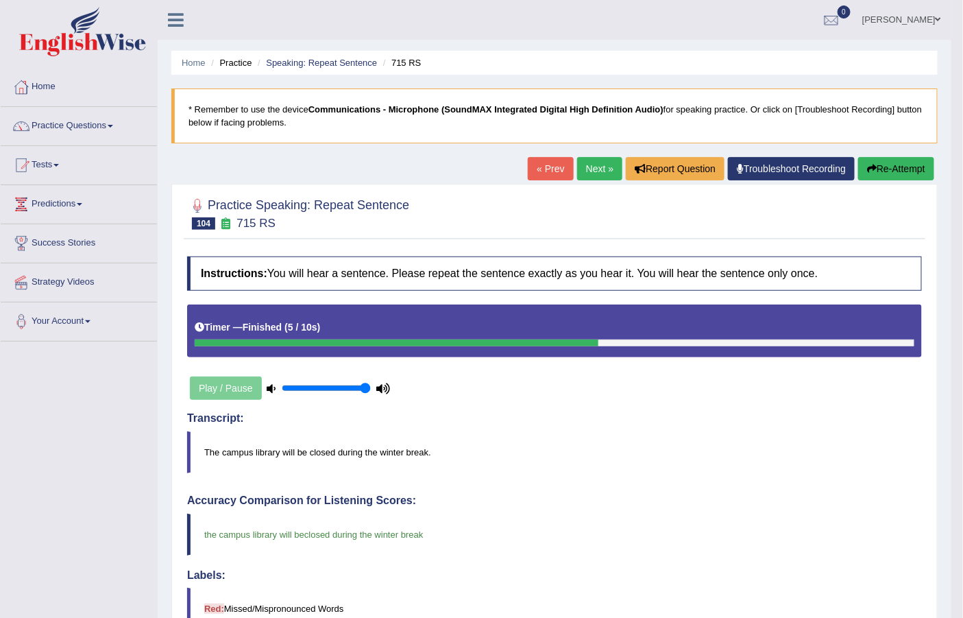
click at [578, 163] on link "Next »" at bounding box center [599, 168] width 45 height 23
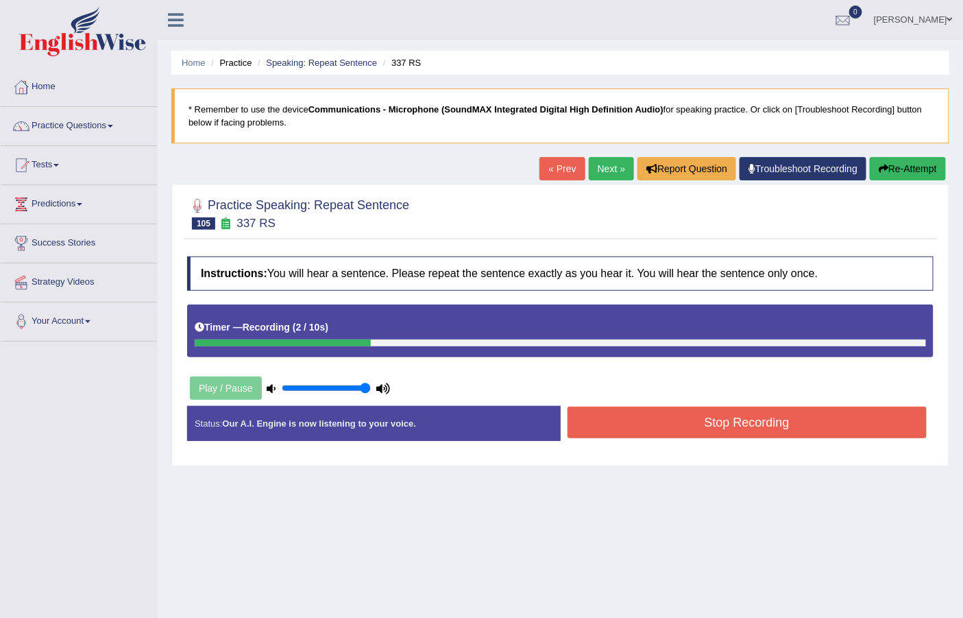
click at [711, 426] on button "Stop Recording" at bounding box center [747, 422] width 360 height 32
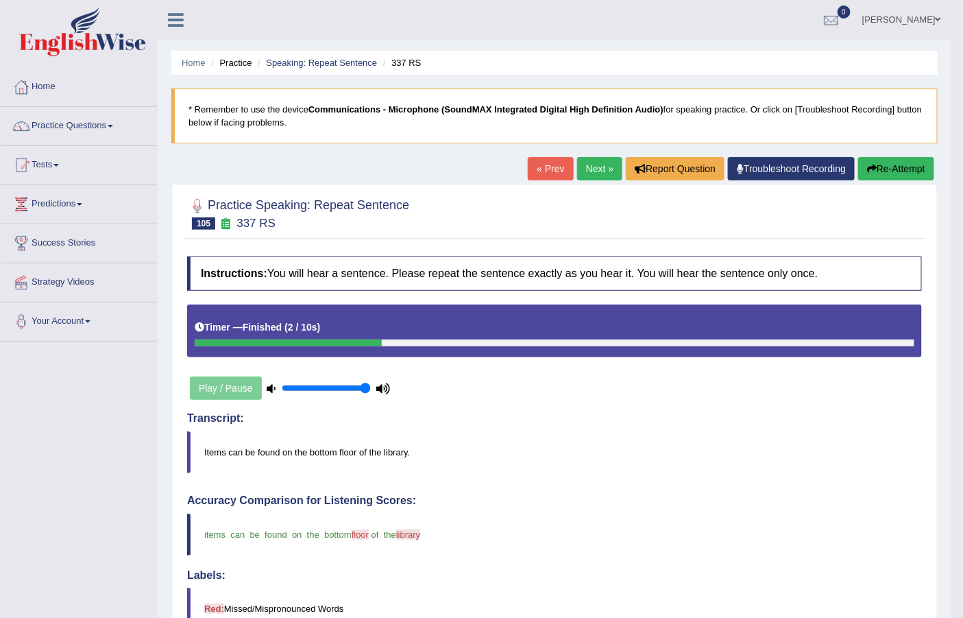
click at [587, 162] on link "Next »" at bounding box center [599, 168] width 45 height 23
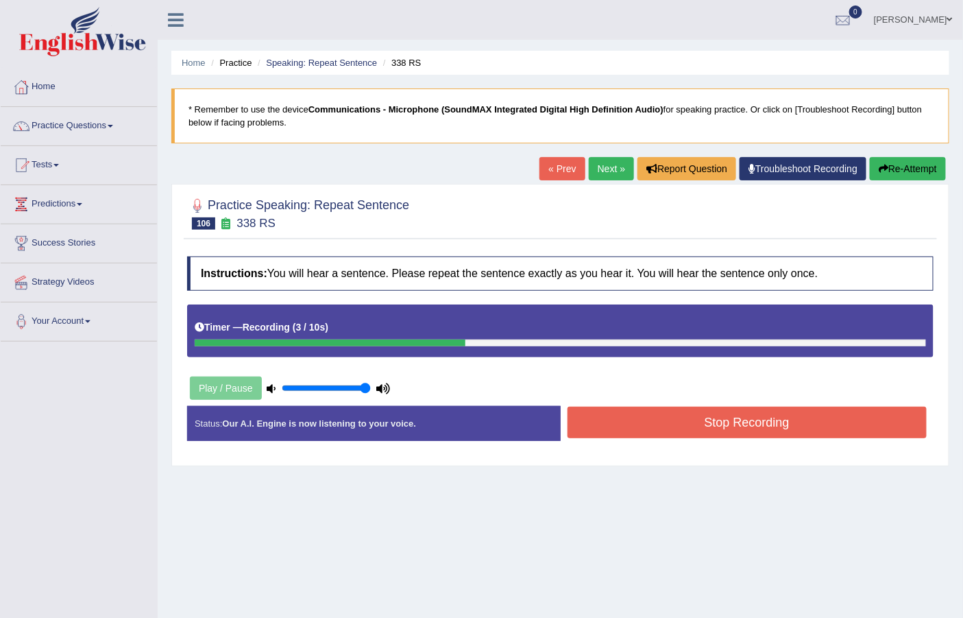
click at [620, 438] on button "Stop Recording" at bounding box center [747, 422] width 360 height 32
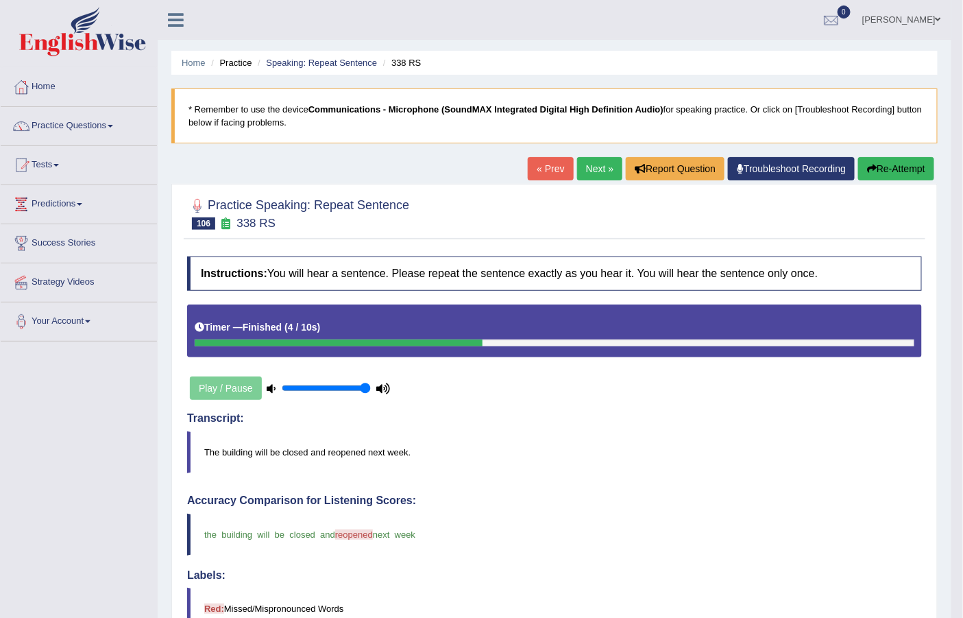
click at [591, 162] on link "Next »" at bounding box center [599, 168] width 45 height 23
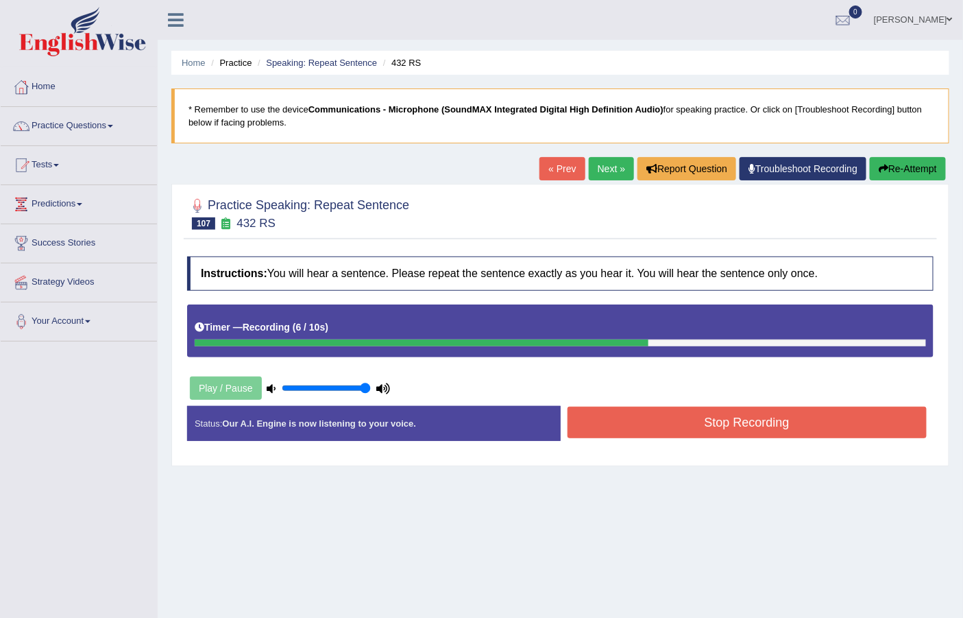
click at [696, 420] on button "Stop Recording" at bounding box center [747, 422] width 360 height 32
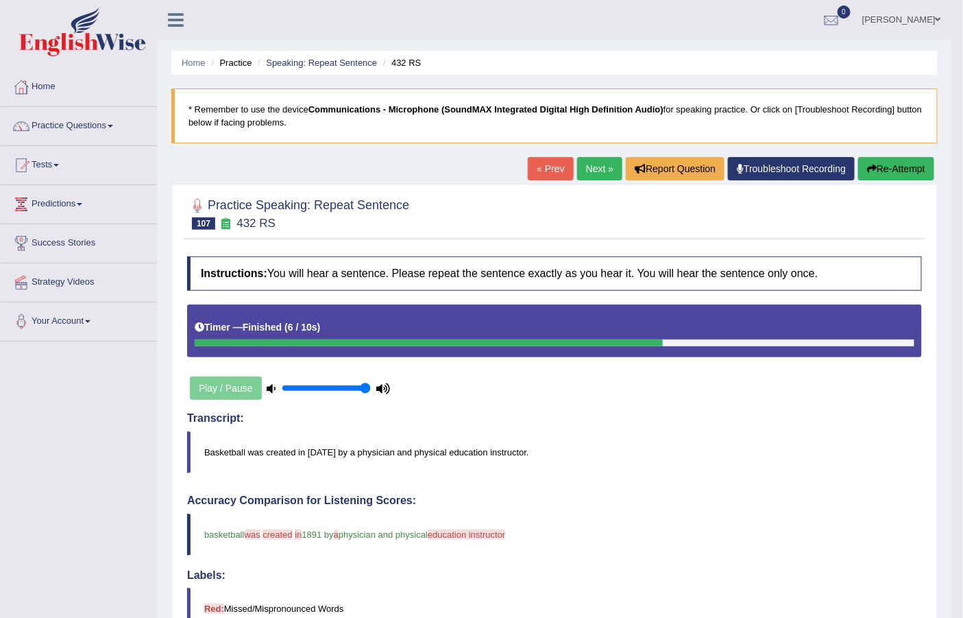
click at [909, 170] on button "Re-Attempt" at bounding box center [896, 168] width 76 height 23
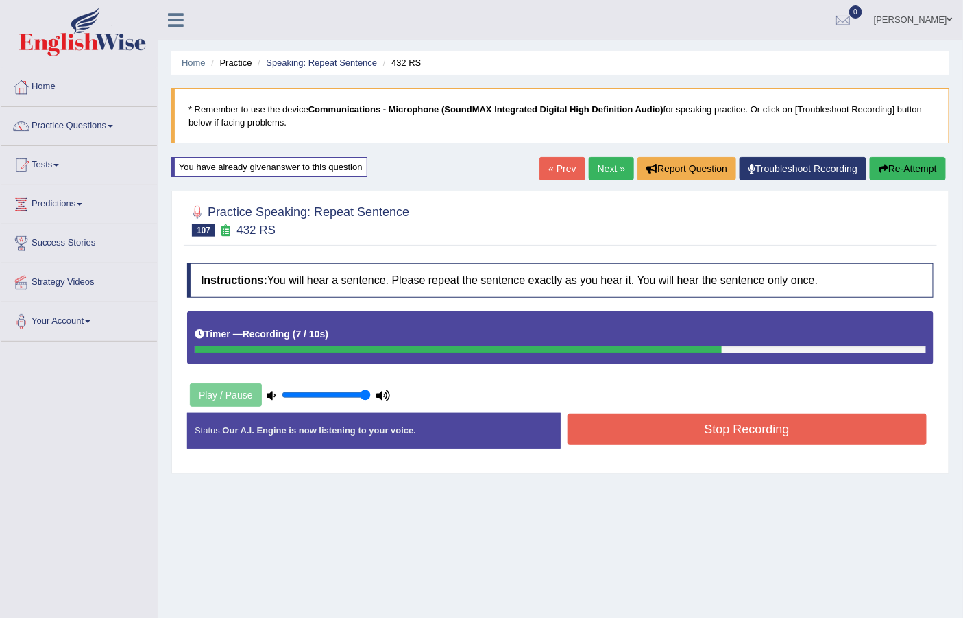
click at [724, 432] on button "Stop Recording" at bounding box center [747, 429] width 360 height 32
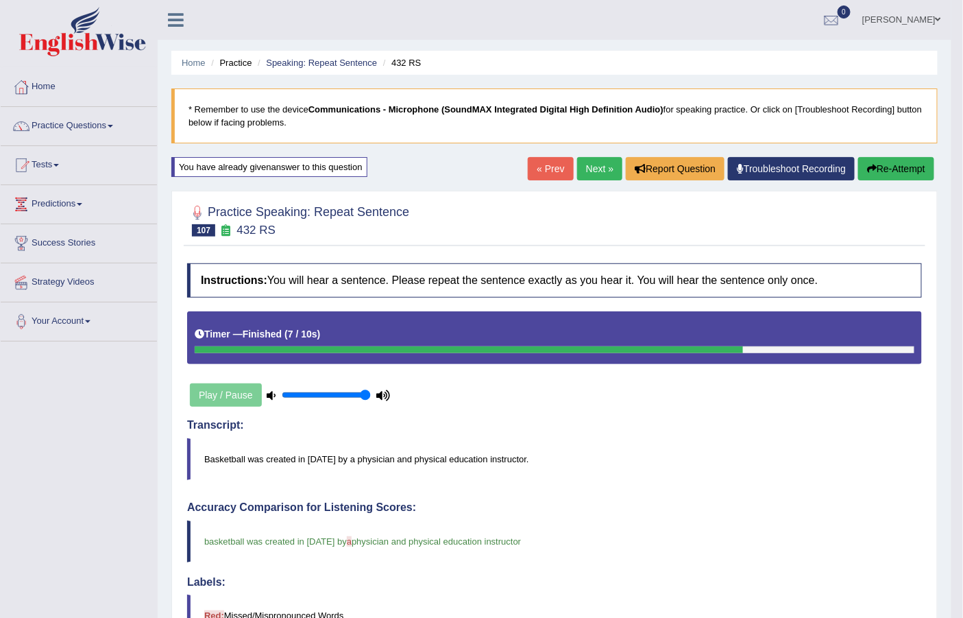
click at [605, 169] on link "Next »" at bounding box center [599, 168] width 45 height 23
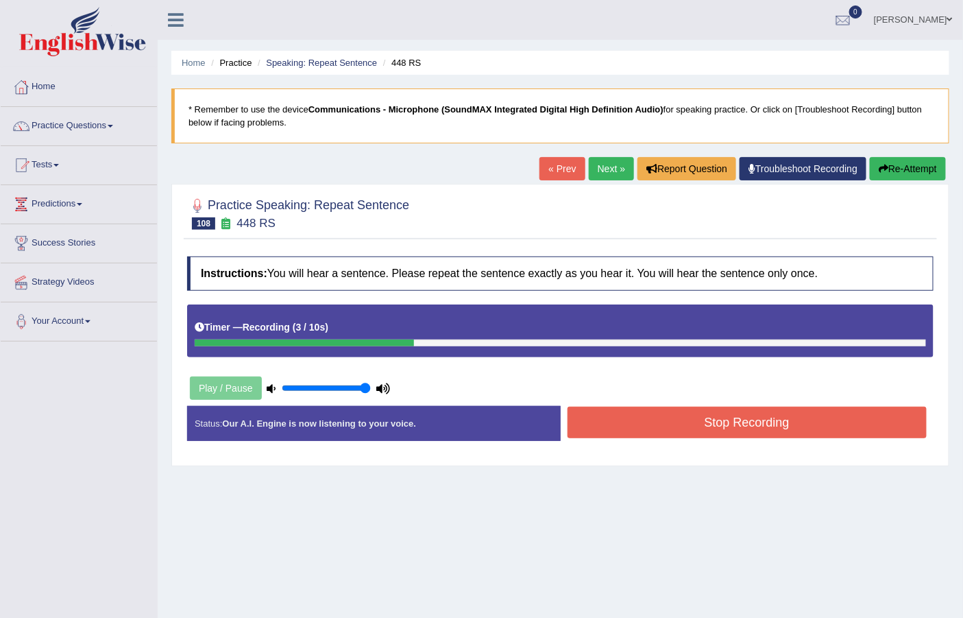
click at [899, 170] on button "Re-Attempt" at bounding box center [908, 168] width 76 height 23
click at [654, 434] on button "Stop Recording" at bounding box center [747, 422] width 360 height 32
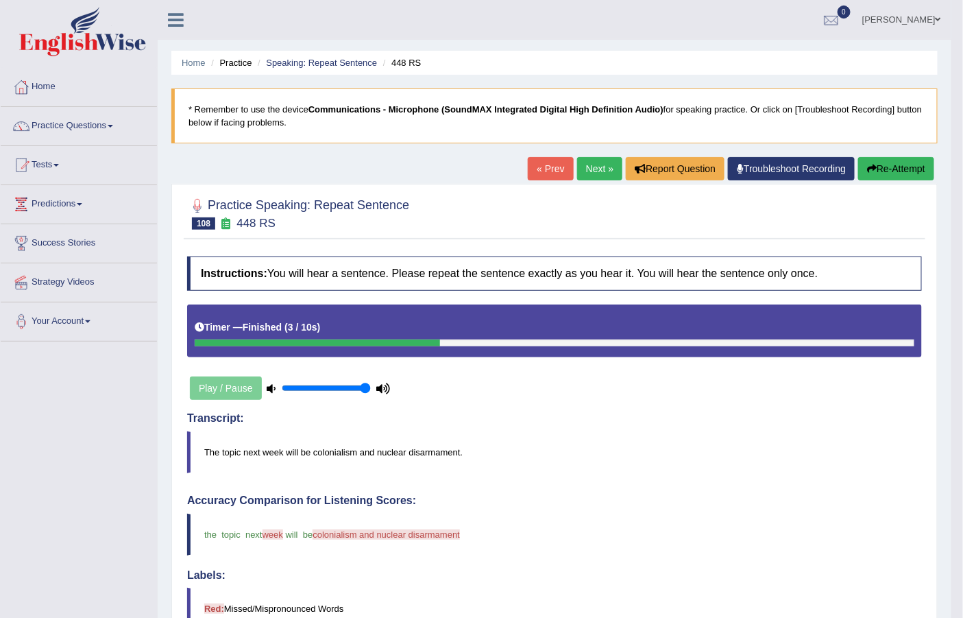
click at [583, 167] on link "Next »" at bounding box center [599, 168] width 45 height 23
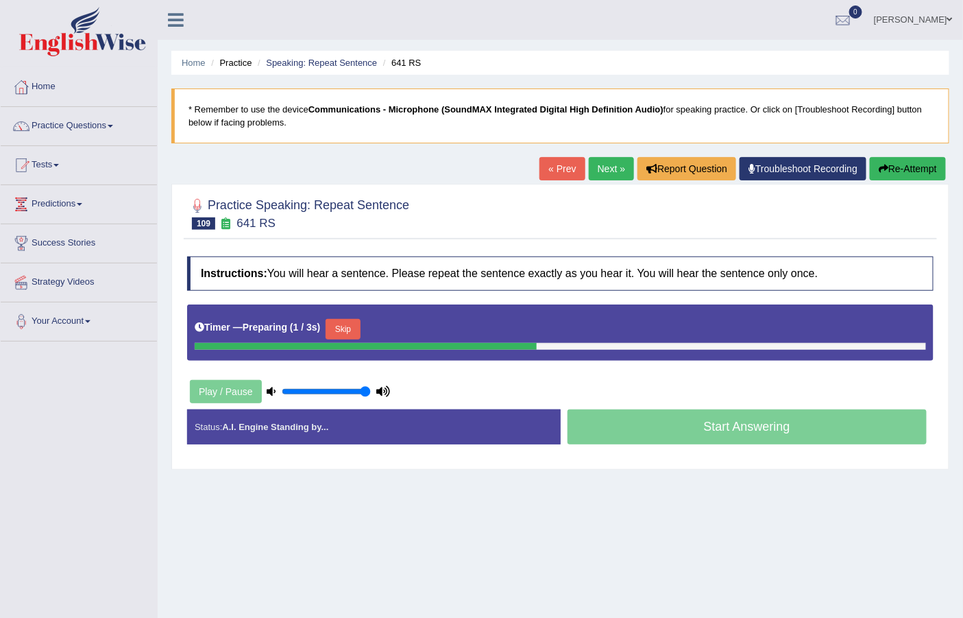
click at [347, 331] on button "Skip" at bounding box center [343, 329] width 34 height 21
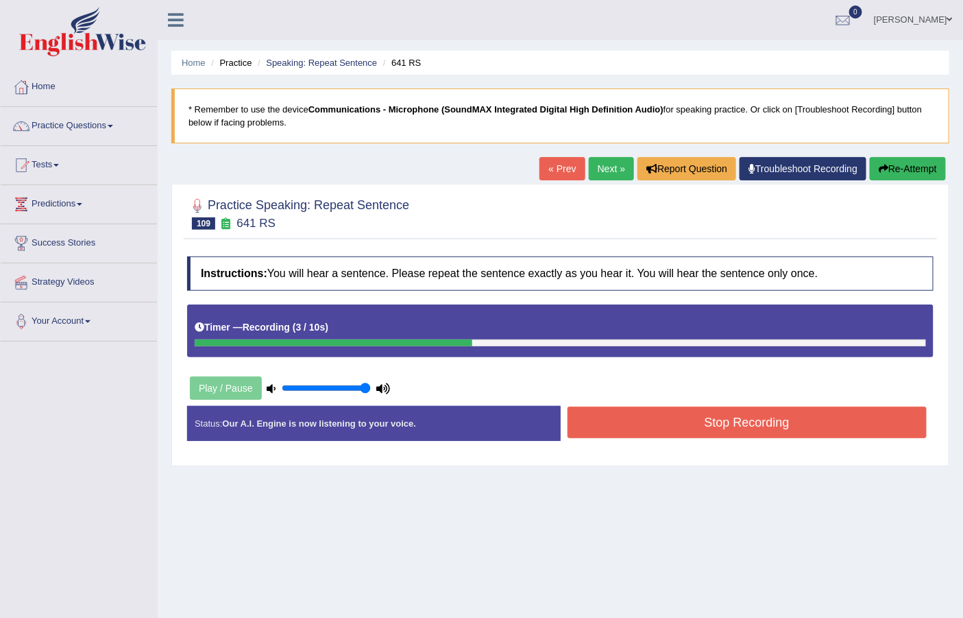
click at [637, 415] on button "Stop Recording" at bounding box center [747, 422] width 360 height 32
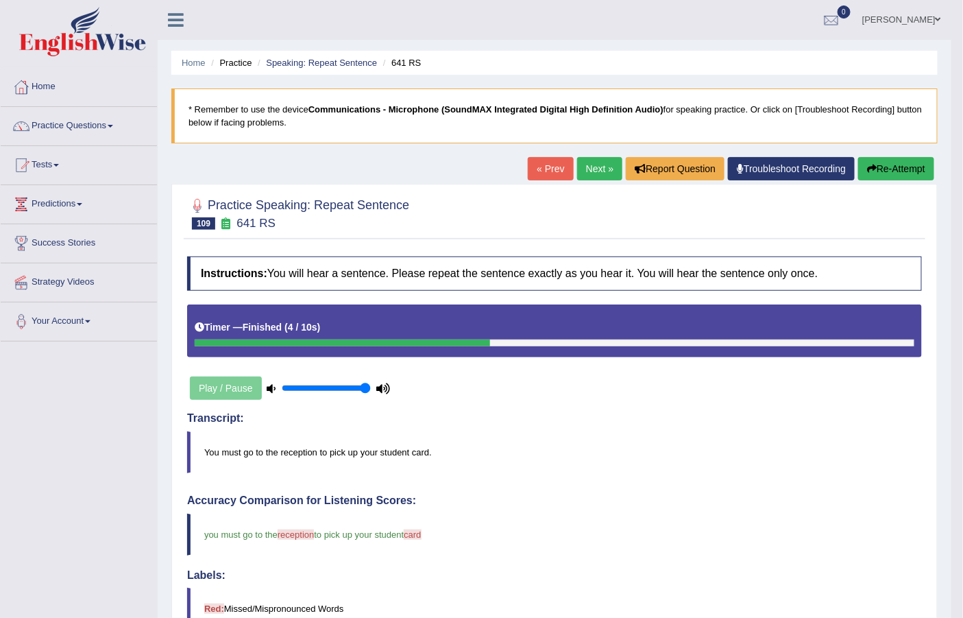
click at [591, 163] on link "Next »" at bounding box center [599, 168] width 45 height 23
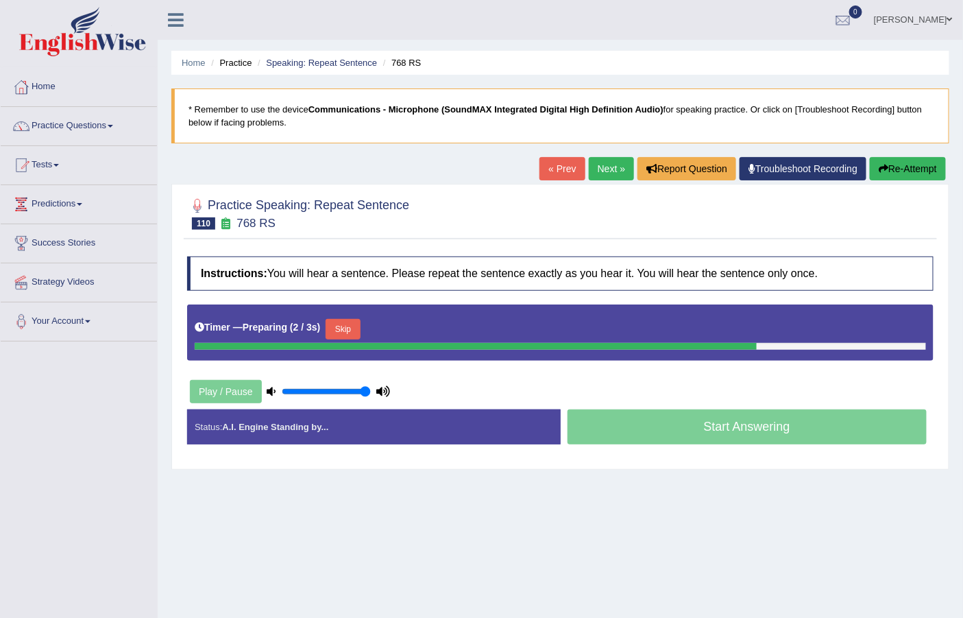
click at [341, 331] on button "Skip" at bounding box center [343, 329] width 34 height 21
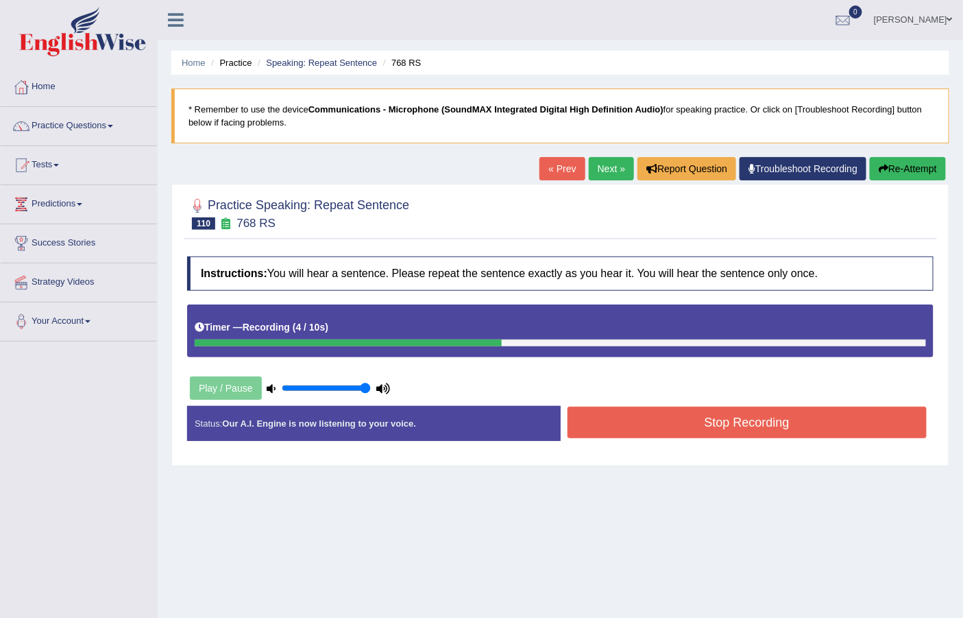
click at [694, 424] on button "Stop Recording" at bounding box center [747, 422] width 360 height 32
